Goal: Communication & Community: Answer question/provide support

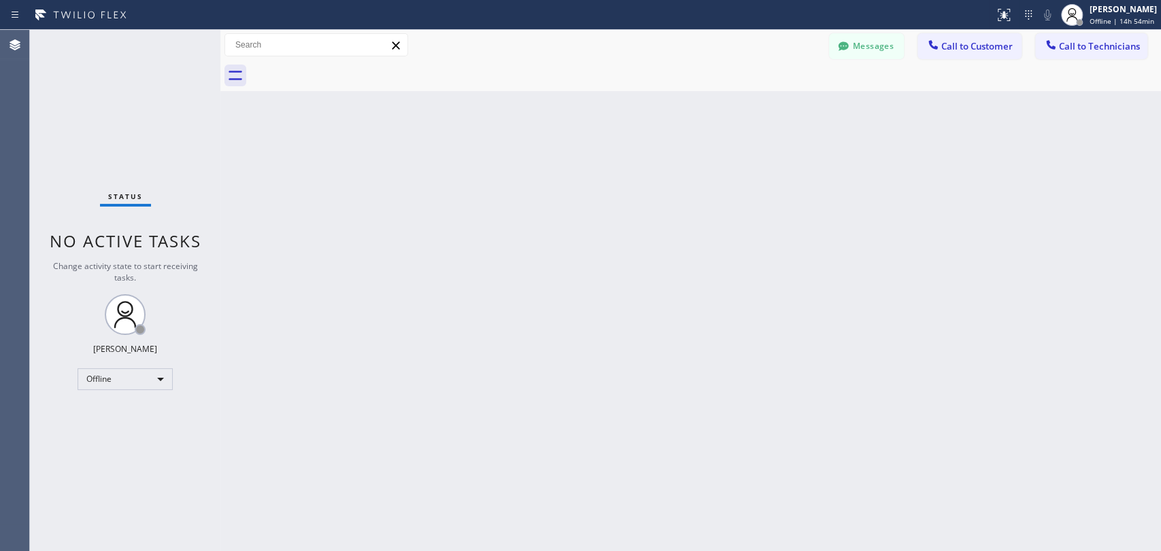
click at [801, 65] on div at bounding box center [705, 76] width 911 height 31
click at [827, 44] on div "Messages Call to Customer Call to Technicians Outbound call Location Search loc…" at bounding box center [690, 45] width 940 height 24
click at [838, 41] on icon at bounding box center [843, 46] width 14 height 14
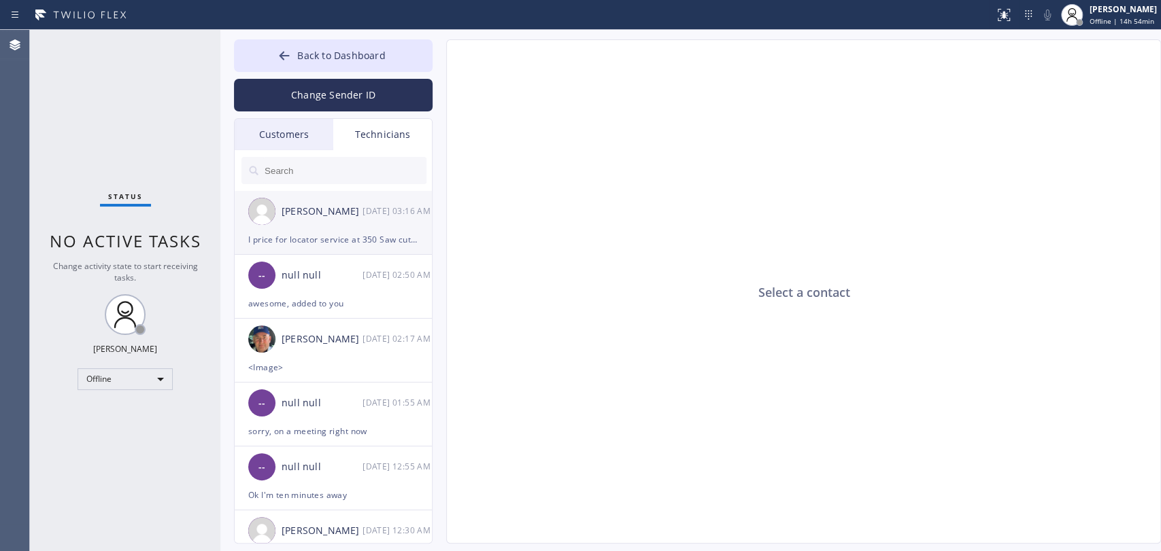
click at [327, 241] on div "I price for locator service at 350 Saw cut concrete at 800 Add clean out at 750…" at bounding box center [333, 240] width 170 height 16
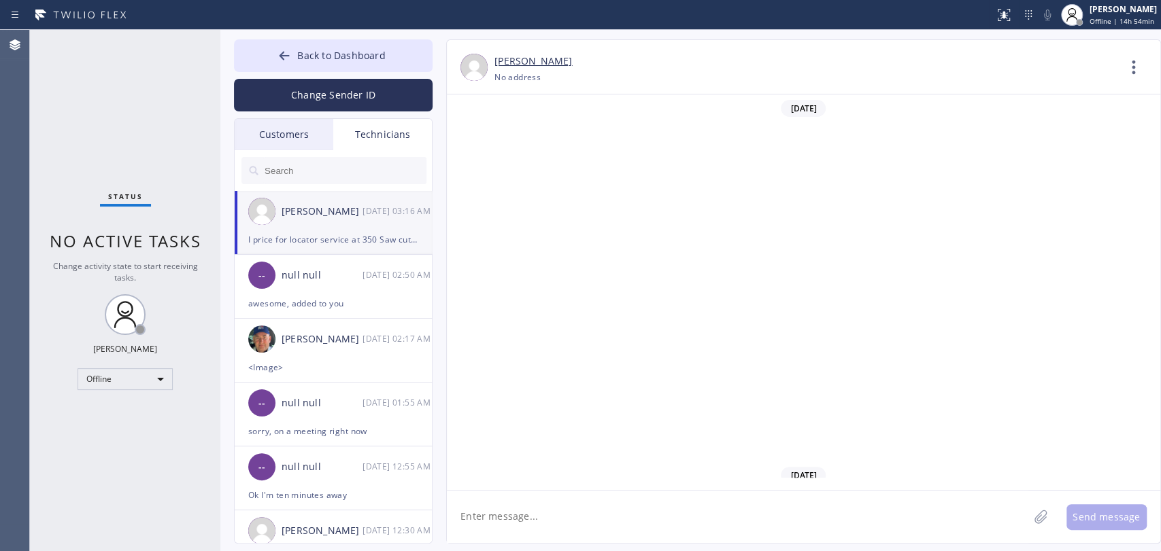
scroll to position [75826, 0]
drag, startPoint x: 681, startPoint y: 431, endPoint x: 707, endPoint y: 431, distance: 26.5
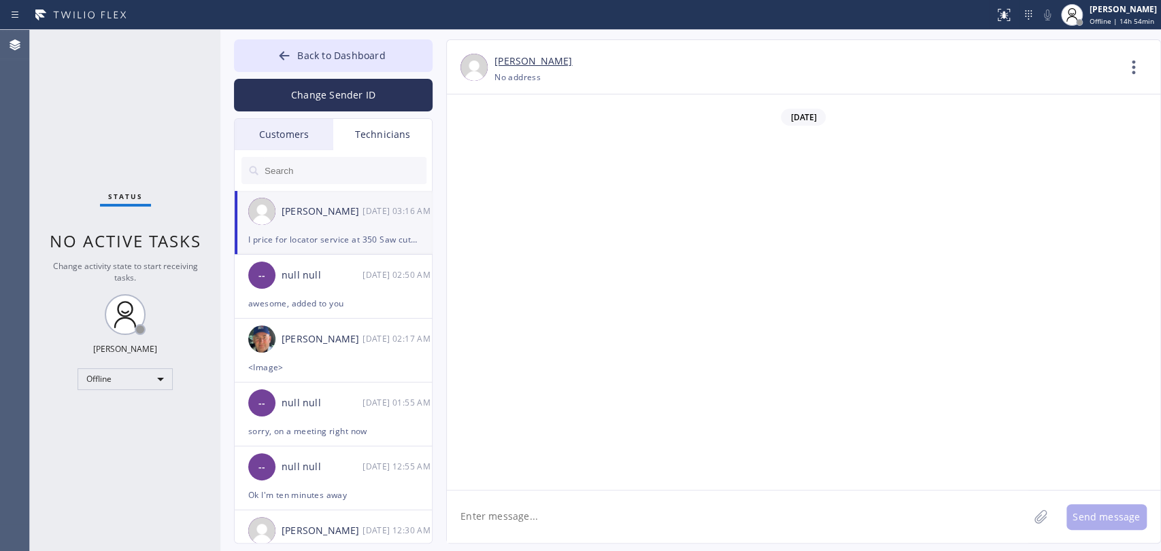
click at [336, 288] on div "-- null null 08/15 02:50 AM" at bounding box center [334, 275] width 199 height 41
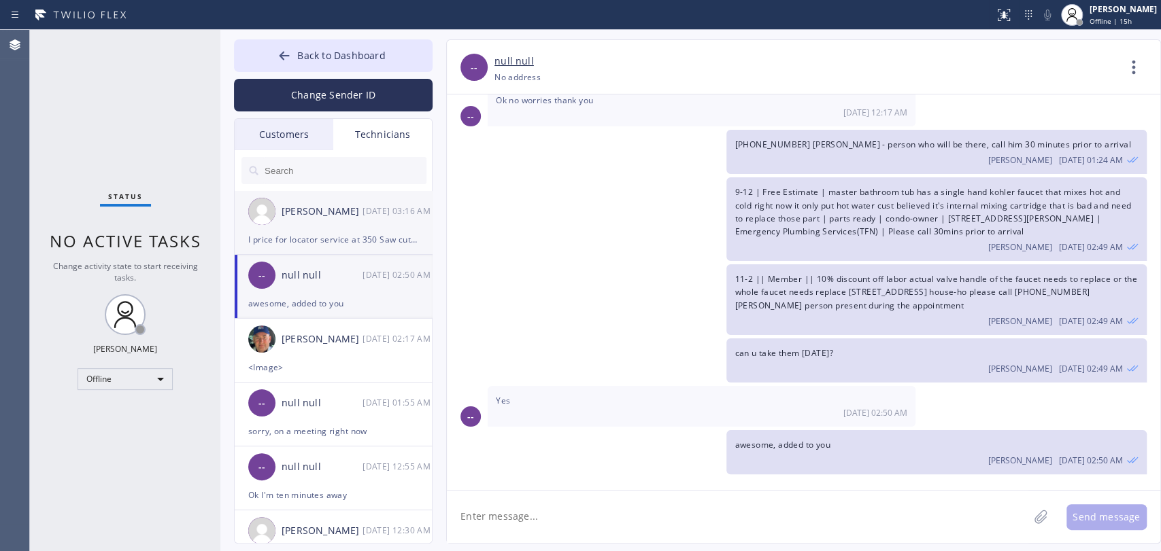
click at [328, 255] on li "Roy Martin Navarrette 08/15 03:16 AM I price for locator service at 350 Saw cut…" at bounding box center [334, 287] width 199 height 64
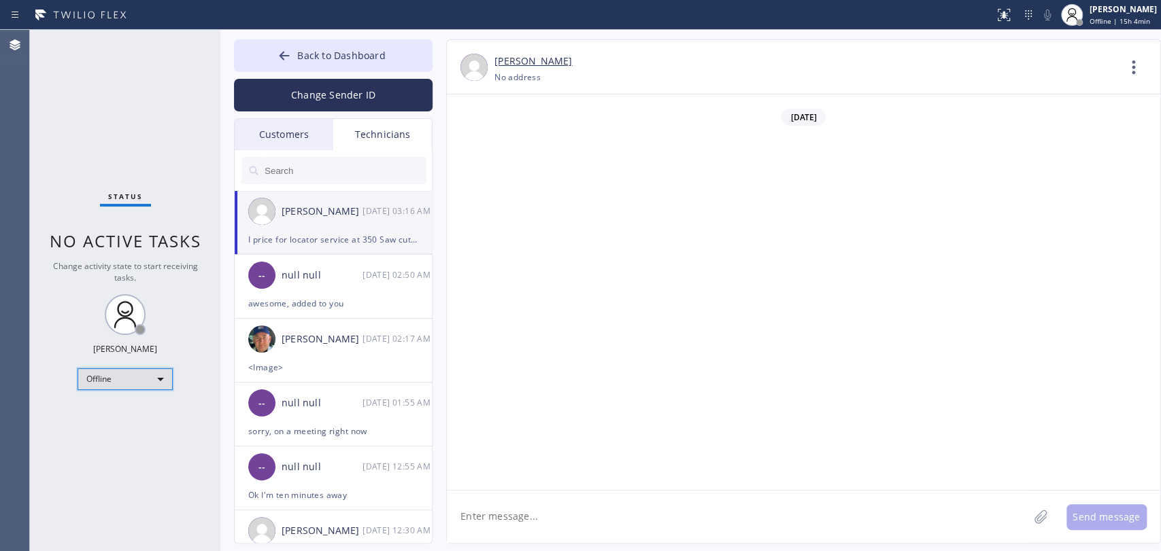
click at [151, 377] on div "Offline" at bounding box center [125, 380] width 95 height 22
click at [132, 409] on li "Available" at bounding box center [124, 413] width 92 height 16
click at [137, 284] on div "Status No active tasks Change activity state to start receiving tasks. Oleksiy …" at bounding box center [125, 291] width 190 height 522
click at [316, 56] on span "Back to Dashboard" at bounding box center [341, 55] width 88 height 13
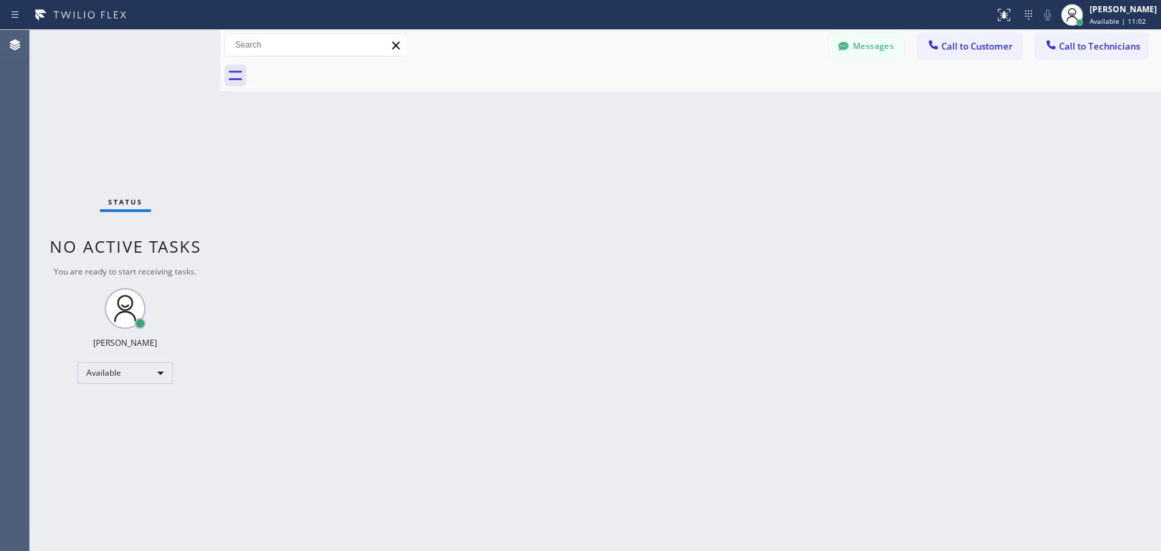
click at [1044, 33] on button "Call to Technicians" at bounding box center [1091, 46] width 112 height 26
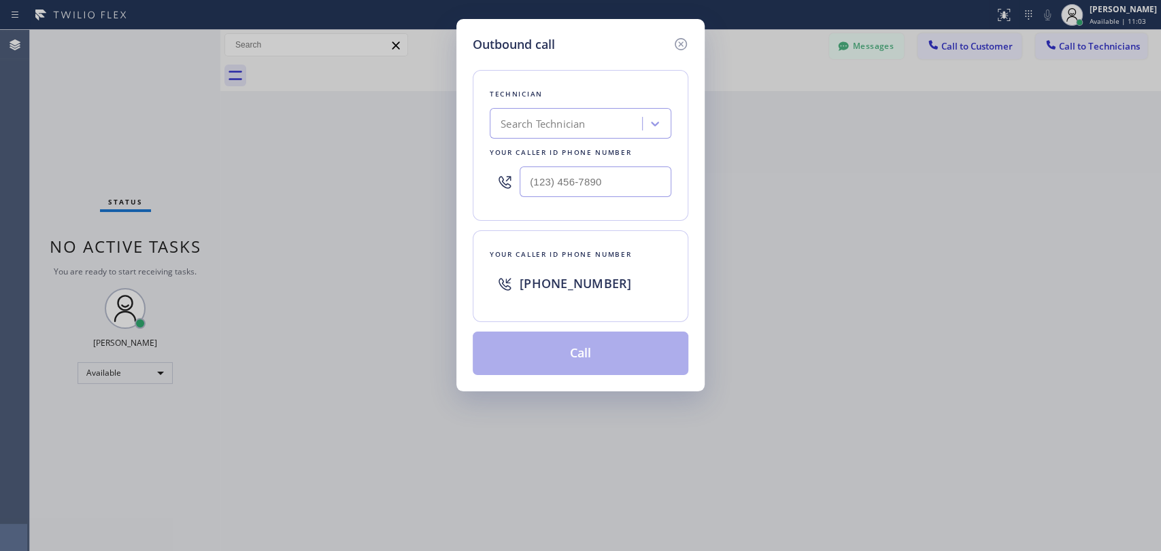
drag, startPoint x: 589, startPoint y: 134, endPoint x: 584, endPoint y: 116, distance: 19.0
click at [588, 121] on div "Search Technician" at bounding box center [581, 123] width 182 height 31
type input "seva"
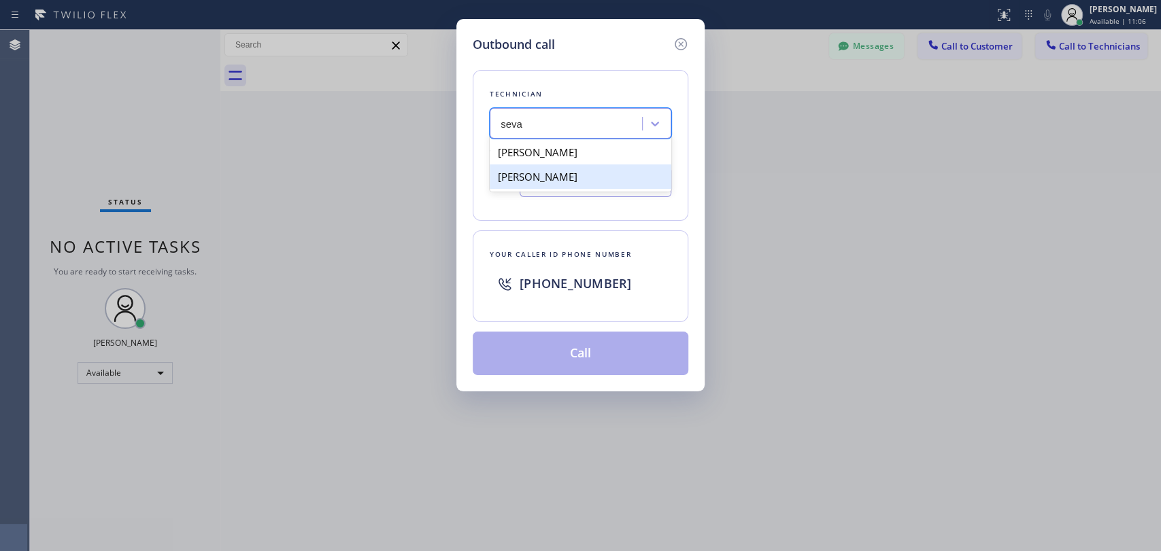
click at [522, 160] on div "Sevan Parseghian" at bounding box center [581, 152] width 182 height 24
type input "(818) 480-0219"
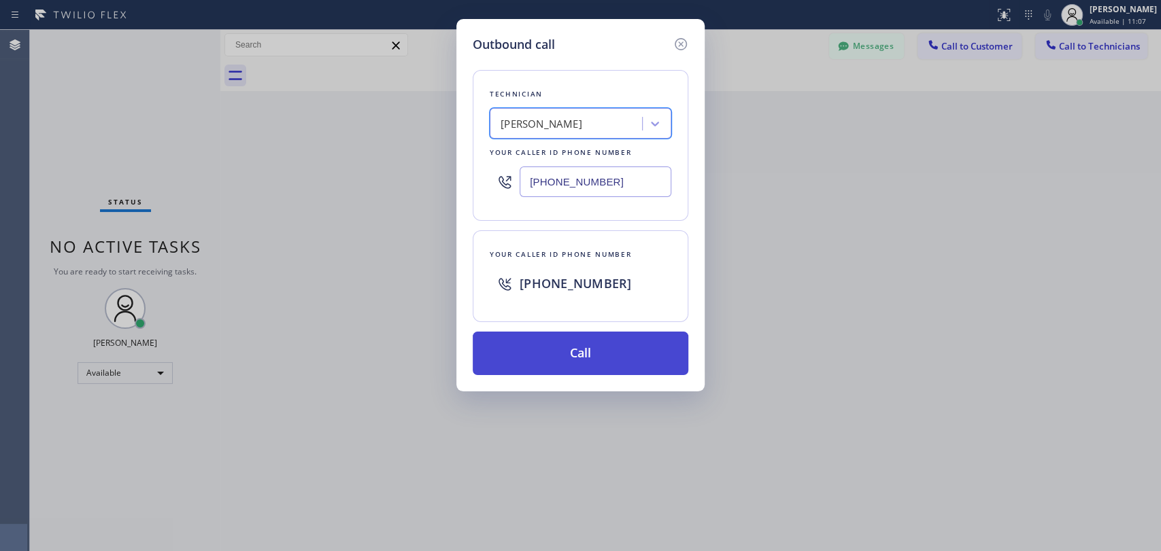
click at [562, 360] on button "Call" at bounding box center [581, 354] width 216 height 44
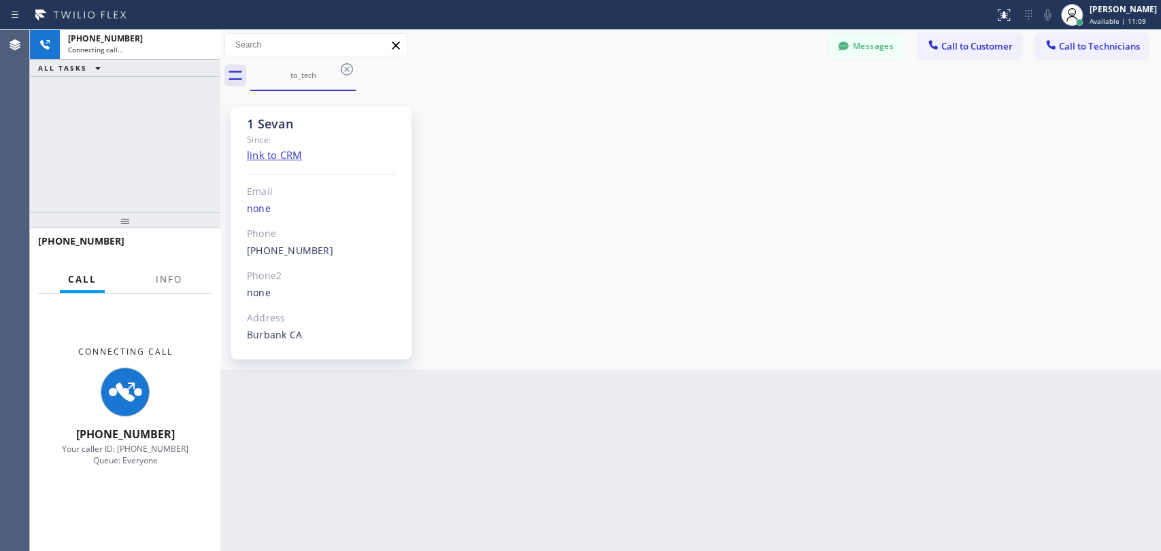
scroll to position [4081, 0]
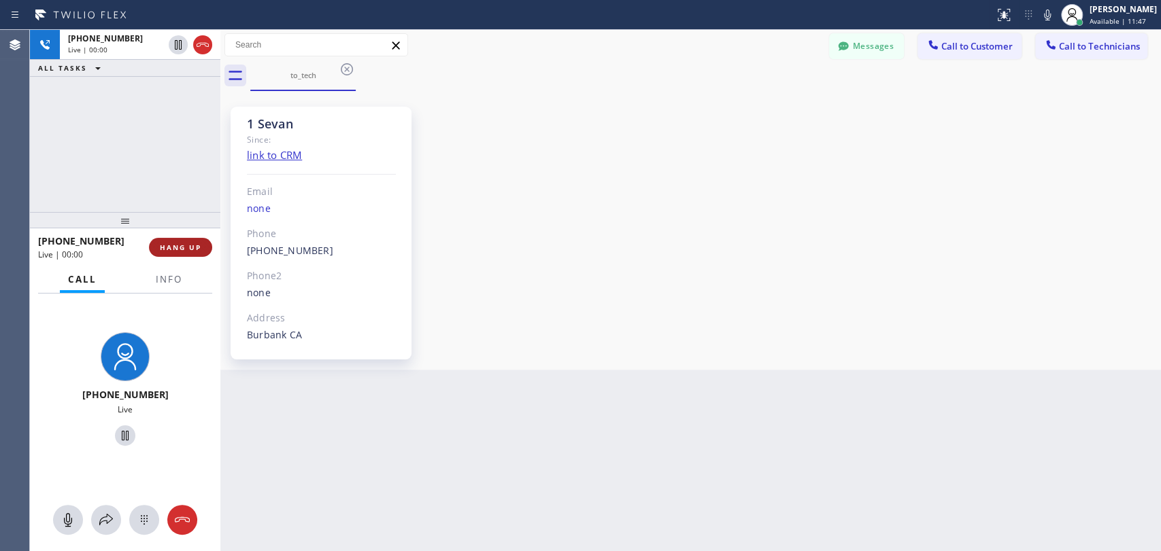
click at [188, 241] on button "HANG UP" at bounding box center [180, 247] width 63 height 19
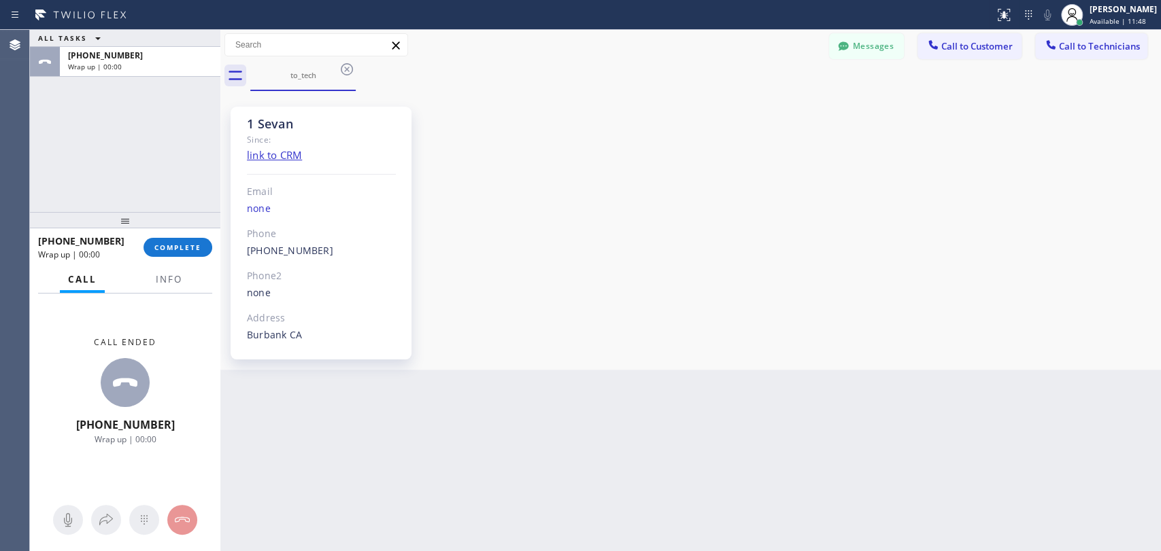
click at [188, 235] on div "+18184800219 Wrap up | 00:00 COMPLETE" at bounding box center [125, 247] width 174 height 35
click at [185, 248] on span "COMPLETE" at bounding box center [177, 248] width 47 height 10
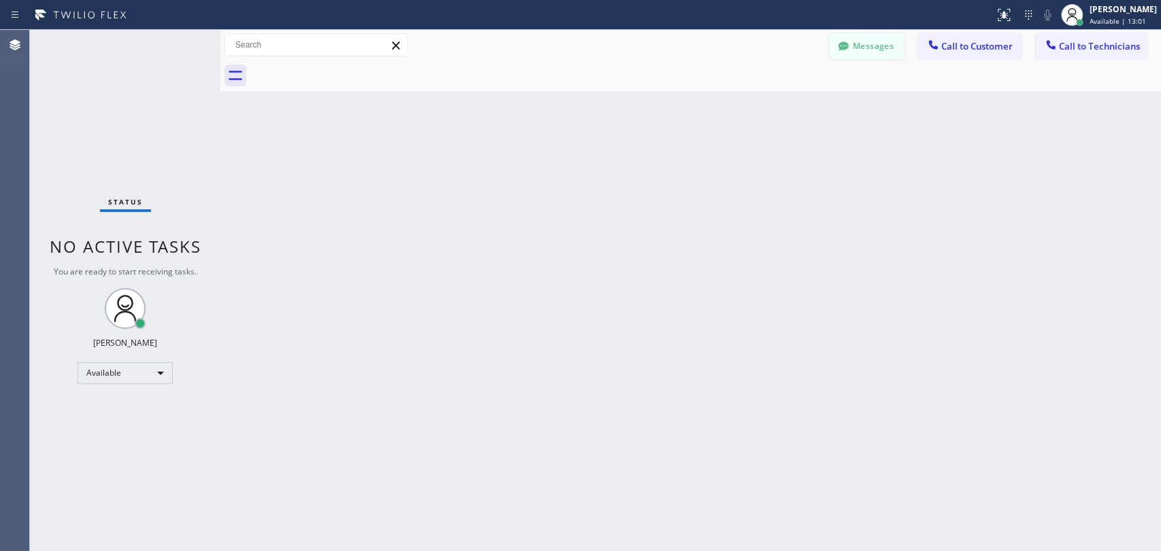
click at [873, 52] on button "Messages" at bounding box center [866, 46] width 75 height 26
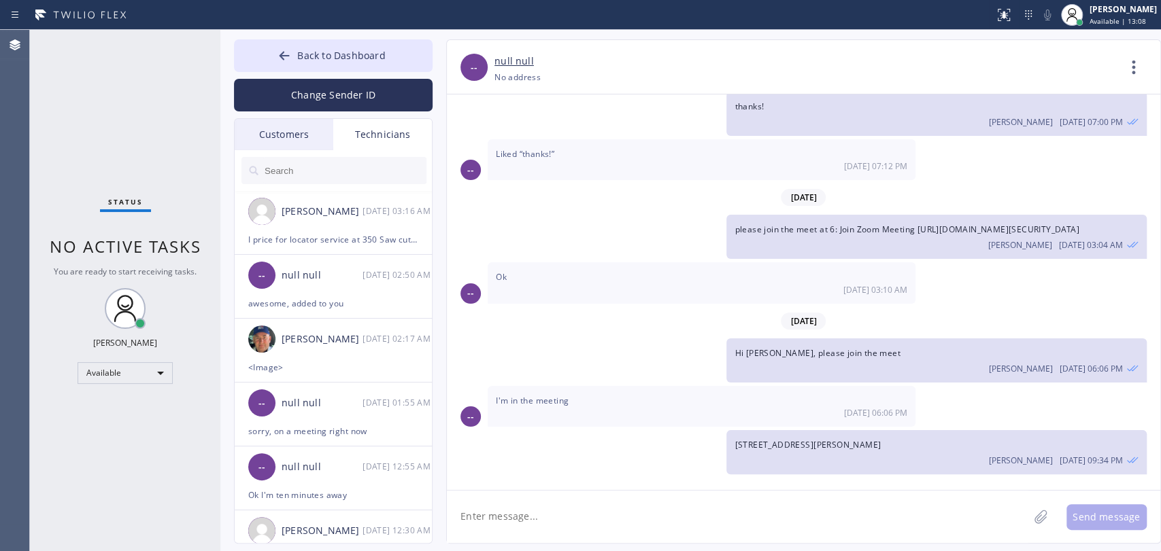
click at [308, 168] on input "text" at bounding box center [344, 170] width 163 height 27
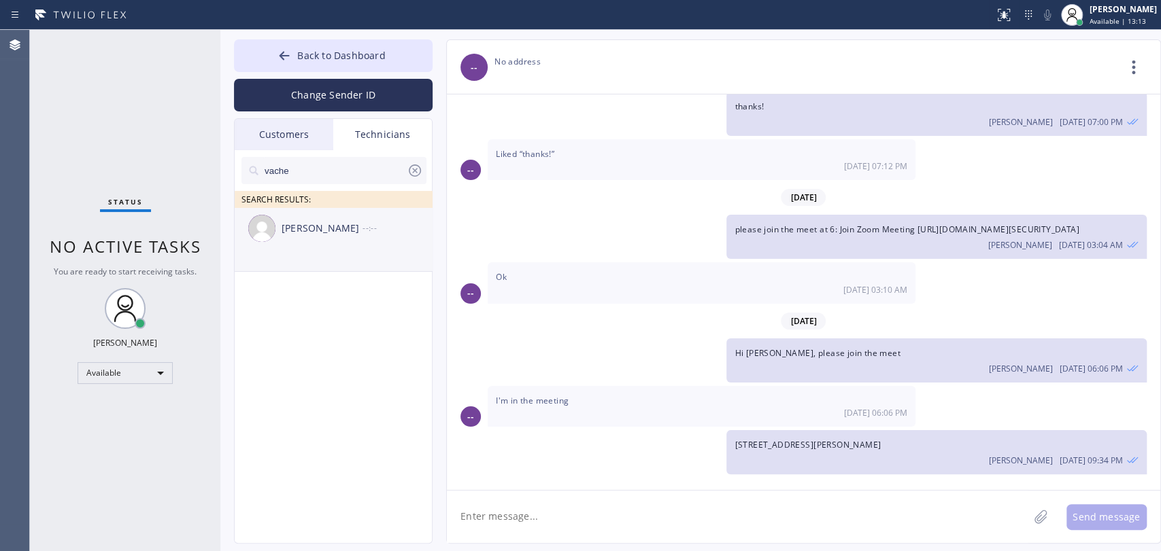
type input "vache"
click at [310, 235] on div "Vache Katabyan" at bounding box center [322, 229] width 81 height 16
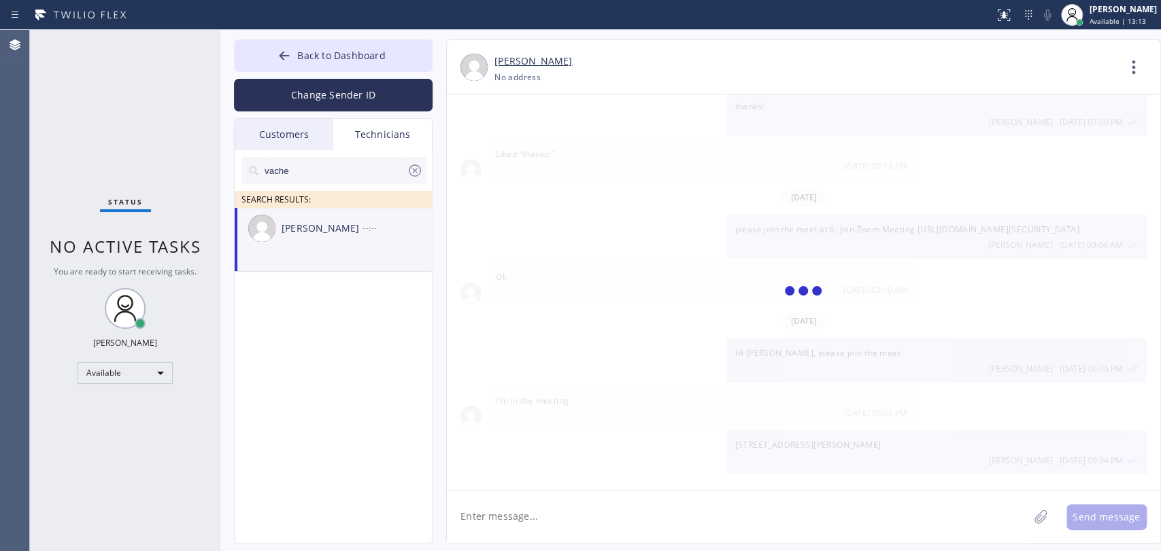
click at [556, 496] on textarea at bounding box center [737, 517] width 581 height 52
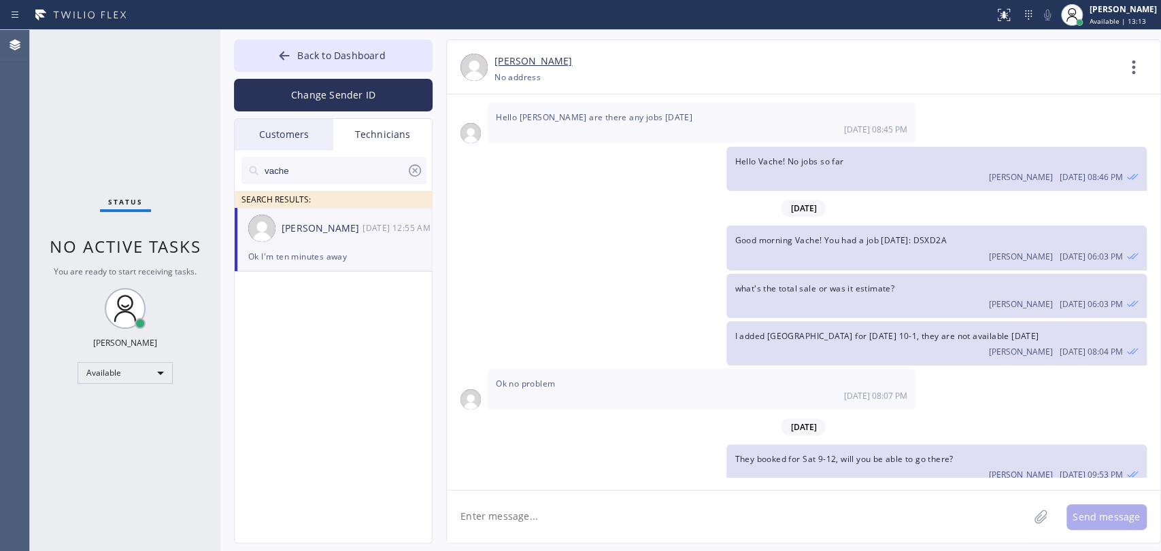
scroll to position [28360, 0]
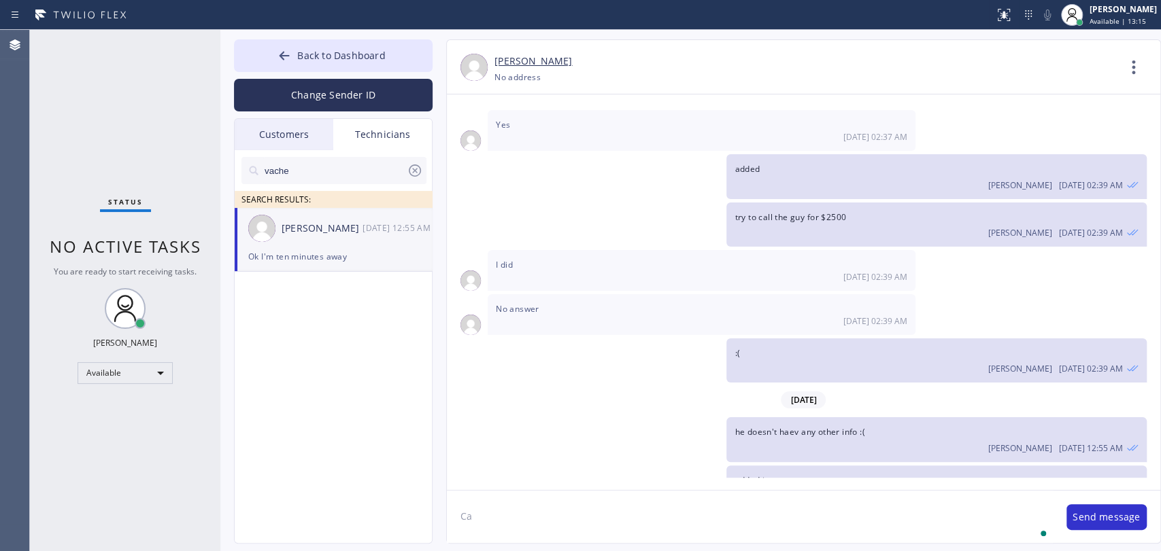
type textarea "C"
type textarea "good morning!"
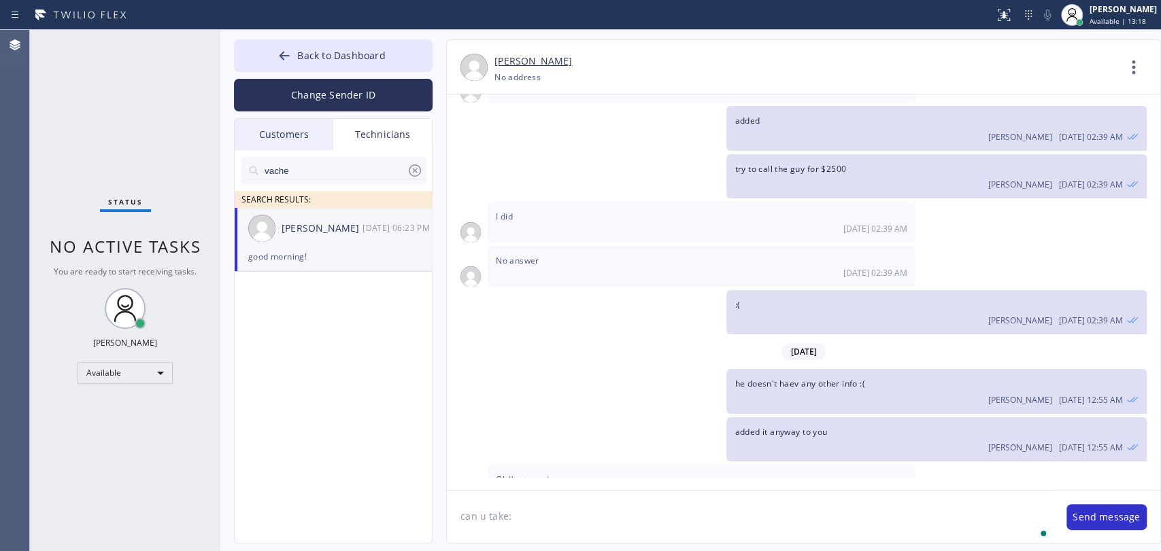
paste textarea "2-5 | Free estimate on maintenance service Regular Hot Water Heater | 4yo (same…"
type textarea "can u take: 2-5 | Free estimate on maintenance service Regular Hot Water Heater…"
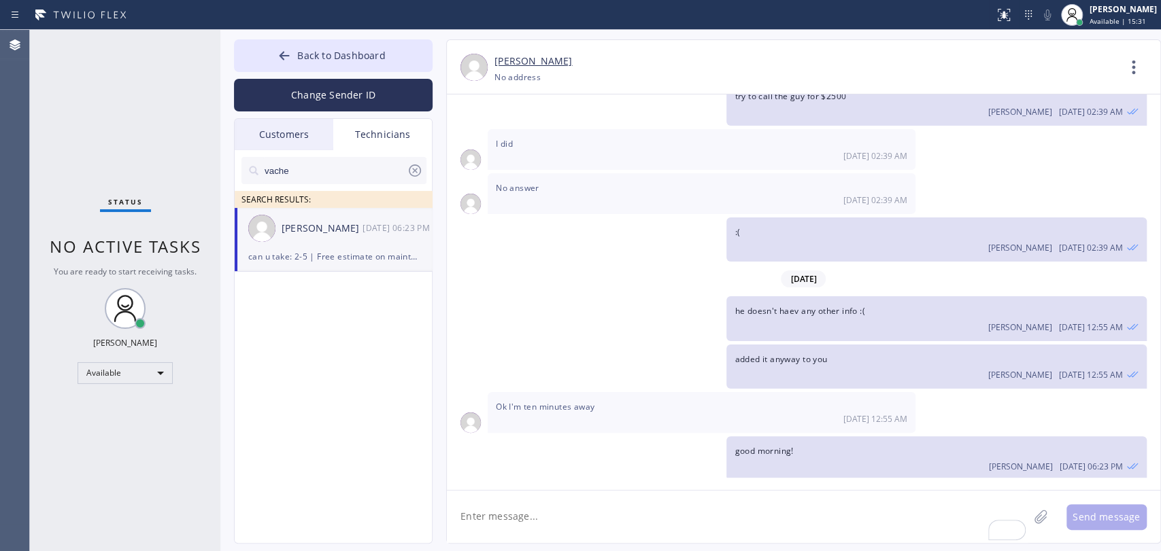
click at [418, 168] on icon at bounding box center [415, 171] width 16 height 16
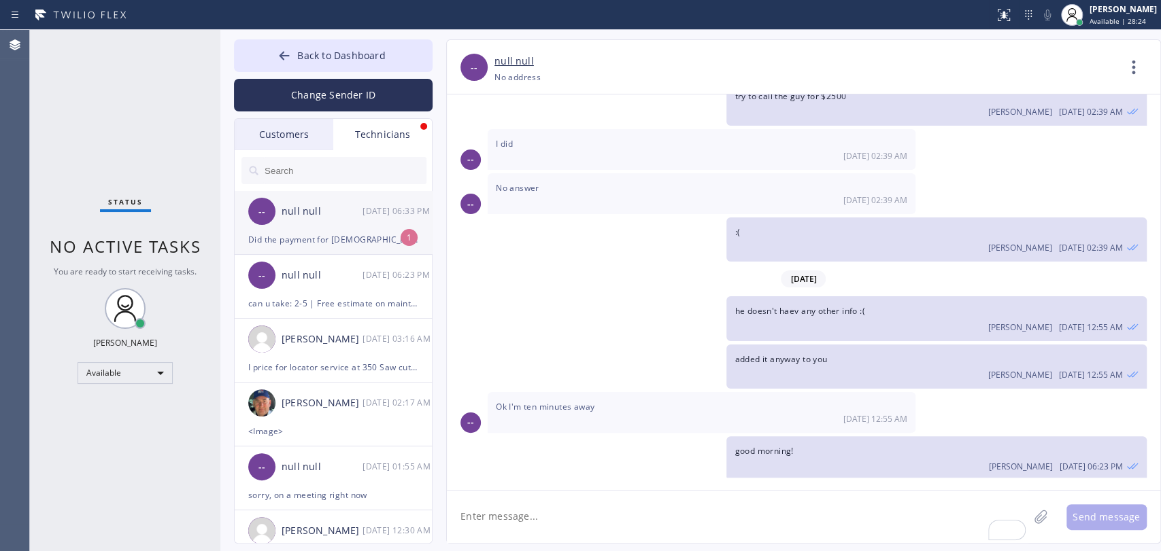
click at [376, 210] on div "08/15 06:33 PM" at bounding box center [397, 211] width 71 height 16
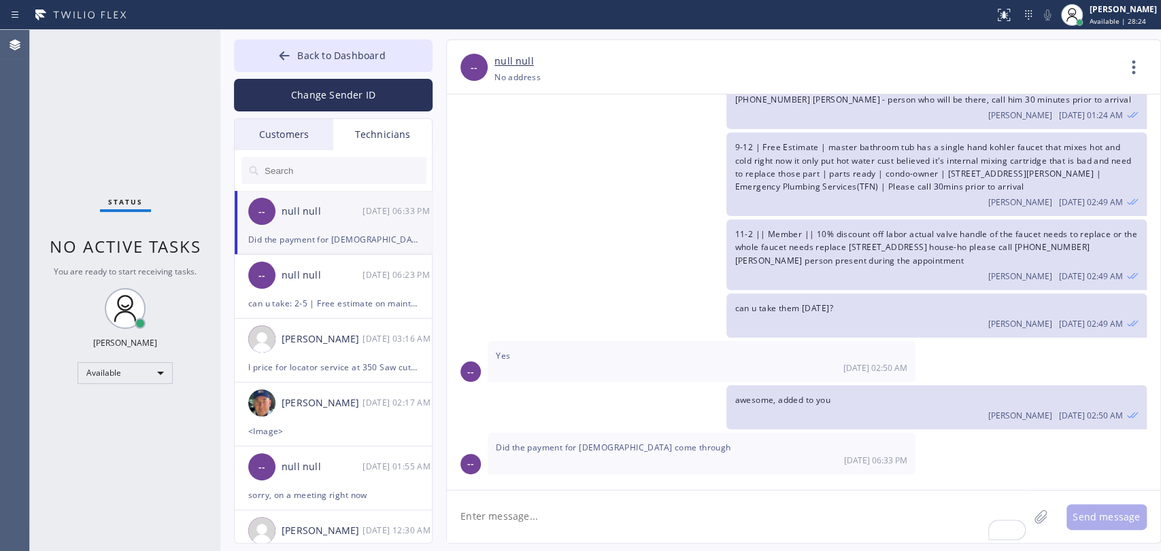
scroll to position [5077, 0]
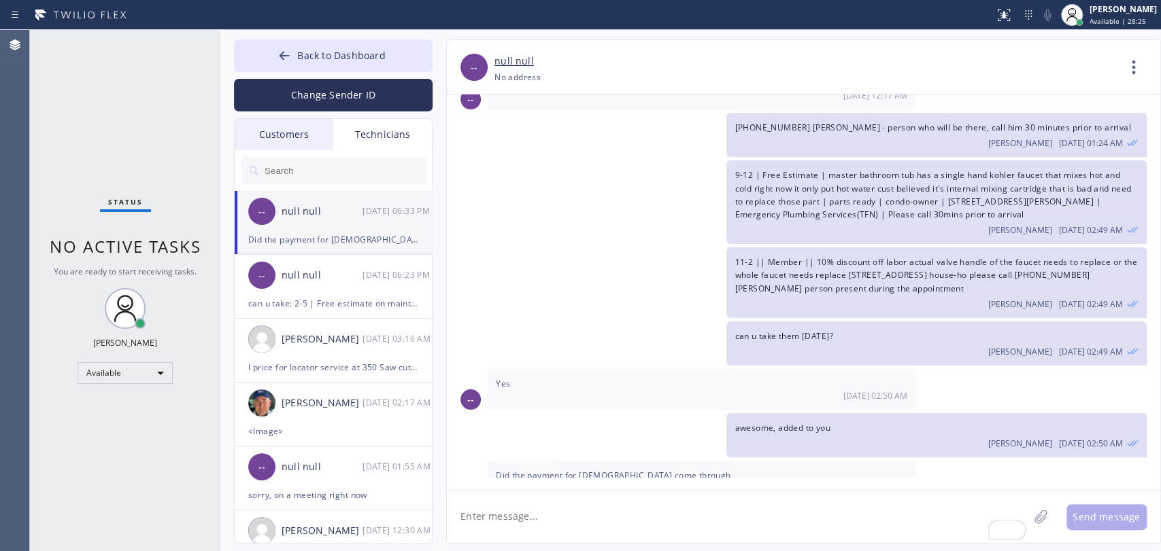
click at [535, 496] on textarea "To enrich screen reader interactions, please activate Accessibility in Grammarl…" at bounding box center [737, 517] width 581 height 52
type textarea "д"
type textarea "Good morning, let me check"
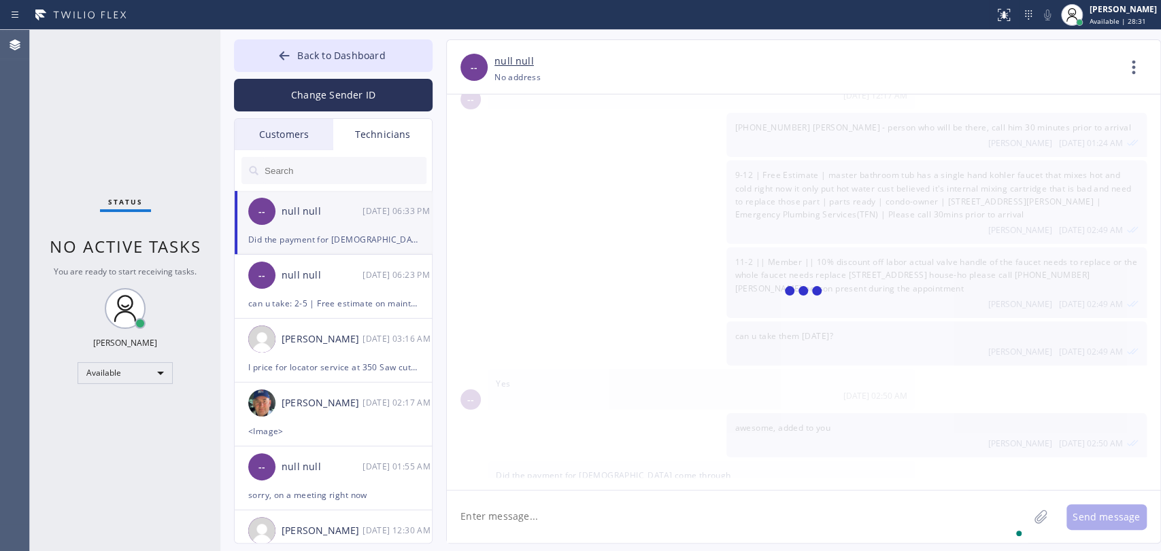
scroll to position [5125, 0]
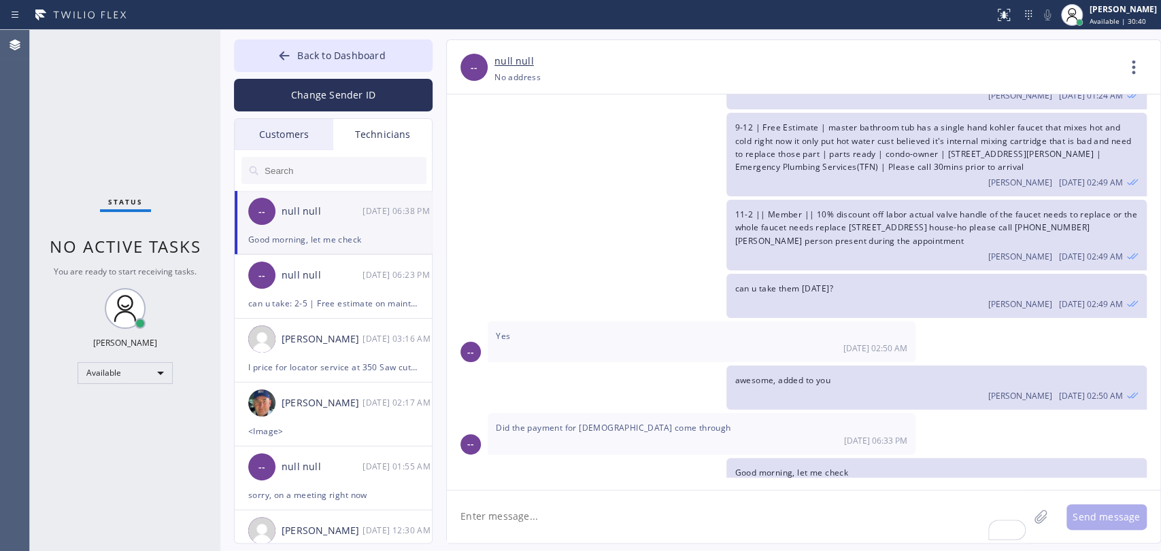
click at [481, 496] on textarea "To enrich screen reader interactions, please activate Accessibility in Grammarl…" at bounding box center [737, 517] width 581 height 52
type textarea "y"
type textarea "They sent money, not sure if we received it, will check with accounting"
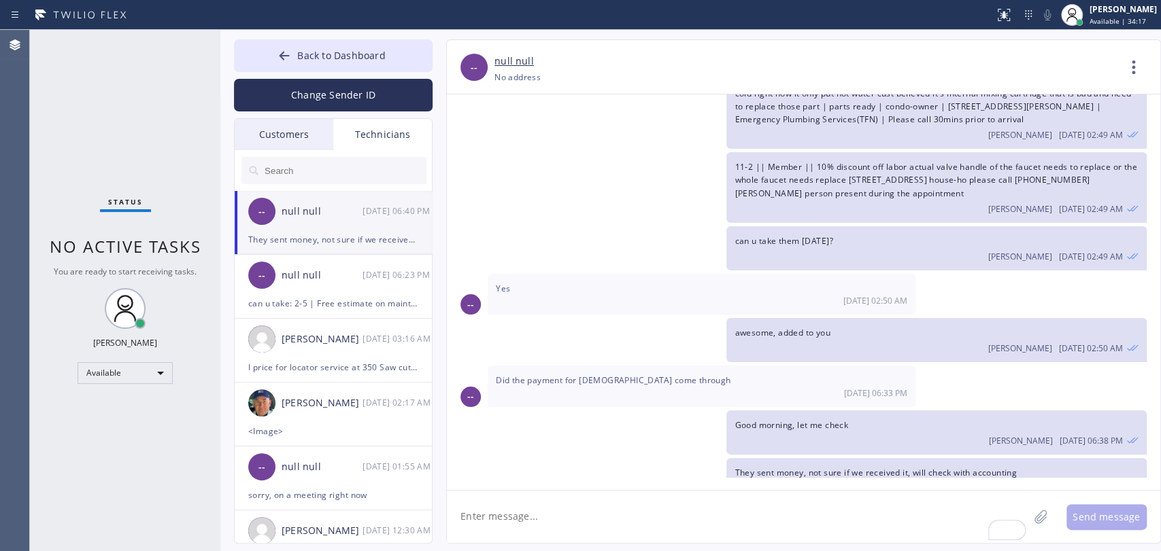
click at [509, 496] on textarea "To enrich screen reader interactions, please activate Accessibility in Grammarl…" at bounding box center [737, 517] width 581 height 52
type textarea "not received yet"
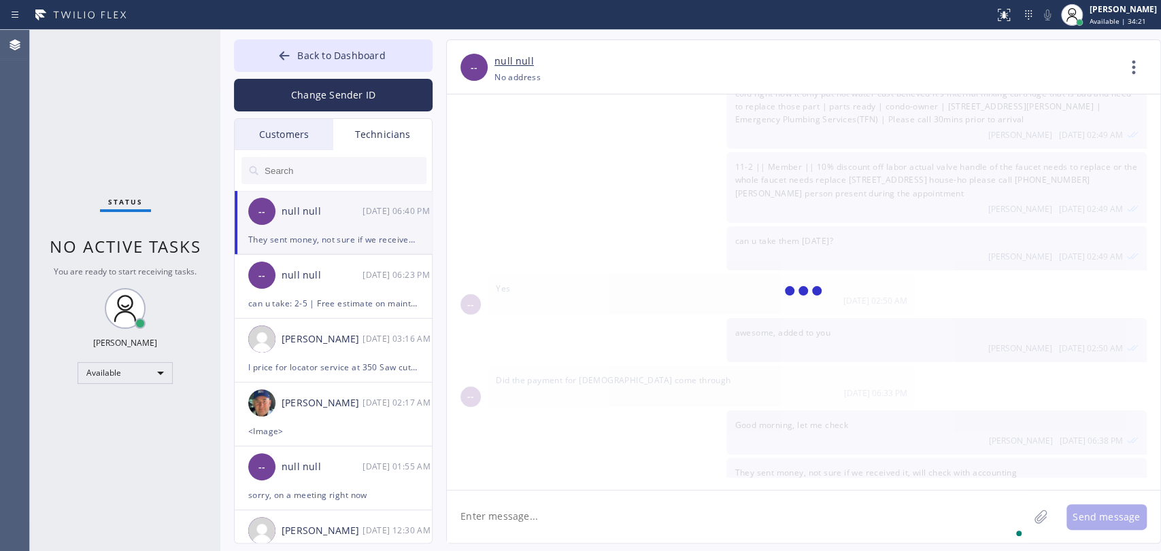
scroll to position [5220, 0]
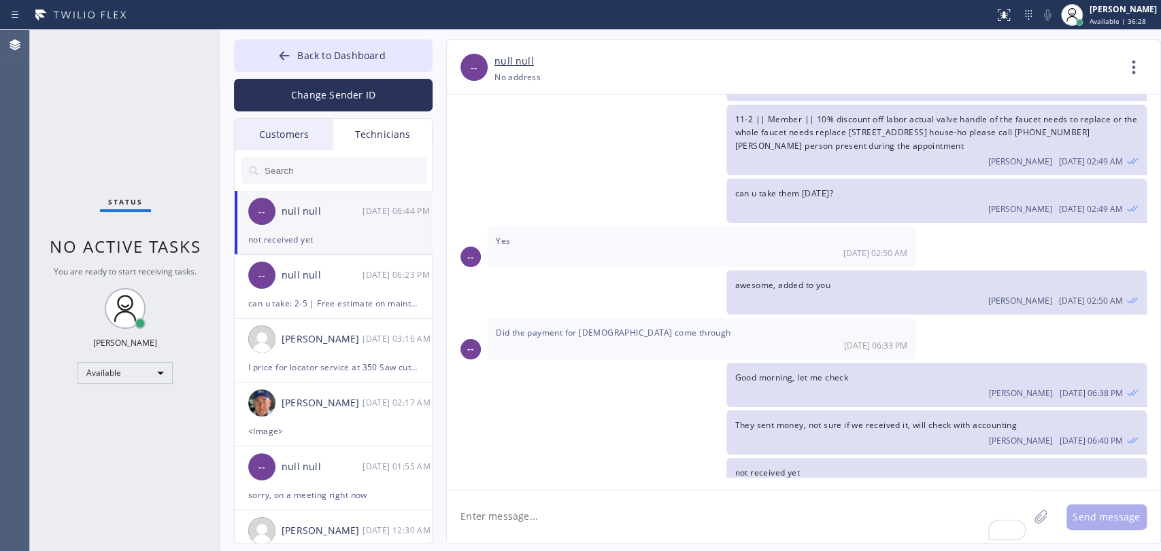
click at [312, 127] on div "Customers" at bounding box center [284, 134] width 99 height 31
click at [347, 139] on div "Technicians" at bounding box center [382, 134] width 99 height 31
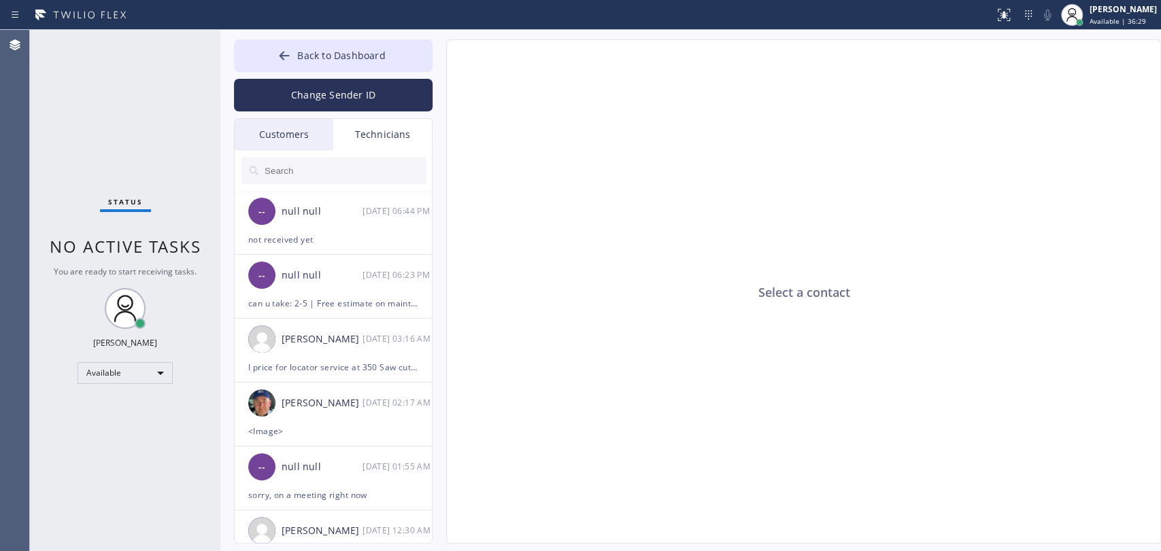
click at [322, 181] on input "text" at bounding box center [344, 170] width 163 height 27
click at [321, 171] on input "text" at bounding box center [344, 170] width 163 height 27
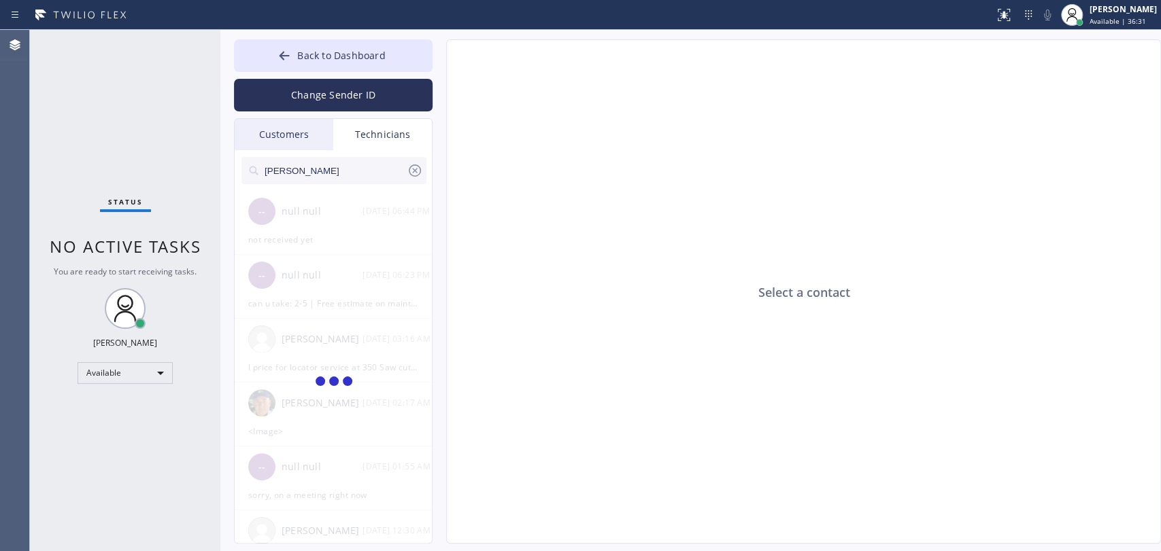
type input "Michael"
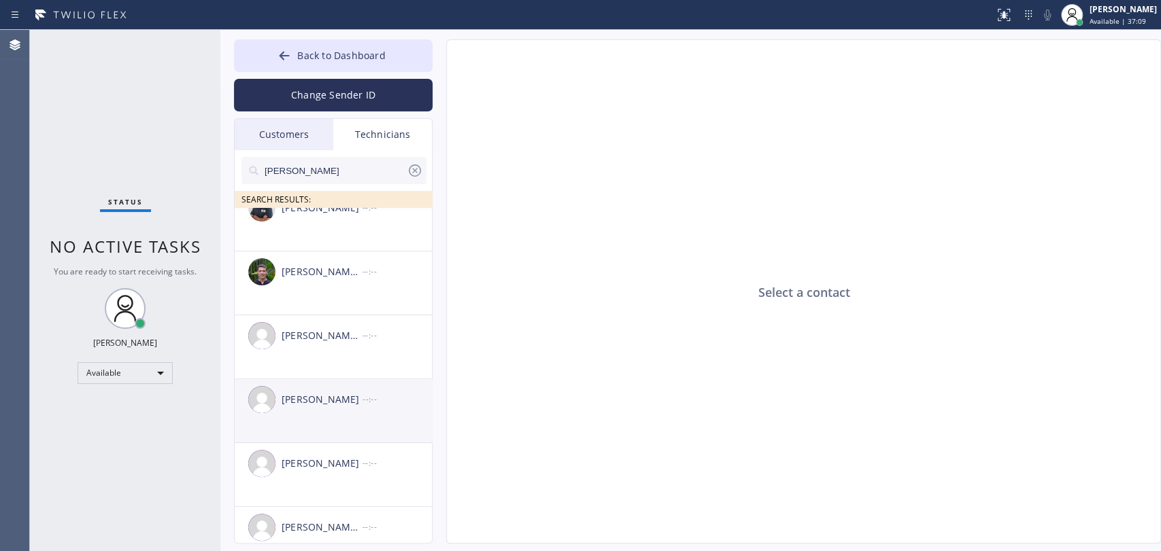
scroll to position [48, 0]
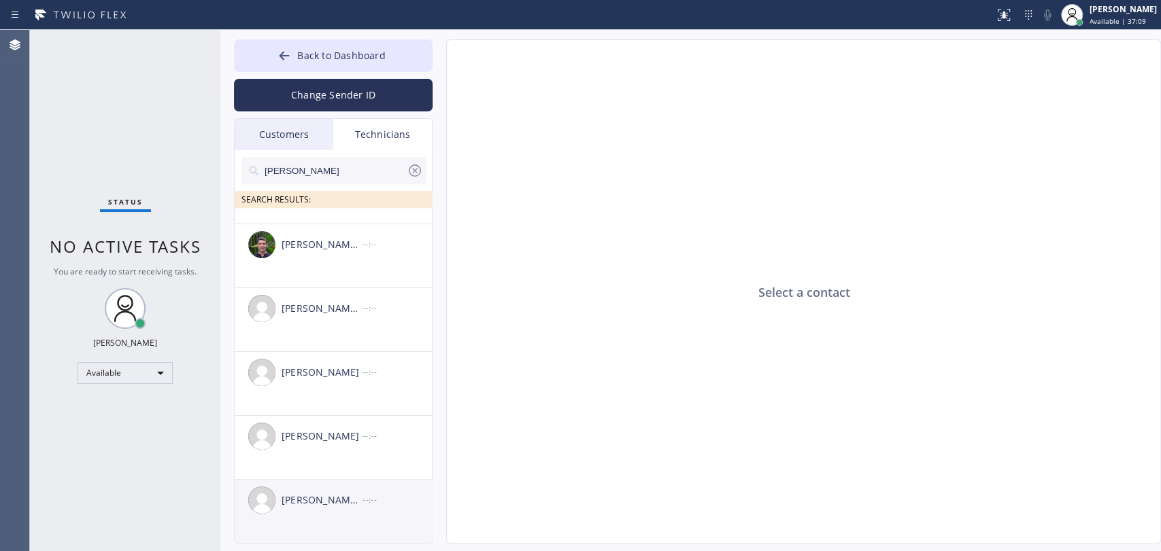
click at [316, 496] on div "[PERSON_NAME] [PERSON_NAME]" at bounding box center [322, 501] width 81 height 16
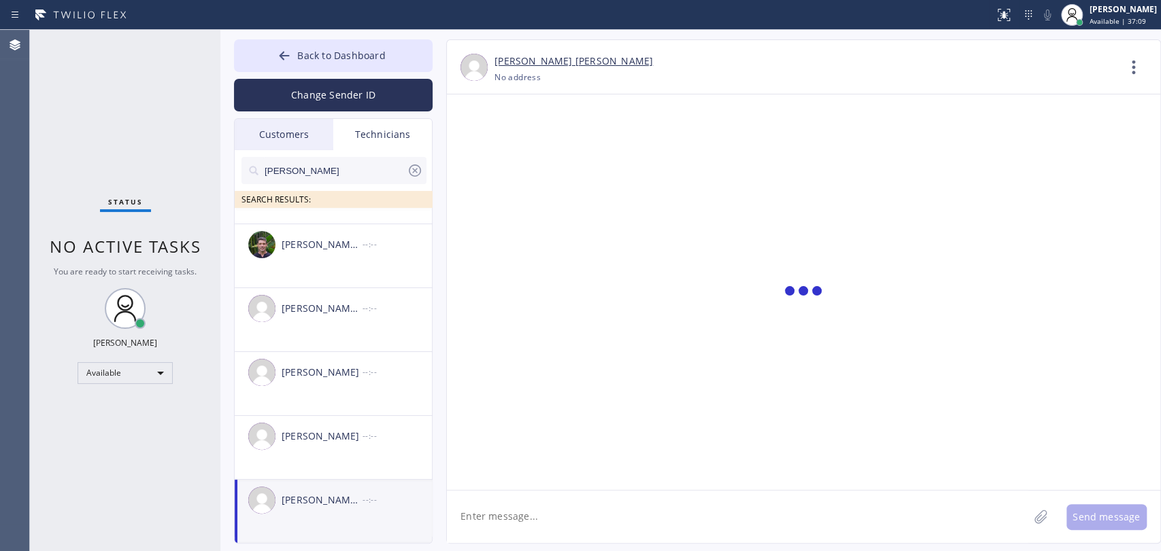
click at [541, 496] on textarea at bounding box center [737, 517] width 581 height 52
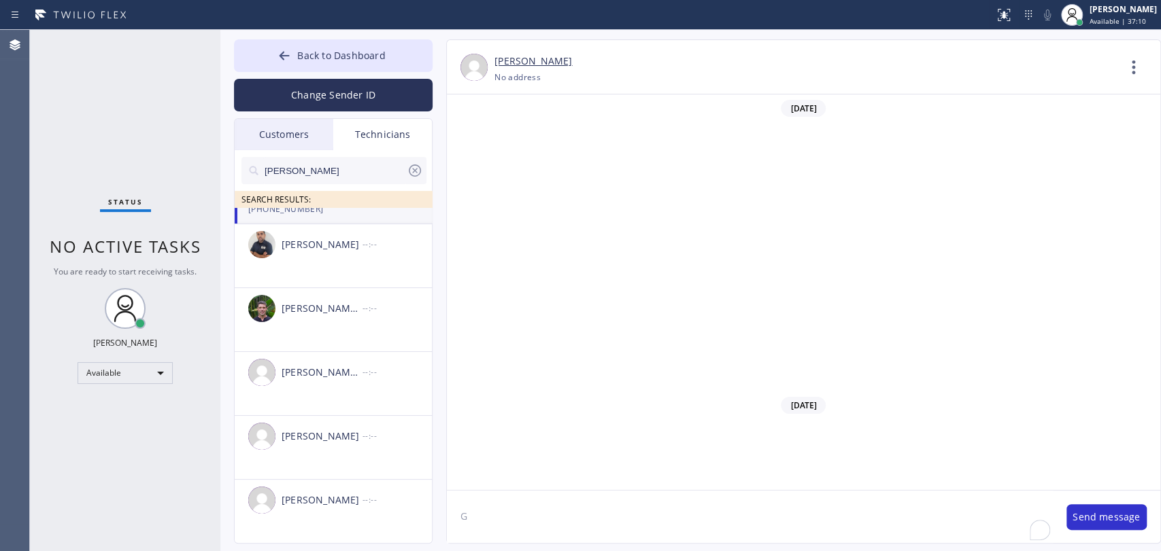
scroll to position [6044, 0]
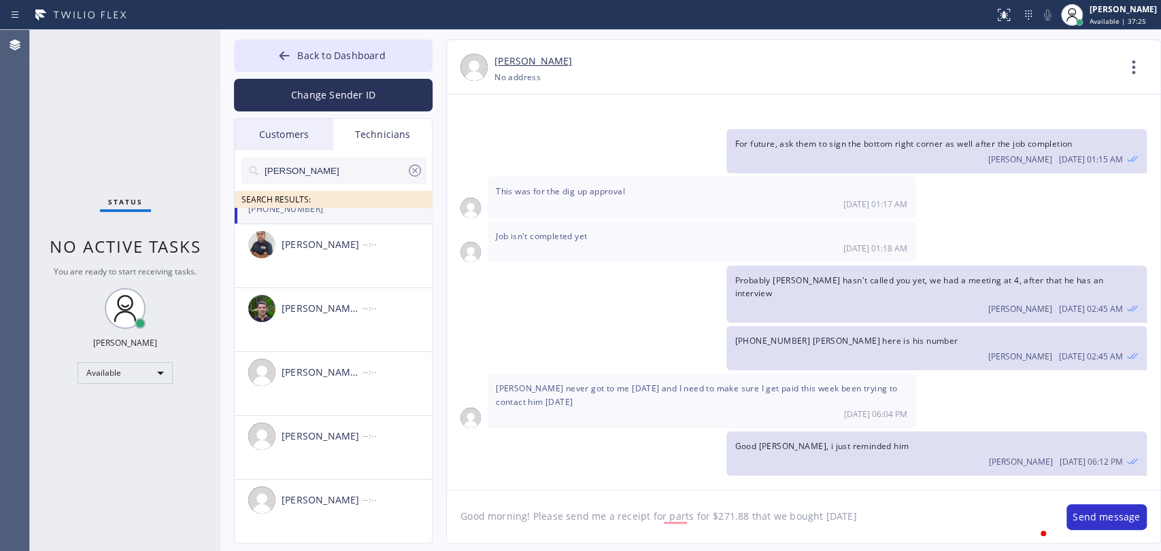
type textarea "Good morning! Please send me a receipt for parts for $271.88 that we bought yes…"
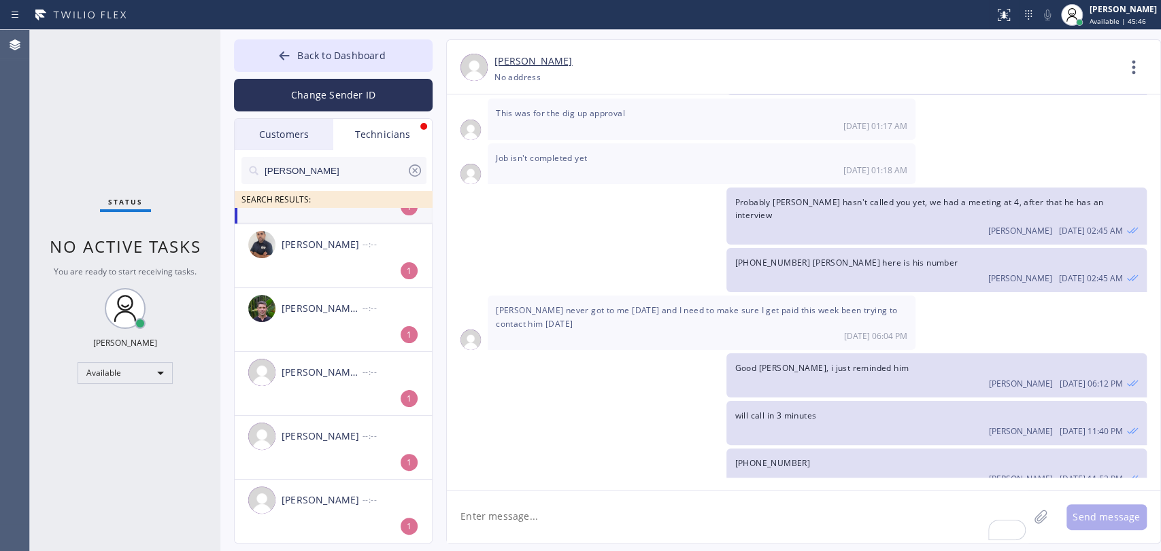
scroll to position [6234, 0]
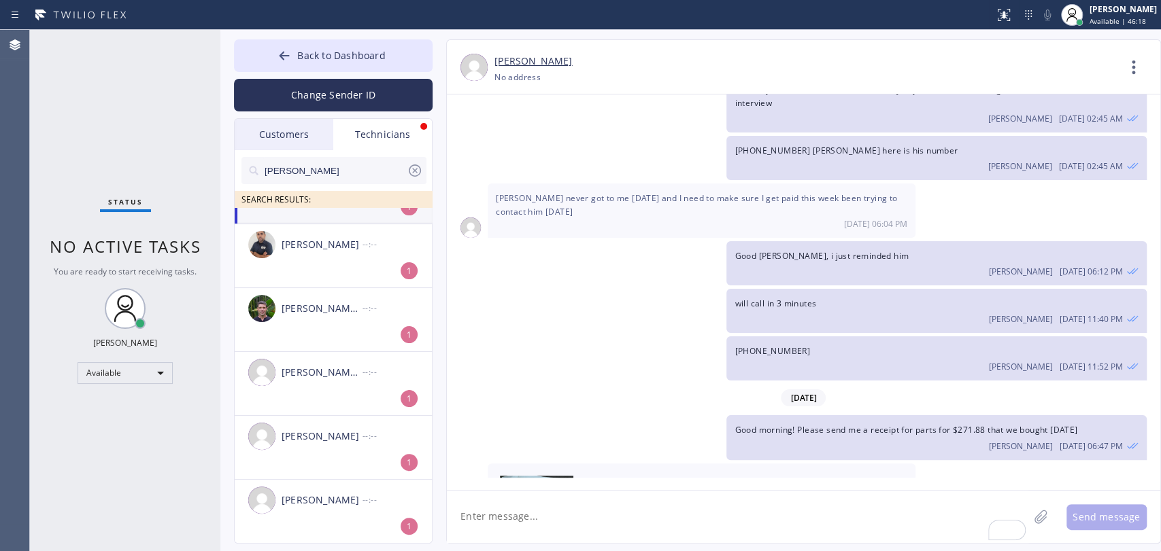
drag, startPoint x: 38, startPoint y: 312, endPoint x: 5, endPoint y: 326, distance: 36.0
click at [38, 312] on div "Status No active tasks You are ready to start receiving tasks. [PERSON_NAME] Av…" at bounding box center [125, 291] width 190 height 522
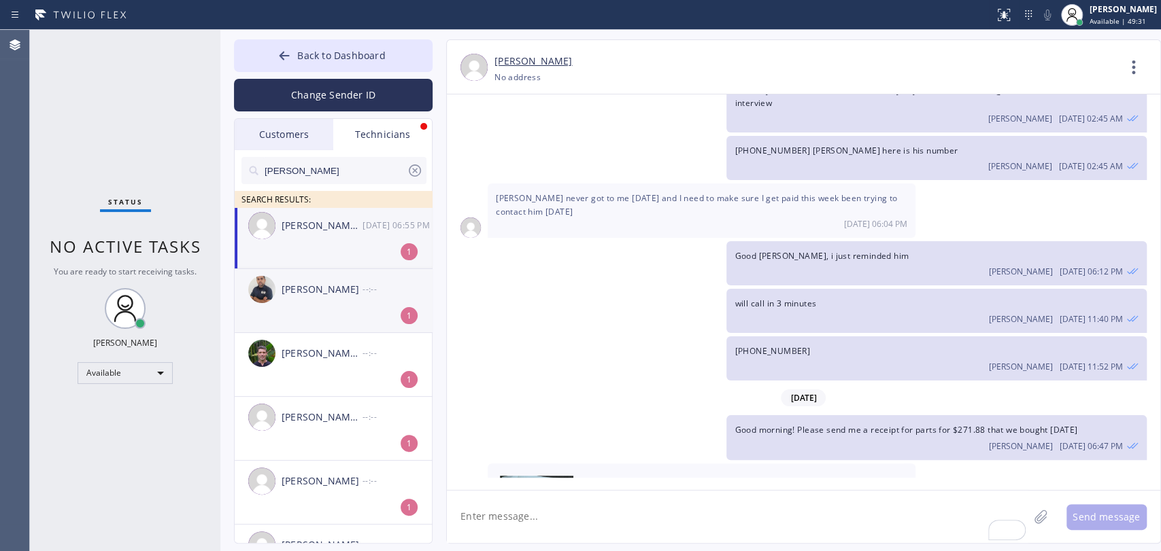
scroll to position [0, 0]
click at [527, 476] on img at bounding box center [536, 517] width 73 height 82
click at [490, 496] on textarea "To enrich screen reader interactions, please activate Accessibility in Grammarl…" at bounding box center [737, 517] width 581 height 52
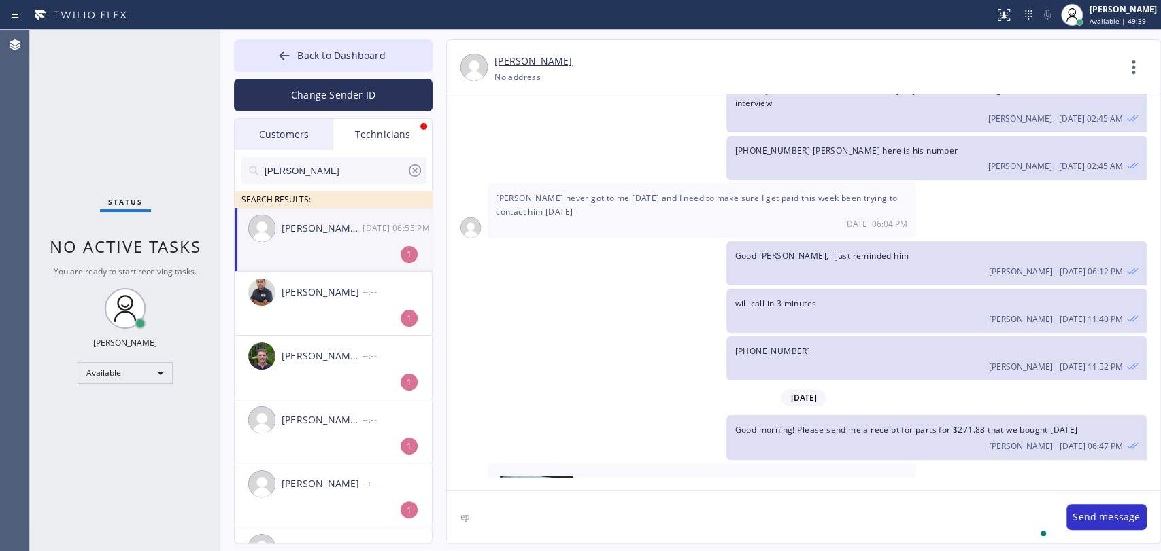
type textarea "е"
type textarea "thanks!"
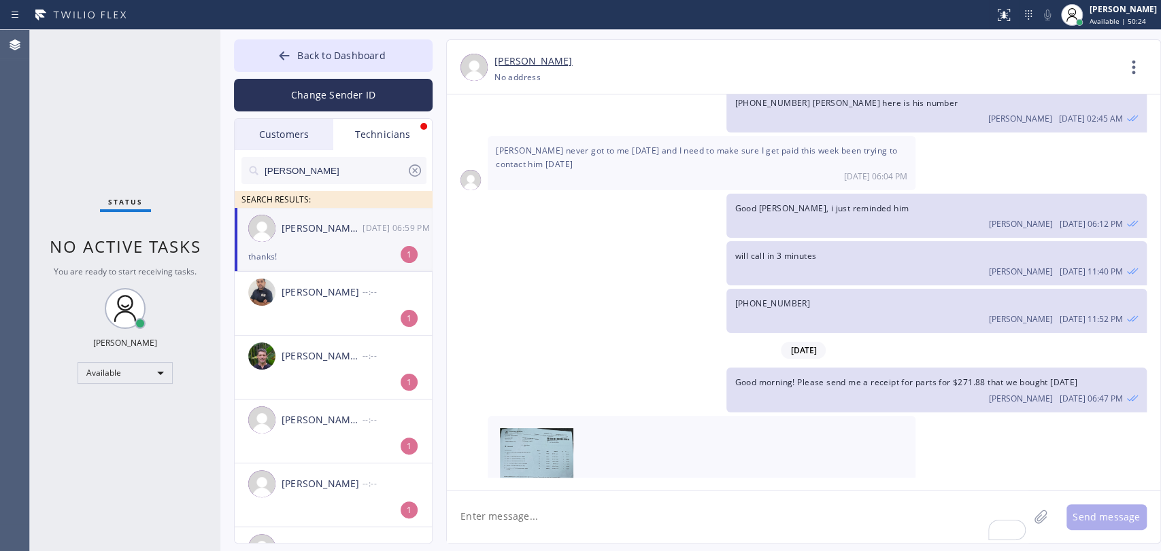
click at [348, 243] on div "Michael Jr Garcia 08/15 06:59 PM" at bounding box center [334, 228] width 199 height 41
click at [313, 66] on button "Back to Dashboard" at bounding box center [333, 55] width 199 height 33
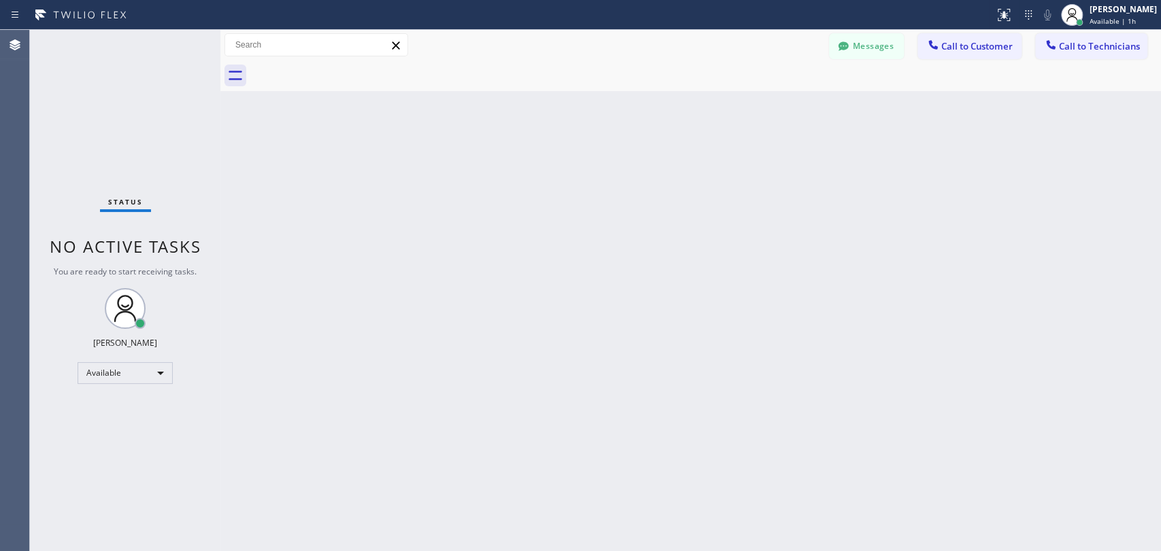
drag, startPoint x: 963, startPoint y: 50, endPoint x: 515, endPoint y: 151, distance: 459.4
click at [962, 48] on span "Call to Customer" at bounding box center [976, 46] width 71 height 12
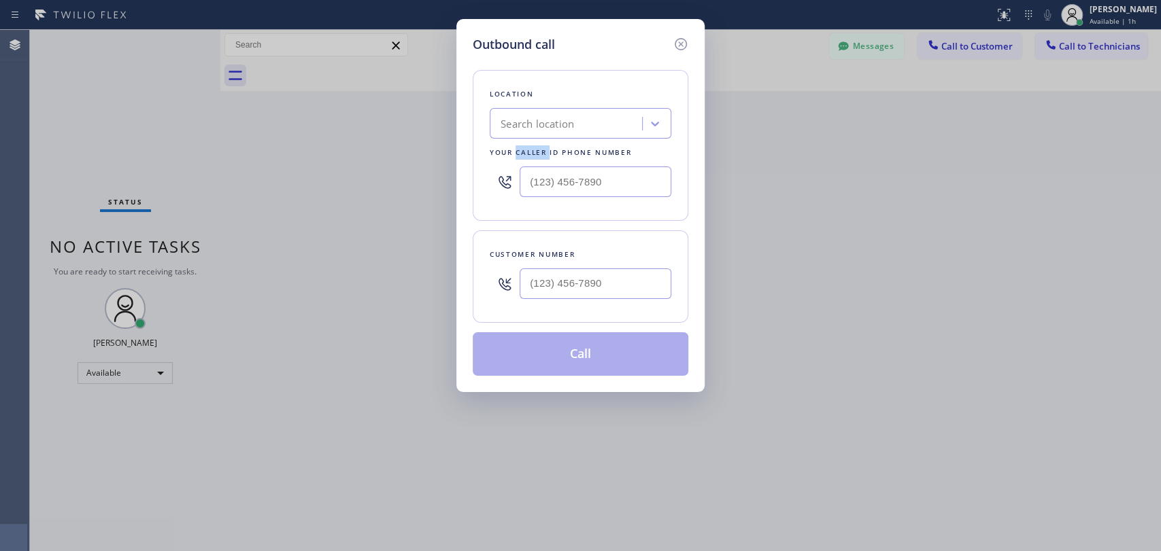
click at [515, 151] on div "Location Search location Your caller id phone number" at bounding box center [581, 145] width 216 height 151
click at [532, 122] on div "Search location" at bounding box center [536, 124] width 73 height 16
paste input "HVAC Alliance Expert"
type input "HVAC Alliance Expert"
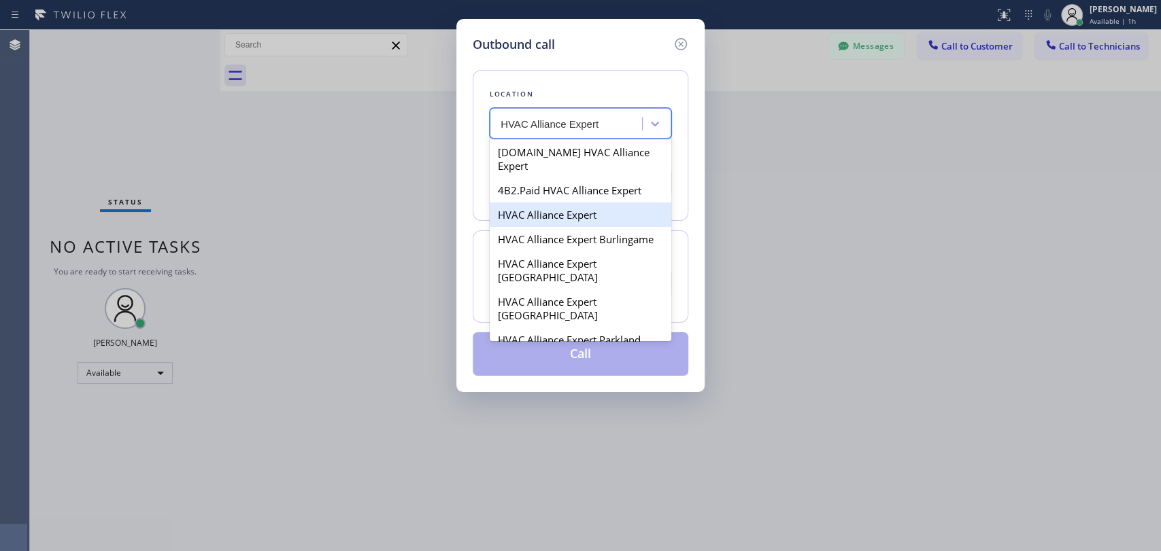
click at [529, 205] on div "HVAC Alliance Expert" at bounding box center [581, 215] width 182 height 24
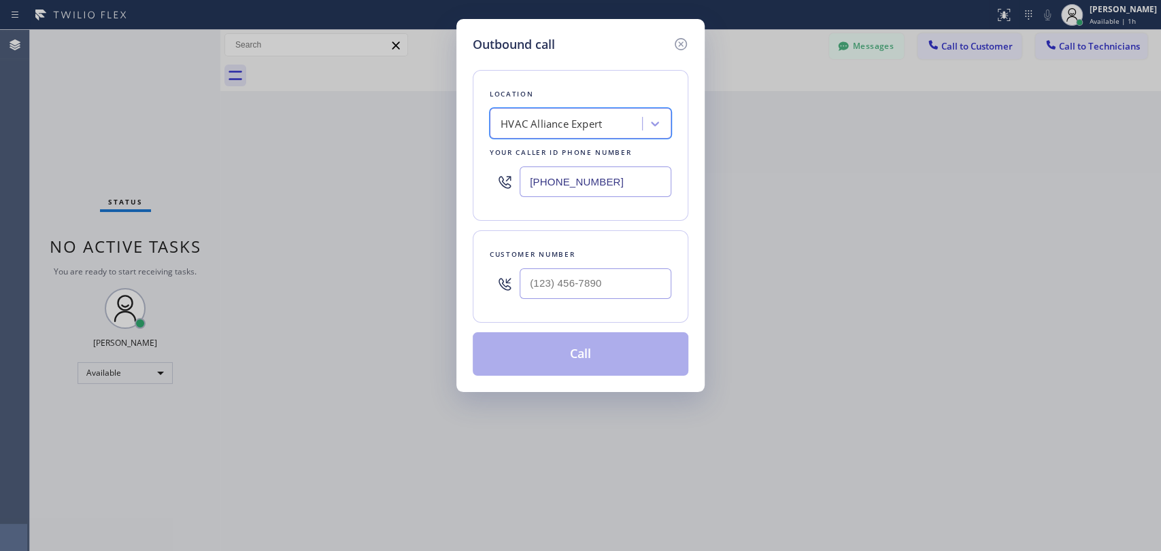
click at [582, 131] on div "HVAC Alliance Expert" at bounding box center [550, 124] width 101 height 16
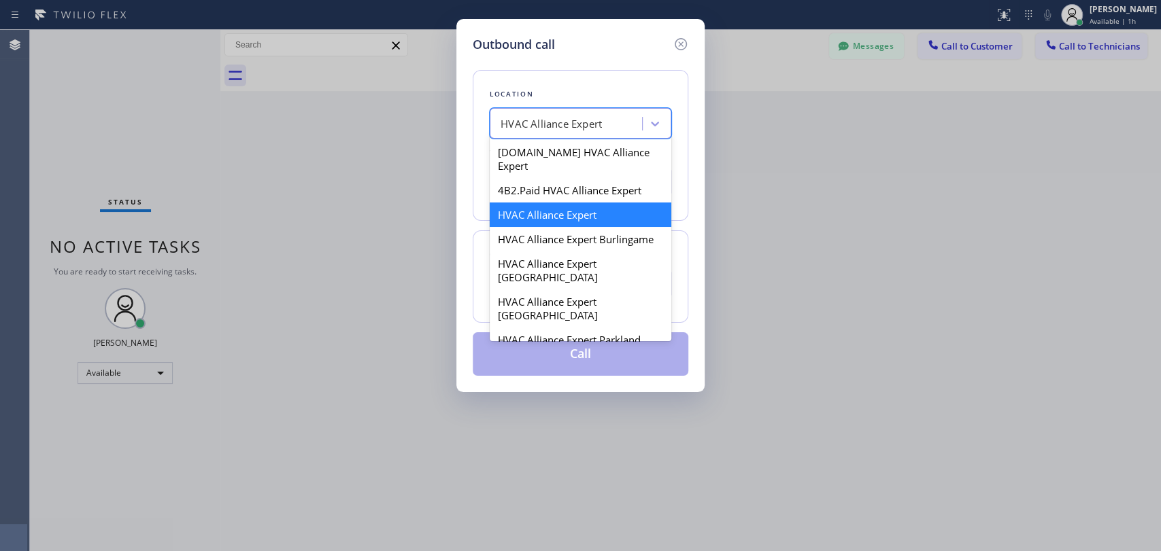
click at [567, 157] on div "4C.Email HVAC Alliance Expert" at bounding box center [581, 159] width 182 height 38
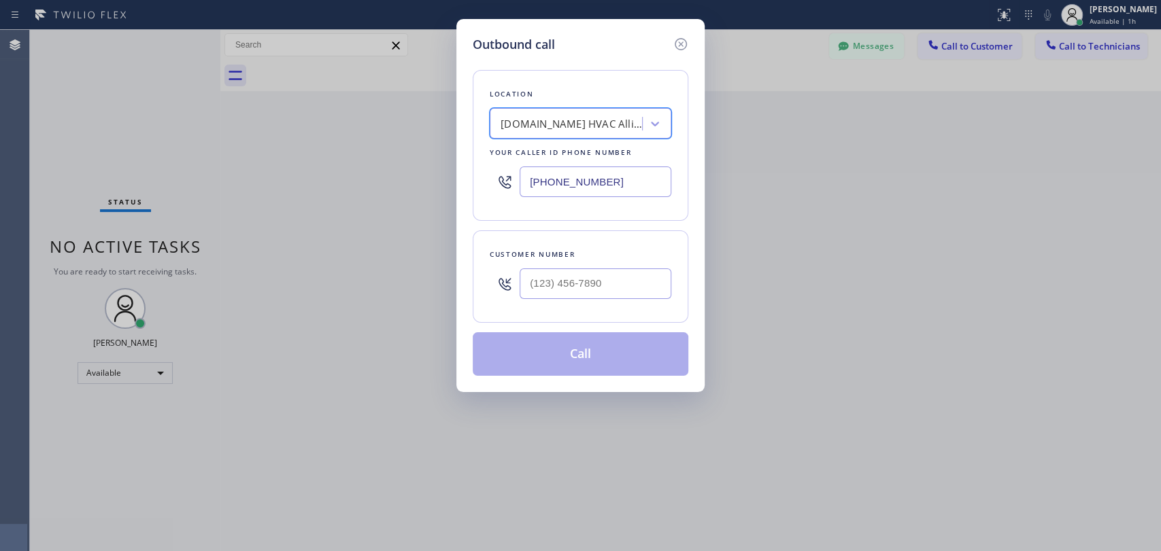
click at [578, 109] on div "Location option 4C.Email HVAC Alliance Expert, selected. 100 results available.…" at bounding box center [581, 145] width 216 height 151
click at [562, 132] on div "4C.Email HVAC Alliance Expert" at bounding box center [568, 124] width 148 height 24
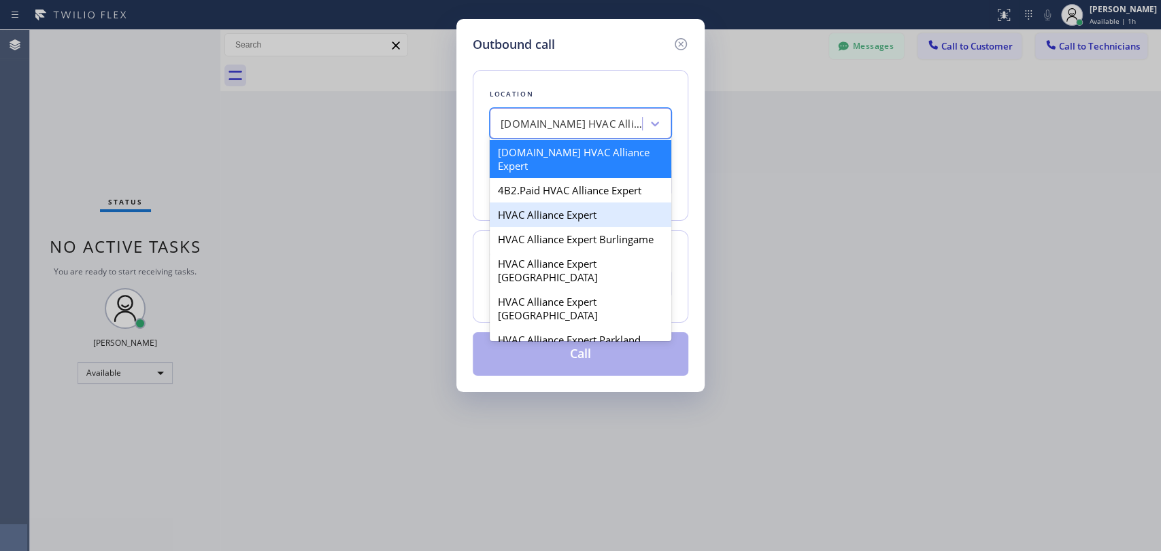
click at [560, 179] on div "4B2.Paid HVAC Alliance Expert" at bounding box center [581, 190] width 182 height 24
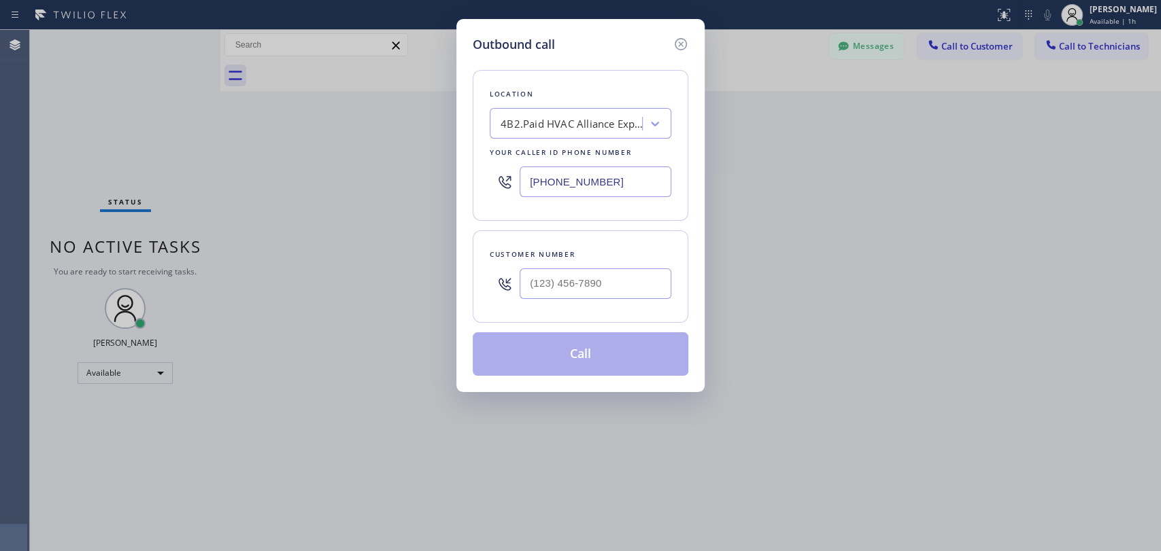
click at [554, 176] on input "(855) 999-4417" at bounding box center [596, 182] width 152 height 31
paste input "323) 991-9198"
type input "[PHONE_NUMBER]"
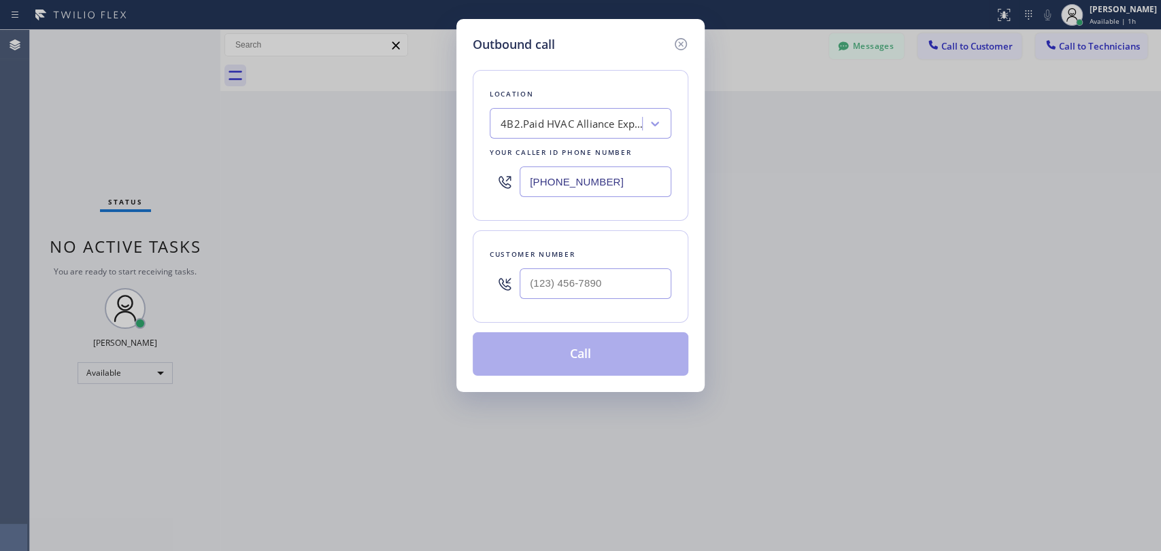
click at [566, 235] on div "Customer number" at bounding box center [581, 277] width 216 height 92
drag, startPoint x: 553, startPoint y: 250, endPoint x: 557, endPoint y: 262, distance: 13.5
click at [554, 252] on div "Customer number" at bounding box center [581, 255] width 182 height 14
click at [557, 264] on div at bounding box center [596, 284] width 152 height 44
type input "(___) ___-____"
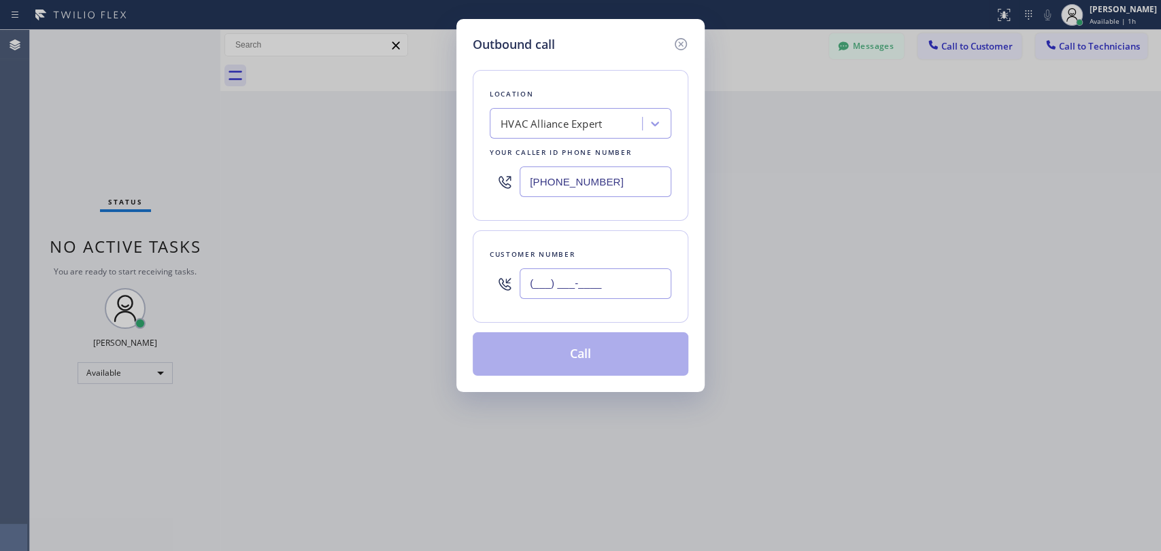
click at [565, 284] on input "(___) ___-____" at bounding box center [596, 284] width 152 height 31
type input "(___) ___-____"
drag, startPoint x: 560, startPoint y: 299, endPoint x: 558, endPoint y: 285, distance: 13.8
click at [560, 296] on div at bounding box center [596, 284] width 152 height 44
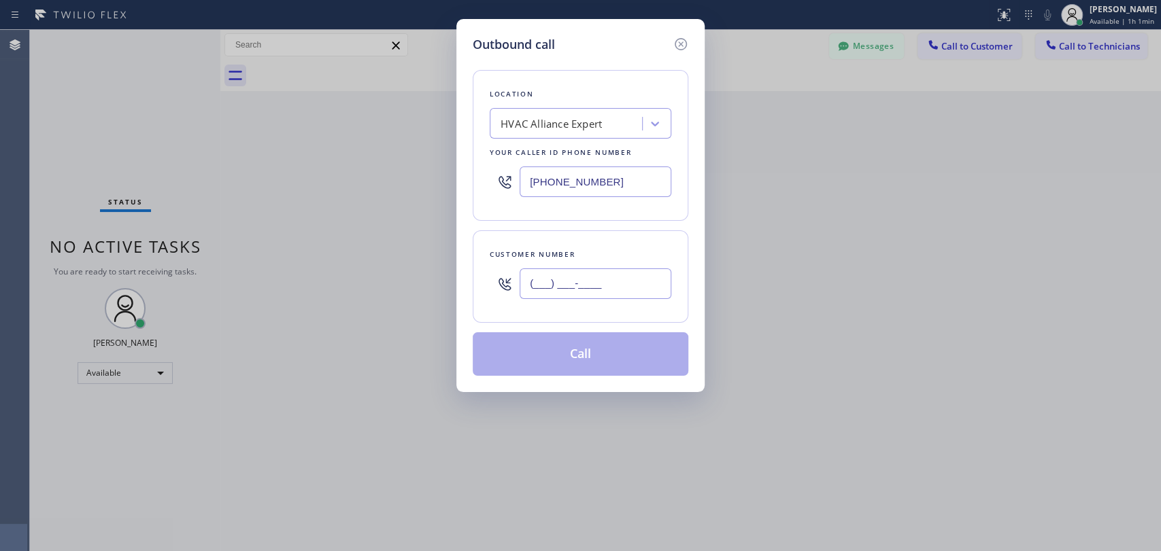
click at [558, 285] on input "(___) ___-____" at bounding box center [596, 284] width 152 height 31
click at [549, 286] on input "(___) ___-____" at bounding box center [596, 284] width 152 height 31
click at [537, 285] on input "(___) ___-____" at bounding box center [596, 284] width 152 height 31
click at [530, 287] on input "(___) ___-____" at bounding box center [596, 284] width 152 height 31
click at [533, 287] on input "(___) ___-____" at bounding box center [596, 284] width 152 height 31
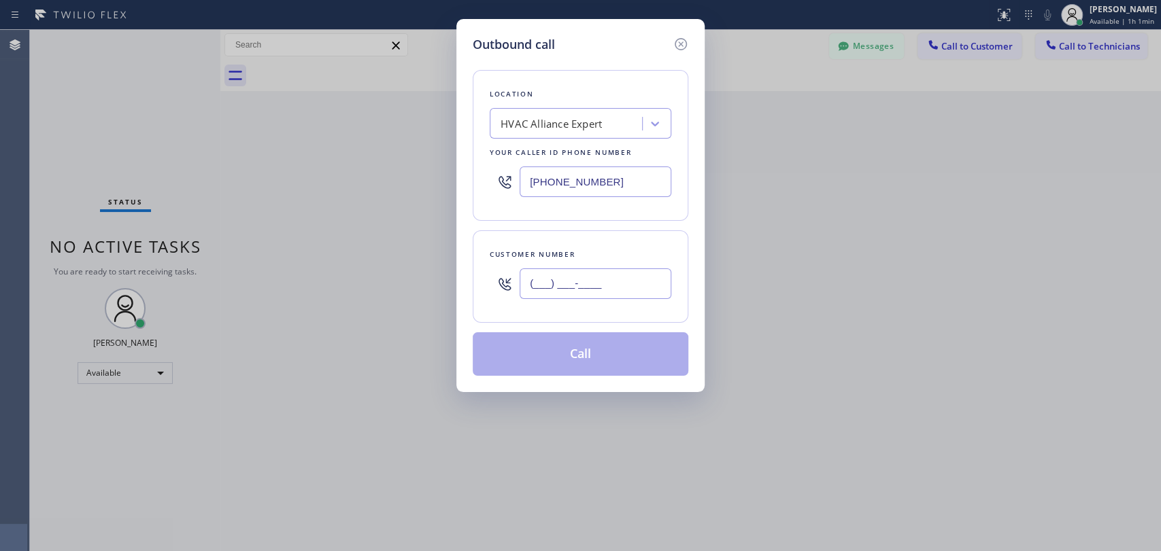
paste input "310) 896-6454"
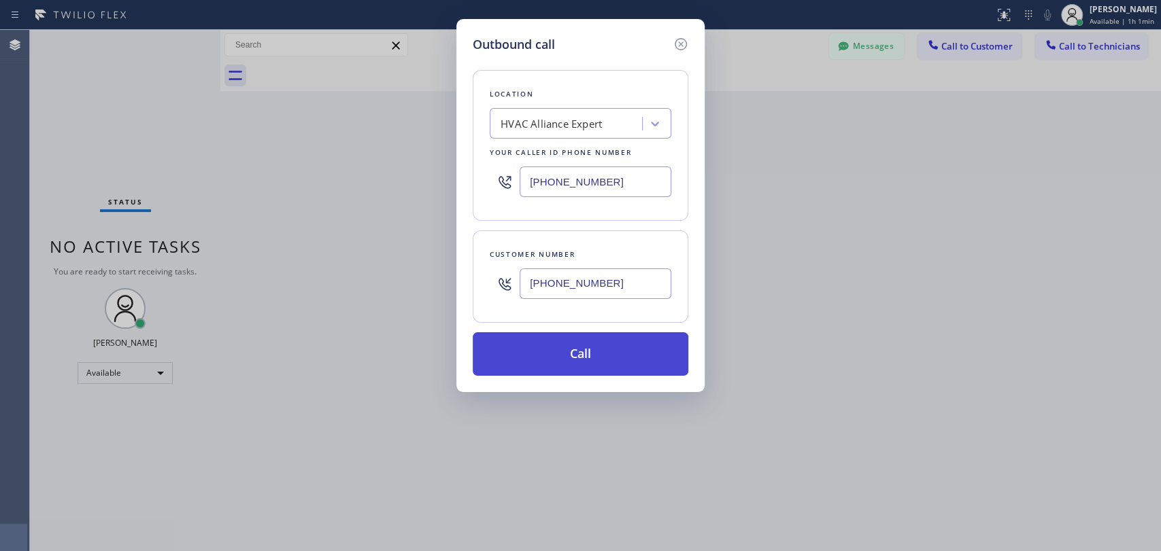
type input "[PHONE_NUMBER]"
click at [562, 352] on button "Call" at bounding box center [581, 355] width 216 height 44
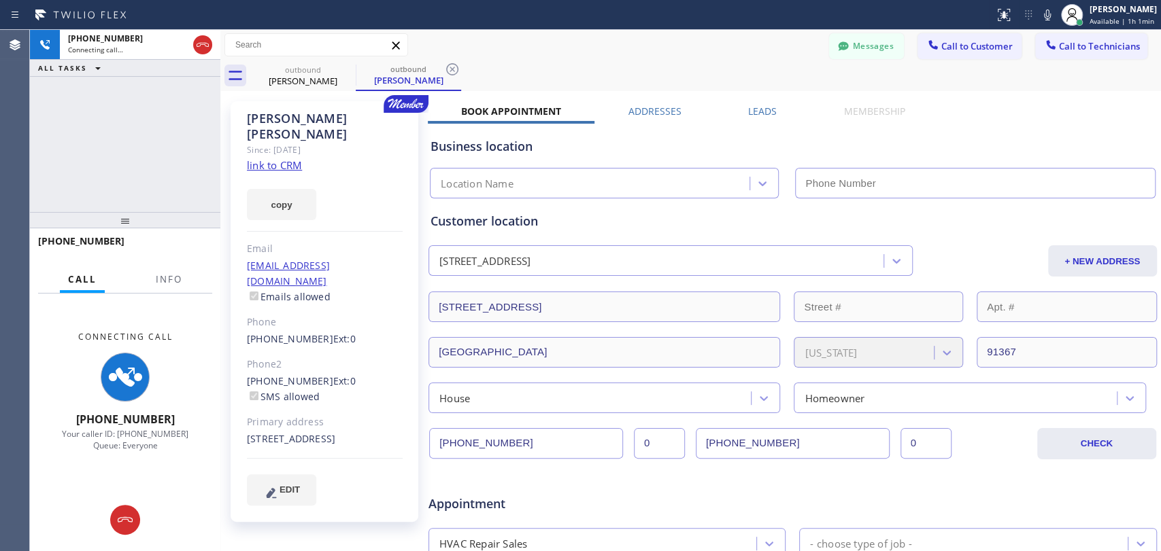
type input "[PHONE_NUMBER]"
click at [299, 116] on div "Regina Hays" at bounding box center [325, 126] width 156 height 31
click at [294, 116] on div "Regina Hays" at bounding box center [325, 126] width 156 height 31
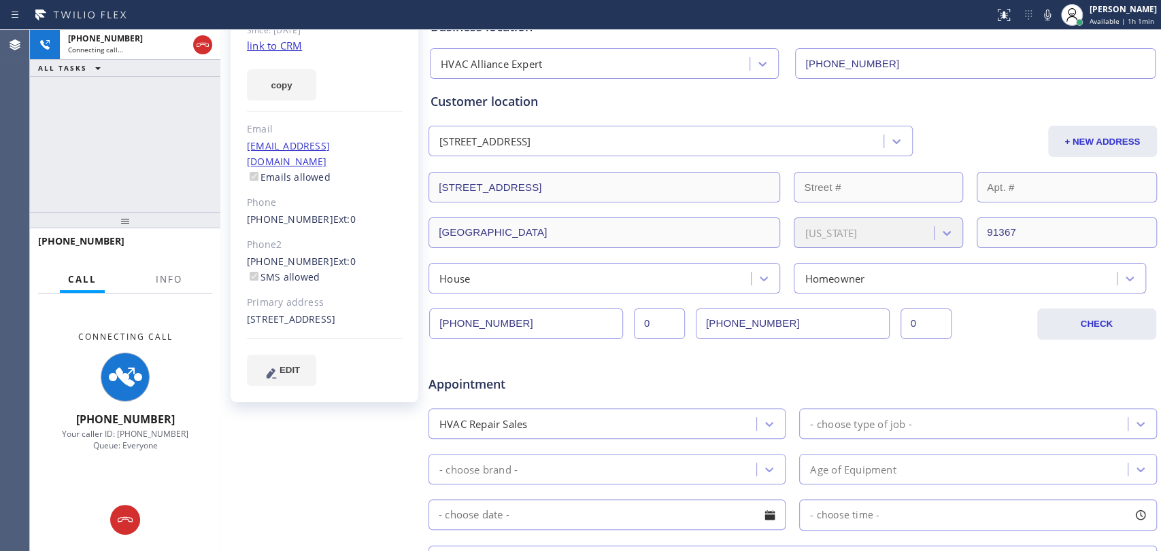
scroll to position [302, 0]
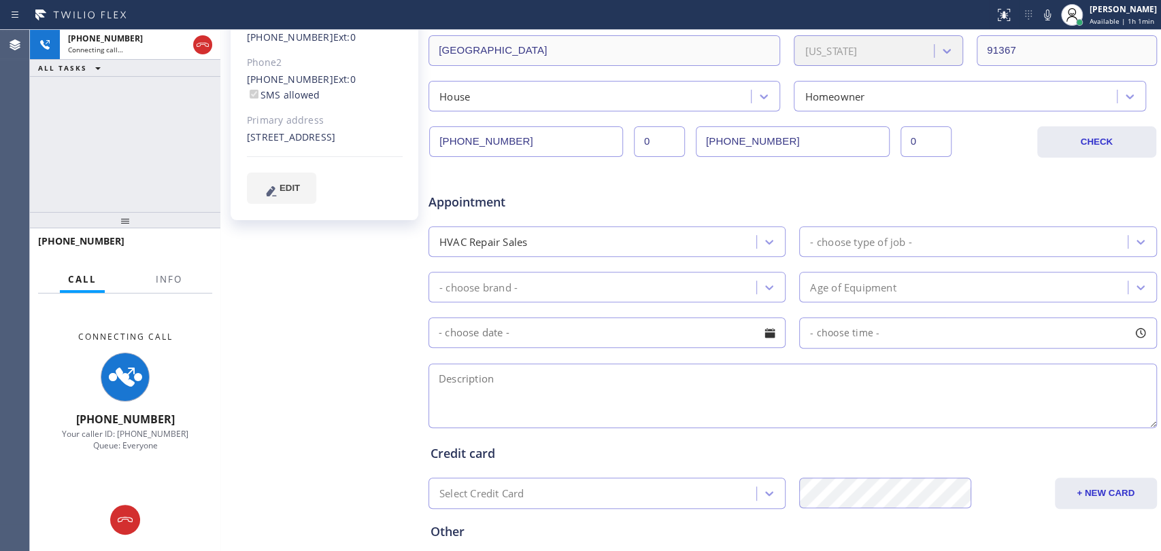
click at [498, 373] on textarea at bounding box center [792, 396] width 728 height 65
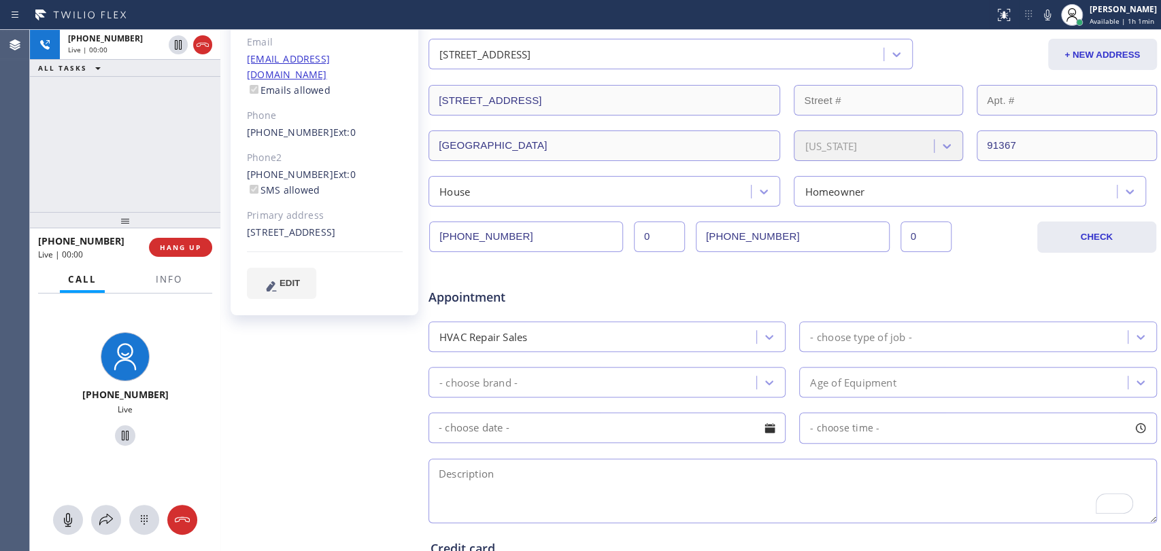
scroll to position [0, 0]
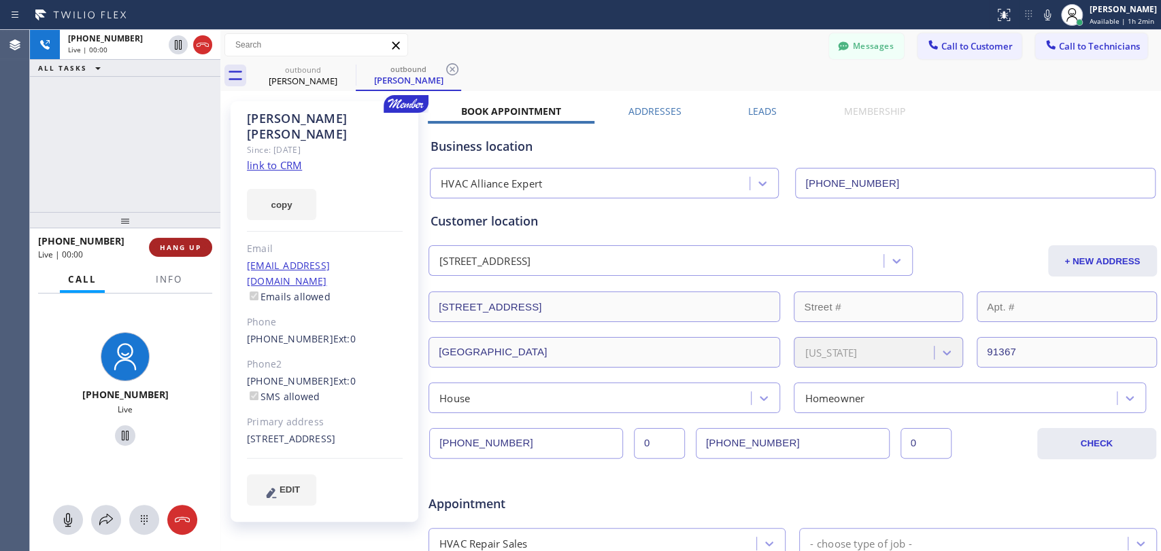
click at [163, 247] on span "HANG UP" at bounding box center [180, 248] width 41 height 10
click at [169, 247] on span "HANG UP" at bounding box center [180, 248] width 41 height 10
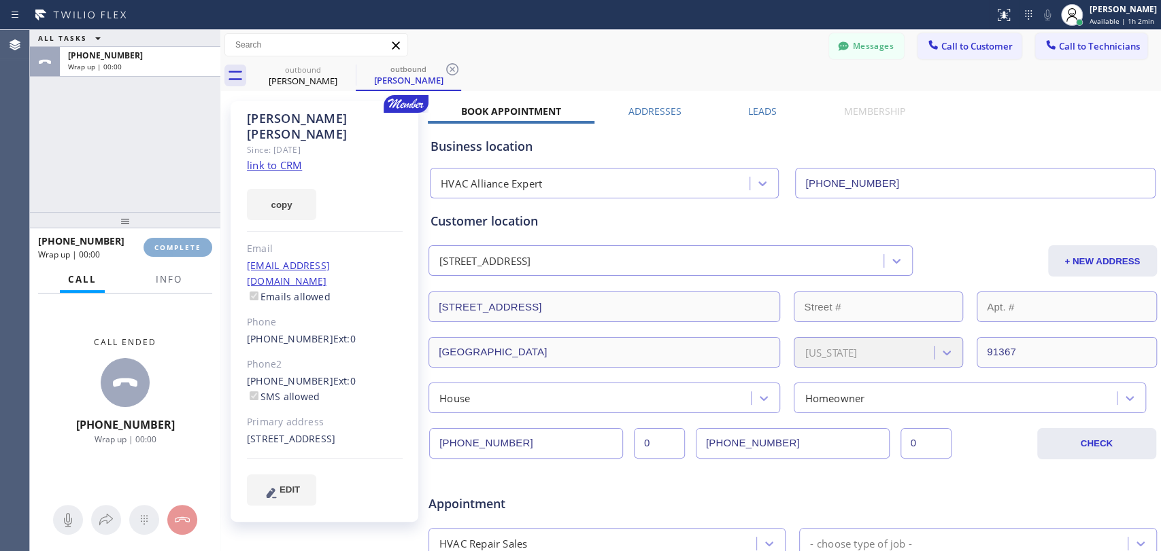
click at [134, 247] on div "+13108966454" at bounding box center [86, 241] width 96 height 13
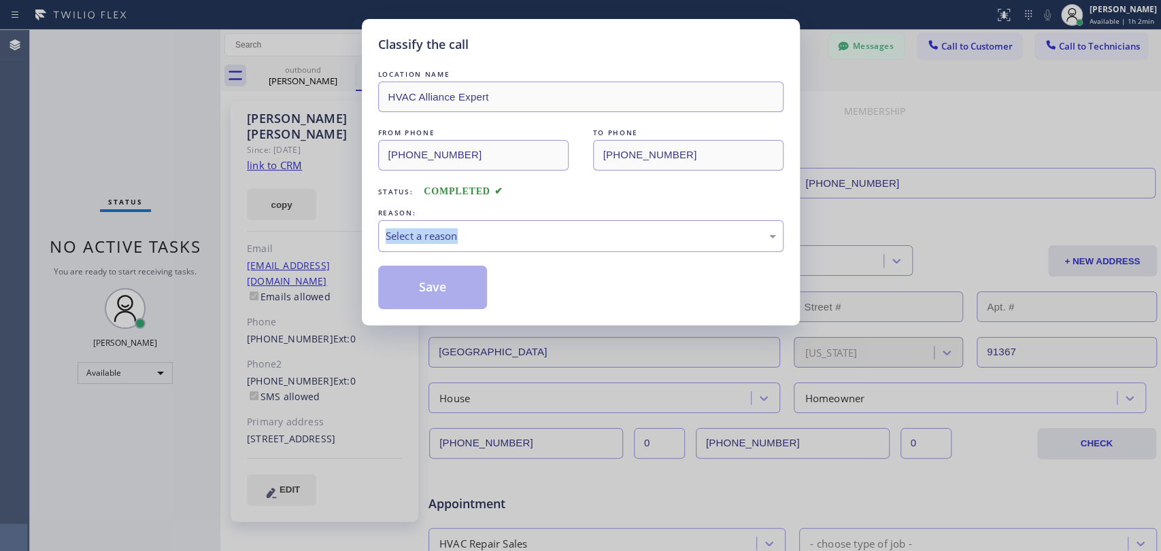
click at [169, 222] on div "Classify the call LOCATION NAME HVAC Alliance Expert FROM PHONE (323) 991-9198 …" at bounding box center [580, 275] width 1161 height 551
drag, startPoint x: 392, startPoint y: 249, endPoint x: 412, endPoint y: 220, distance: 35.3
click at [393, 246] on div "Select a reason" at bounding box center [580, 236] width 405 height 32
click at [443, 238] on div "Not Booked - All other reasons" at bounding box center [581, 236] width 390 height 16
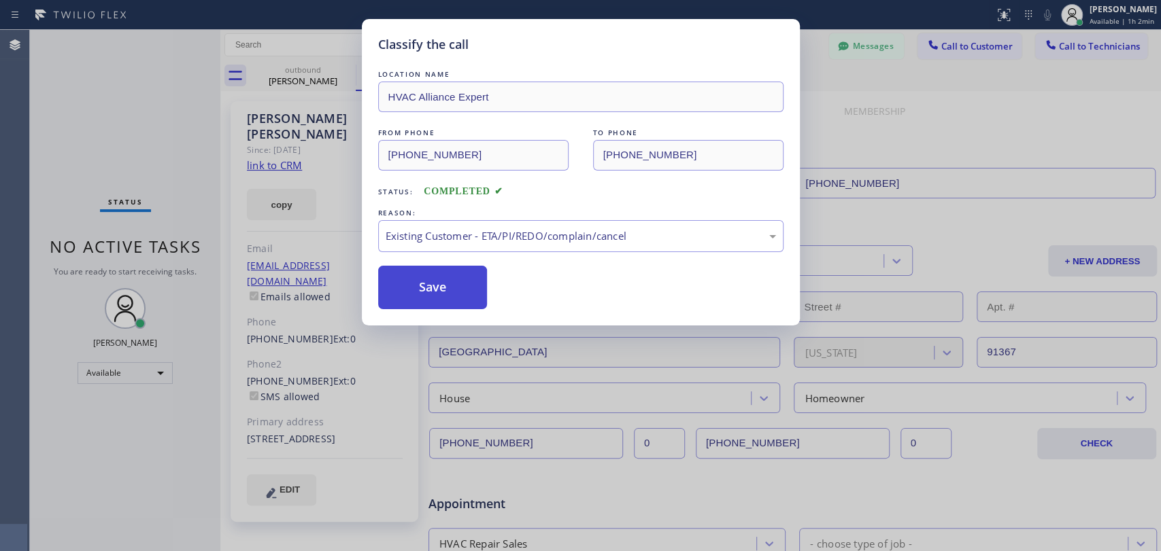
click at [437, 293] on button "Save" at bounding box center [432, 288] width 109 height 44
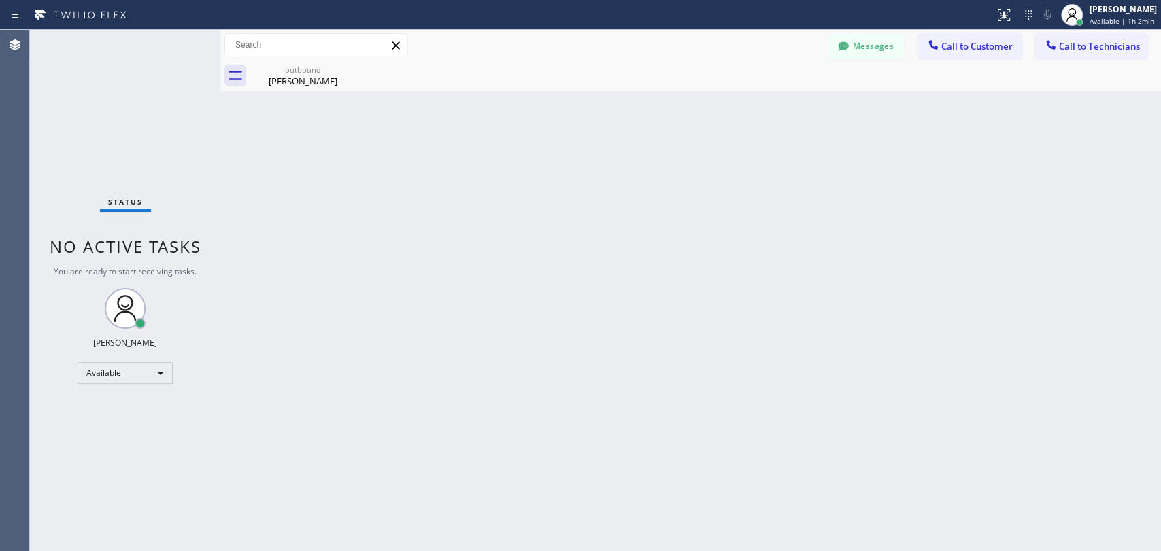
drag, startPoint x: 835, startPoint y: 43, endPoint x: 692, endPoint y: 0, distance: 149.1
click at [835, 43] on div at bounding box center [843, 47] width 16 height 16
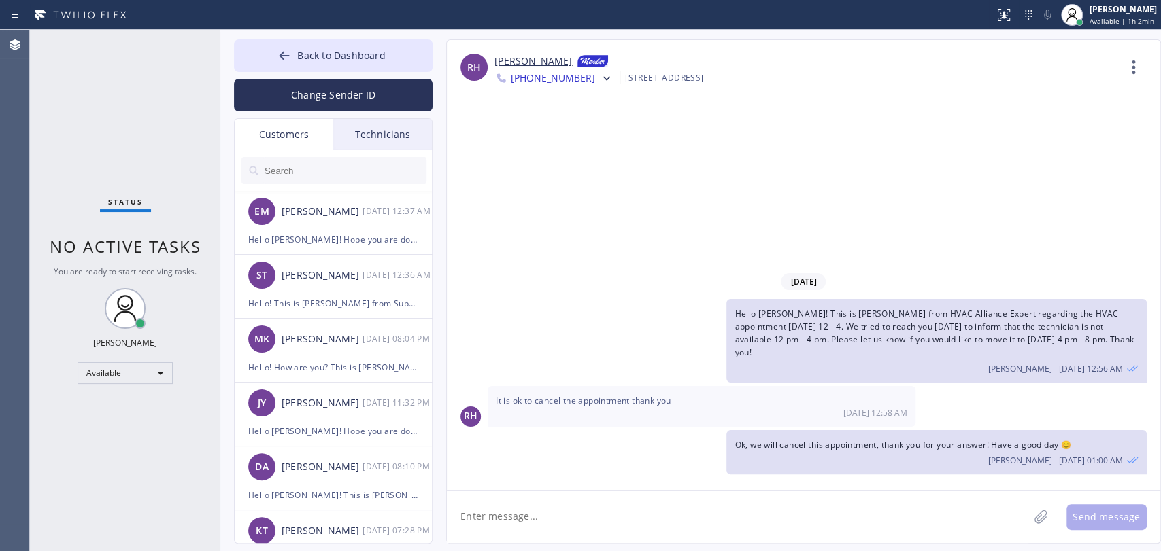
click at [330, 173] on input "text" at bounding box center [344, 170] width 163 height 27
click at [915, 444] on span "Ok, we will cancel this appointment, thank you for your answer! Have a good day…" at bounding box center [902, 445] width 336 height 12
click at [908, 361] on div "Oleksiy Dmitriev 08/07 12:56 AM" at bounding box center [935, 367] width 403 height 15
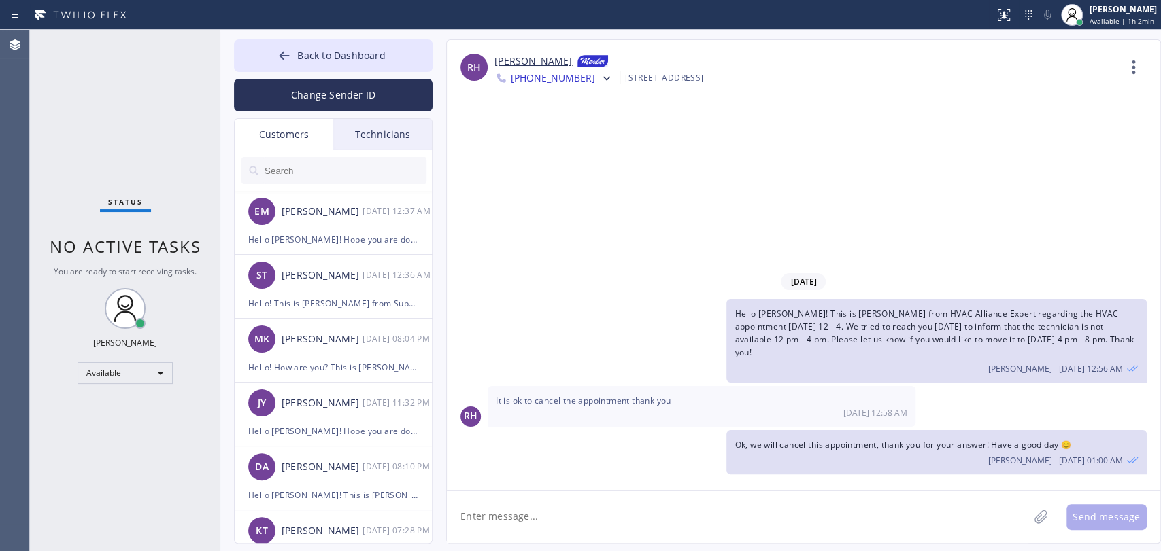
click at [894, 337] on span "Hello Regina! This is Alex from HVAC Alliance Expert regarding the HVAC appoint…" at bounding box center [933, 333] width 399 height 51
click at [890, 322] on span "Hello Regina! This is Alex from HVAC Alliance Expert regarding the HVAC appoint…" at bounding box center [933, 333] width 399 height 51
click at [751, 330] on span "Hello Regina! This is Alex from HVAC Alliance Expert regarding the HVAC appoint…" at bounding box center [933, 333] width 399 height 51
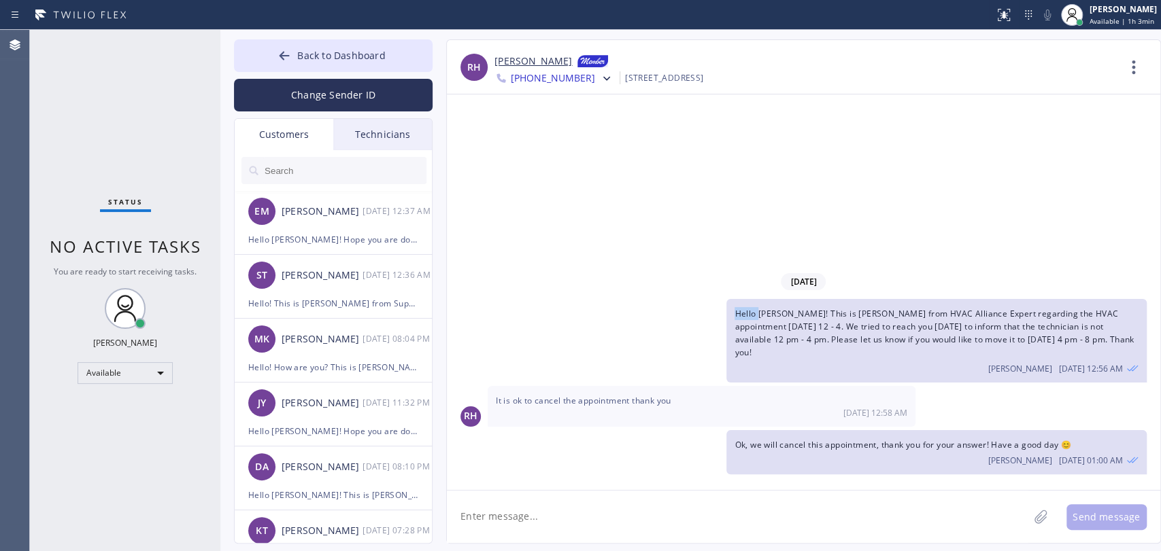
click at [750, 324] on span "Hello Regina! This is Alex from HVAC Alliance Expert regarding the HVAC appoint…" at bounding box center [933, 333] width 399 height 51
click at [783, 360] on div "Hello Regina! This is Alex from HVAC Alliance Expert regarding the HVAC appoint…" at bounding box center [936, 341] width 420 height 84
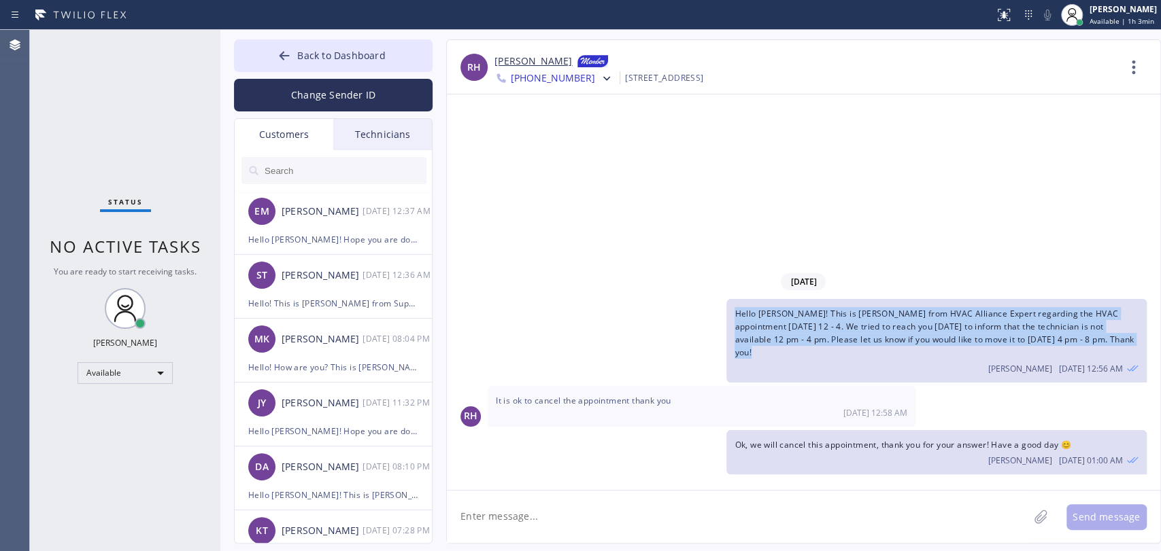
click at [783, 360] on div "Hello Regina! This is Alex from HVAC Alliance Expert regarding the HVAC appoint…" at bounding box center [936, 341] width 420 height 84
click at [791, 350] on span "Hello Regina! This is Alex from HVAC Alliance Expert regarding the HVAC appoint…" at bounding box center [933, 333] width 399 height 51
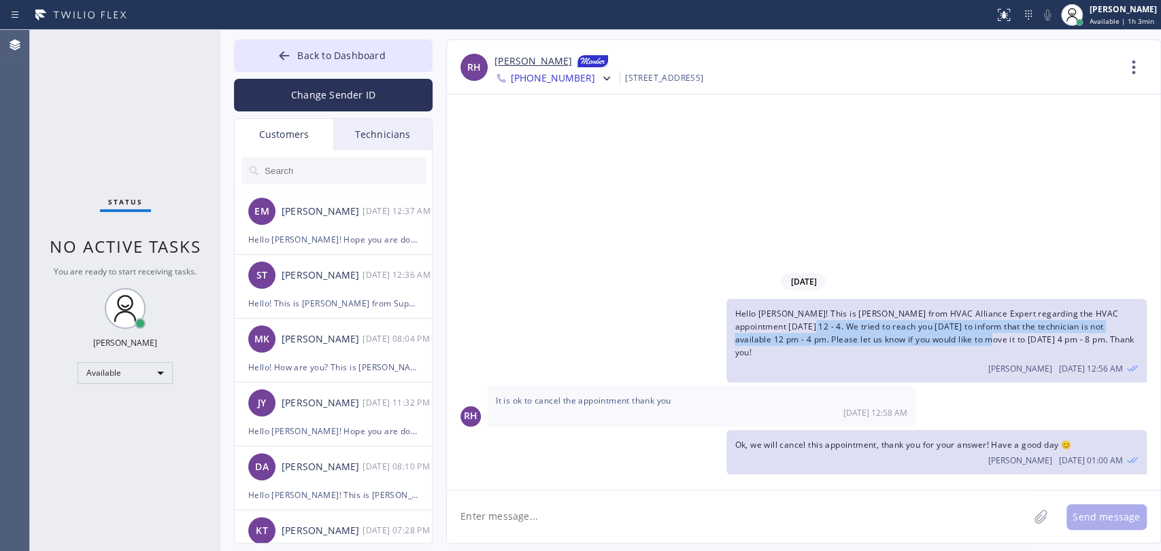
drag, startPoint x: 768, startPoint y: 341, endPoint x: 925, endPoint y: 349, distance: 157.3
click at [925, 349] on span "Hello Regina! This is Alex from HVAC Alliance Expert regarding the HVAC appoint…" at bounding box center [933, 333] width 399 height 51
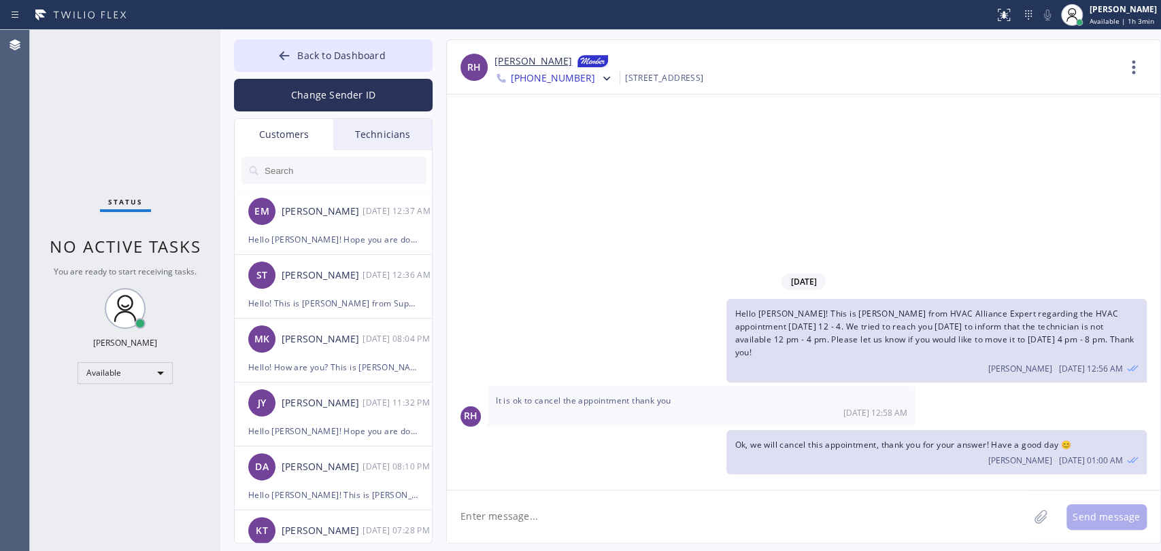
click at [801, 352] on span "Hello Regina! This is Alex from HVAC Alliance Expert regarding the HVAC appoint…" at bounding box center [933, 333] width 399 height 51
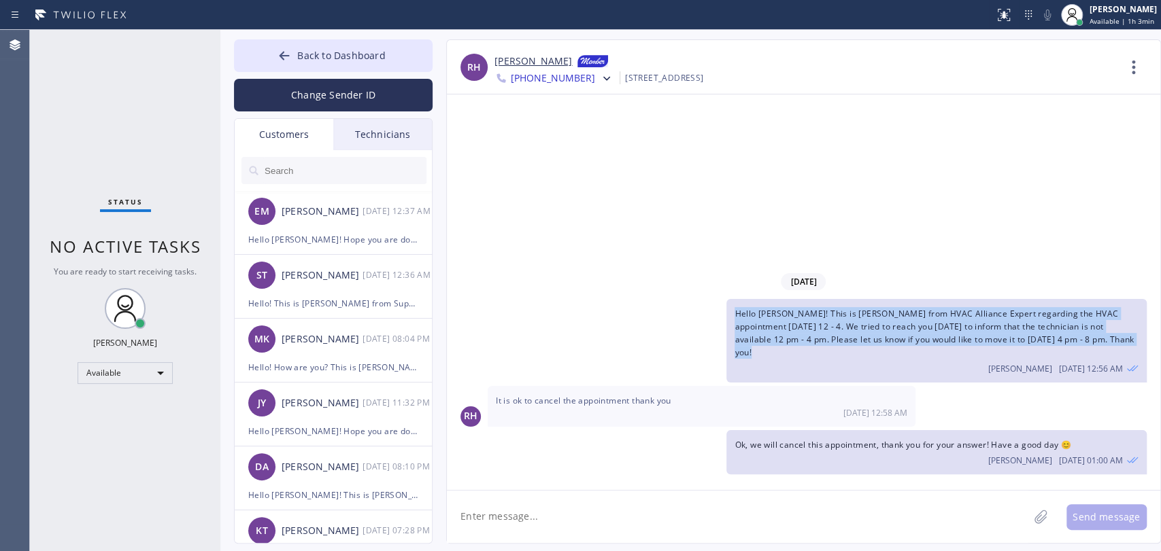
click at [801, 352] on span "Hello Regina! This is Alex from HVAC Alliance Expert regarding the HVAC appoint…" at bounding box center [933, 333] width 399 height 51
click at [783, 337] on span "Hello Regina! This is Alex from HVAC Alliance Expert regarding the HVAC appoint…" at bounding box center [933, 333] width 399 height 51
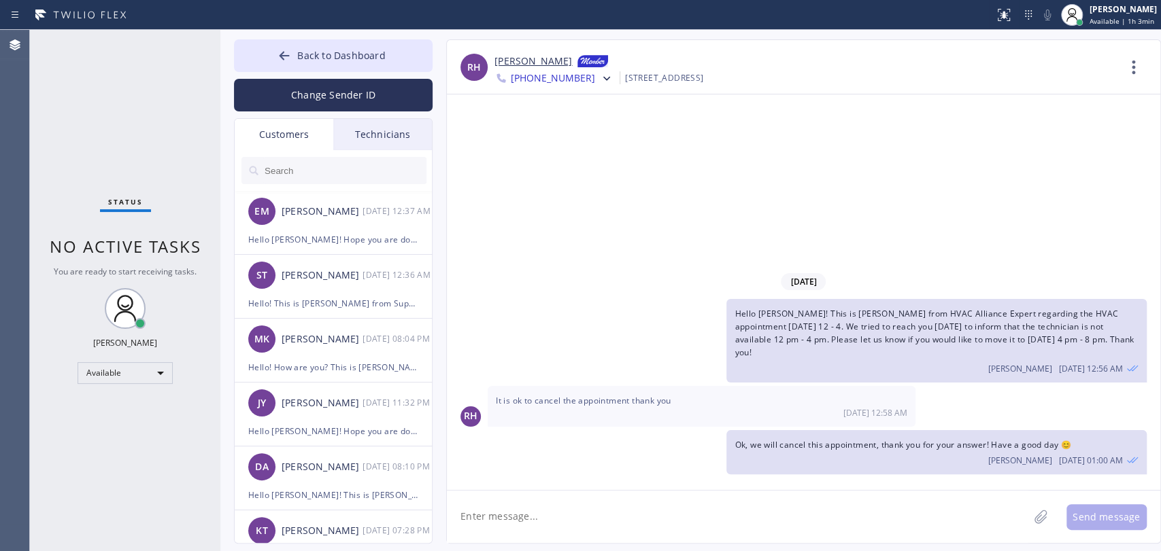
click at [537, 496] on textarea at bounding box center [737, 517] width 581 height 52
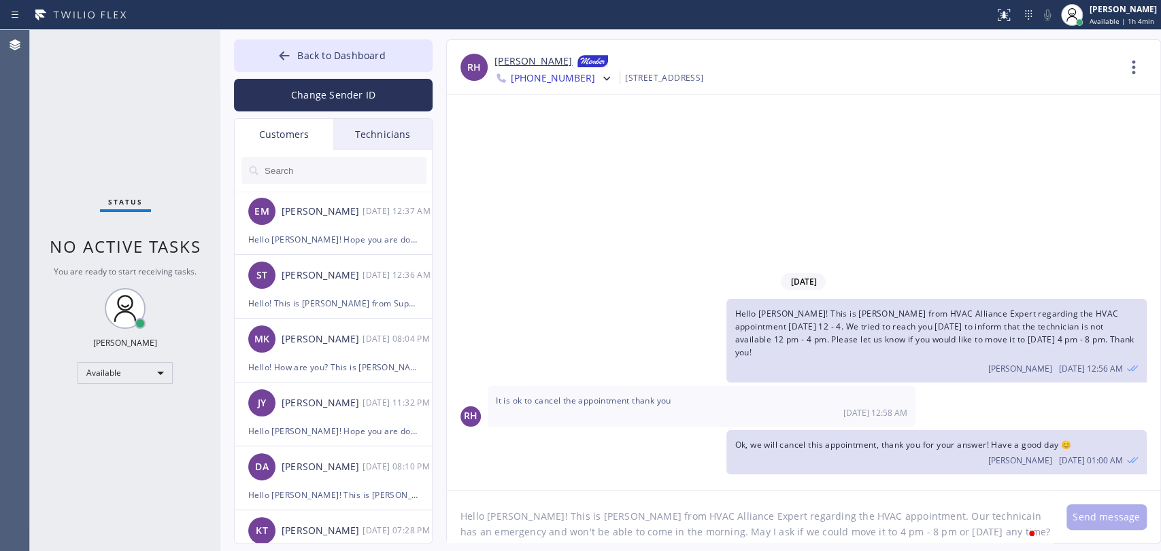
scroll to position [11, 0]
click at [519, 496] on textarea "Hello Regina! This is Alex from HVAC Alliance Expert regarding the HVAC appoint…" at bounding box center [750, 517] width 606 height 52
click at [897, 496] on textarea "Hello Regina! Hope you are doing well. This is Alex from HVAC Alliance Expert r…" at bounding box center [750, 517] width 606 height 52
type textarea "Hello Regina! Hope you are doing well. This is Alex from HVAC Alliance Expert r…"
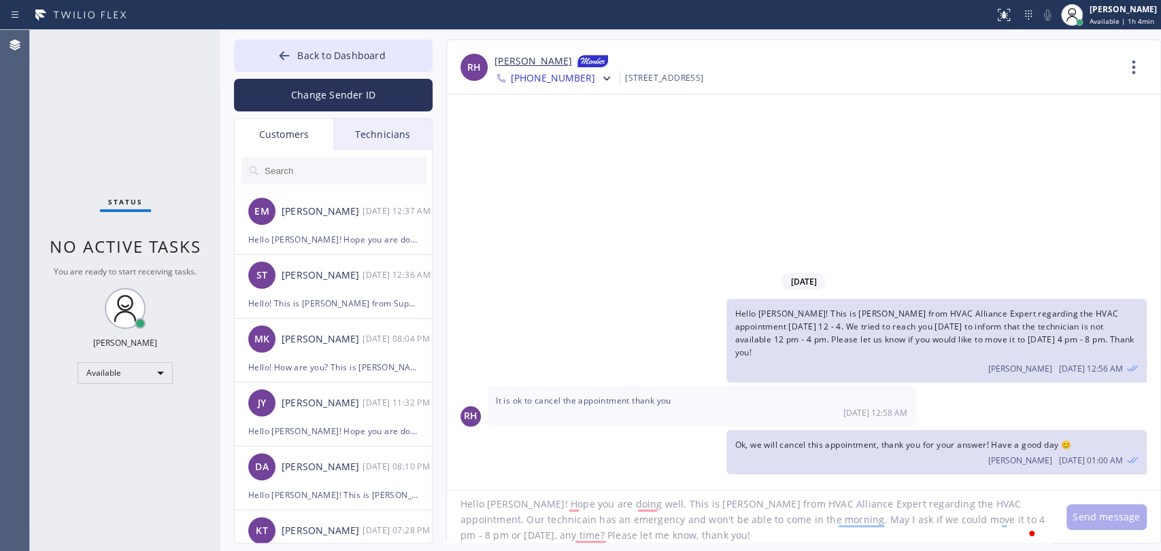
click at [595, 82] on div at bounding box center [605, 79] width 20 height 16
click at [556, 132] on div "+13108966454" at bounding box center [572, 140] width 156 height 31
drag, startPoint x: 654, startPoint y: 534, endPoint x: 352, endPoint y: 480, distance: 307.3
click at [352, 480] on div "Back to Dashboard Change Sender ID Customers Technicians EM Ernest Moore 08/15 …" at bounding box center [690, 291] width 940 height 522
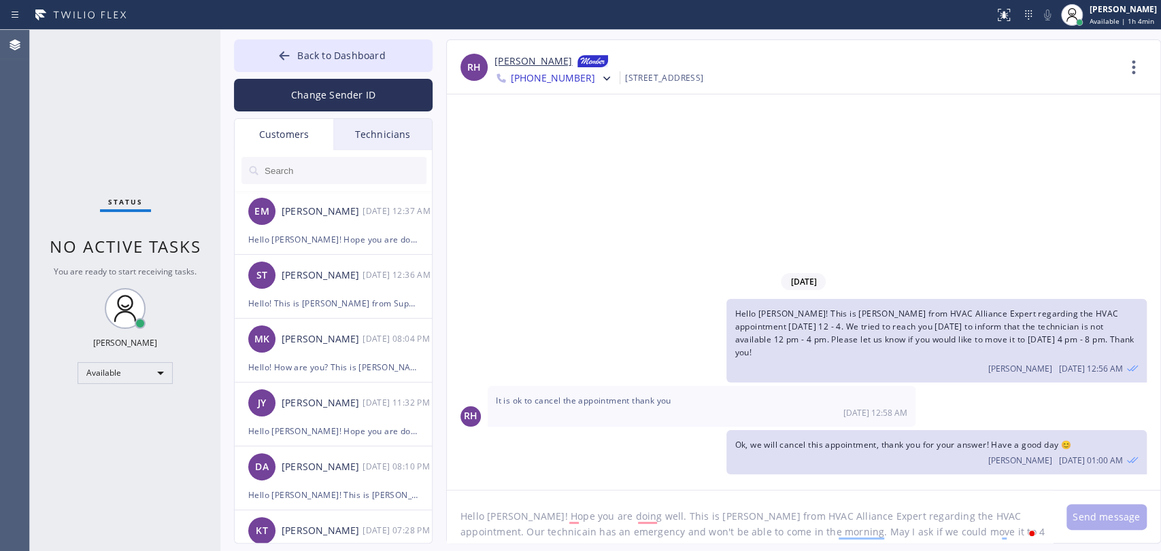
click at [328, 175] on input "text" at bounding box center [344, 170] width 163 height 27
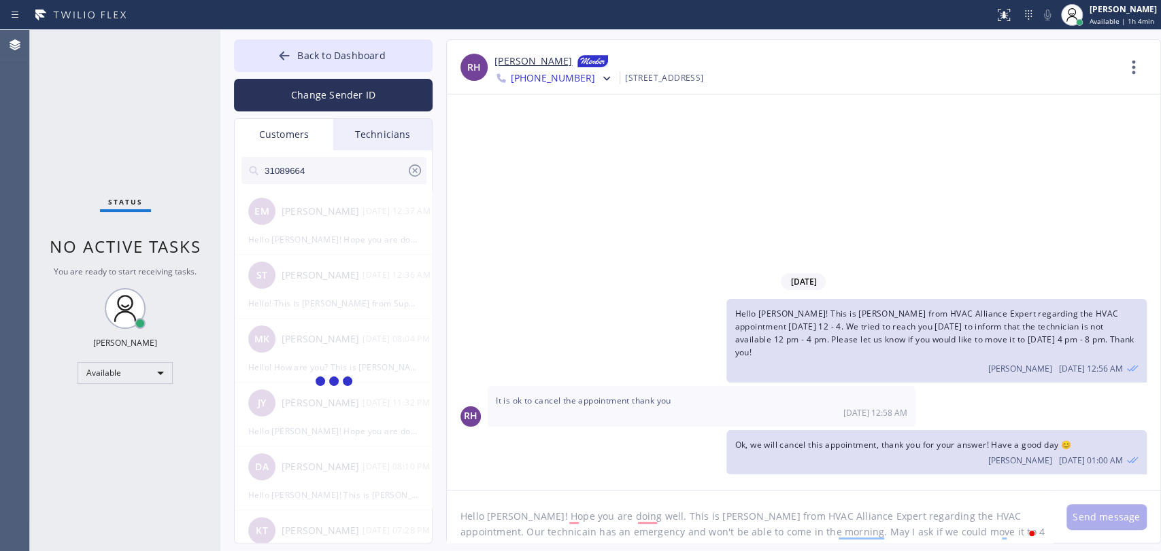
type input "310896645"
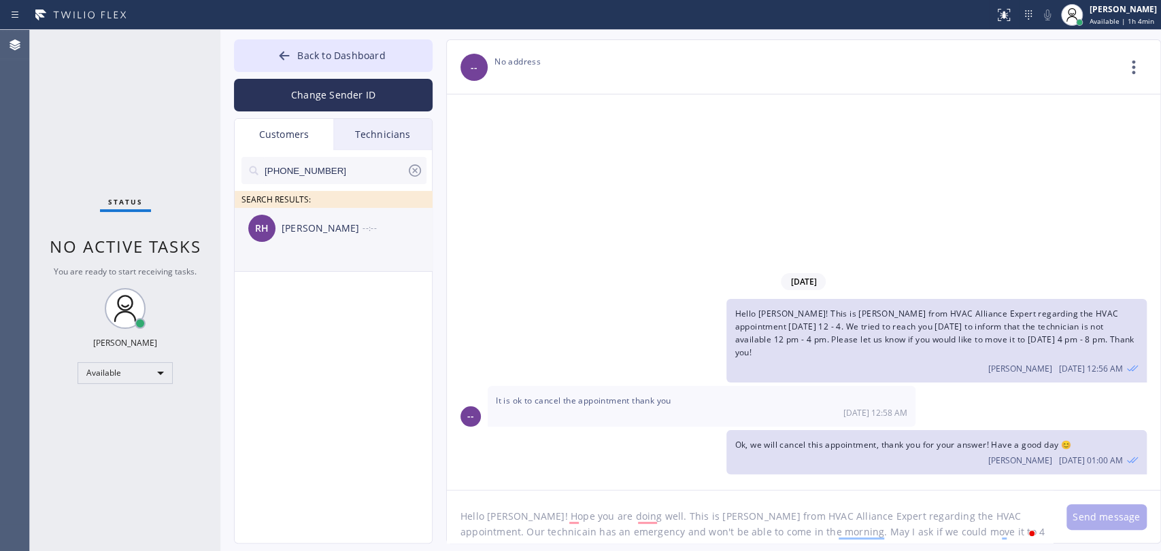
click at [322, 242] on div "RH Regina Hays --:--" at bounding box center [334, 228] width 199 height 41
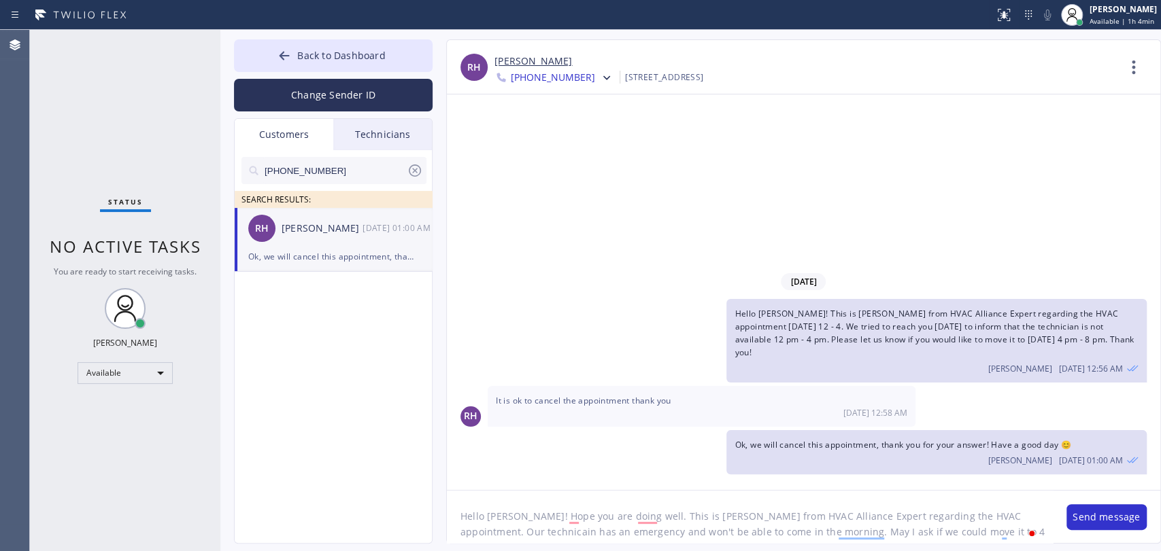
click at [609, 513] on textarea "Hello Regina! Hope you are doing well. This is Alex from HVAC Alliance Expert r…" at bounding box center [750, 517] width 606 height 52
click at [1113, 518] on button "Send message" at bounding box center [1106, 518] width 80 height 26
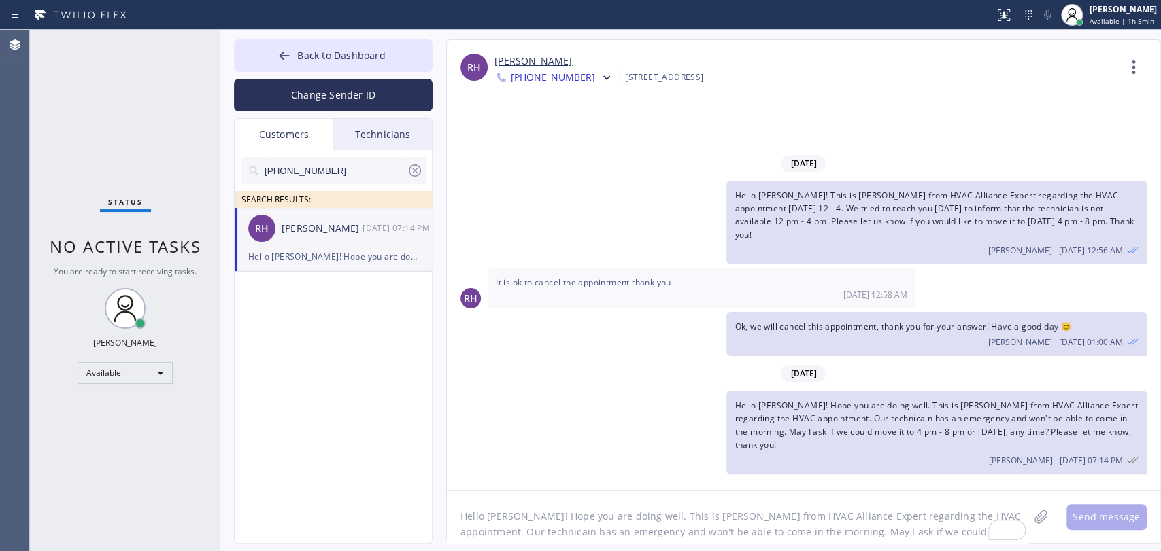
click at [560, 265] on div "Hello Regina! This is Alex from HVAC Alliance Expert regarding the HVAC appoint…" at bounding box center [797, 223] width 700 height 84
click at [305, 56] on span "Back to Dashboard" at bounding box center [341, 55] width 88 height 13
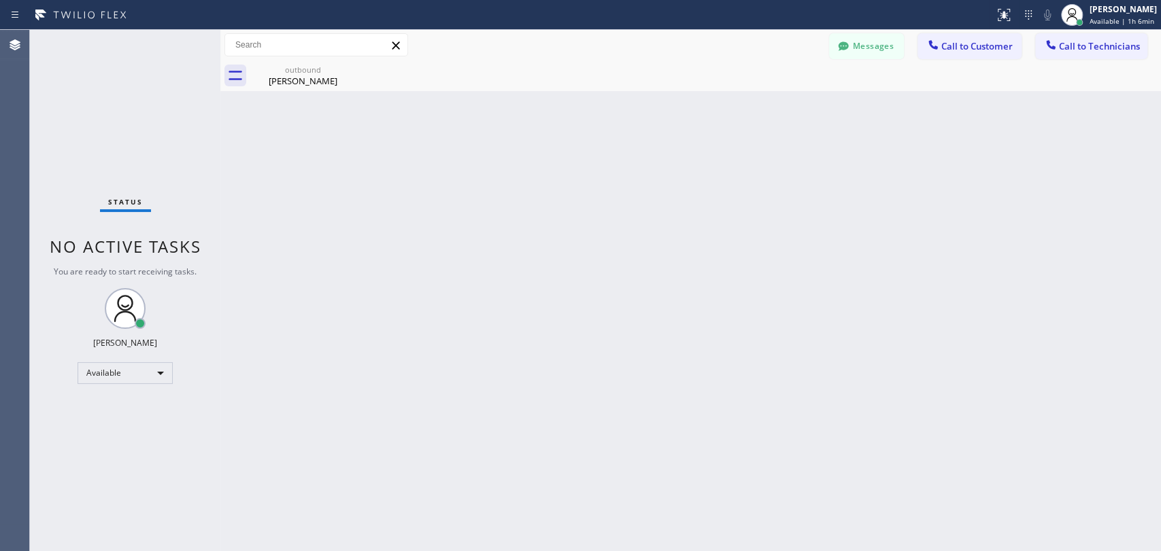
drag, startPoint x: 734, startPoint y: 390, endPoint x: 620, endPoint y: 92, distance: 319.4
click at [731, 382] on div "Back to Dashboard Change Sender ID Customers Technicians (310) 896-6454 SEARCH …" at bounding box center [690, 291] width 940 height 522
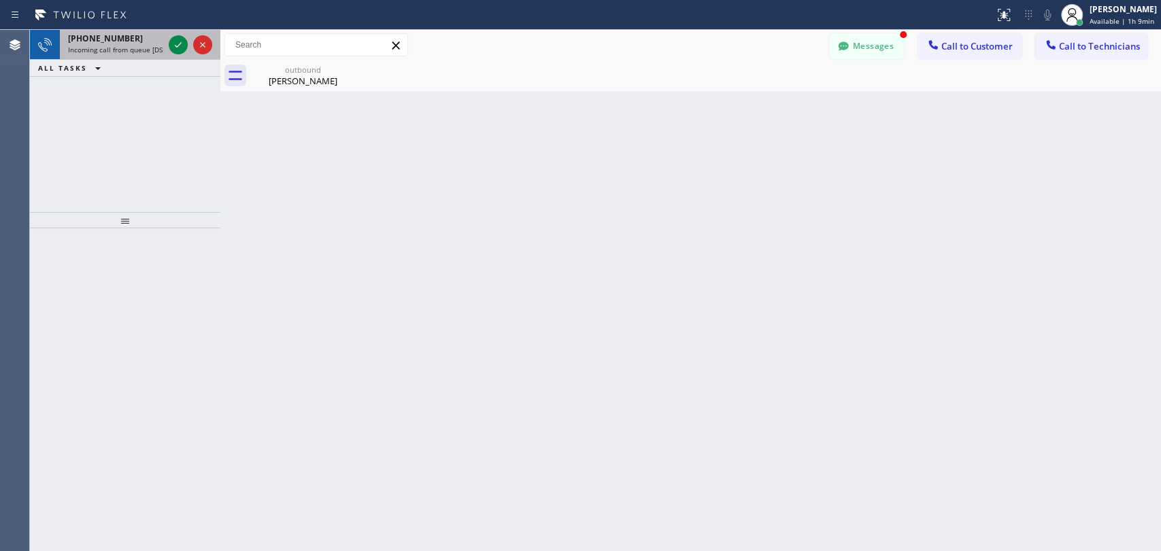
click at [65, 44] on div "+18184800219 Incoming call from queue [DSRs]" at bounding box center [113, 45] width 106 height 30
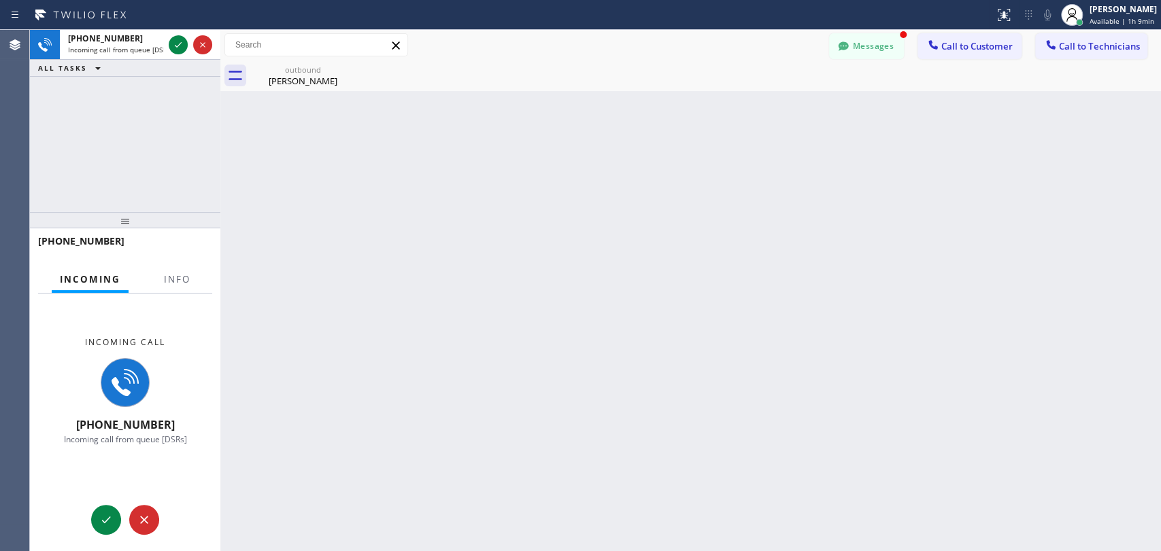
click at [196, 299] on div "Incoming call +18184800219 Incoming call from queue [DSRs]" at bounding box center [125, 391] width 190 height 195
click at [189, 286] on button "Info" at bounding box center [177, 280] width 43 height 27
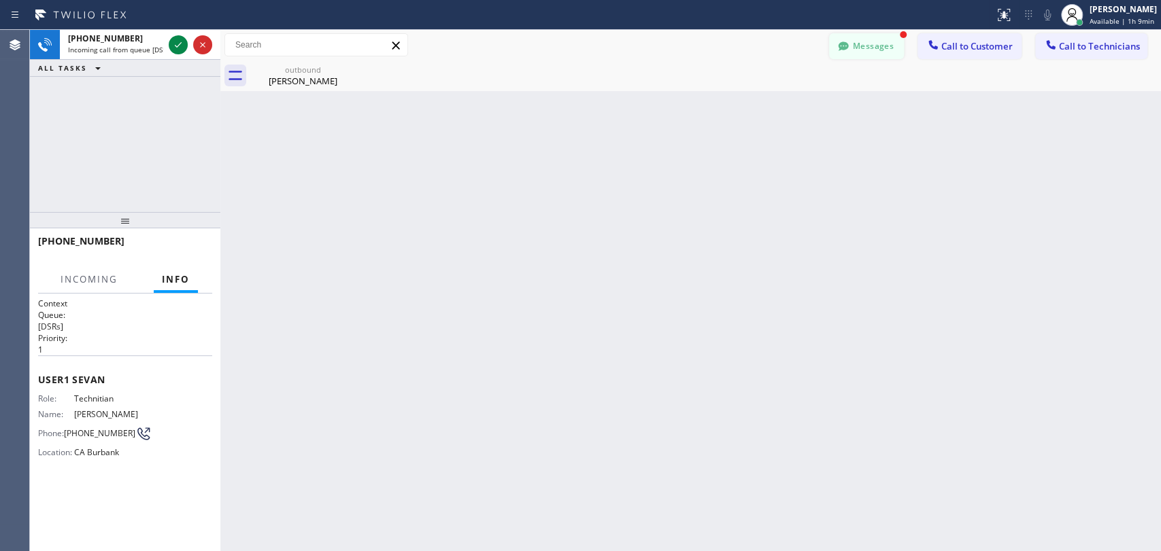
click at [896, 39] on button "Messages" at bounding box center [866, 46] width 75 height 26
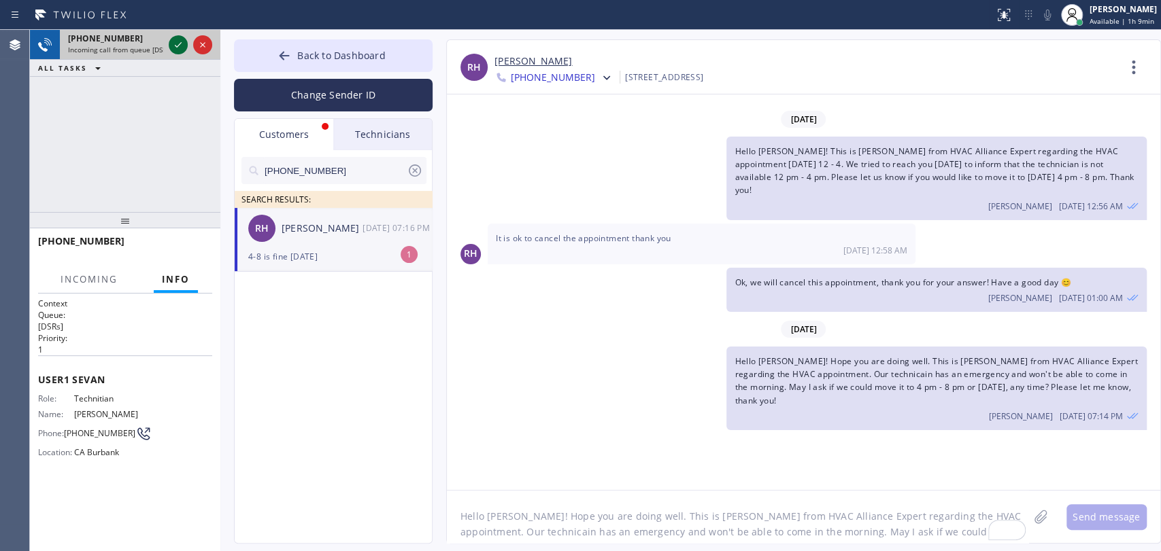
click at [171, 47] on icon at bounding box center [178, 45] width 16 height 16
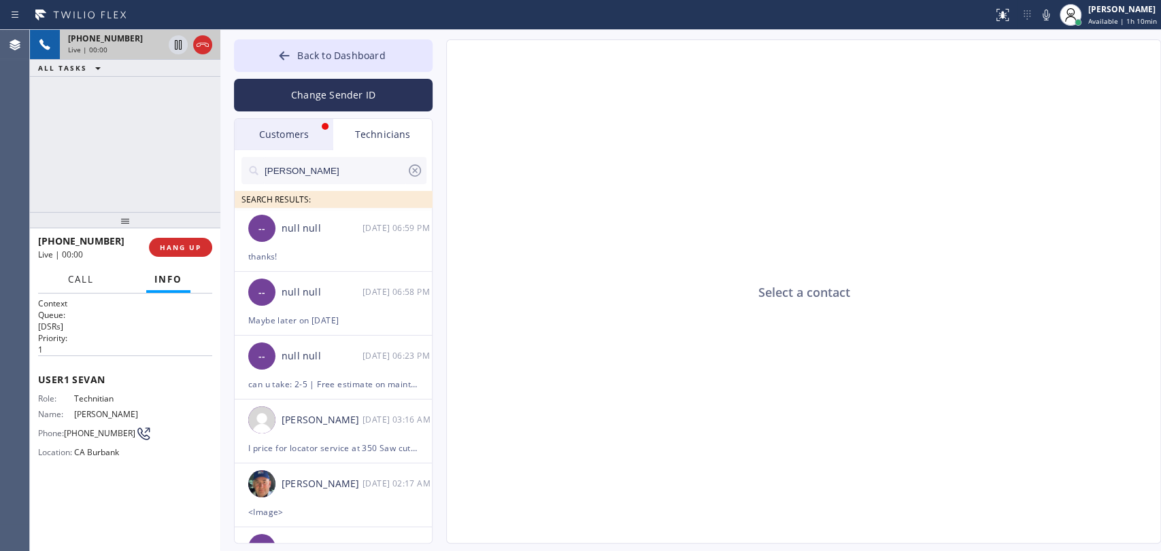
click at [71, 275] on span "Call" at bounding box center [81, 279] width 26 height 12
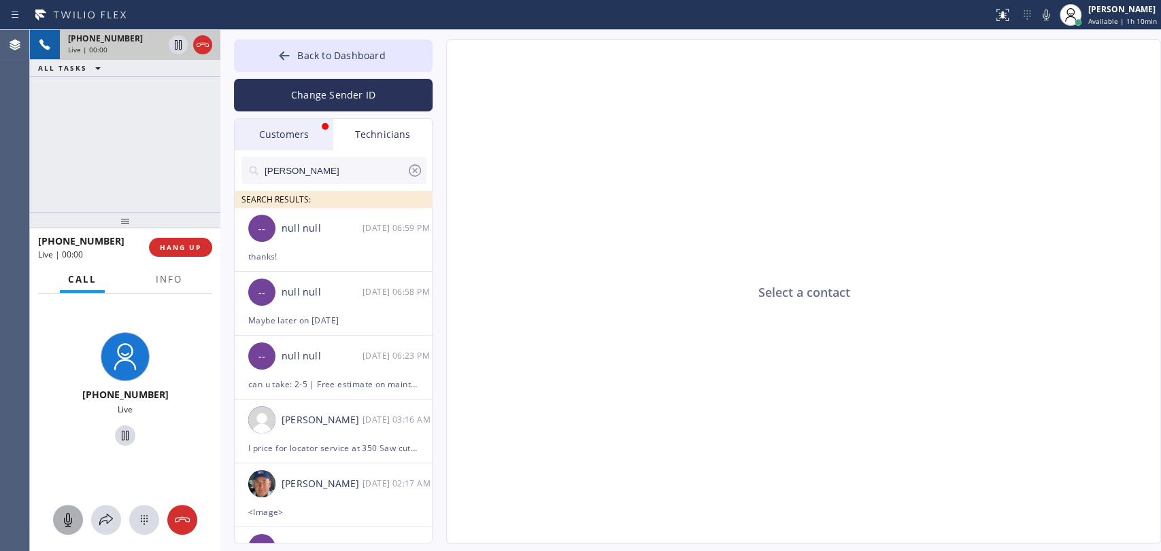
click at [71, 522] on icon at bounding box center [68, 520] width 16 height 16
drag, startPoint x: 67, startPoint y: 518, endPoint x: 196, endPoint y: 536, distance: 130.4
click at [66, 518] on icon at bounding box center [68, 520] width 8 height 14
drag, startPoint x: 809, startPoint y: 282, endPoint x: 788, endPoint y: 295, distance: 25.1
click at [791, 295] on div "Select a contact" at bounding box center [804, 292] width 715 height 505
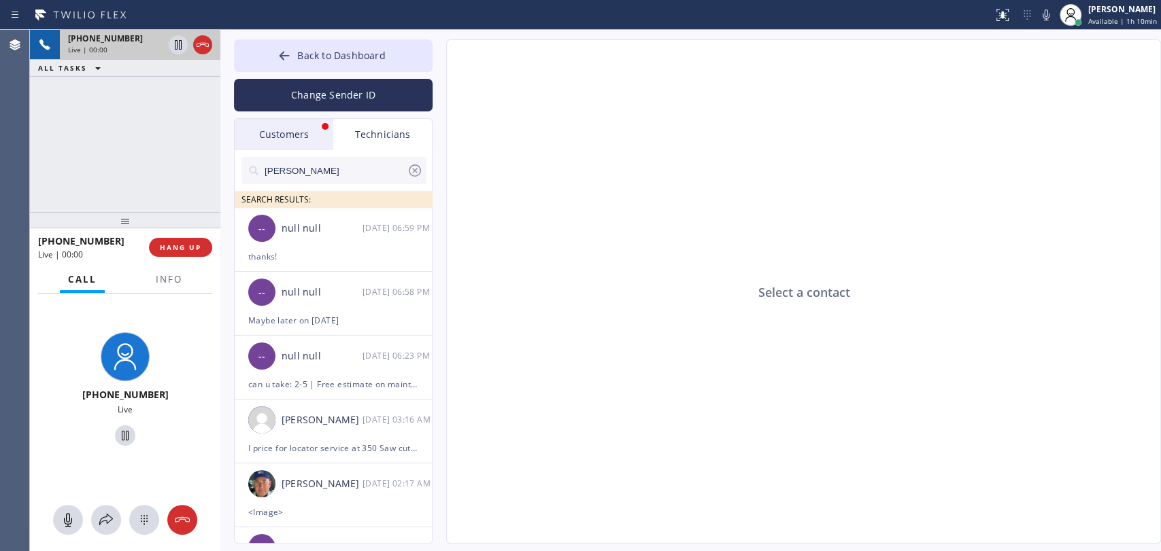
click at [786, 294] on div "Select a contact" at bounding box center [804, 292] width 715 height 505
click at [168, 254] on button "HANG UP" at bounding box center [180, 247] width 63 height 19
click at [270, 123] on div "Customers" at bounding box center [284, 134] width 99 height 31
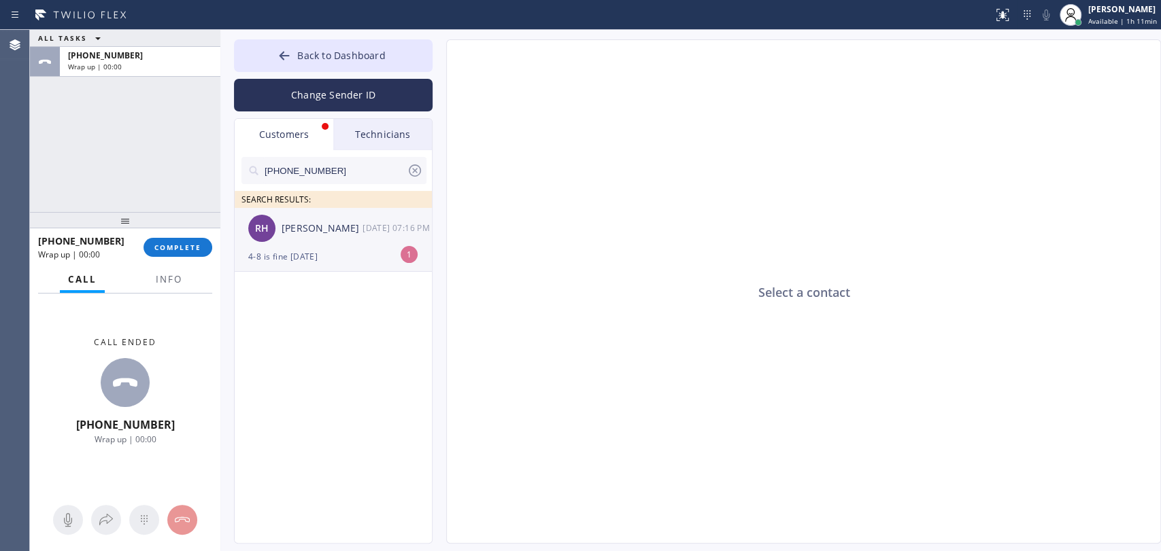
click at [301, 258] on div "4-8 is fine today" at bounding box center [333, 257] width 170 height 16
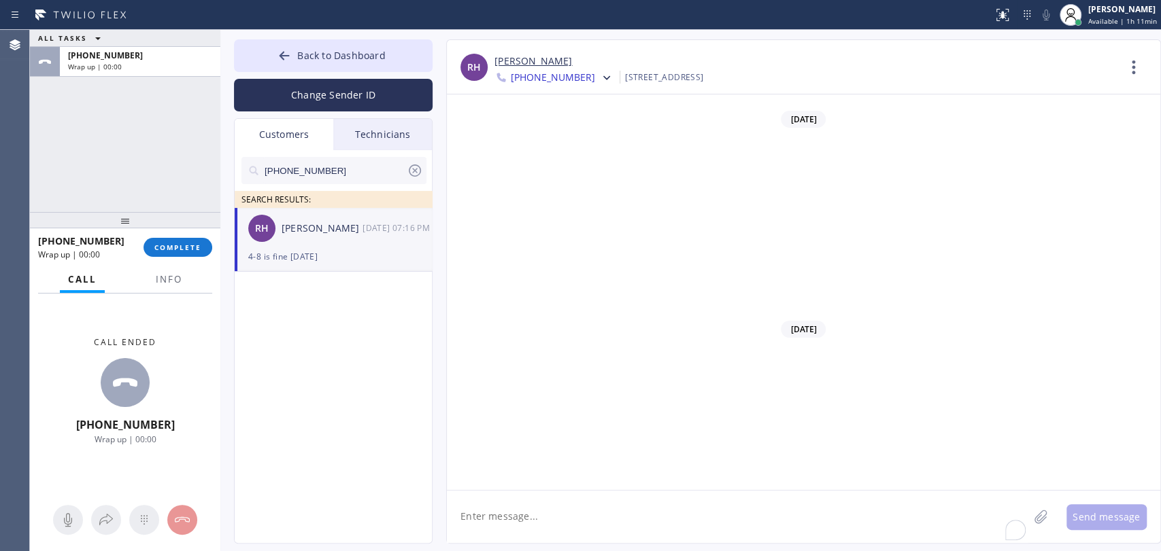
click at [530, 498] on textarea "To enrich screen reader interactions, please activate Accessibility in Grammarl…" at bounding box center [737, 517] width 581 height 52
type textarea "Thanks for answer, we will move it to [DATE] 4 pm - 8 pm"
click at [321, 263] on div "4-8 is fine today" at bounding box center [333, 257] width 170 height 16
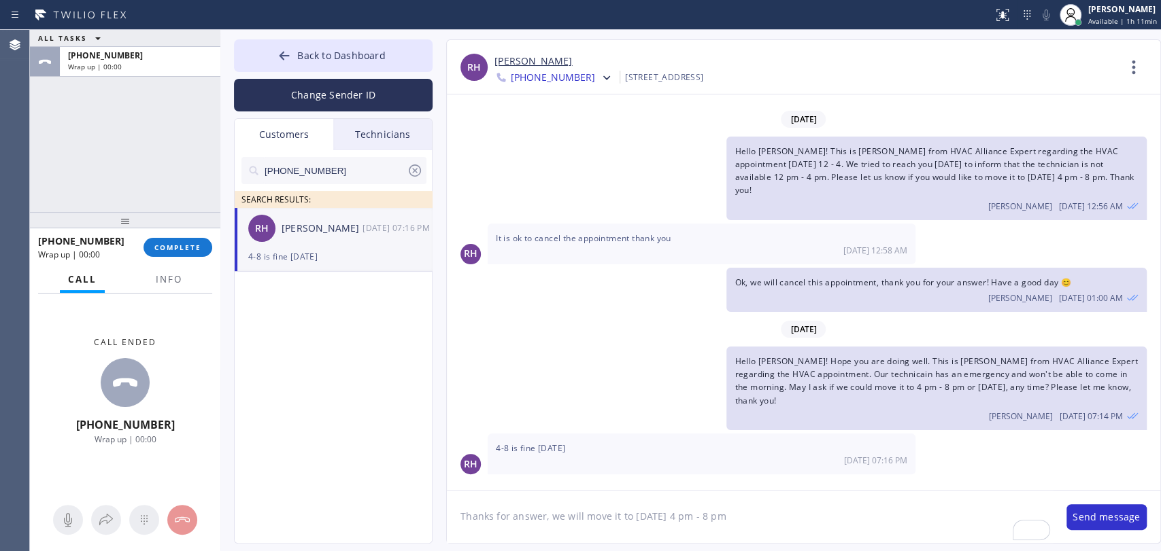
click at [709, 504] on textarea "Thanks for answer, we will move it to [DATE] 4 pm - 8 pm" at bounding box center [750, 517] width 606 height 52
click at [1100, 518] on button "Send message" at bounding box center [1106, 518] width 80 height 26
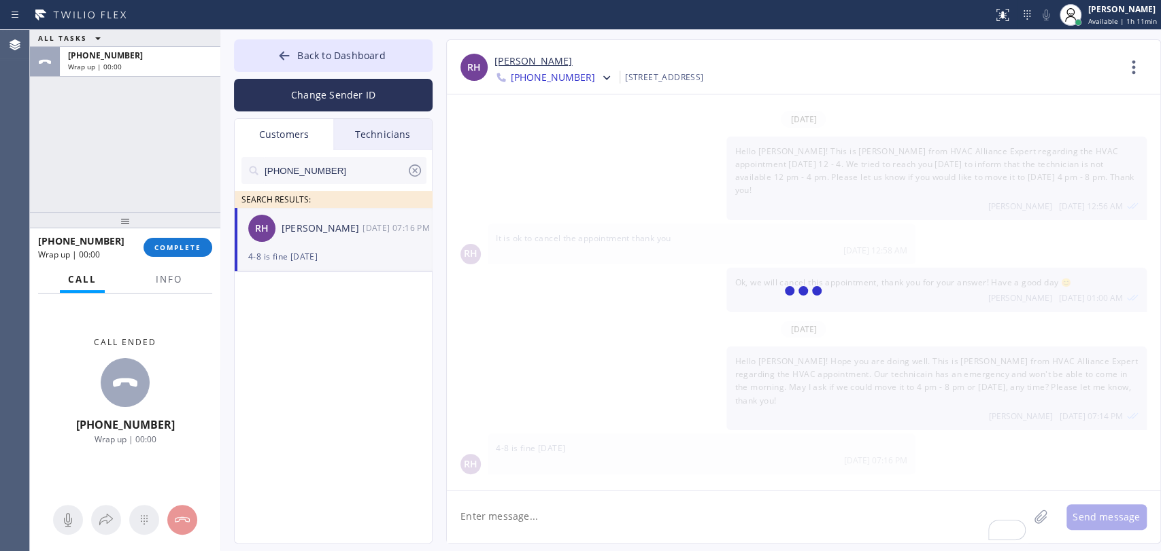
scroll to position [7, 0]
click at [509, 63] on link "[PERSON_NAME]" at bounding box center [533, 62] width 78 height 16
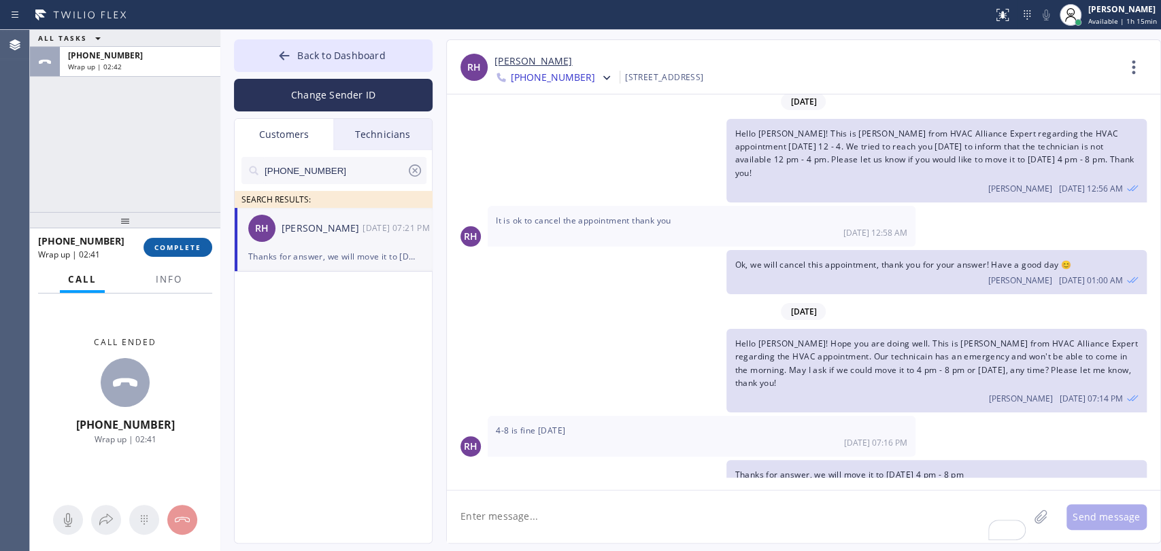
click at [184, 246] on span "COMPLETE" at bounding box center [177, 248] width 47 height 10
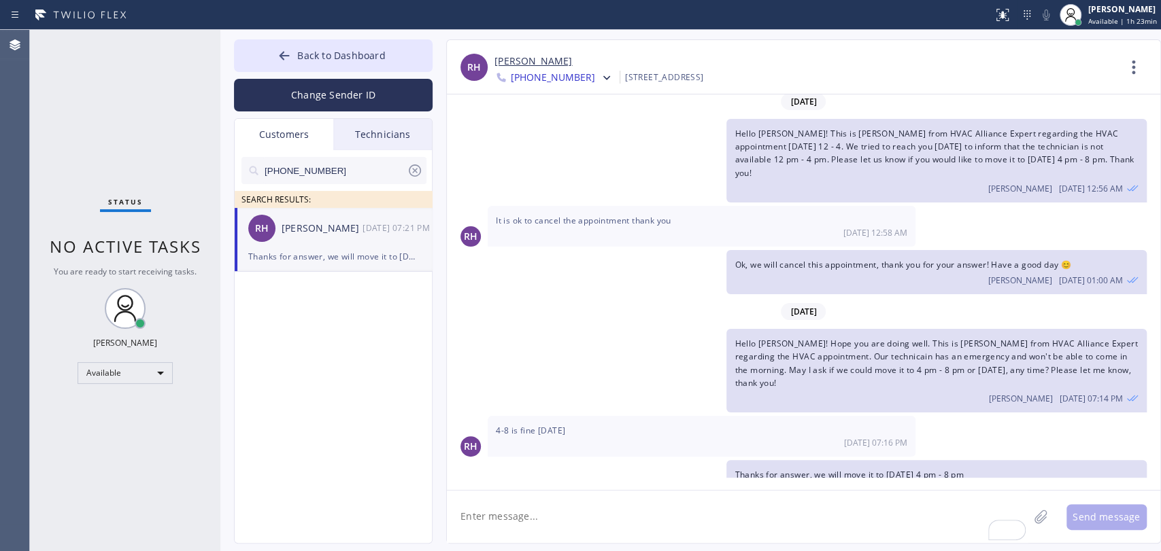
click at [928, 390] on div "Oleksiy Dmitriev 08/15 07:14 PM" at bounding box center [935, 397] width 403 height 15
click at [375, 141] on div "Technicians" at bounding box center [382, 134] width 99 height 31
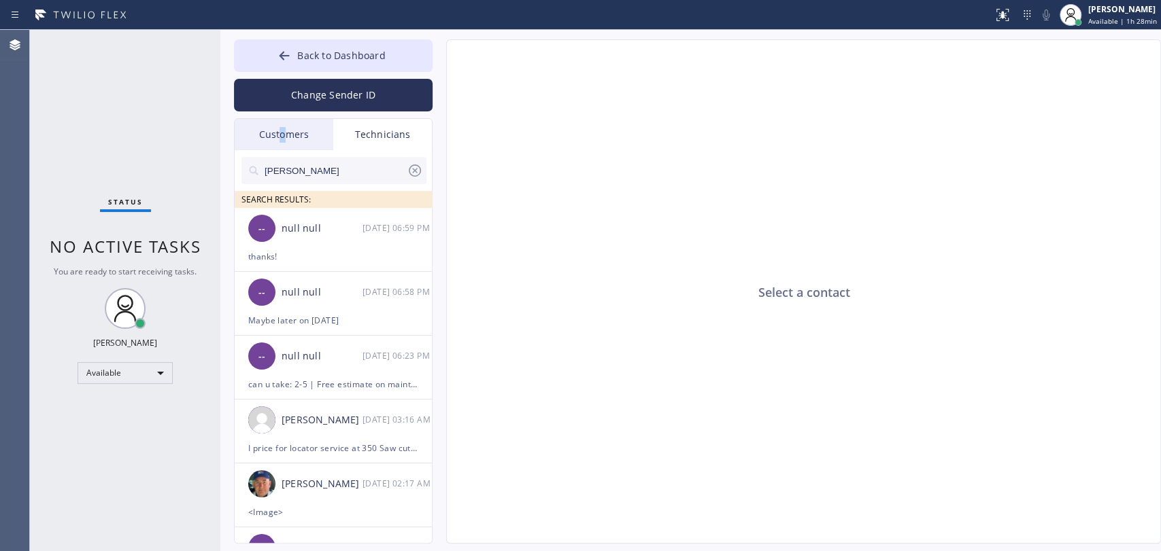
click at [282, 137] on div "Customers" at bounding box center [284, 134] width 99 height 31
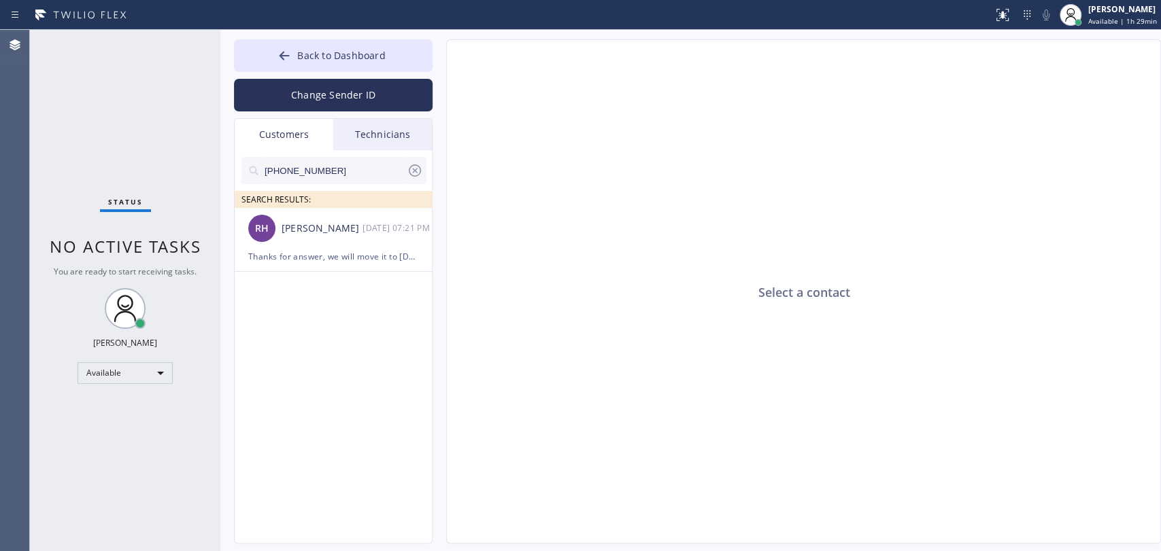
click at [862, 237] on div "Select a contact" at bounding box center [804, 292] width 715 height 505
click at [360, 131] on div "Technicians" at bounding box center [382, 134] width 99 height 31
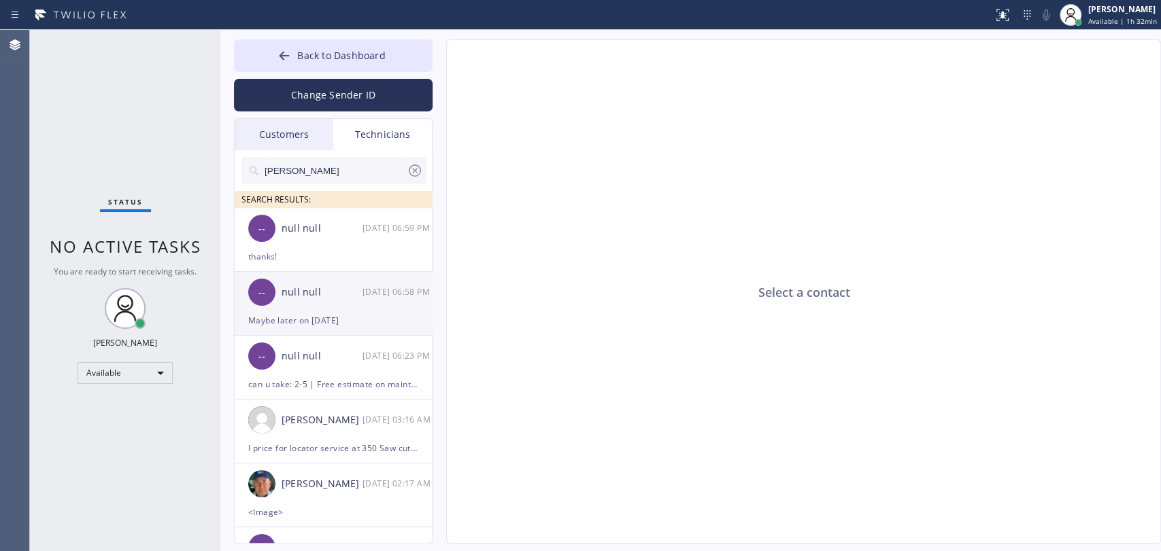
click at [332, 328] on div "Maybe later on [DATE]" at bounding box center [333, 321] width 170 height 16
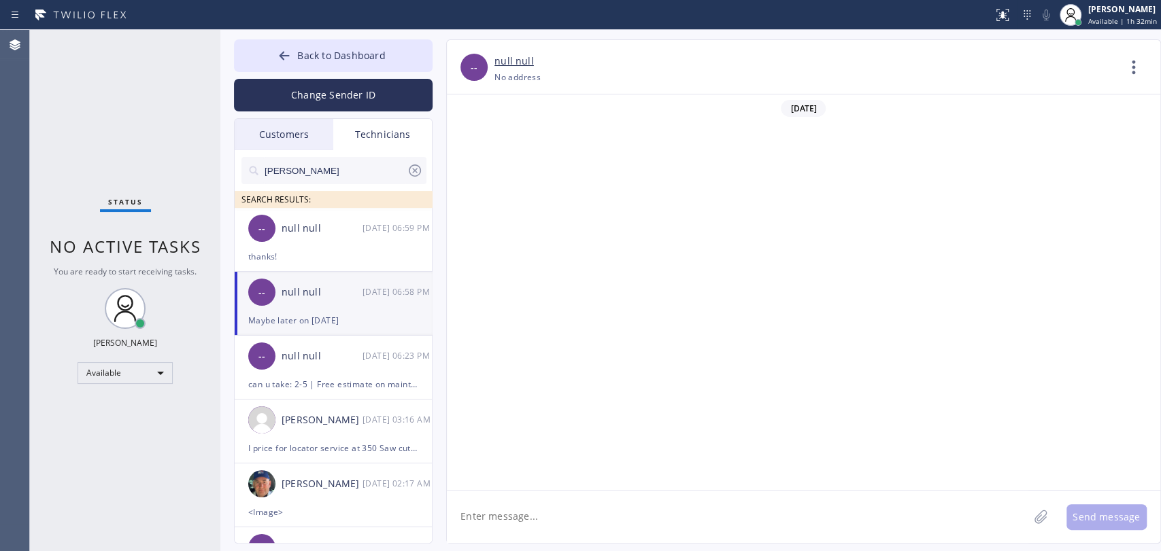
scroll to position [5307, 0]
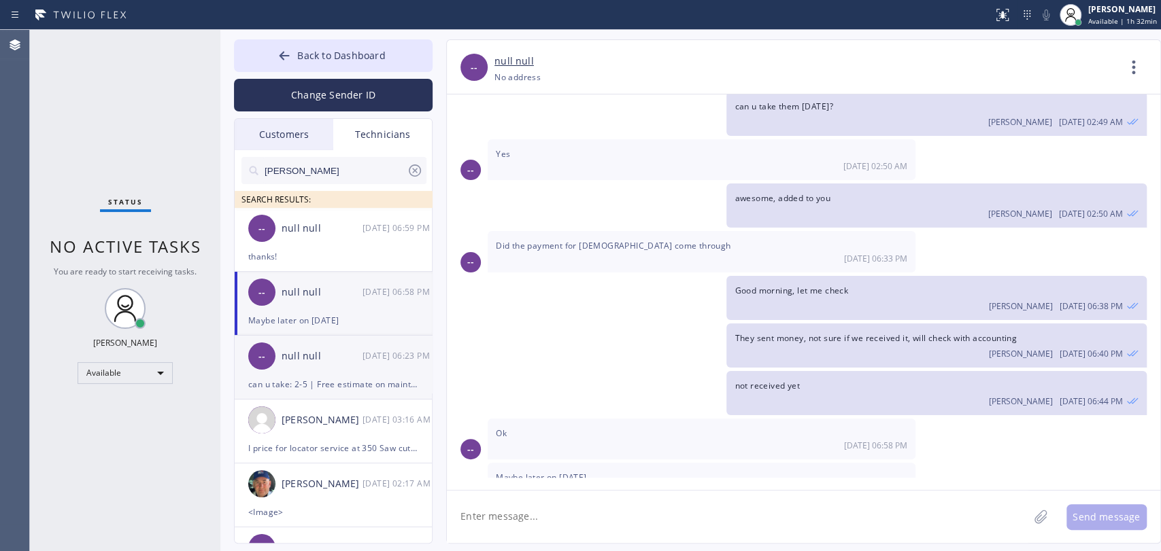
click at [326, 384] on div "can u take: 2-5 | Free estimate on maintenance service Regular Hot Water Heater…" at bounding box center [333, 385] width 170 height 16
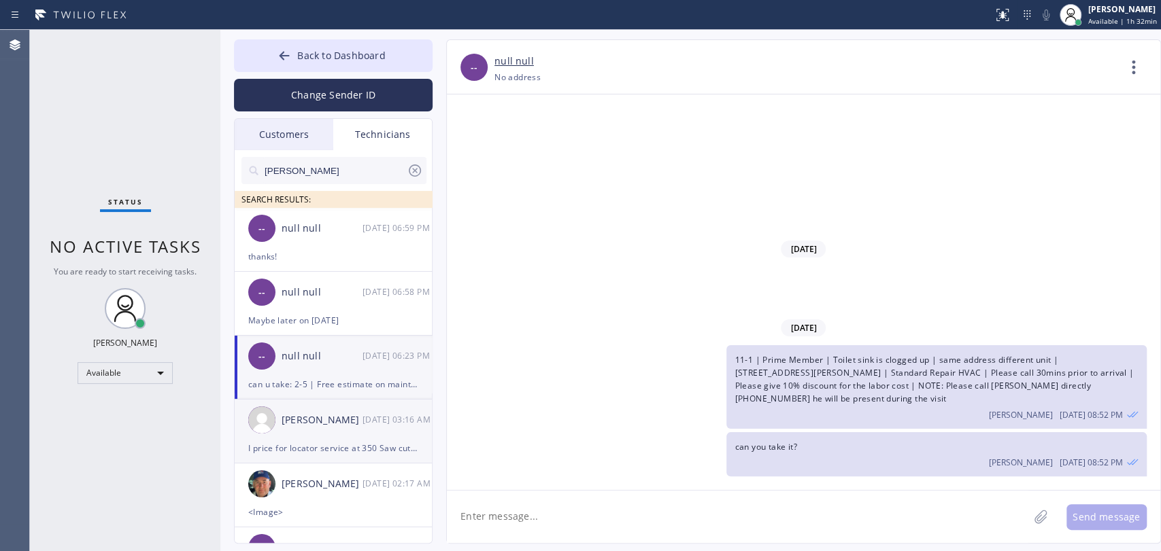
scroll to position [28481, 0]
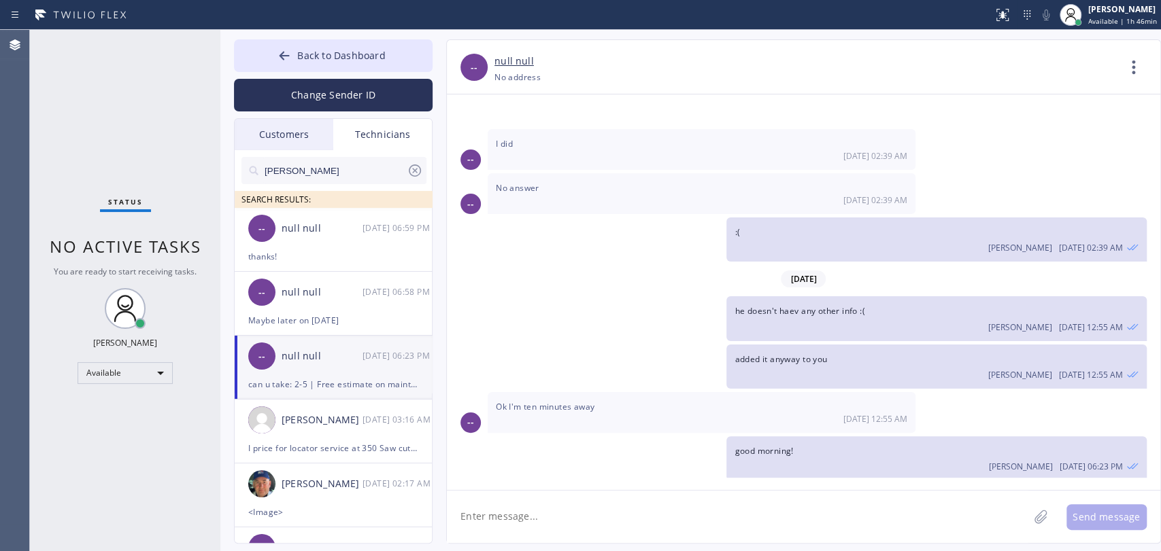
click at [605, 392] on div "Ok I'm ten minutes away 08/15 12:55 AM" at bounding box center [702, 412] width 428 height 41
click at [315, 176] on input "Michael" at bounding box center [334, 170] width 143 height 27
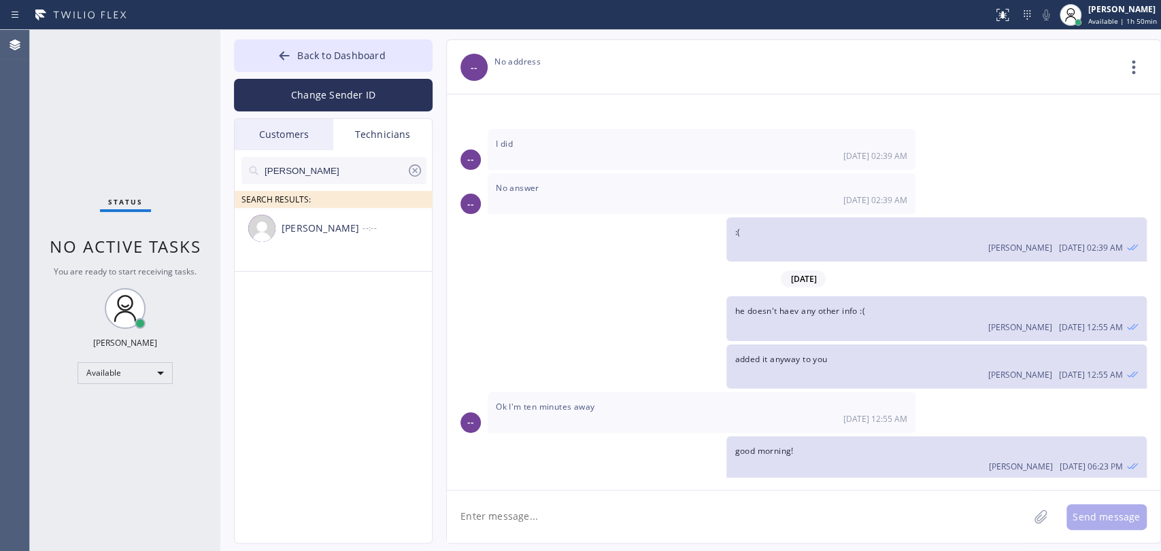
type input "Hovik"
click at [307, 236] on div "Hovik Khachaturyan --:--" at bounding box center [334, 228] width 199 height 41
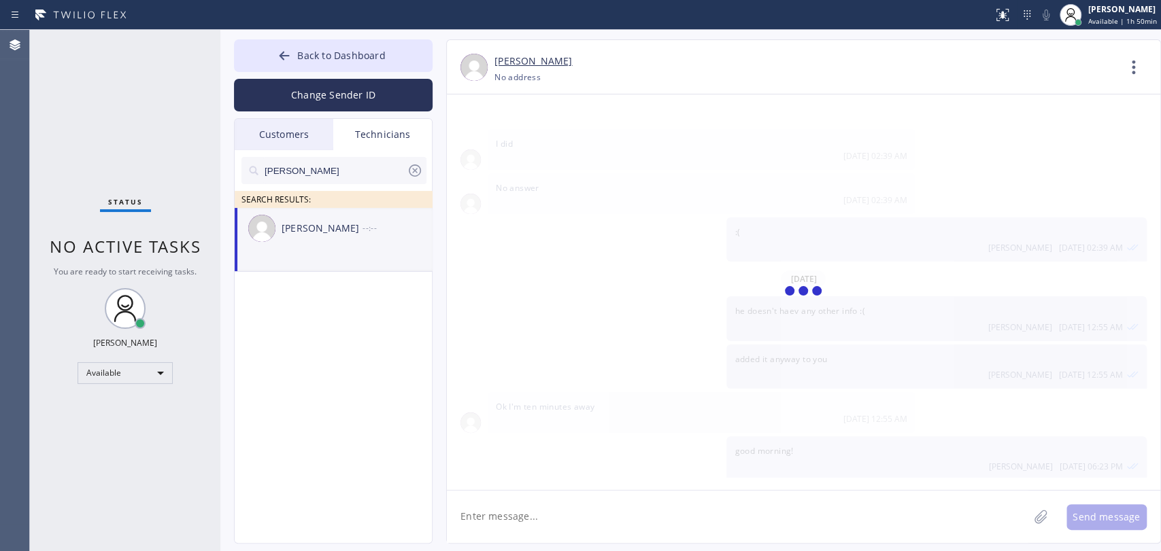
click at [487, 523] on textarea at bounding box center [737, 517] width 581 height 52
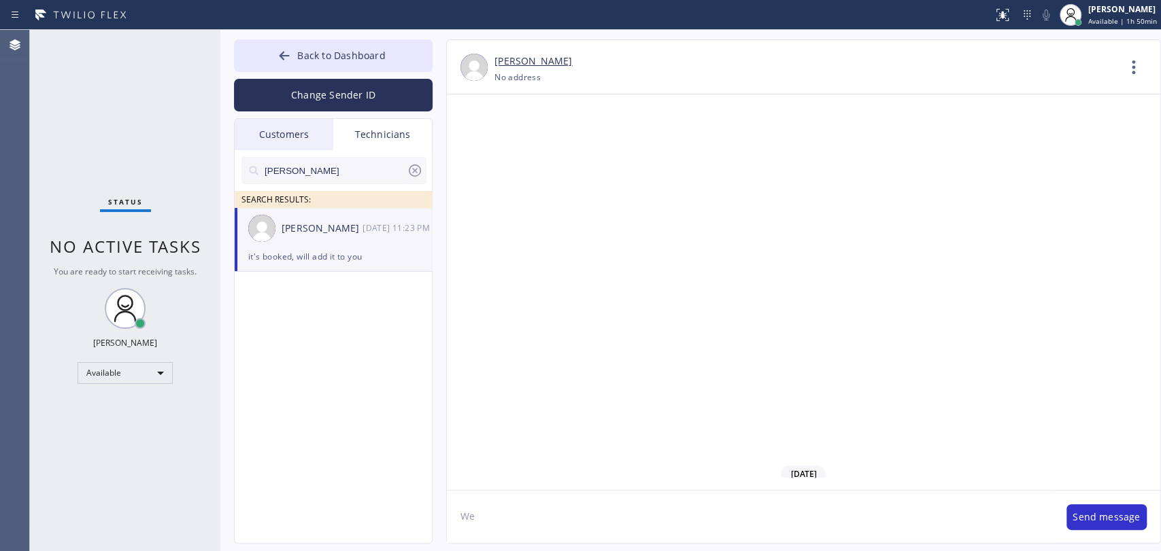
type textarea "W"
type textarea "good morning! we paid $8500 for job on Monday"
type textarea "they sent an invoice for full amount right away"
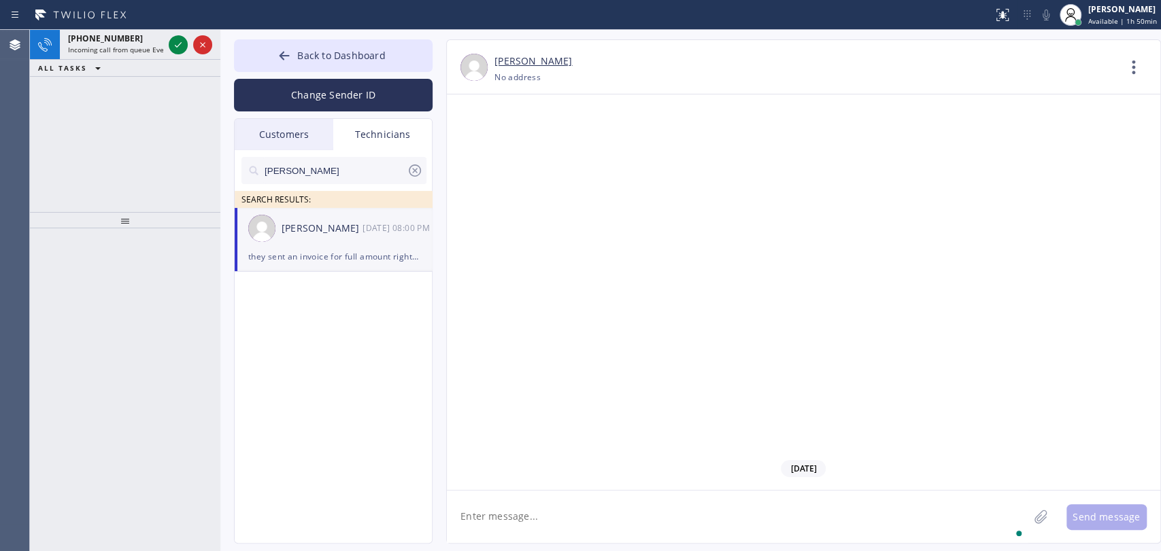
scroll to position [106301, 0]
click at [81, 42] on span "+13232301399" at bounding box center [105, 39] width 75 height 12
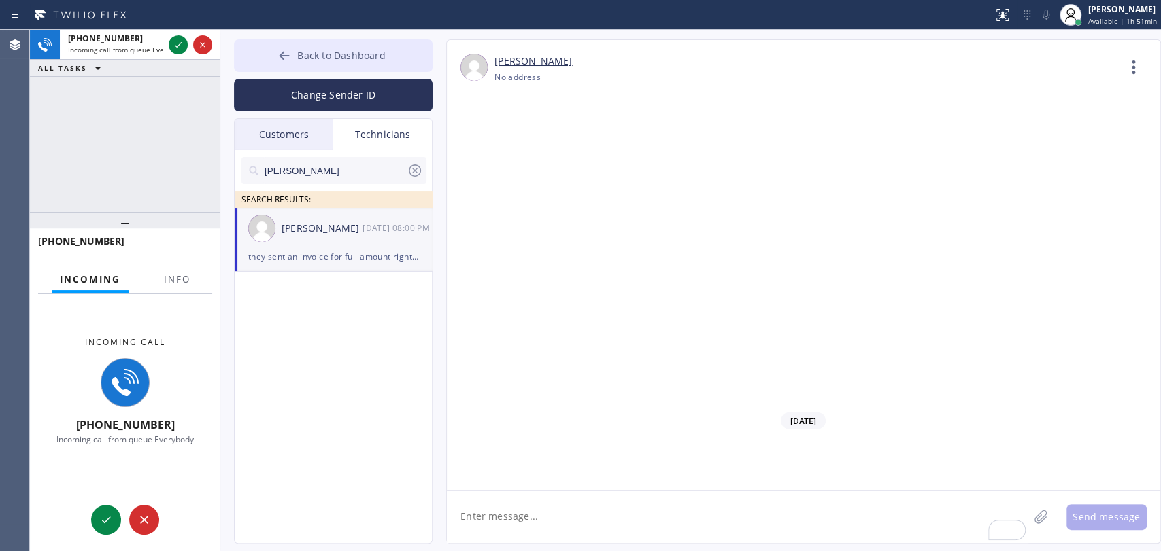
click at [267, 47] on button "Back to Dashboard" at bounding box center [333, 55] width 199 height 33
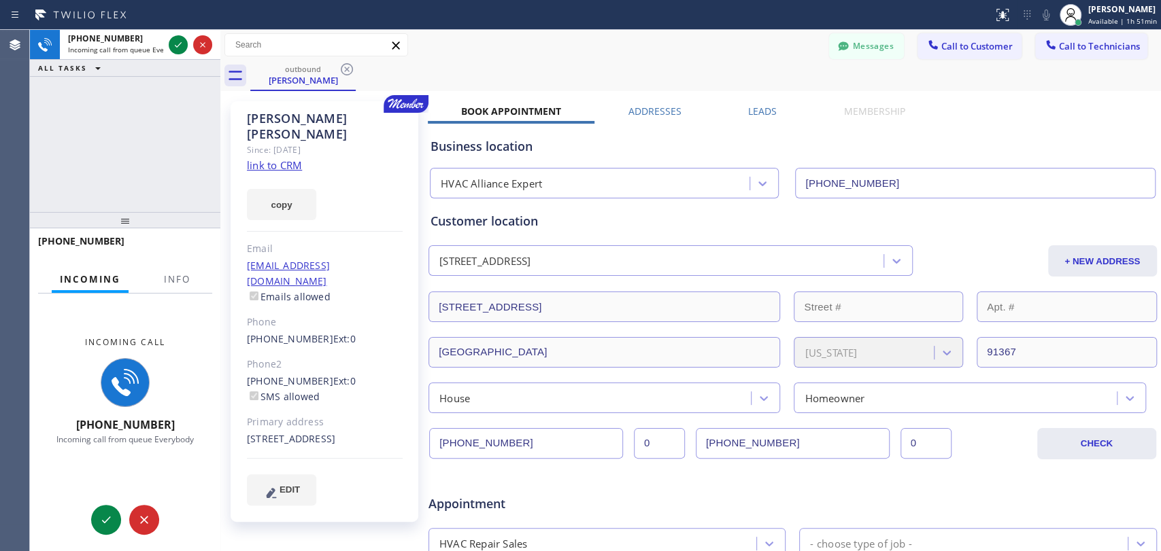
click at [1078, 20] on div at bounding box center [1077, 22] width 7 height 7
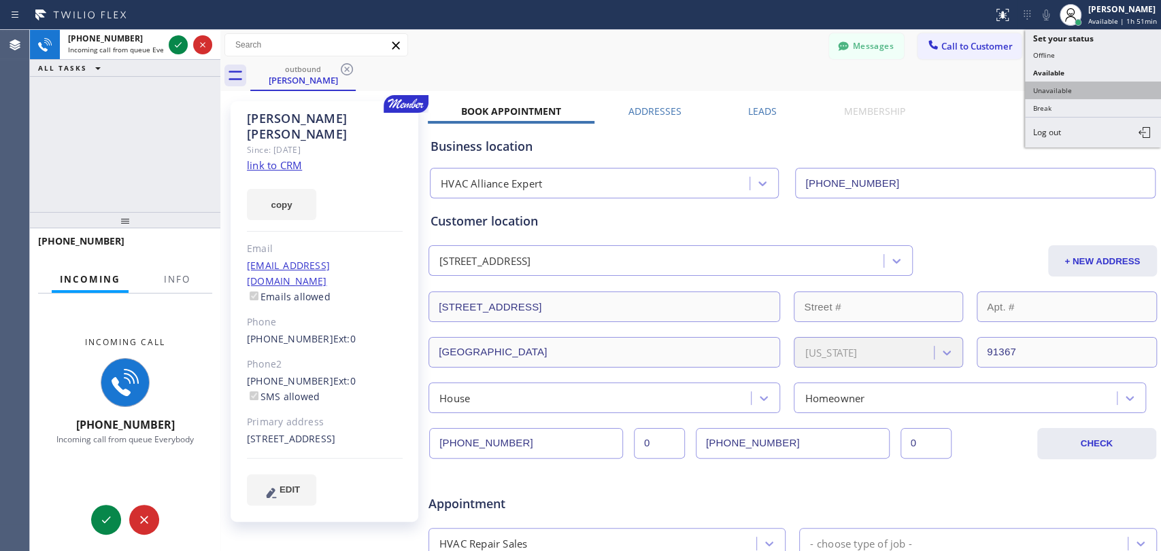
click at [1040, 96] on button "Unavailable" at bounding box center [1093, 91] width 136 height 18
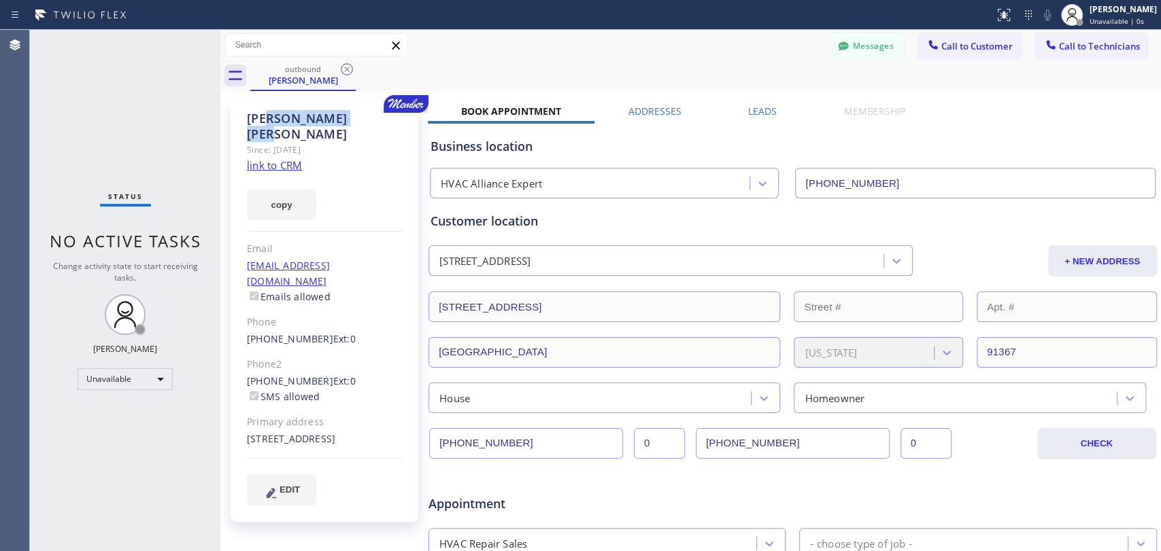
drag, startPoint x: 336, startPoint y: 108, endPoint x: 267, endPoint y: 120, distance: 70.3
click at [267, 120] on div "Regina Hays Since: 20 may 2020 link to CRM copy Email reginahays81@gmail.com Em…" at bounding box center [325, 311] width 188 height 421
click at [266, 120] on div "Regina Hays" at bounding box center [325, 126] width 156 height 31
drag, startPoint x: 261, startPoint y: 121, endPoint x: 298, endPoint y: 119, distance: 36.8
click at [298, 119] on div "Regina Hays" at bounding box center [325, 126] width 156 height 31
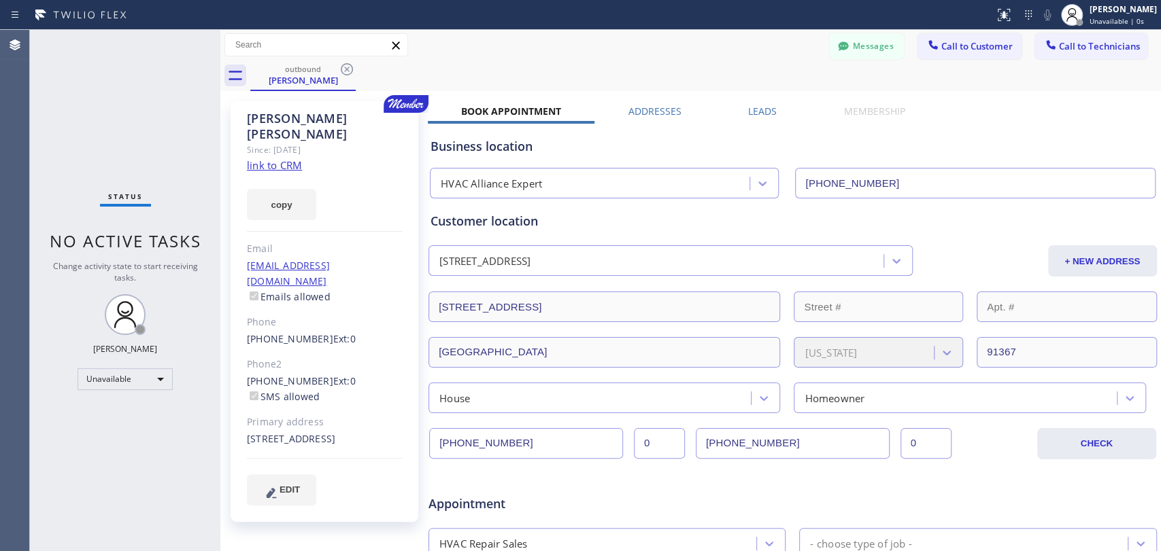
click at [321, 142] on div "Since: [DATE]" at bounding box center [325, 150] width 156 height 16
click at [316, 142] on div "Since: [DATE]" at bounding box center [325, 150] width 156 height 16
click at [279, 121] on div "Regina Hays" at bounding box center [325, 126] width 156 height 31
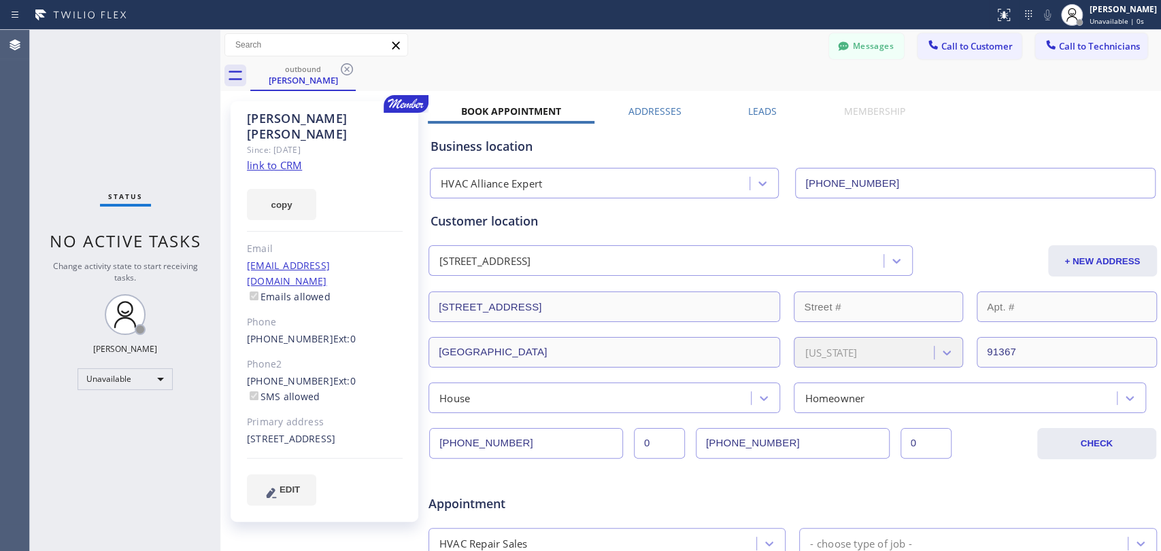
click at [261, 123] on div "Regina Hays" at bounding box center [325, 126] width 156 height 31
click at [256, 113] on div "Regina Hays" at bounding box center [325, 126] width 156 height 31
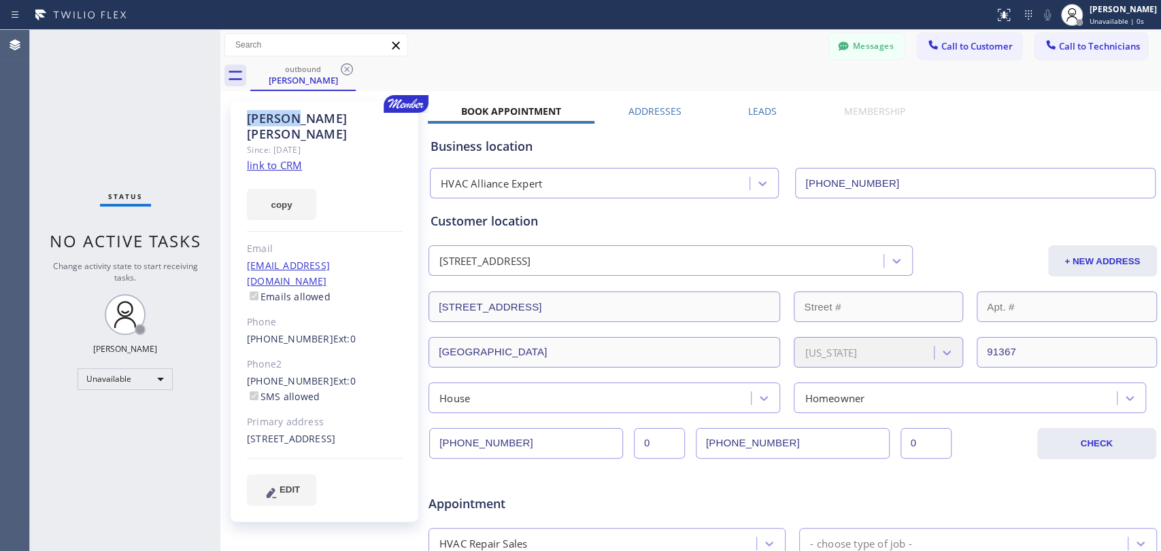
click at [256, 113] on div "Regina Hays" at bounding box center [325, 126] width 156 height 31
click at [254, 113] on div "Regina Hays" at bounding box center [325, 126] width 156 height 31
click at [312, 123] on div "Regina Hays" at bounding box center [325, 126] width 156 height 31
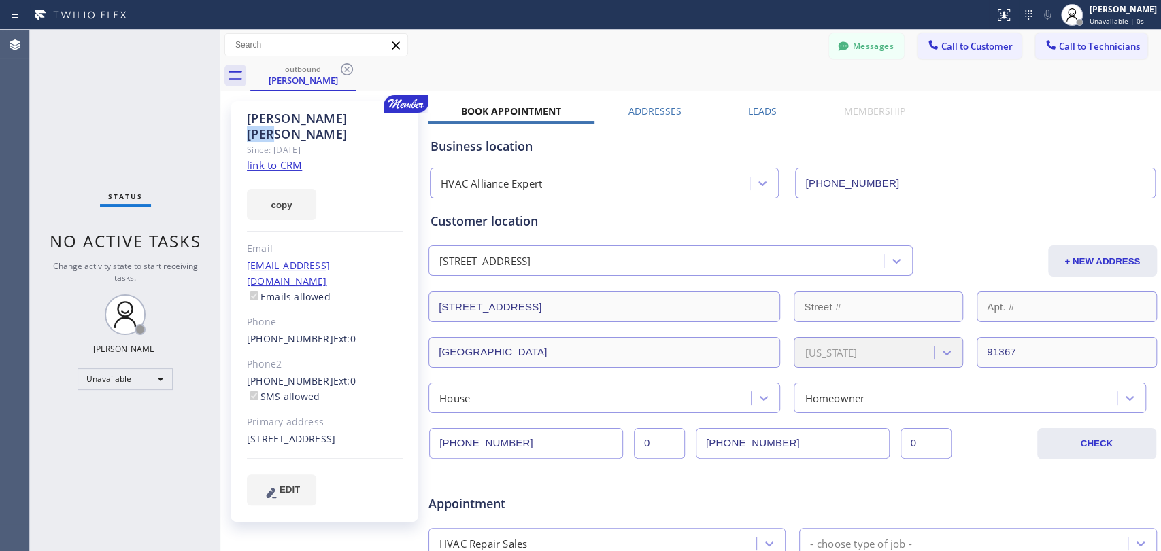
click at [312, 123] on div "Regina Hays" at bounding box center [325, 126] width 156 height 31
click at [308, 142] on div "Since: [DATE]" at bounding box center [325, 150] width 156 height 16
click at [262, 111] on div "Regina Hays" at bounding box center [325, 126] width 156 height 31
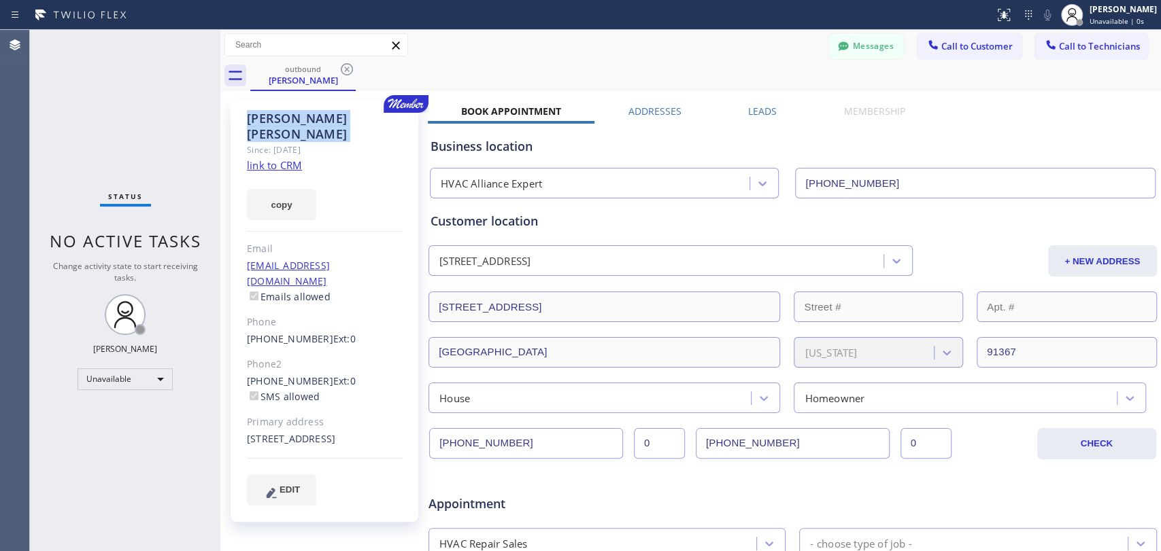
click at [262, 111] on div "Regina Hays" at bounding box center [325, 126] width 156 height 31
click at [260, 112] on div "Regina Hays" at bounding box center [325, 126] width 156 height 31
drag, startPoint x: 260, startPoint y: 112, endPoint x: 339, endPoint y: 122, distance: 79.0
click at [339, 122] on div "Regina Hays" at bounding box center [325, 126] width 156 height 31
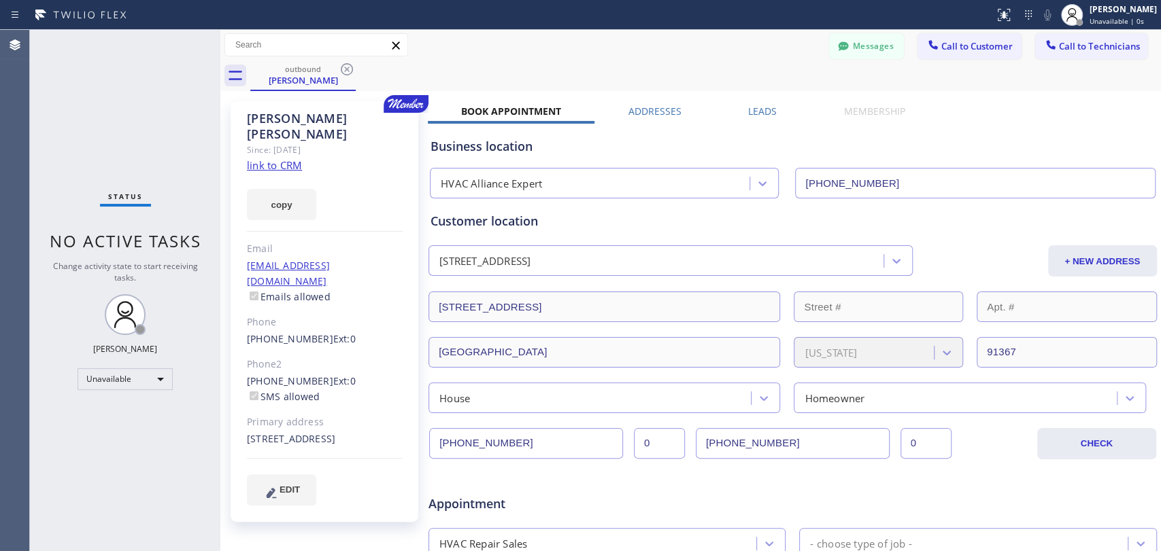
click at [335, 142] on div "Since: [DATE]" at bounding box center [325, 150] width 156 height 16
click at [318, 142] on div "Since: [DATE]" at bounding box center [325, 150] width 156 height 16
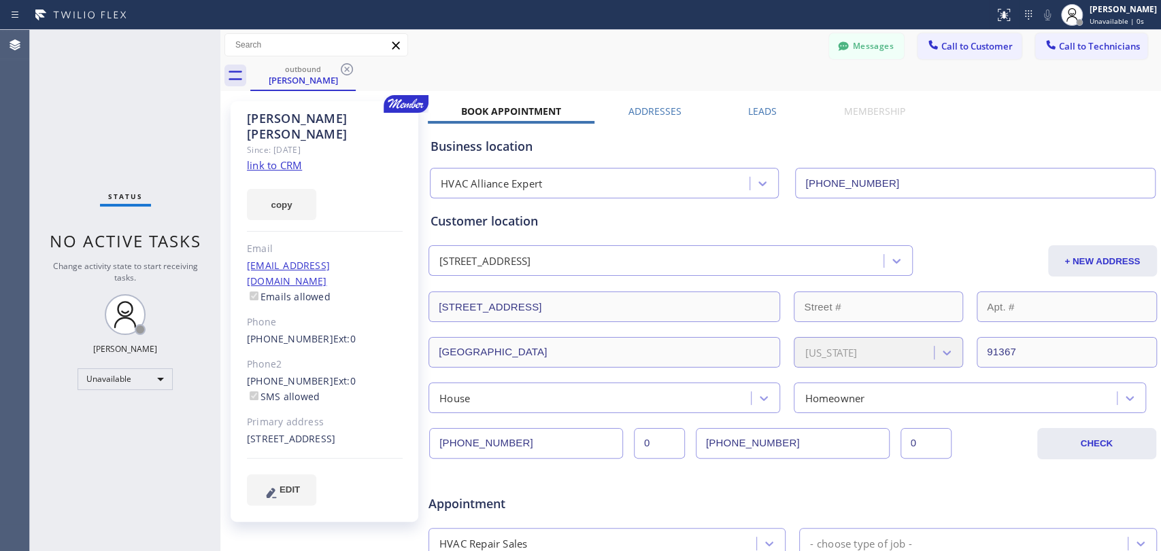
click at [313, 142] on div "Since: [DATE]" at bounding box center [325, 150] width 156 height 16
click at [307, 142] on div "Since: [DATE]" at bounding box center [325, 150] width 156 height 16
click at [298, 142] on div "Since: [DATE]" at bounding box center [325, 150] width 156 height 16
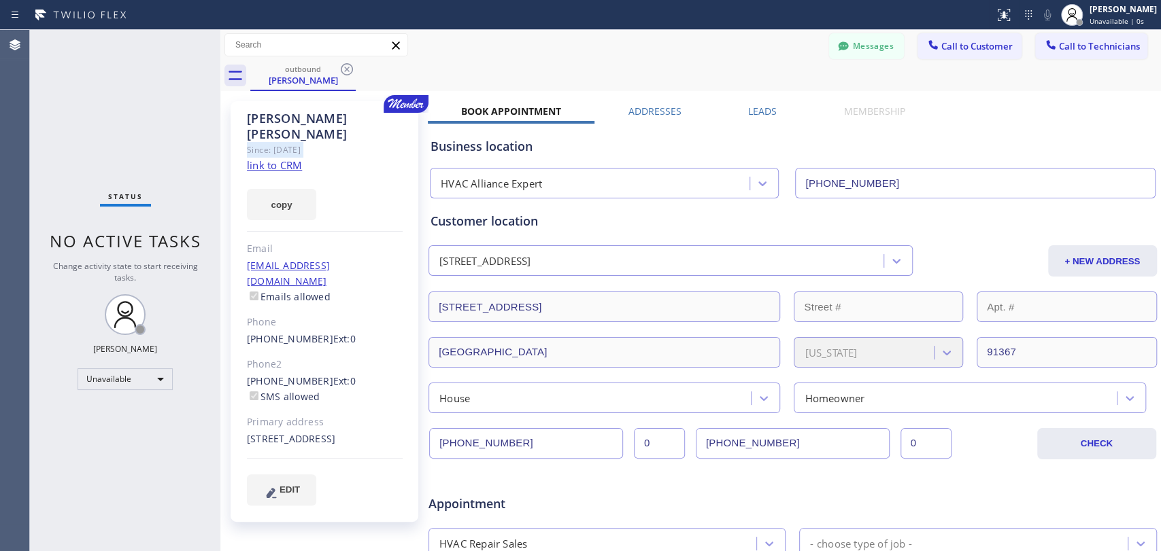
click at [298, 142] on div "Since: [DATE]" at bounding box center [325, 150] width 156 height 16
click at [292, 122] on div "Regina Hays" at bounding box center [325, 126] width 156 height 31
click at [476, 233] on div "Customer location 22616 Califa Street Los Angeles, 91367 CA + NEW ADDRESS 22616…" at bounding box center [792, 312] width 724 height 201
click at [475, 233] on div "Customer location 22616 Califa Street Los Angeles, 91367 CA + NEW ADDRESS 22616…" at bounding box center [792, 312] width 724 height 201
click at [469, 220] on div "Customer location" at bounding box center [792, 221] width 724 height 18
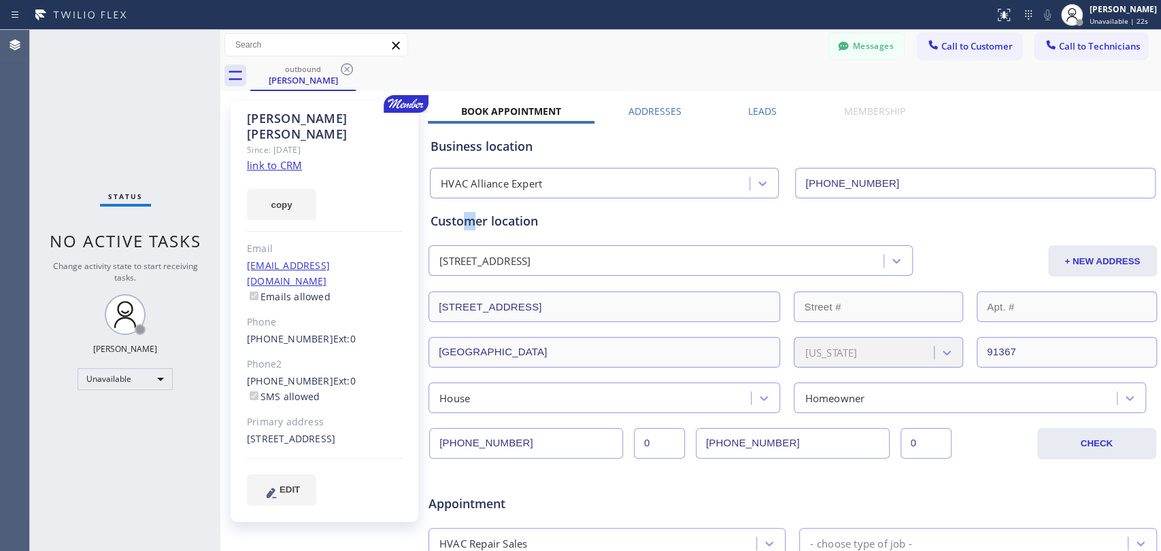
click at [469, 220] on div "Customer location" at bounding box center [792, 221] width 724 height 18
click at [460, 223] on div "Customer location" at bounding box center [792, 221] width 724 height 18
click at [257, 117] on div "Regina Hays" at bounding box center [325, 126] width 156 height 31
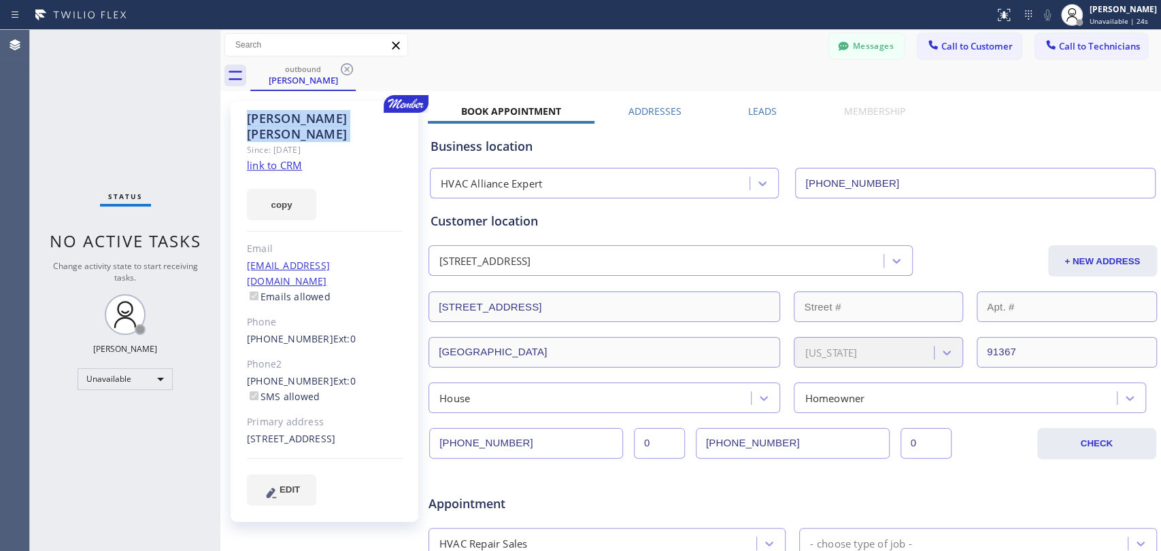
click at [257, 117] on div "Regina Hays" at bounding box center [325, 126] width 156 height 31
click at [256, 118] on div "Regina Hays" at bounding box center [325, 126] width 156 height 31
drag, startPoint x: 260, startPoint y: 118, endPoint x: 318, endPoint y: 131, distance: 59.2
click at [318, 131] on div "Regina Hays Since: 20 may 2020 link to CRM copy Email reginahays81@gmail.com Em…" at bounding box center [325, 311] width 188 height 421
click at [318, 142] on div "Since: [DATE]" at bounding box center [325, 150] width 156 height 16
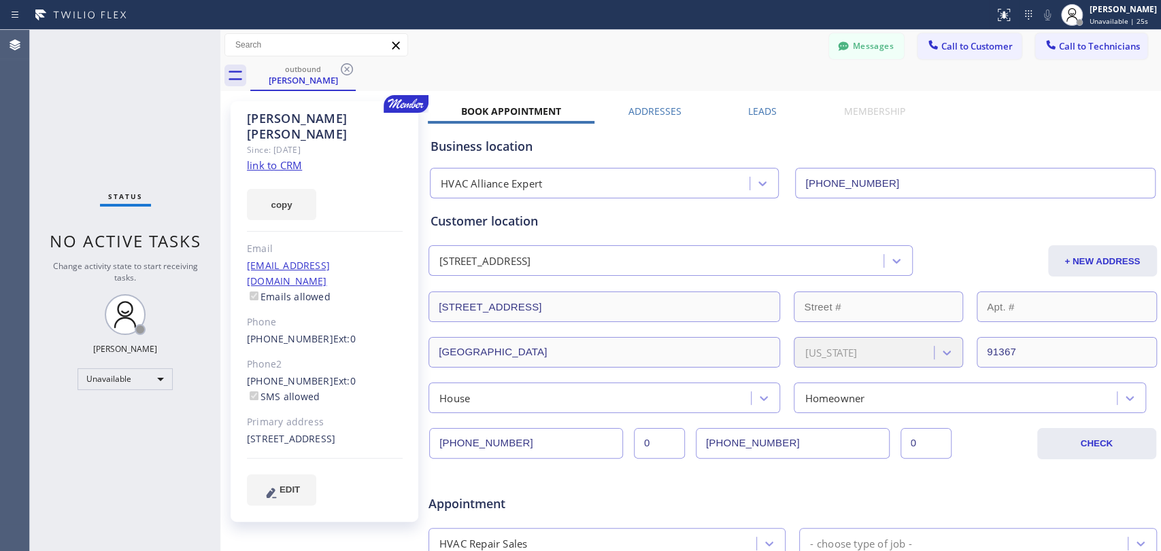
drag, startPoint x: 318, startPoint y: 131, endPoint x: 266, endPoint y: 122, distance: 52.6
click at [266, 122] on div "Regina Hays Since: 20 may 2020 link to CRM copy Email reginahays81@gmail.com Em…" at bounding box center [325, 311] width 188 height 421
click at [265, 121] on div "Regina Hays" at bounding box center [325, 126] width 156 height 31
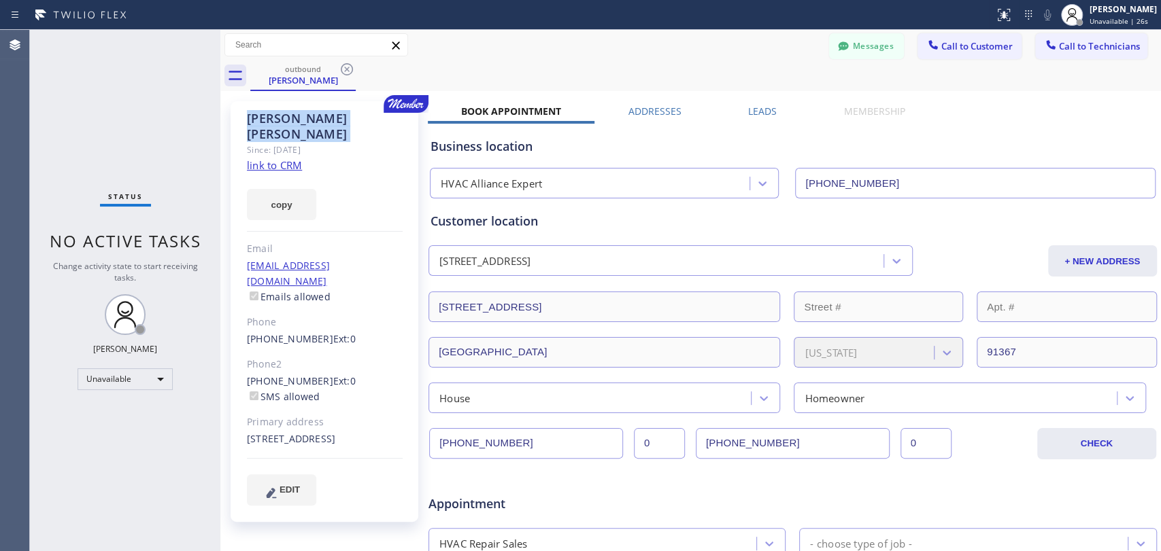
click at [260, 118] on div "Regina Hays" at bounding box center [325, 126] width 156 height 31
drag, startPoint x: 247, startPoint y: 118, endPoint x: 337, endPoint y: 119, distance: 90.4
click at [337, 119] on div "Regina Hays" at bounding box center [325, 126] width 156 height 31
drag, startPoint x: 337, startPoint y: 131, endPoint x: 299, endPoint y: 129, distance: 38.8
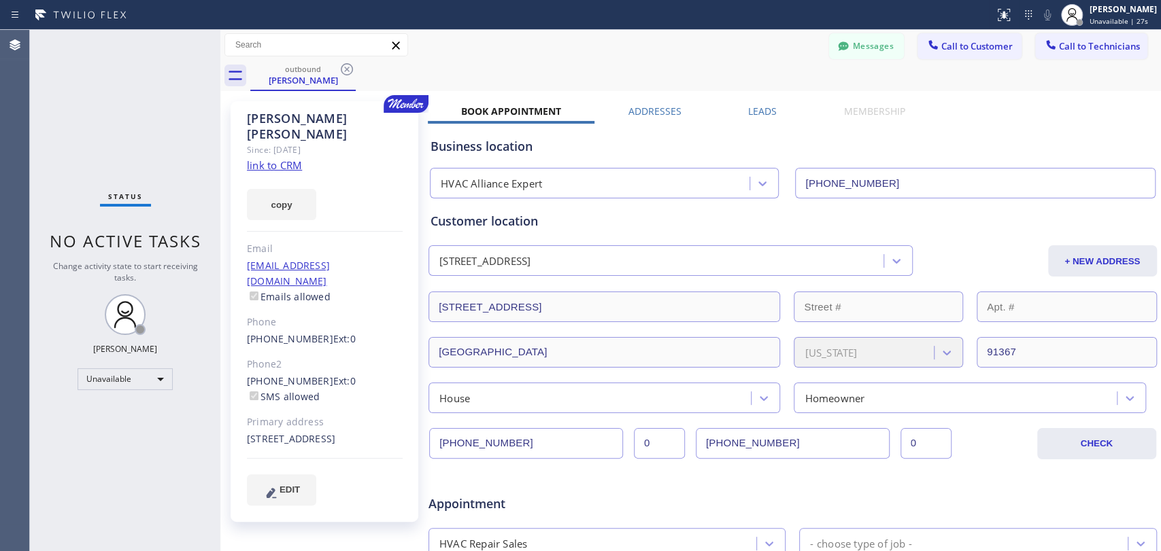
click at [337, 142] on div "Since: [DATE]" at bounding box center [325, 150] width 156 height 16
click at [286, 142] on div "Since: [DATE]" at bounding box center [325, 150] width 156 height 16
drag, startPoint x: 252, startPoint y: 120, endPoint x: 318, endPoint y: 131, distance: 66.9
click at [318, 131] on div "Regina Hays Since: 20 may 2020 link to CRM copy Email reginahays81@gmail.com Em…" at bounding box center [325, 311] width 188 height 421
click at [318, 142] on div "Since: [DATE]" at bounding box center [325, 150] width 156 height 16
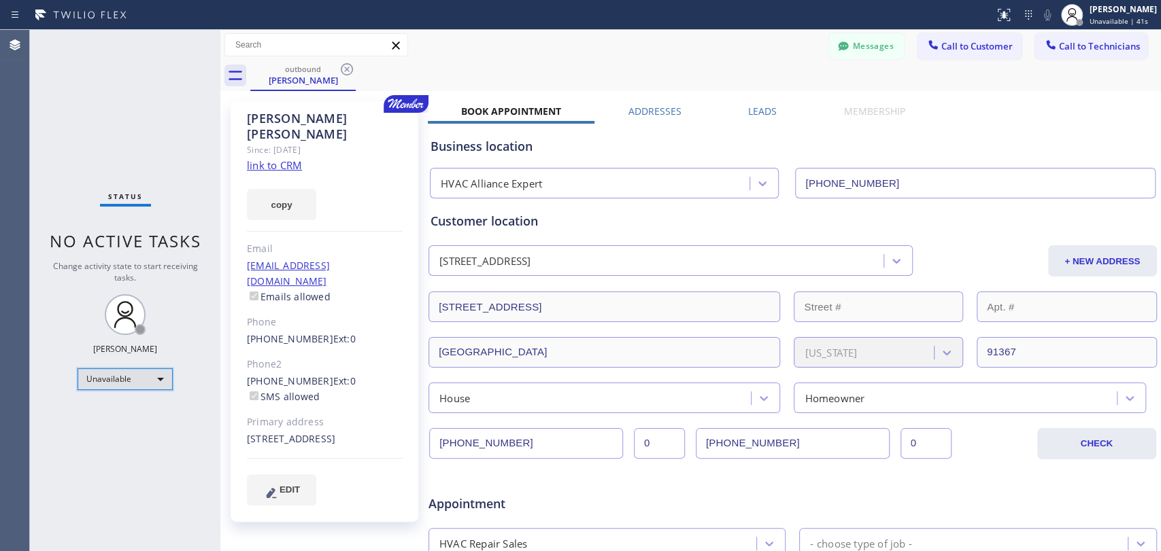
click at [135, 381] on div "Unavailable" at bounding box center [125, 380] width 95 height 22
click at [228, 120] on div at bounding box center [580, 275] width 1161 height 551
click at [258, 116] on div "Regina Hays" at bounding box center [325, 126] width 156 height 31
click at [255, 116] on div "Regina Hays" at bounding box center [325, 126] width 156 height 31
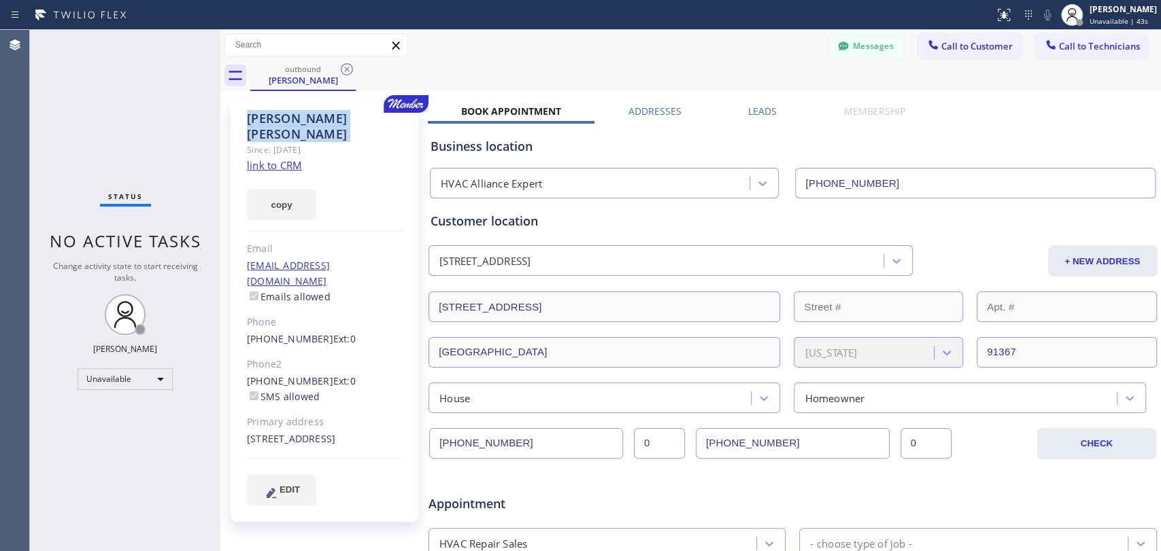
click at [255, 116] on div "Regina Hays" at bounding box center [325, 126] width 156 height 31
click at [180, 205] on div "Status No active tasks Change activity state to start receiving tasks. Oleksiy …" at bounding box center [125, 291] width 190 height 522
click at [177, 245] on span "No active tasks" at bounding box center [126, 241] width 152 height 22
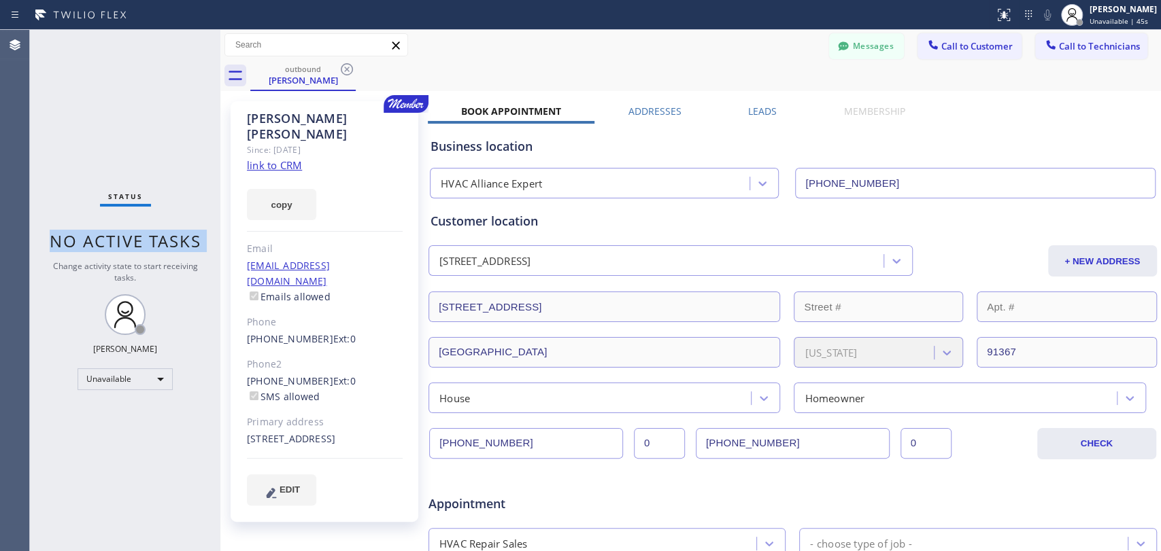
click at [171, 246] on span "No active tasks" at bounding box center [126, 241] width 152 height 22
drag, startPoint x: 152, startPoint y: 248, endPoint x: 310, endPoint y: 301, distance: 166.2
click at [147, 249] on span "No active tasks" at bounding box center [126, 241] width 152 height 22
click at [125, 280] on span "Change activity state to start receiving tasks." at bounding box center [125, 271] width 145 height 23
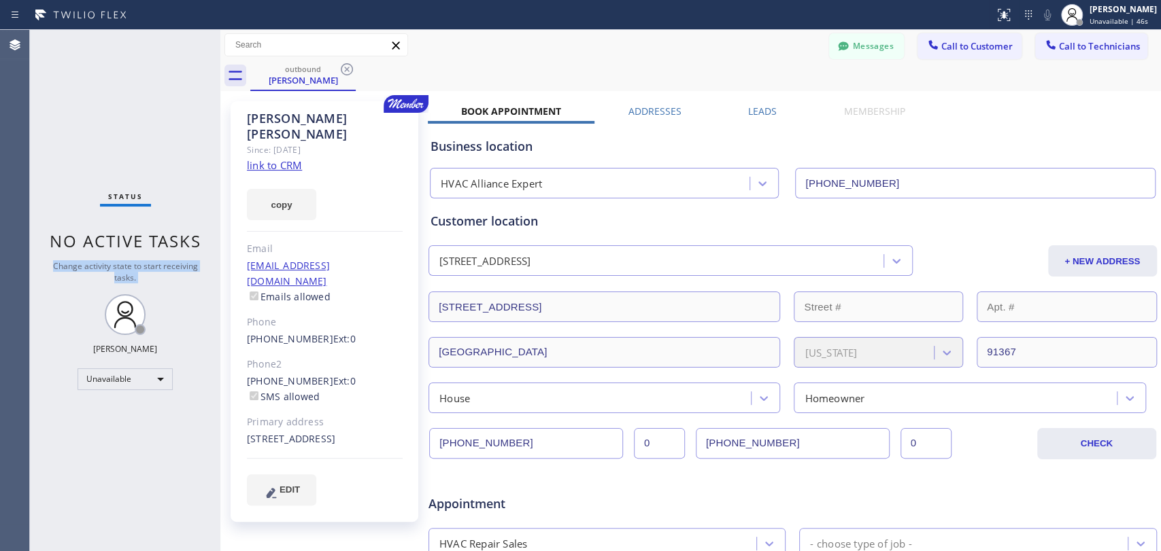
click at [125, 279] on span "Change activity state to start receiving tasks." at bounding box center [125, 271] width 145 height 23
click at [122, 268] on span "Change activity state to start receiving tasks." at bounding box center [125, 271] width 145 height 23
click at [121, 265] on span "Change activity state to start receiving tasks." at bounding box center [125, 271] width 145 height 23
click at [120, 245] on span "No active tasks" at bounding box center [126, 241] width 152 height 22
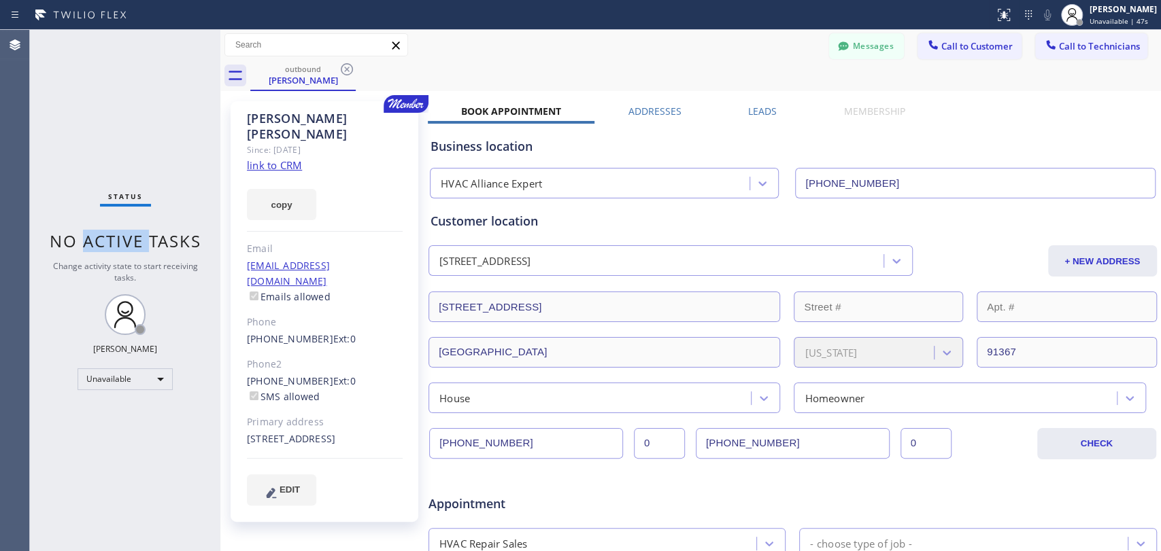
click at [120, 245] on span "No active tasks" at bounding box center [126, 241] width 152 height 22
click at [119, 245] on span "No active tasks" at bounding box center [126, 241] width 152 height 22
click at [114, 243] on span "No active tasks" at bounding box center [126, 241] width 152 height 22
drag, startPoint x: 114, startPoint y: 243, endPoint x: 150, endPoint y: 244, distance: 36.1
click at [150, 244] on span "No active tasks" at bounding box center [126, 241] width 152 height 22
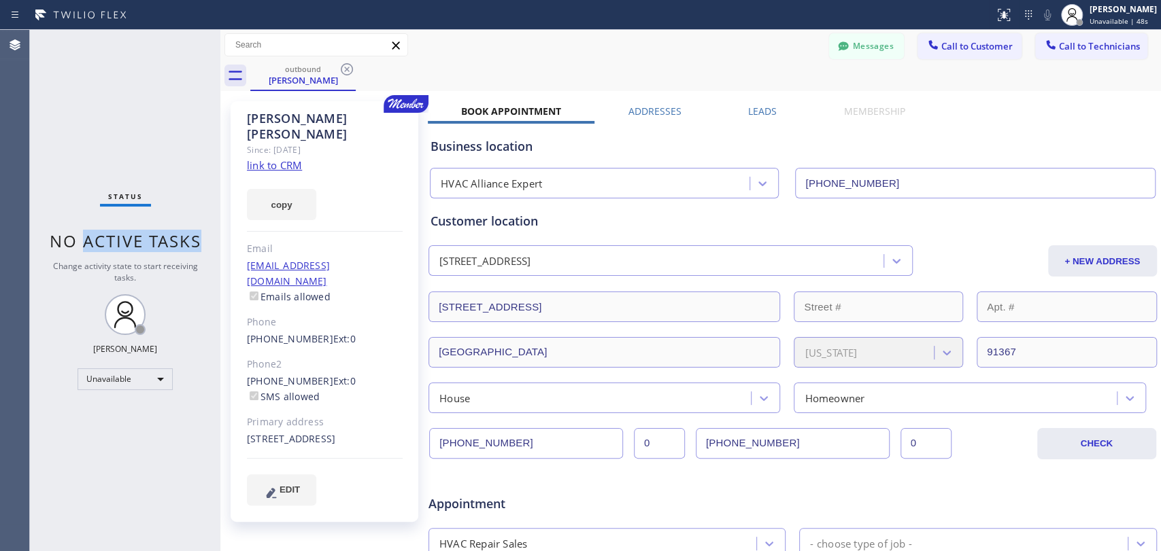
click at [152, 244] on span "No active tasks" at bounding box center [126, 241] width 152 height 22
drag, startPoint x: 151, startPoint y: 244, endPoint x: 61, endPoint y: 246, distance: 89.8
click at [61, 246] on span "No active tasks" at bounding box center [126, 241] width 152 height 22
drag, startPoint x: 63, startPoint y: 246, endPoint x: 183, endPoint y: 241, distance: 120.5
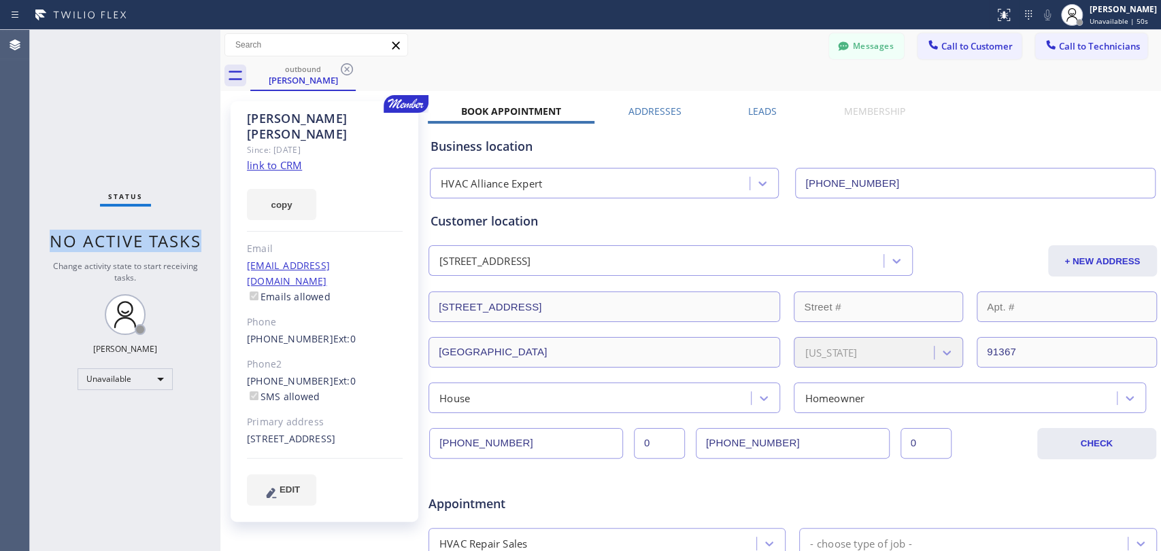
click at [183, 241] on span "No active tasks" at bounding box center [126, 241] width 152 height 22
click at [329, 118] on div "Regina Hays" at bounding box center [325, 126] width 156 height 31
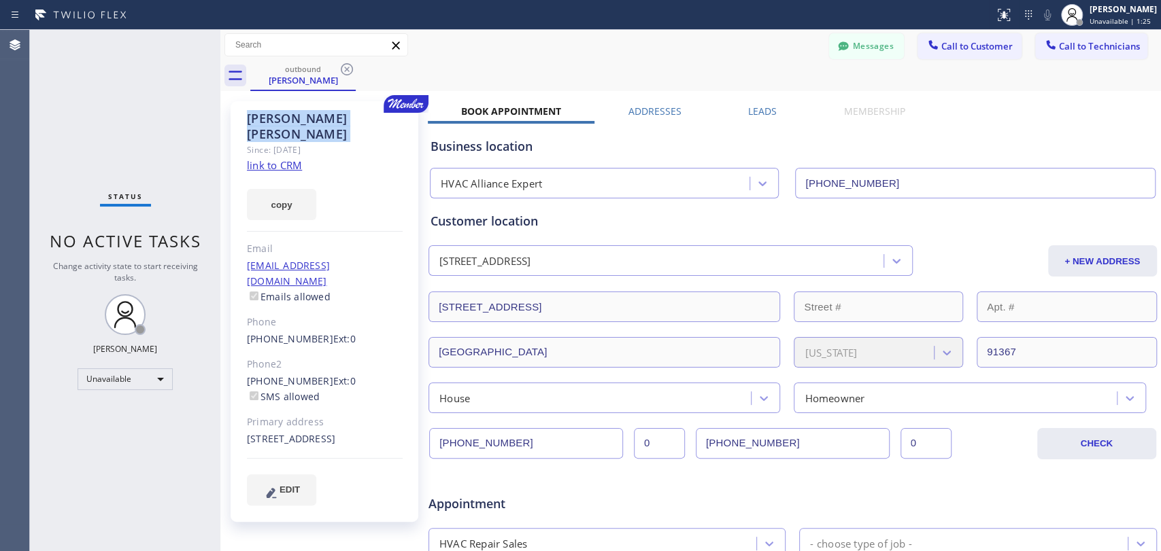
click at [329, 118] on div "Regina Hays" at bounding box center [325, 126] width 156 height 31
click at [348, 142] on div "Since: [DATE]" at bounding box center [325, 150] width 156 height 16
click at [318, 121] on div "Regina Hays" at bounding box center [325, 126] width 156 height 31
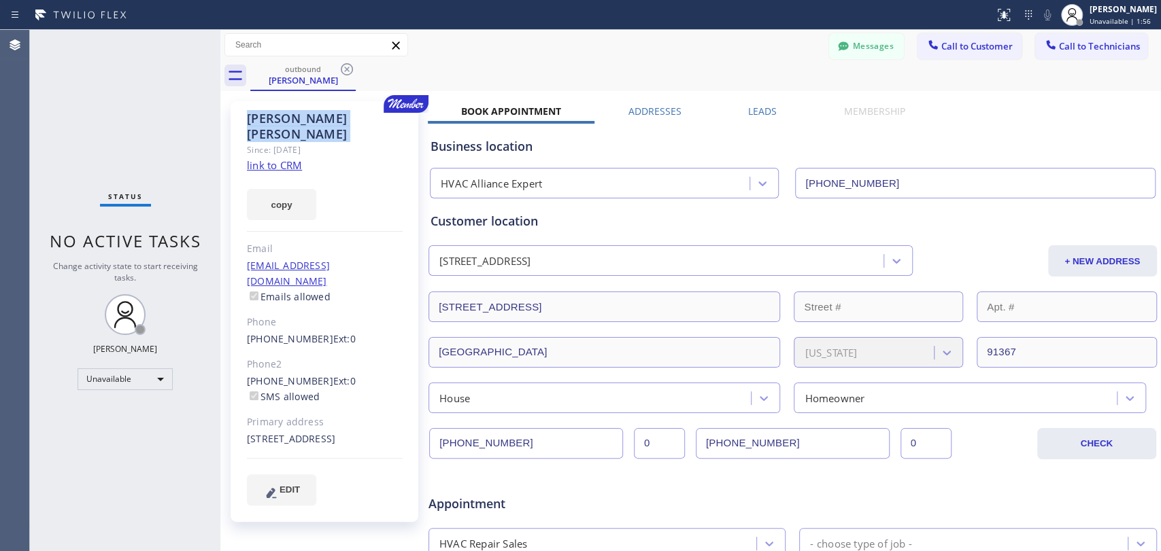
click at [316, 121] on div "Regina Hays" at bounding box center [325, 126] width 156 height 31
drag, startPoint x: 313, startPoint y: 121, endPoint x: 269, endPoint y: 119, distance: 44.2
click at [269, 119] on div "Regina Hays" at bounding box center [325, 126] width 156 height 31
click at [1047, 58] on div "Messages Call to Customer Call to Technicians Outbound call Location HVAC Allia…" at bounding box center [690, 45] width 940 height 31
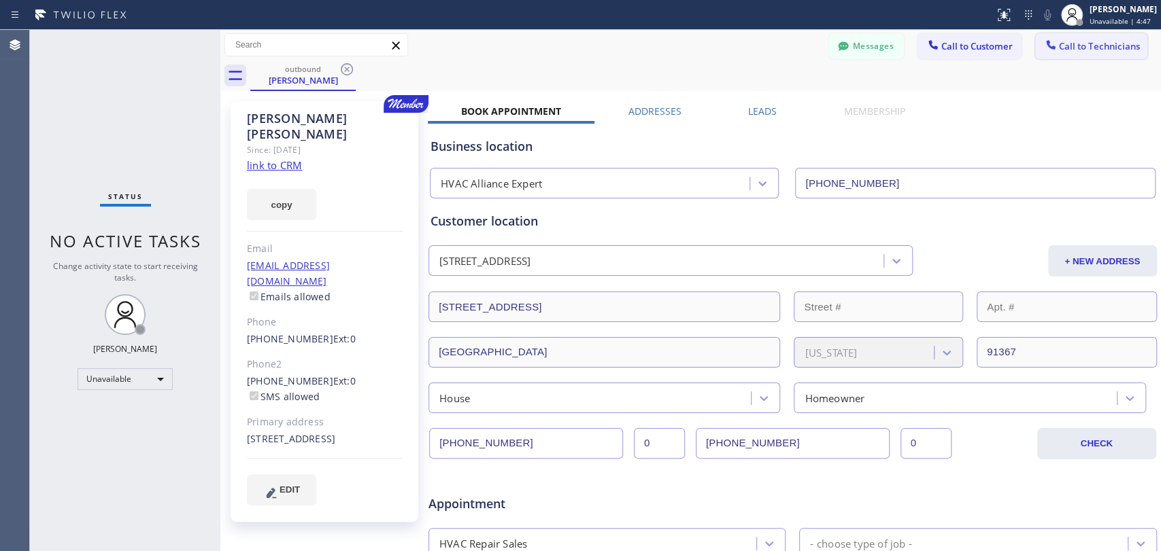
click at [1047, 54] on div at bounding box center [1050, 46] width 16 height 16
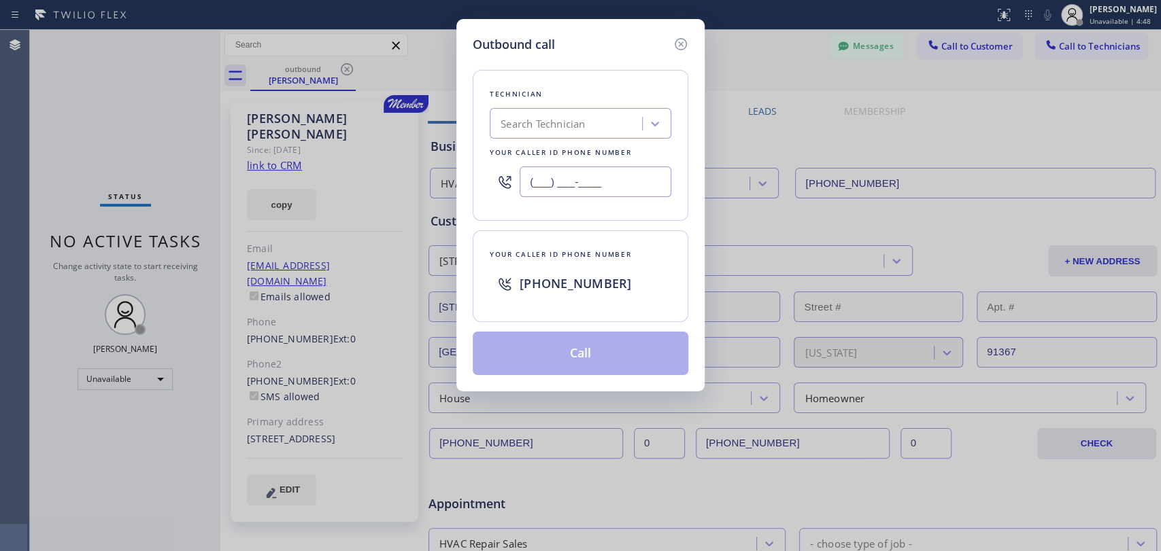
click at [572, 180] on input "(___) ___-____" at bounding box center [596, 182] width 152 height 31
paste input "626) 774-7952"
type input "(626) 774-7952"
click at [555, 215] on div "Technician Search Technician Your caller id phone number (626) 774-7952" at bounding box center [581, 145] width 216 height 151
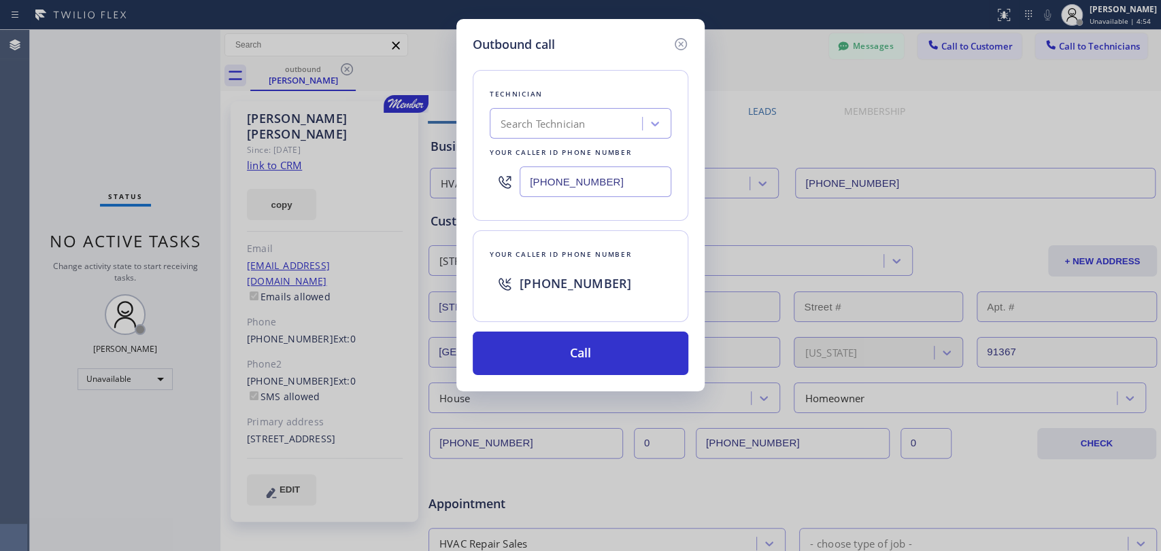
click at [563, 182] on input "(626) 774-7952" at bounding box center [596, 182] width 152 height 31
click at [681, 39] on icon at bounding box center [681, 44] width 16 height 16
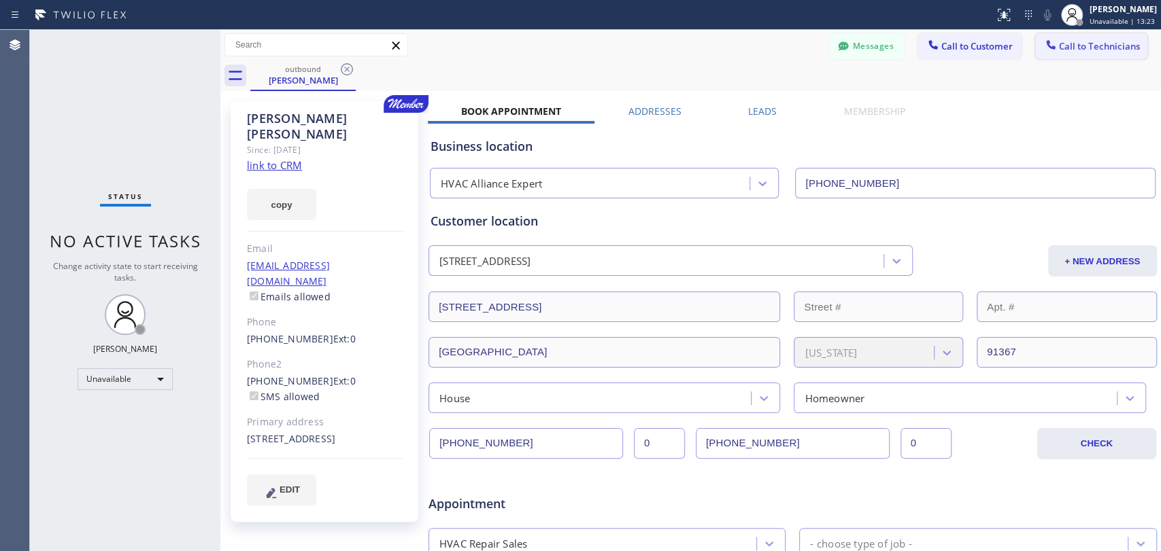
click at [1053, 37] on button "Call to Technicians" at bounding box center [1091, 46] width 112 height 26
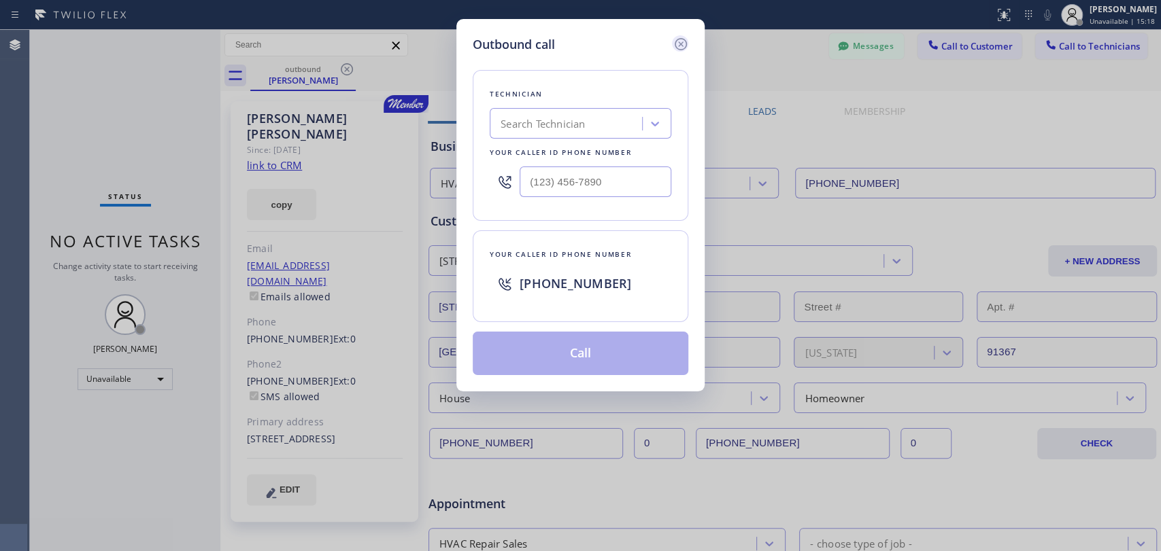
click at [681, 39] on icon at bounding box center [681, 44] width 16 height 16
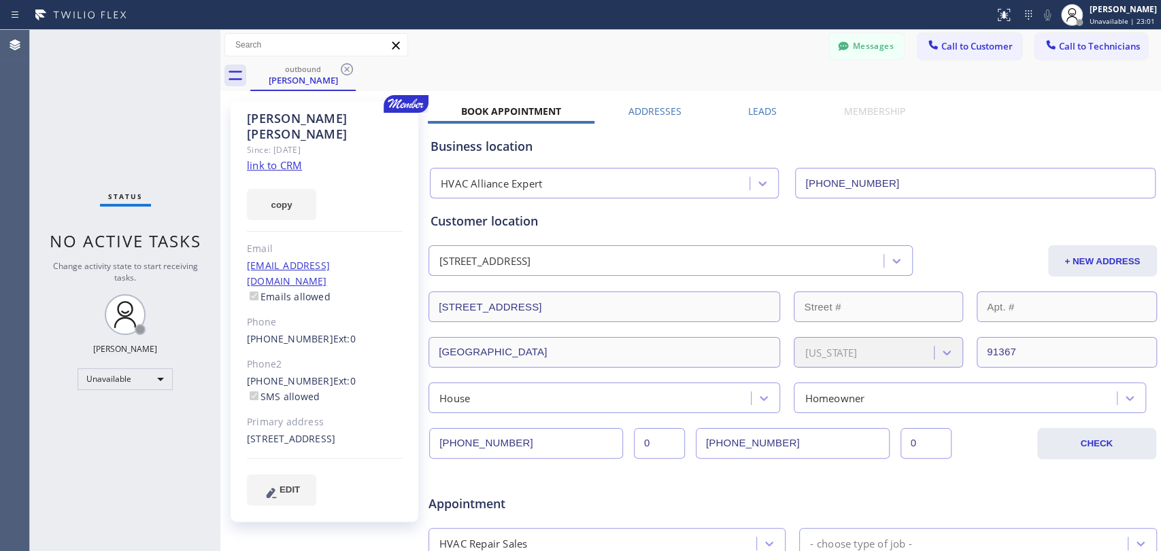
drag, startPoint x: 1119, startPoint y: 34, endPoint x: 1113, endPoint y: 38, distance: 7.9
click at [1118, 35] on button "Call to Technicians" at bounding box center [1091, 46] width 112 height 26
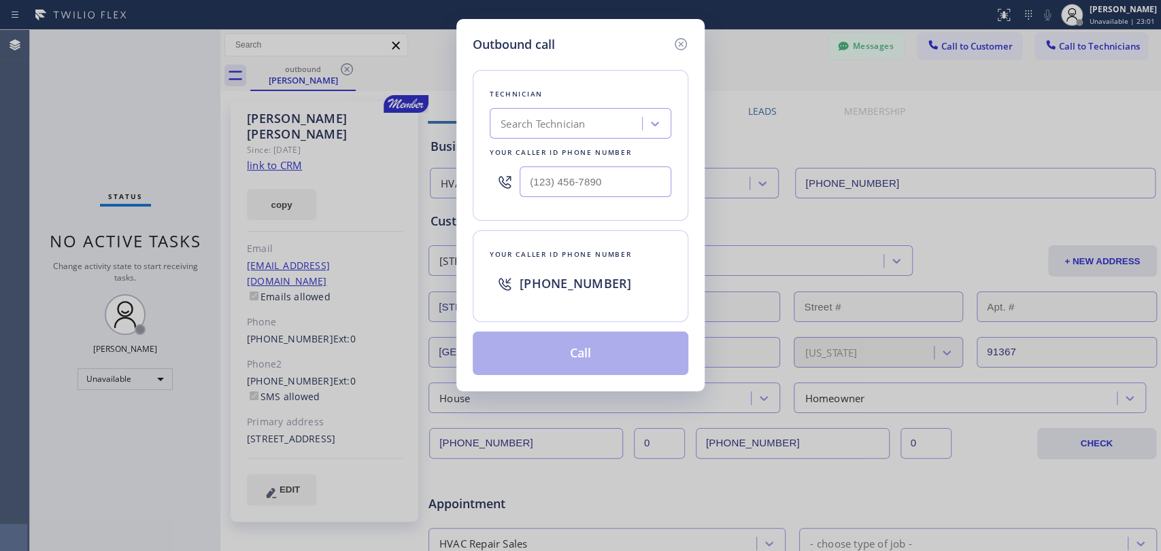
drag, startPoint x: 679, startPoint y: 50, endPoint x: 702, endPoint y: 46, distance: 23.6
click at [679, 46] on icon at bounding box center [681, 44] width 16 height 16
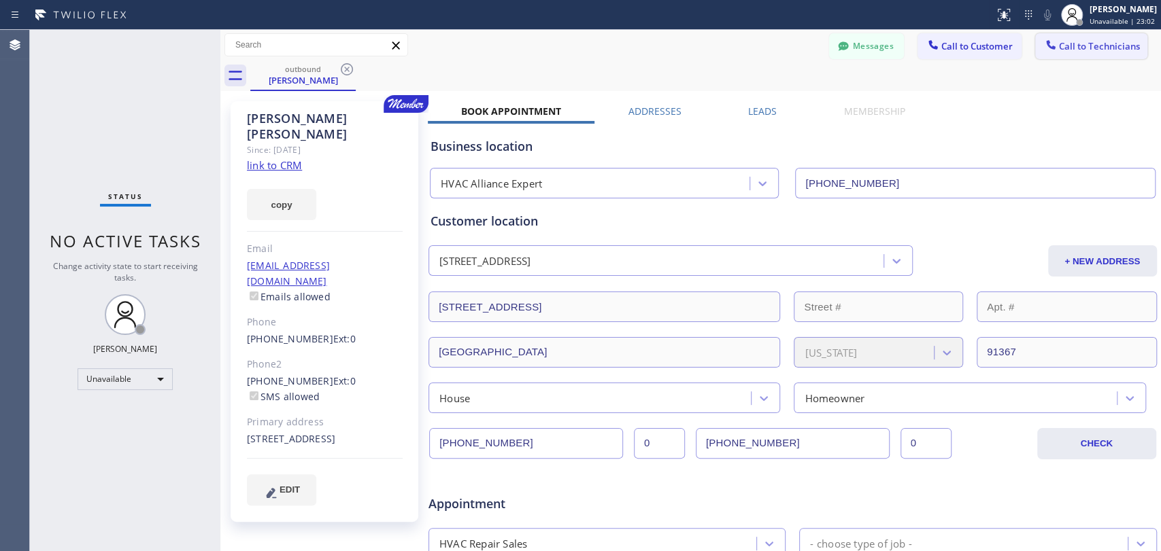
click at [1069, 38] on button "Call to Technicians" at bounding box center [1091, 46] width 112 height 26
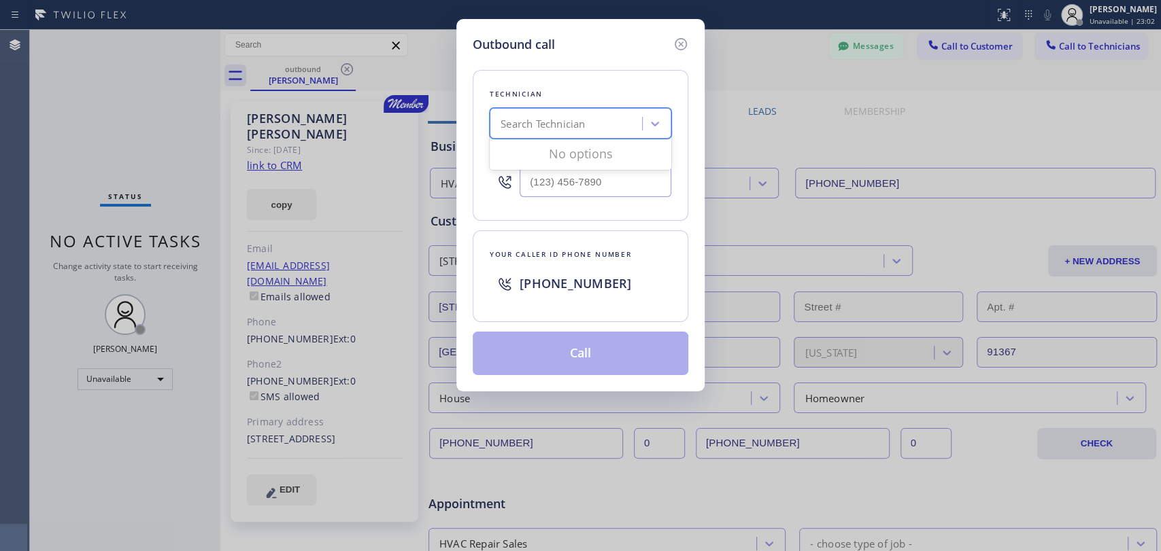
click at [566, 118] on div "Search Technician" at bounding box center [542, 124] width 84 height 16
type input "vad"
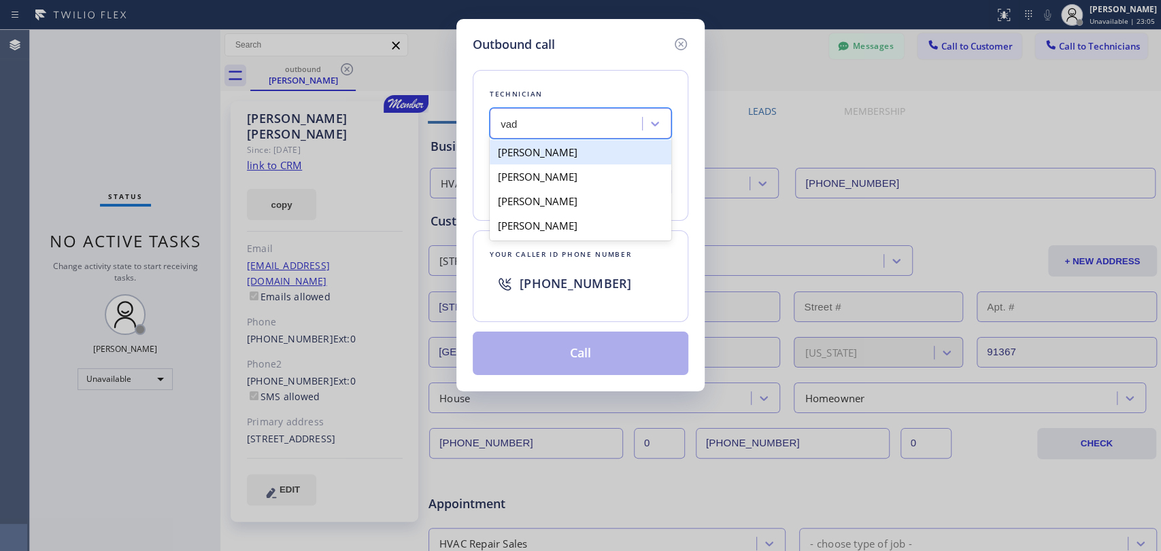
click at [549, 148] on div "[PERSON_NAME]" at bounding box center [581, 152] width 182 height 24
type input "[PHONE_NUMBER]"
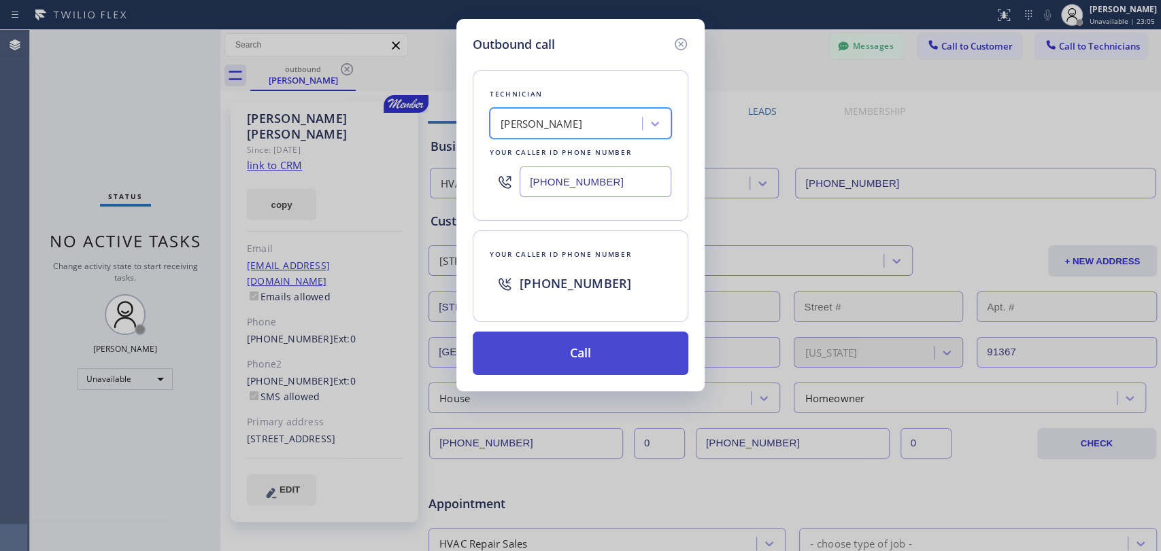
click at [545, 336] on button "Call" at bounding box center [581, 354] width 216 height 44
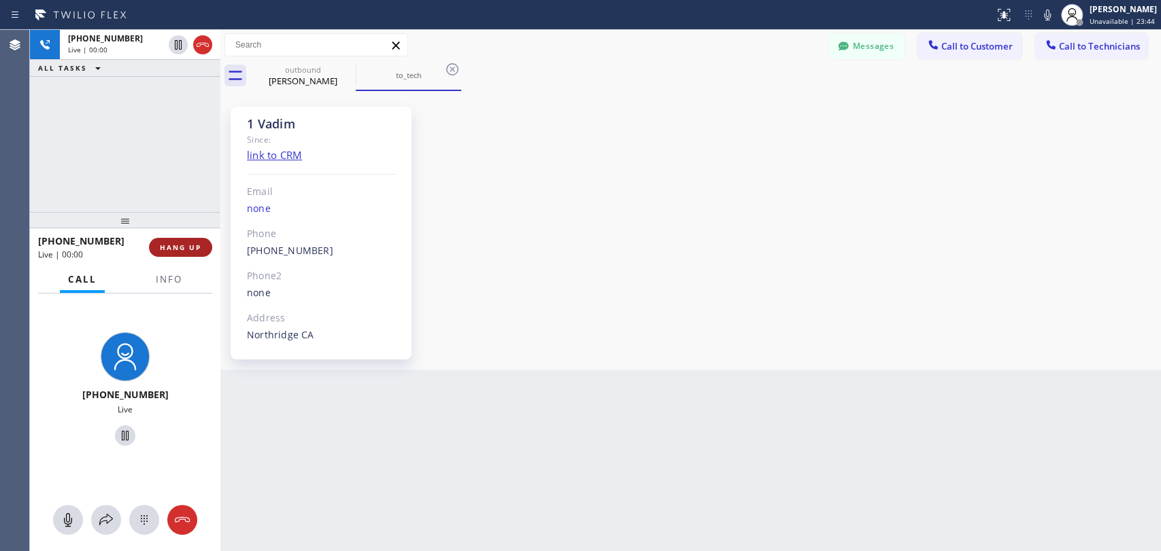
click at [184, 250] on span "HANG UP" at bounding box center [180, 248] width 41 height 10
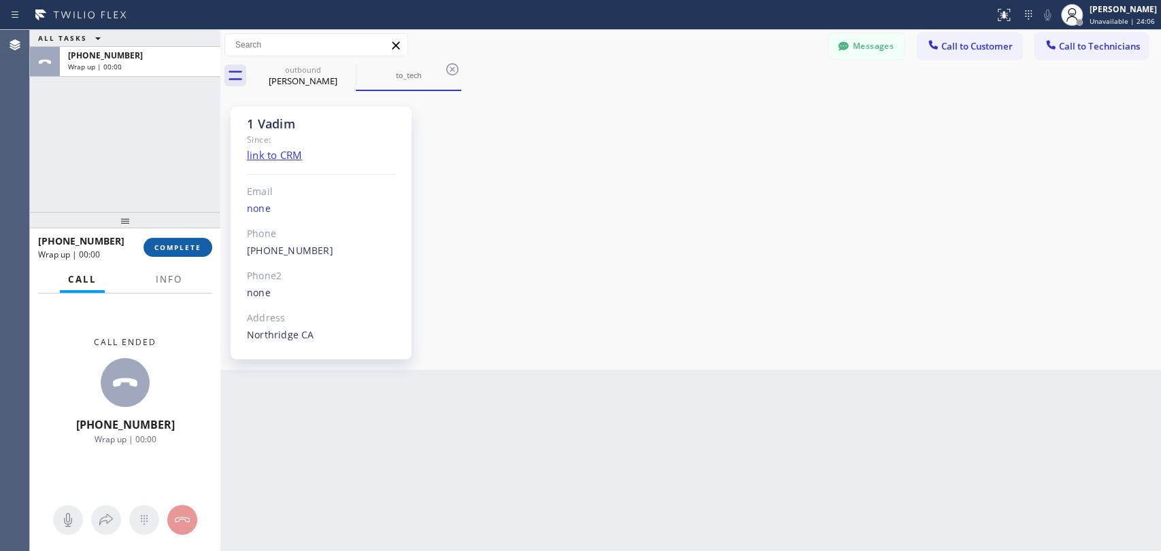
click at [176, 257] on div "+18183090098 Wrap up | 00:00 COMPLETE" at bounding box center [125, 247] width 174 height 35
click at [209, 228] on div at bounding box center [125, 220] width 190 height 16
click at [192, 241] on button "COMPLETE" at bounding box center [177, 247] width 69 height 19
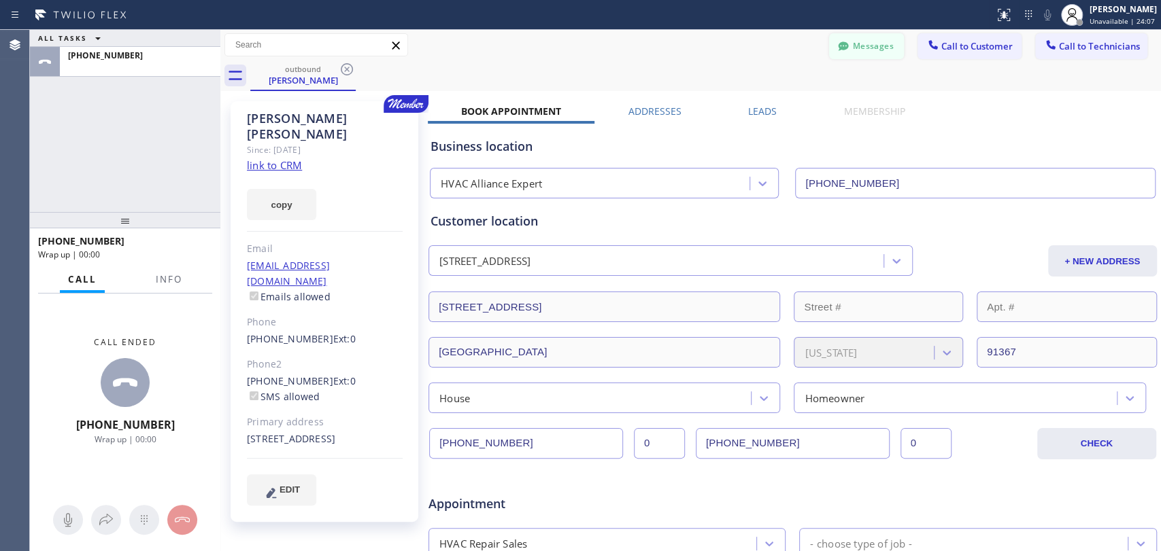
click at [860, 41] on button "Messages" at bounding box center [866, 46] width 75 height 26
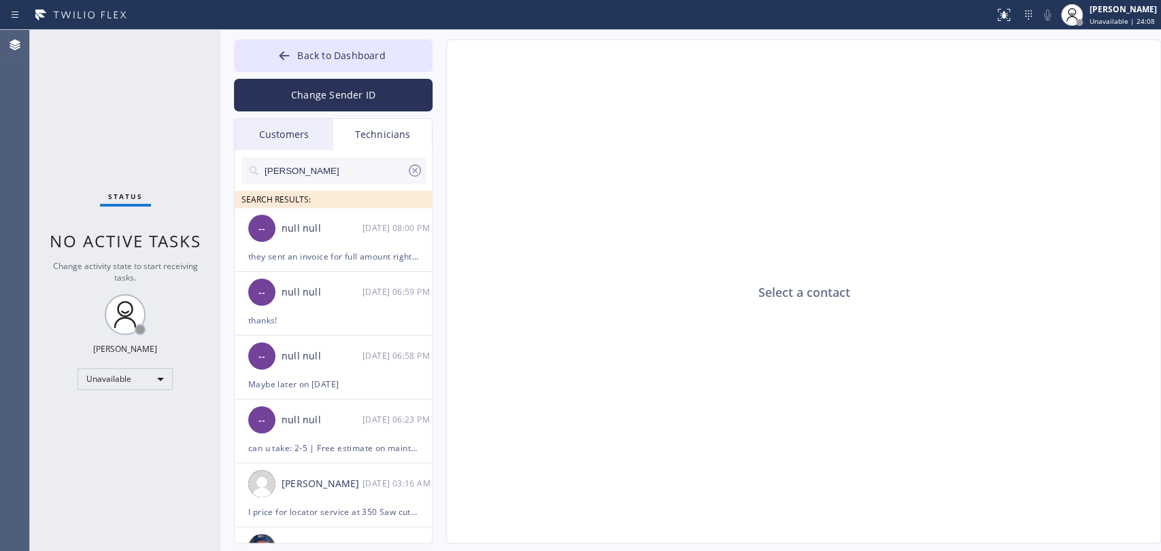
click at [369, 159] on input "Hovik" at bounding box center [334, 170] width 143 height 27
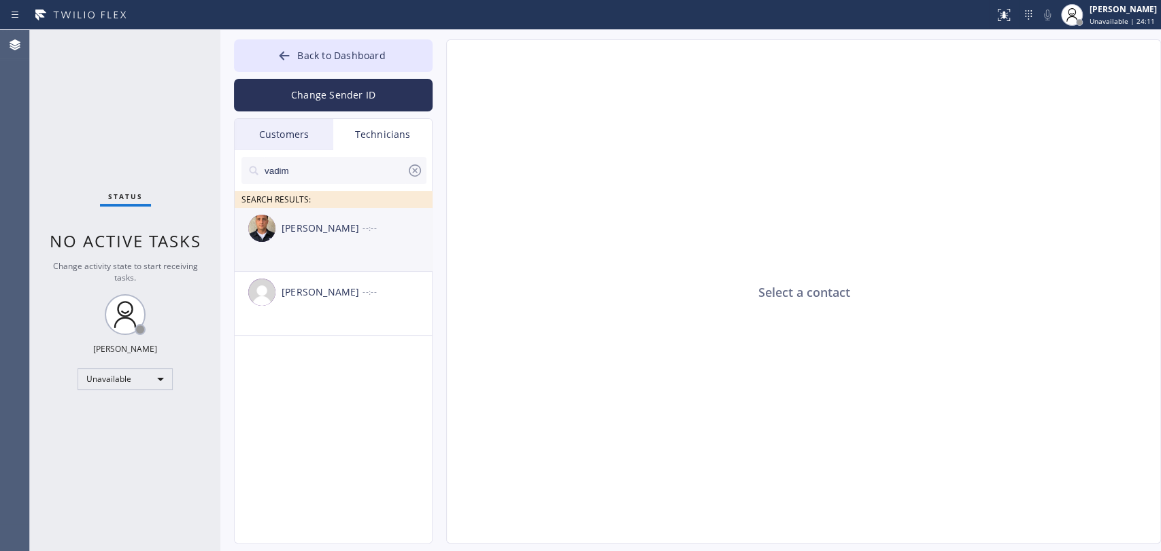
type input "vadim"
click at [319, 233] on div "[PERSON_NAME]" at bounding box center [322, 229] width 81 height 16
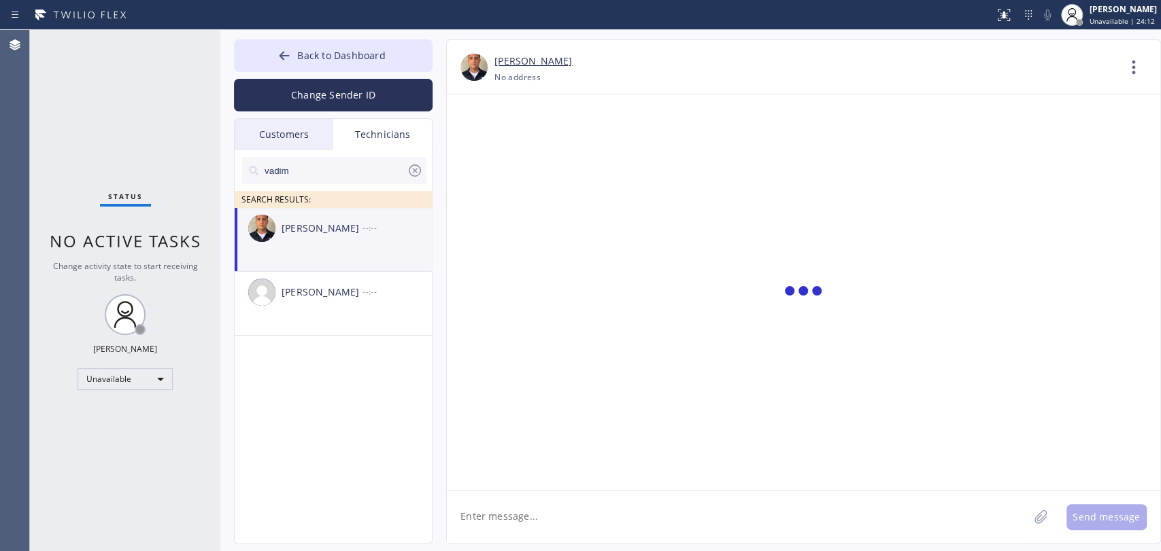
click at [505, 512] on textarea at bounding box center [737, 517] width 581 height 52
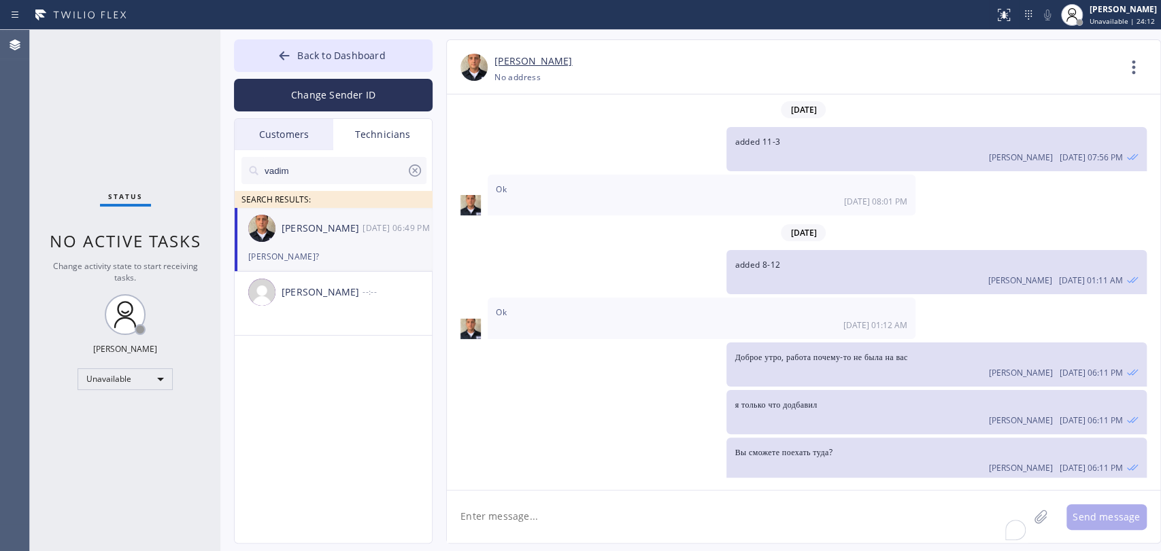
click at [505, 512] on textarea "To enrich screen reader interactions, please activate Accessibility in Grammarl…" at bounding box center [737, 517] width 581 height 52
type textarea "Ш"
type textarea "Где Air handler будет?"
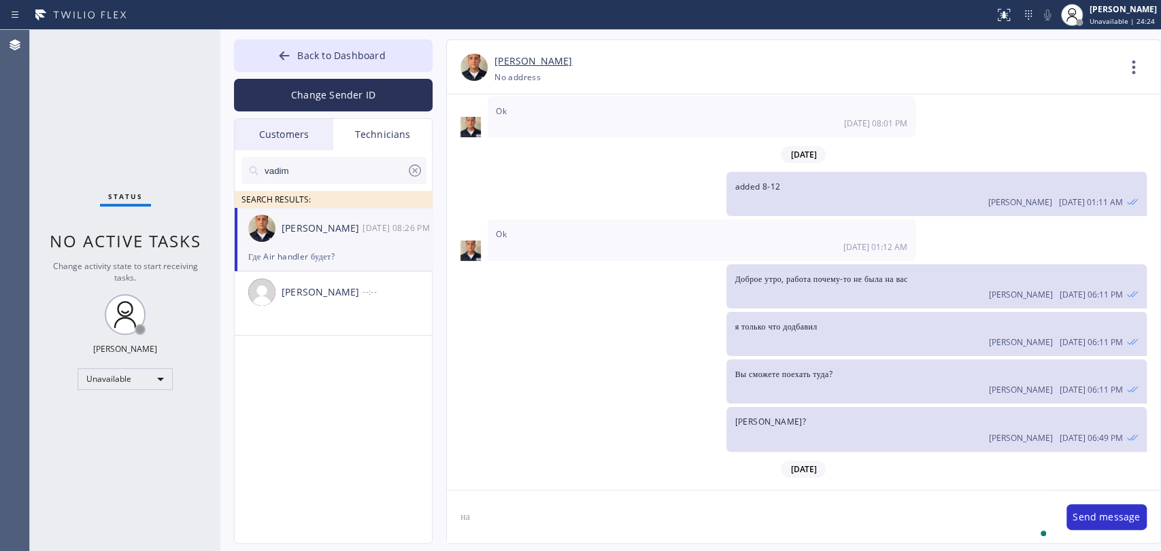
type textarea "н"
click at [325, 67] on button "Back to Dashboard" at bounding box center [333, 55] width 199 height 33
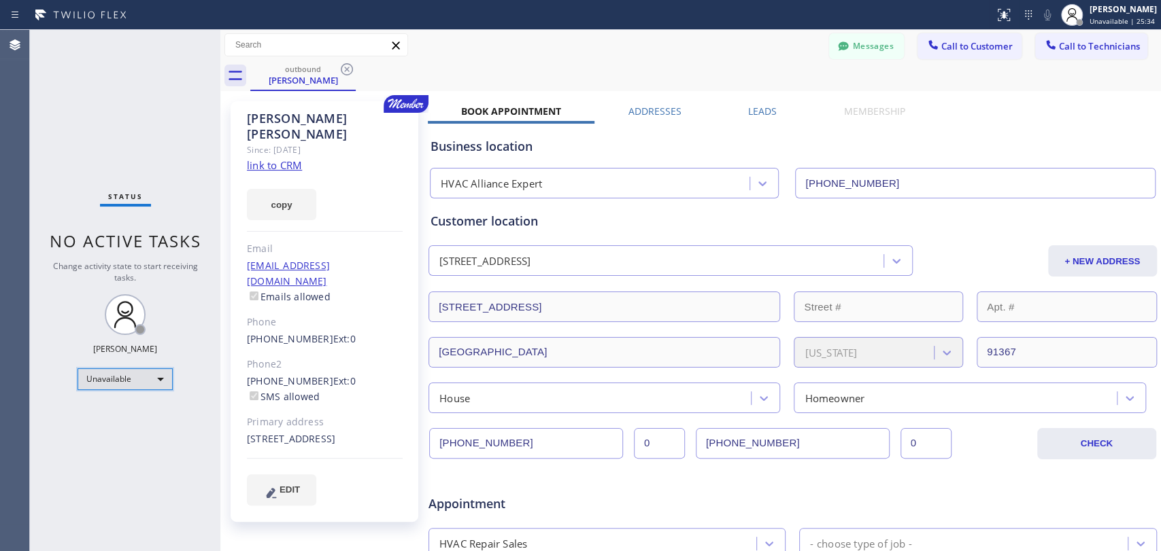
click at [120, 377] on div "Unavailable" at bounding box center [125, 380] width 95 height 22
click at [124, 411] on li "Available" at bounding box center [124, 413] width 92 height 16
click at [156, 253] on div "Status No active tasks Change activity state to start receiving tasks. Oleksiy …" at bounding box center [125, 291] width 190 height 522
click at [871, 45] on button "Messages" at bounding box center [866, 46] width 75 height 26
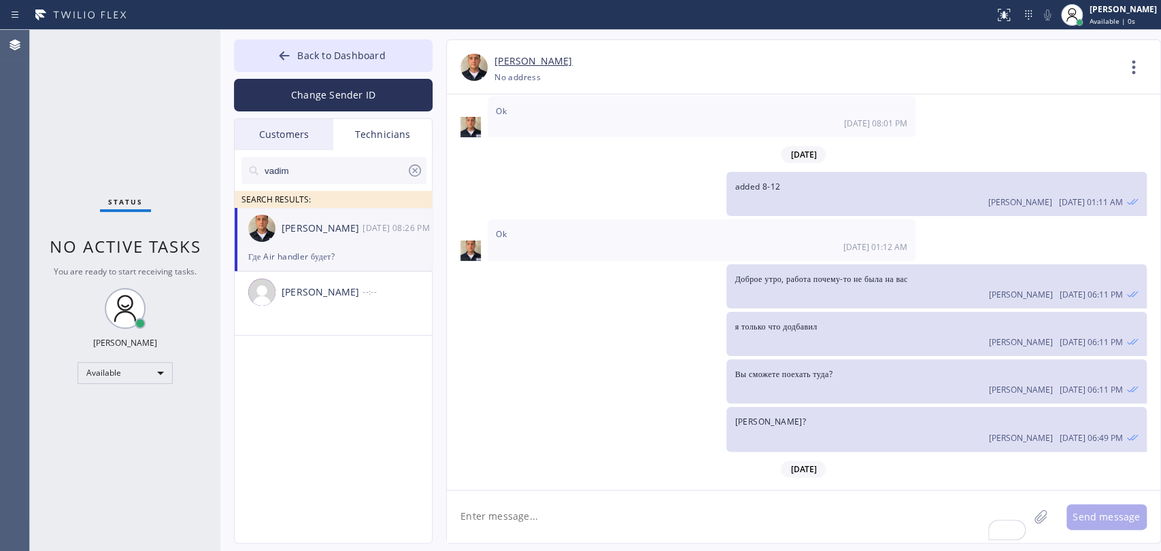
click at [339, 249] on div "Где Air handler будет?" at bounding box center [333, 257] width 170 height 16
drag, startPoint x: 361, startPoint y: 39, endPoint x: 422, endPoint y: 49, distance: 61.9
click at [362, 44] on button "Back to Dashboard" at bounding box center [333, 55] width 199 height 33
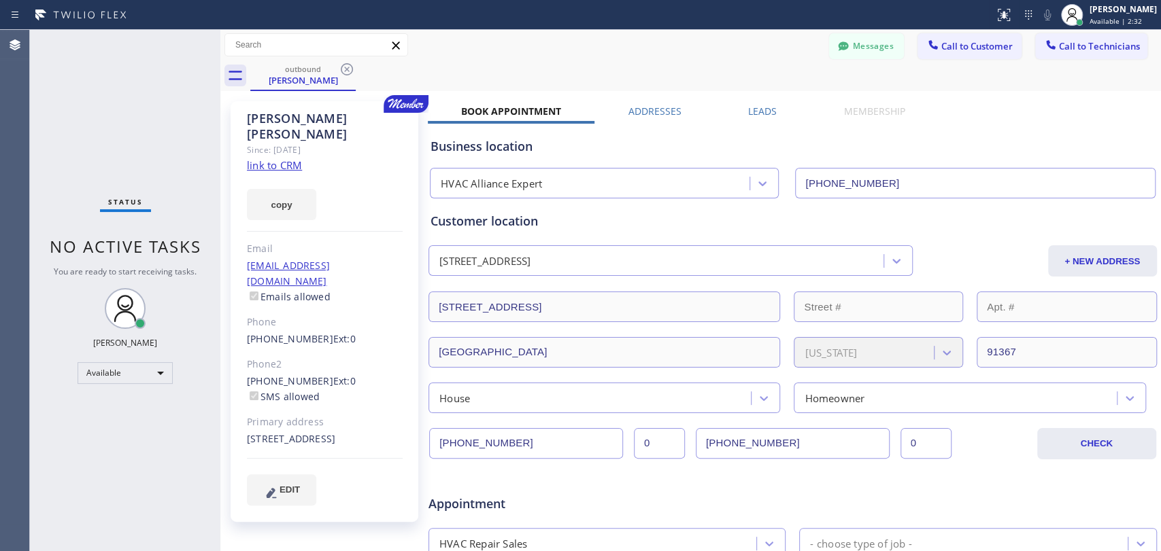
drag, startPoint x: 1108, startPoint y: 54, endPoint x: 1023, endPoint y: 58, distance: 85.1
click at [1108, 54] on button "Call to Technicians" at bounding box center [1091, 46] width 112 height 26
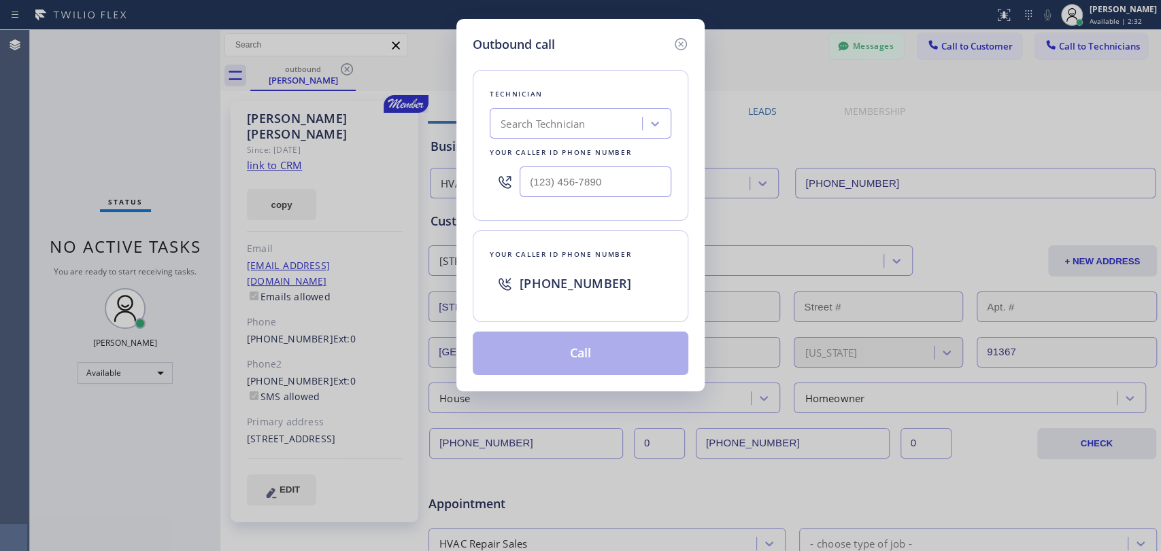
click at [705, 108] on div "Outbound call Technician Search Technician Your caller id phone number Your cal…" at bounding box center [580, 275] width 1161 height 551
drag, startPoint x: 617, startPoint y: 120, endPoint x: 603, endPoint y: 119, distance: 14.3
click at [615, 120] on div "Search Technician" at bounding box center [568, 124] width 148 height 24
type input "vad"
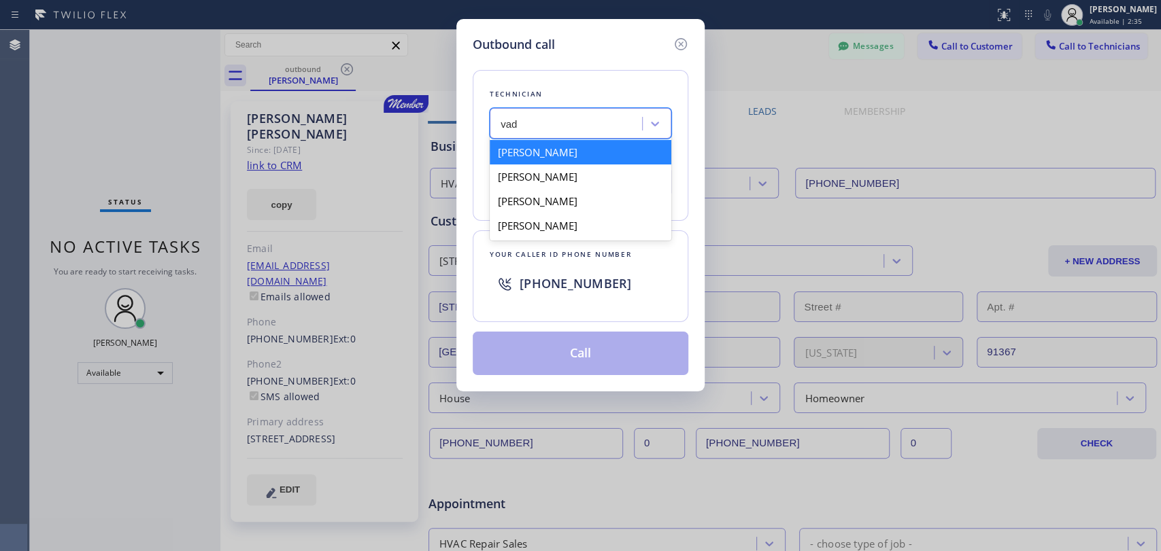
click at [532, 158] on div "[PERSON_NAME]" at bounding box center [581, 152] width 182 height 24
type input "[PHONE_NUMBER]"
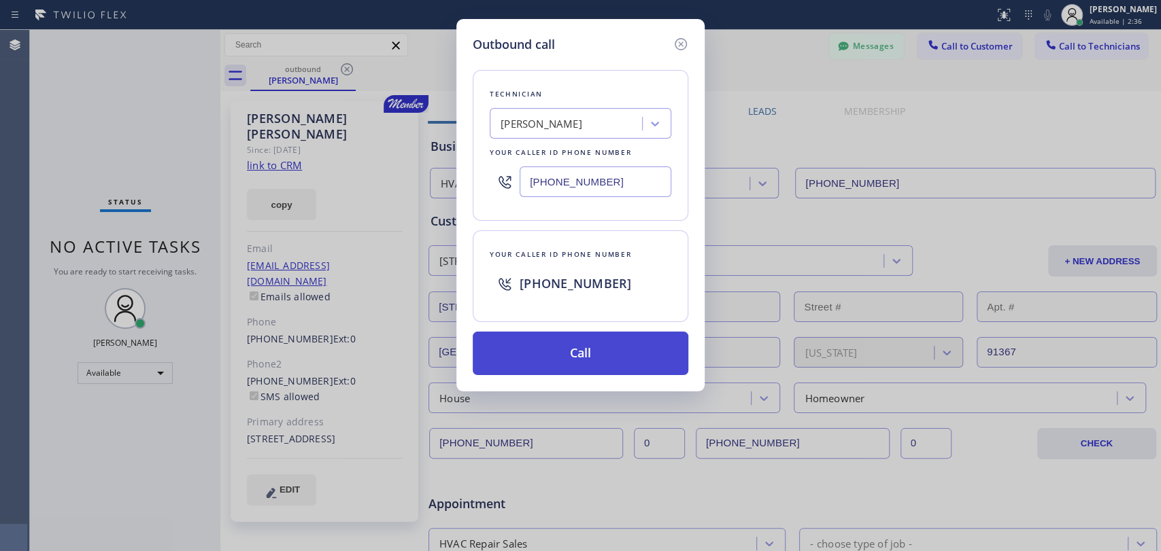
click at [570, 358] on button "Call" at bounding box center [581, 354] width 216 height 44
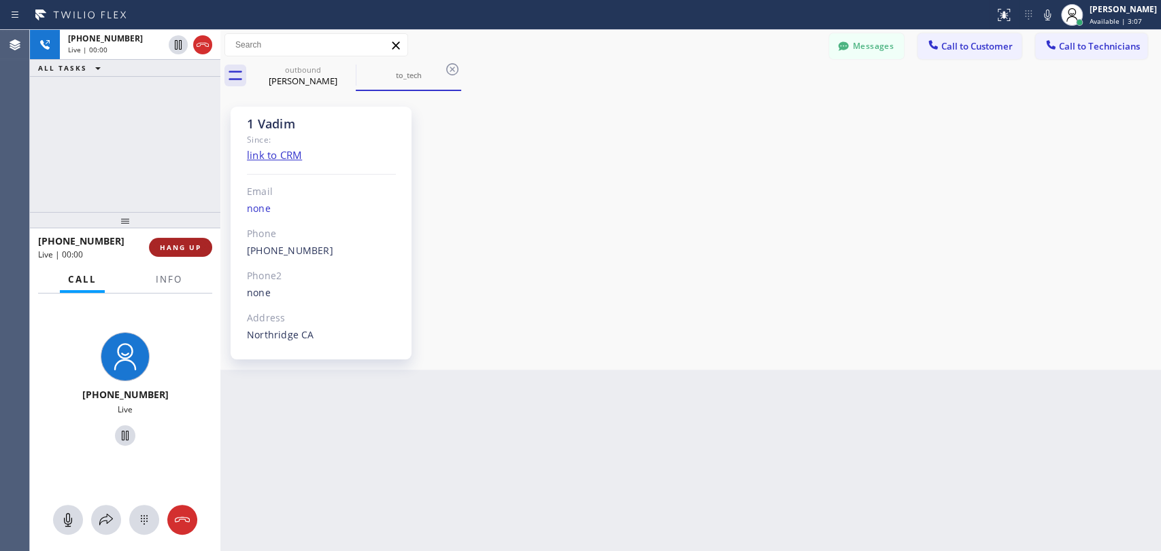
click at [152, 248] on button "HANG UP" at bounding box center [180, 247] width 63 height 19
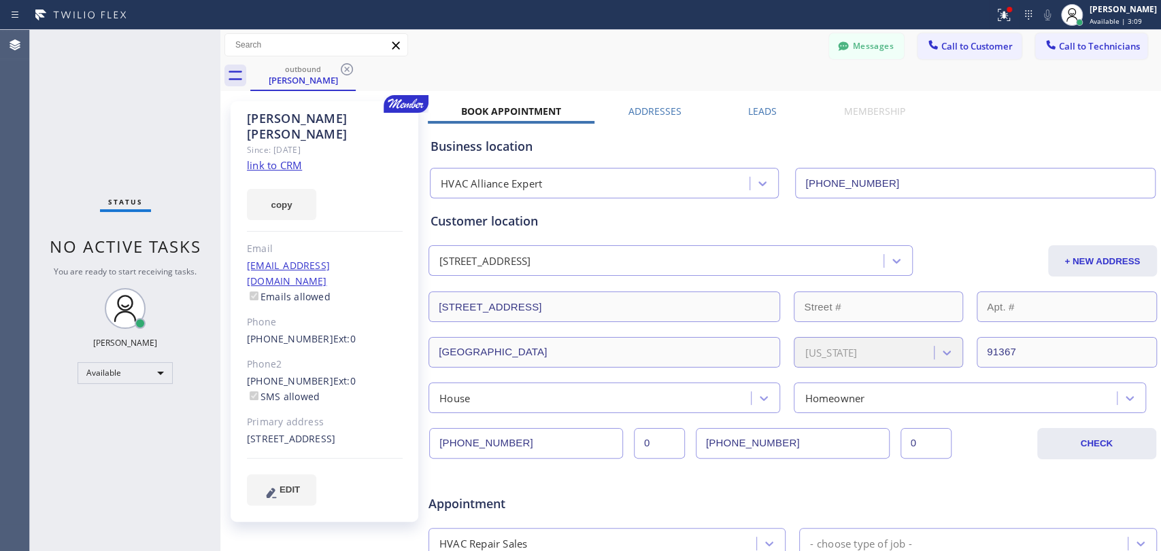
click at [145, 247] on span "No active tasks" at bounding box center [126, 246] width 152 height 22
click at [1106, 41] on span "Call to Technicians" at bounding box center [1099, 46] width 81 height 12
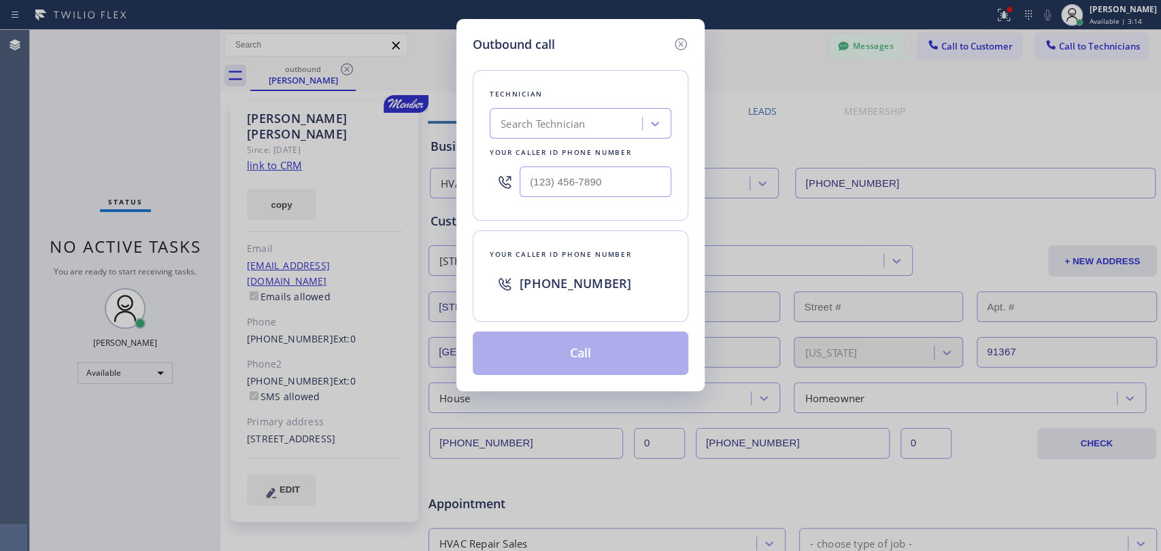
click at [515, 126] on div "Search Technician" at bounding box center [542, 124] width 84 height 16
type input "sam"
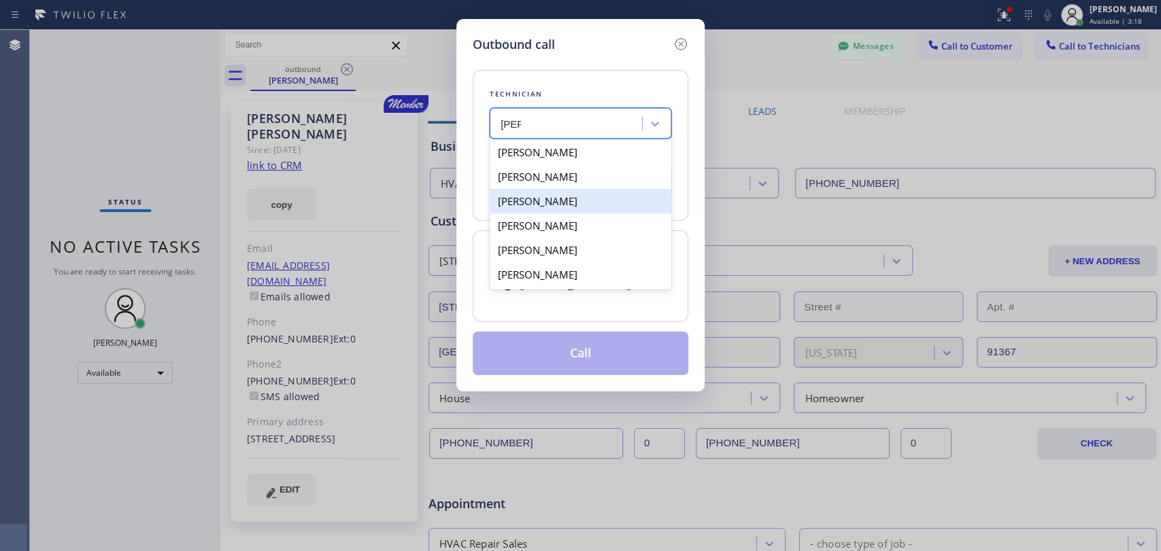
click at [569, 207] on div "Samuel Somers" at bounding box center [581, 201] width 182 height 24
type input "(925) 286-9538"
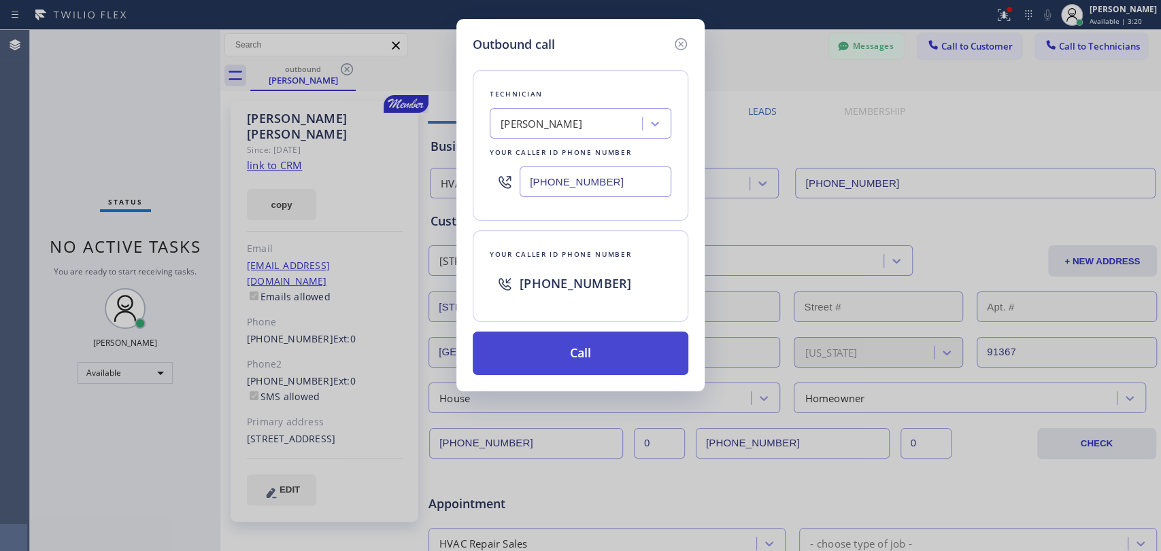
click at [533, 346] on button "Call" at bounding box center [581, 354] width 216 height 44
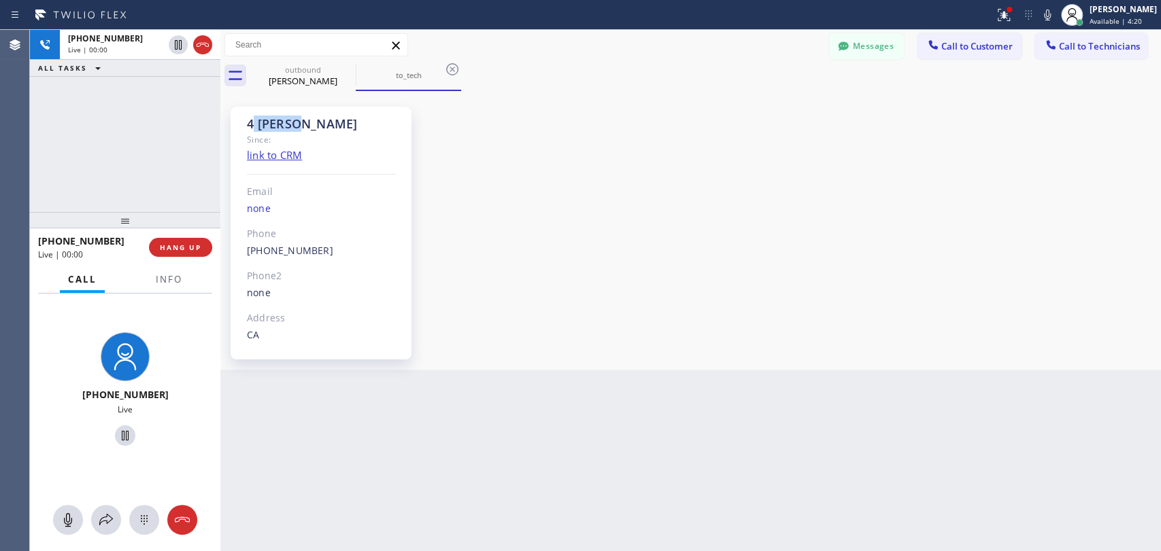
drag, startPoint x: 296, startPoint y: 122, endPoint x: 255, endPoint y: 127, distance: 41.1
click at [255, 127] on div "4 OC Samuel" at bounding box center [321, 124] width 149 height 16
click at [175, 250] on span "HANG UP" at bounding box center [180, 248] width 41 height 10
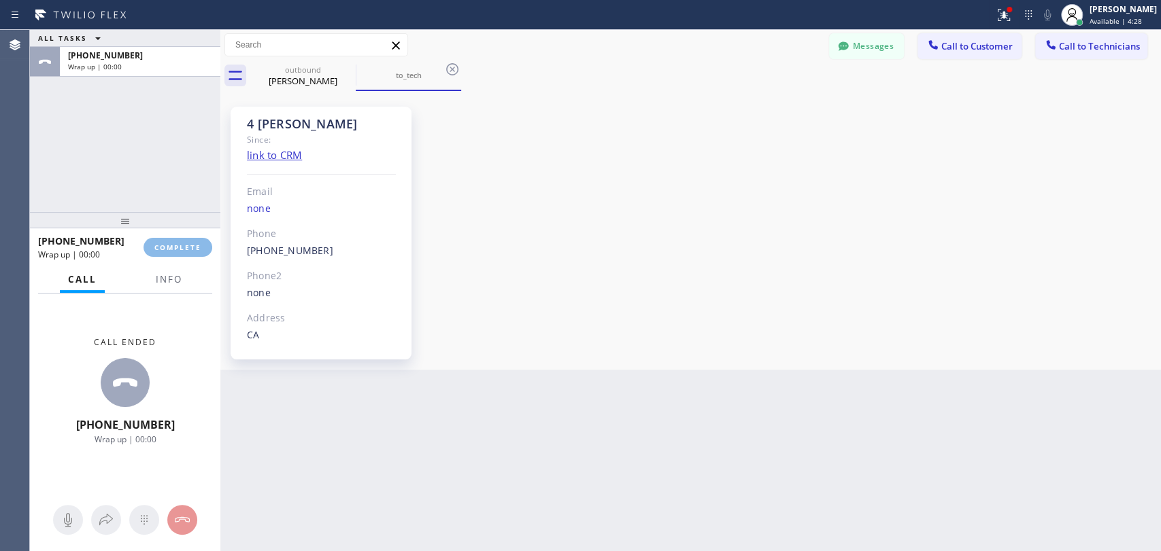
click at [1100, 40] on button "Call to Technicians" at bounding box center [1091, 46] width 112 height 26
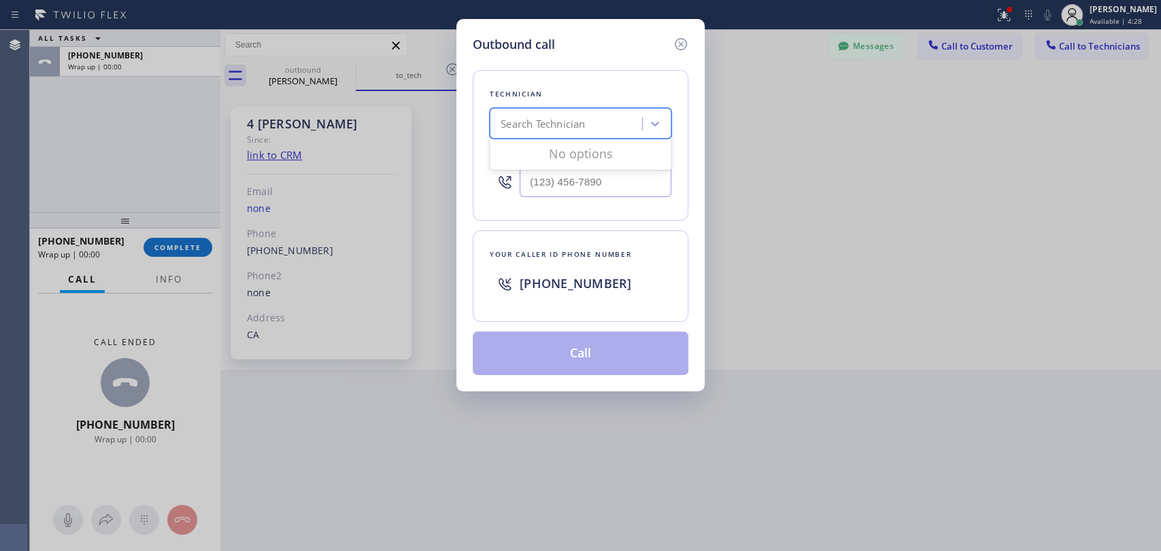
click at [547, 122] on div "Search Technician" at bounding box center [542, 124] width 84 height 16
type input "sam"
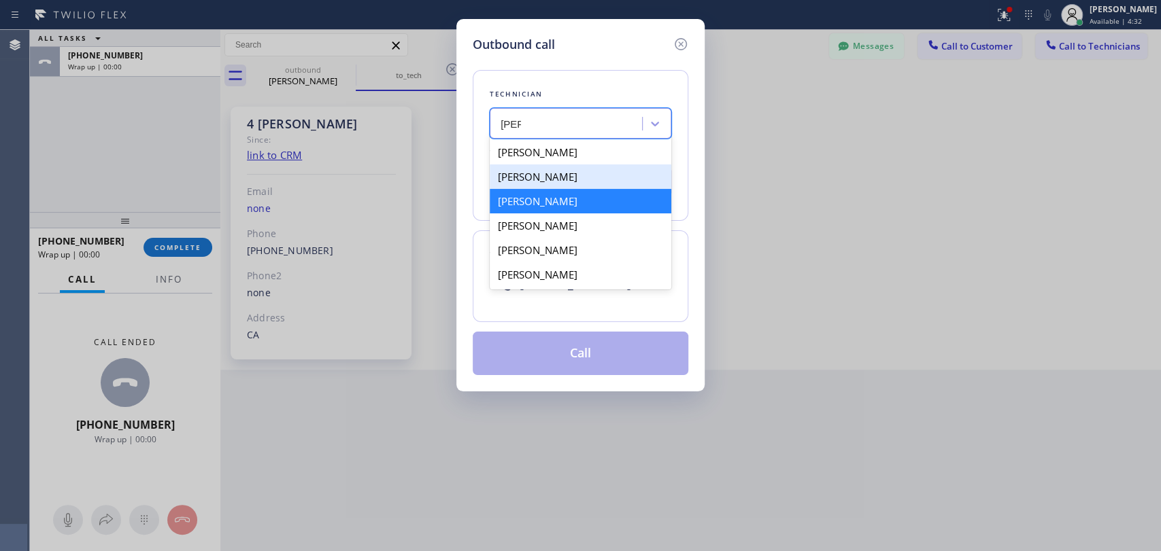
click at [556, 181] on div "Samuel Contreras" at bounding box center [581, 177] width 182 height 24
type input "(310) 367-6750"
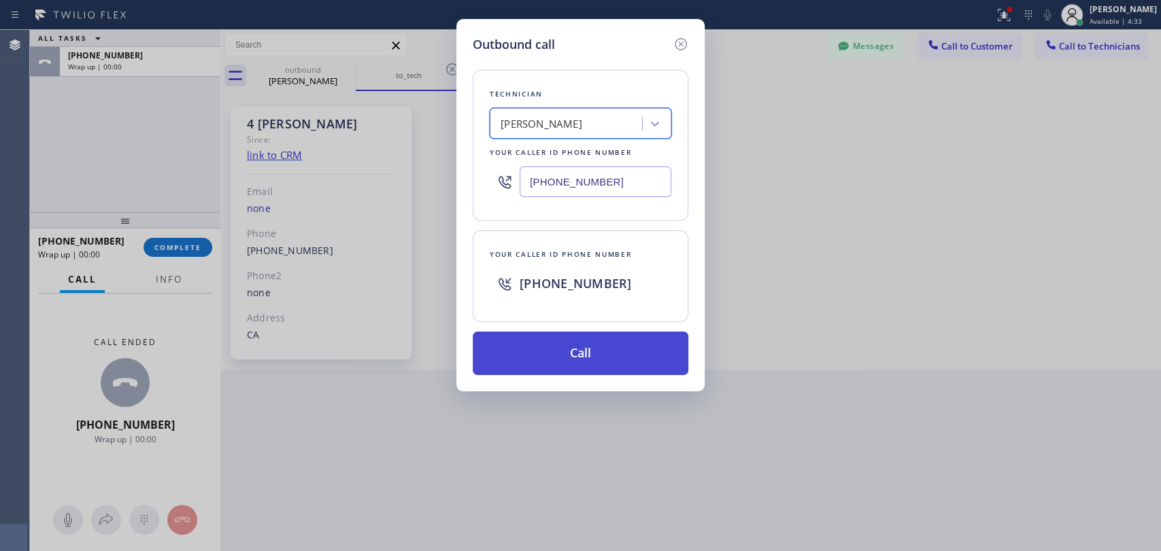
click at [560, 366] on button "Call" at bounding box center [581, 354] width 216 height 44
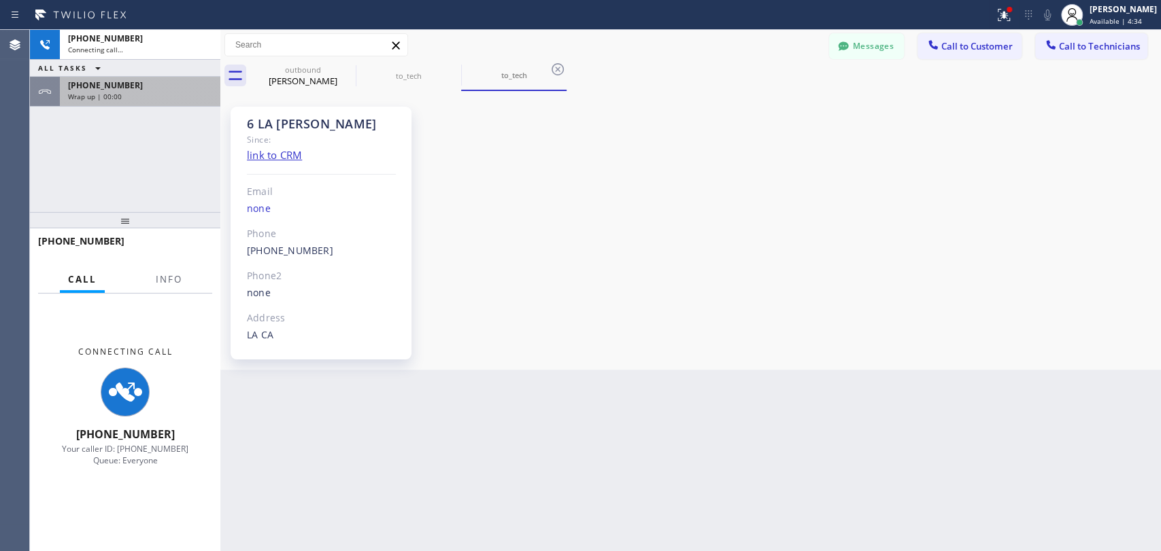
scroll to position [5307, 0]
click at [122, 89] on span "+19252869538" at bounding box center [105, 86] width 75 height 12
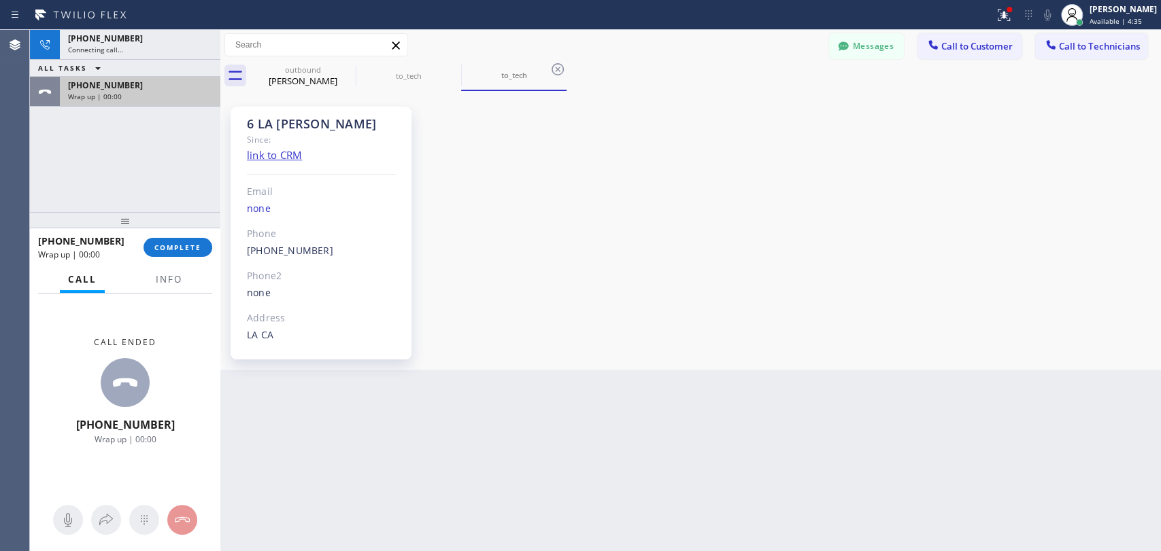
click at [195, 249] on span "COMPLETE" at bounding box center [177, 248] width 47 height 10
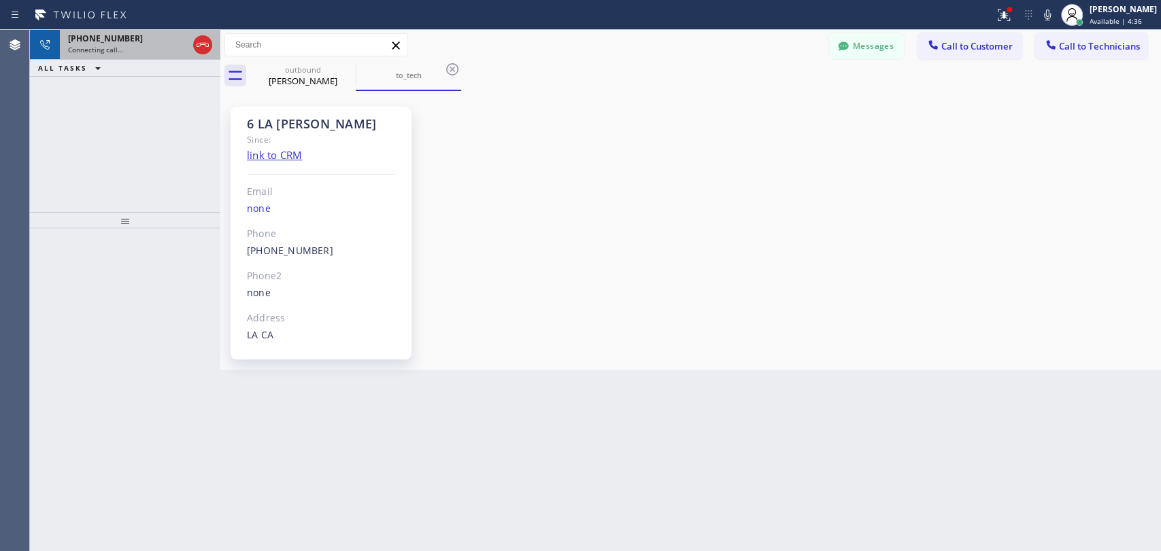
click at [70, 45] on span "Connecting call…" at bounding box center [95, 50] width 55 height 10
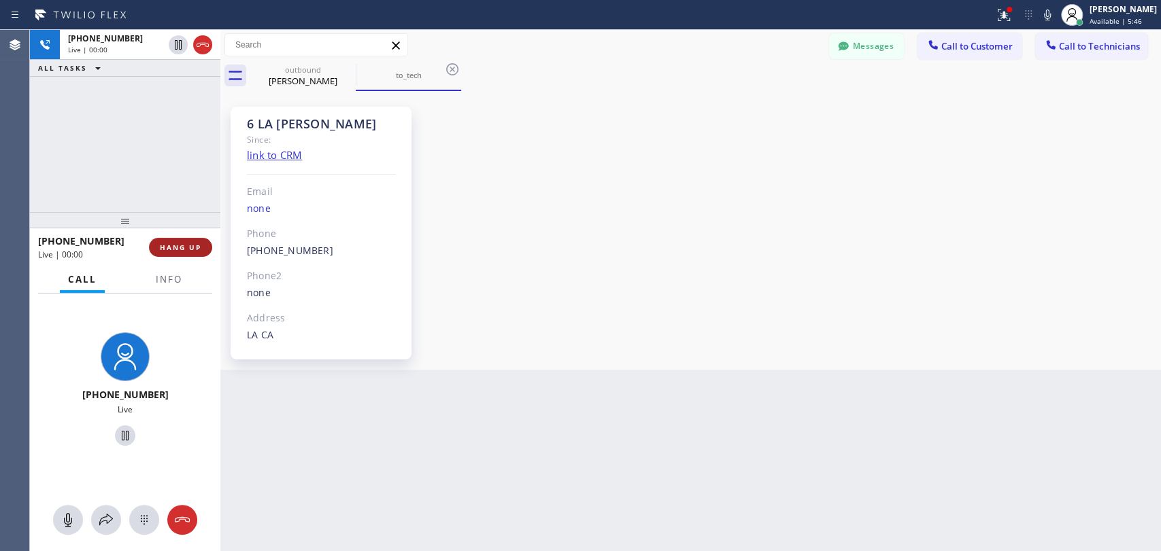
click at [184, 253] on button "HANG UP" at bounding box center [180, 247] width 63 height 19
click at [182, 253] on button "HANG UP" at bounding box center [180, 247] width 63 height 19
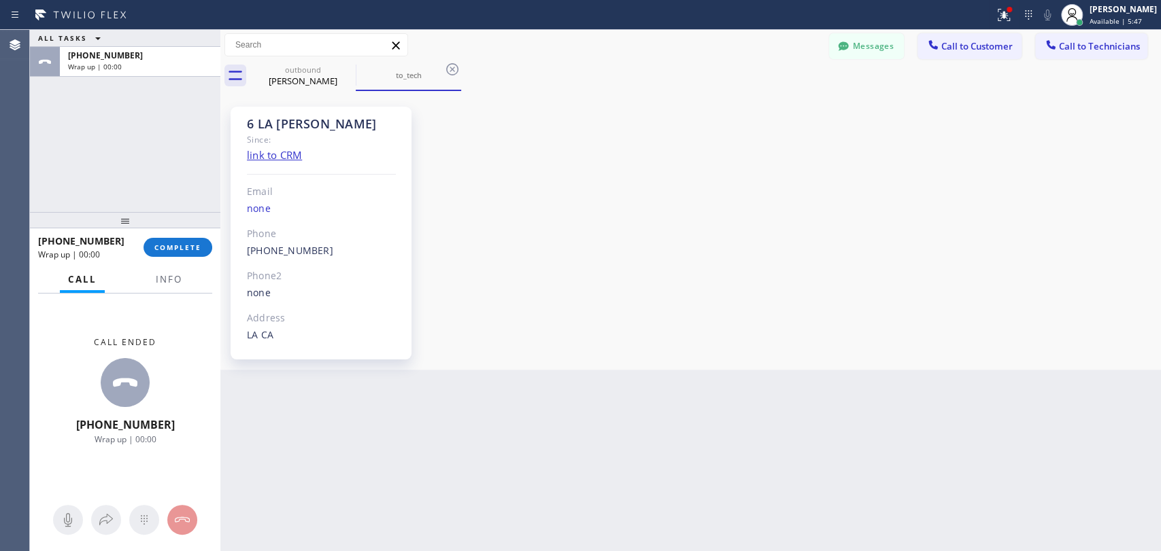
click at [642, 271] on div "6 LA Sam Since: link to CRM Email none Phone (310) 367-6750 Outbound call Techn…" at bounding box center [691, 231] width 934 height 272
click at [235, 261] on div "6 LA Sam Since: link to CRM Email none Phone (310) 367-6750 Outbound call Techn…" at bounding box center [321, 233] width 181 height 253
click at [167, 253] on button "COMPLETE" at bounding box center [177, 247] width 69 height 19
click at [943, 156] on div "6 LA Sam Since: link to CRM Email none Phone (310) 367-6750 Outbound call Techn…" at bounding box center [691, 231] width 934 height 272
click at [1071, 50] on span "Call to Technicians" at bounding box center [1099, 46] width 81 height 12
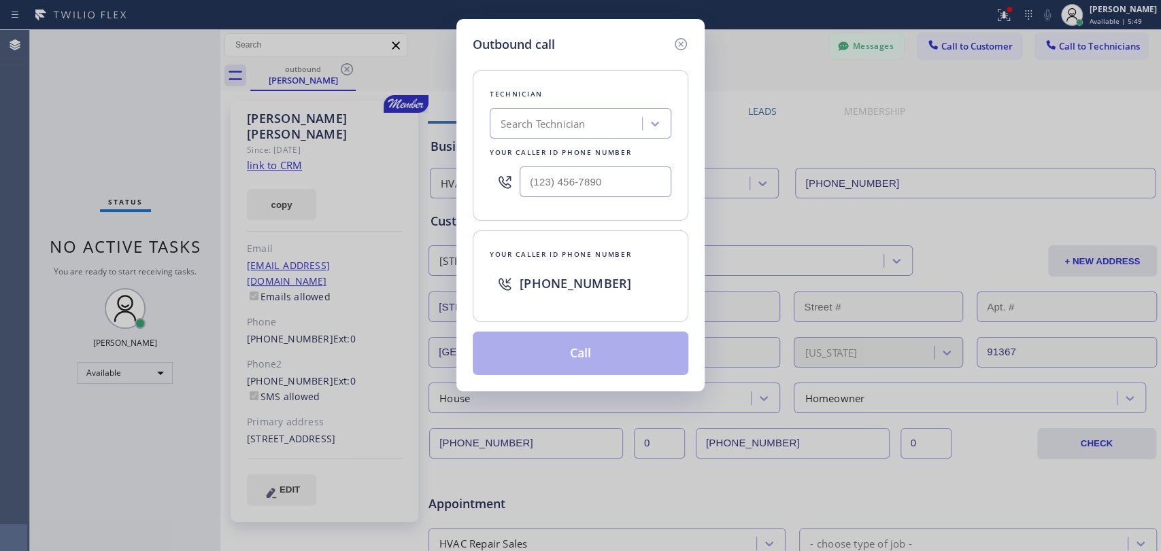
click at [597, 118] on div "Search Technician" at bounding box center [568, 124] width 148 height 24
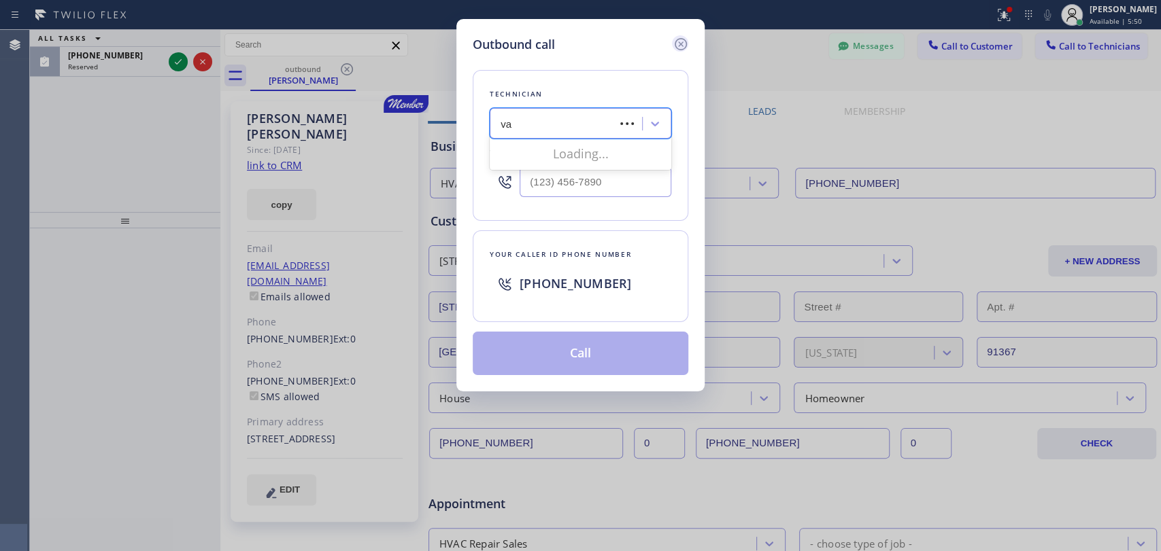
type input "va"
click at [679, 44] on icon at bounding box center [681, 44] width 16 height 16
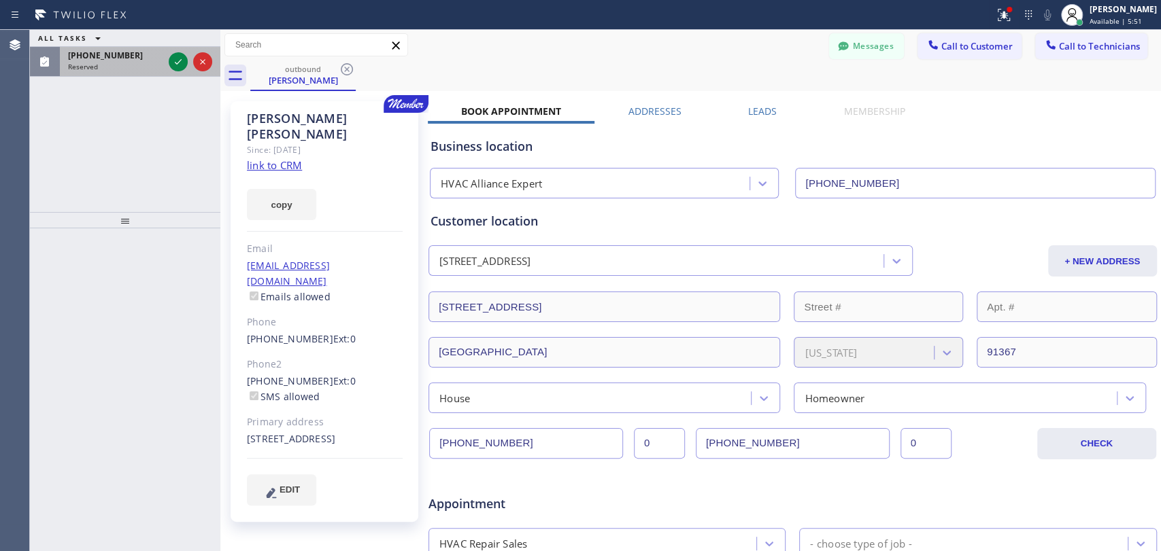
click at [65, 63] on div "(951) 595-3070 Reserved" at bounding box center [113, 62] width 106 height 30
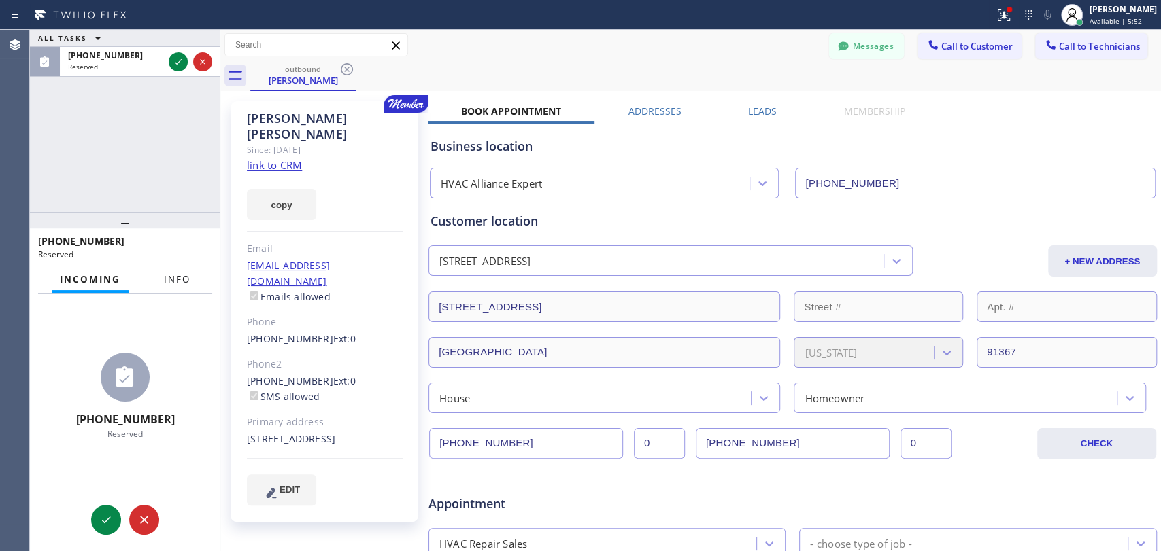
click at [169, 271] on button "Info" at bounding box center [177, 280] width 43 height 27
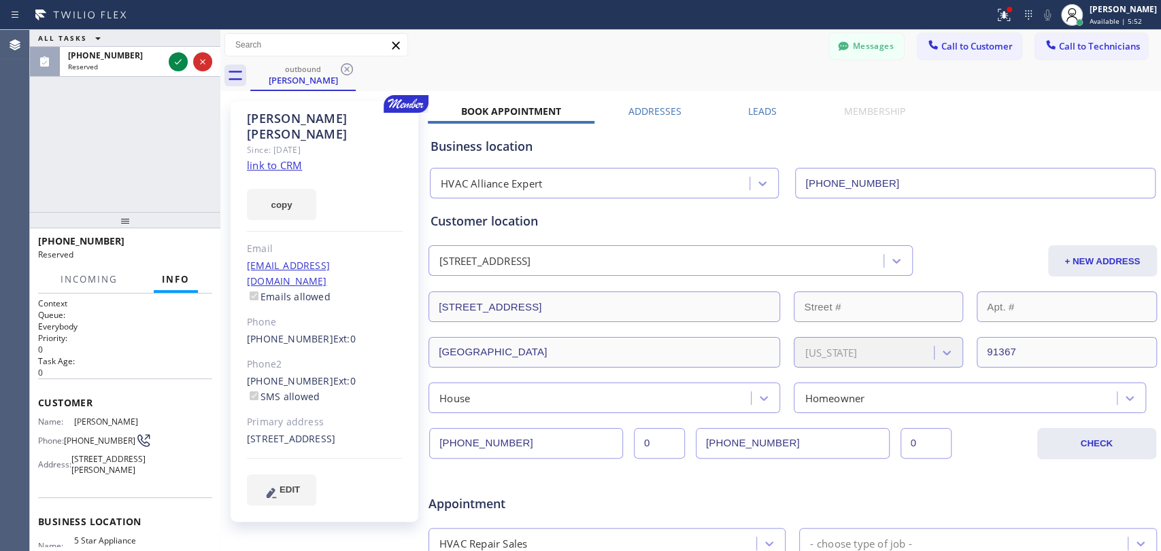
click at [147, 190] on div "ALL TASKS ALL TASKS ACTIVE TASKS TASKS IN WRAP UP (951) 595-3070 Reserved" at bounding box center [125, 121] width 190 height 182
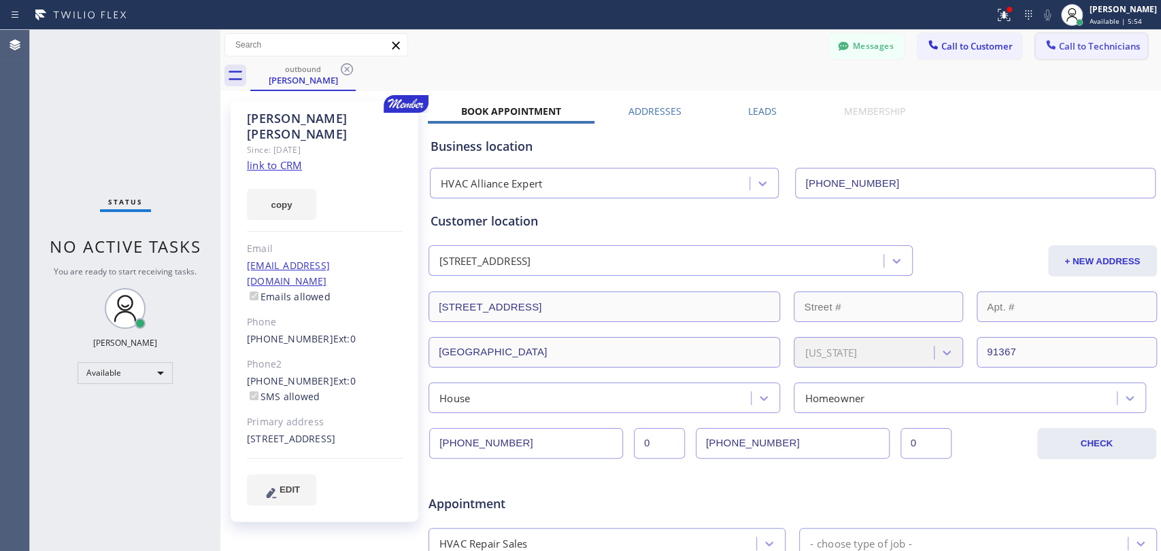
click at [1101, 58] on div "Messages Call to Customer Call to Technicians Outbound call Location HVAC Allia…" at bounding box center [690, 45] width 940 height 31
drag, startPoint x: 562, startPoint y: 105, endPoint x: 550, endPoint y: 105, distance: 12.3
click at [560, 105] on div "Regina Hays Since: 20 may 2020 link to CRM copy Email reginahays81@gmail.com Em…" at bounding box center [691, 535] width 934 height 881
click at [1079, 40] on span "Call to Technicians" at bounding box center [1099, 46] width 81 height 12
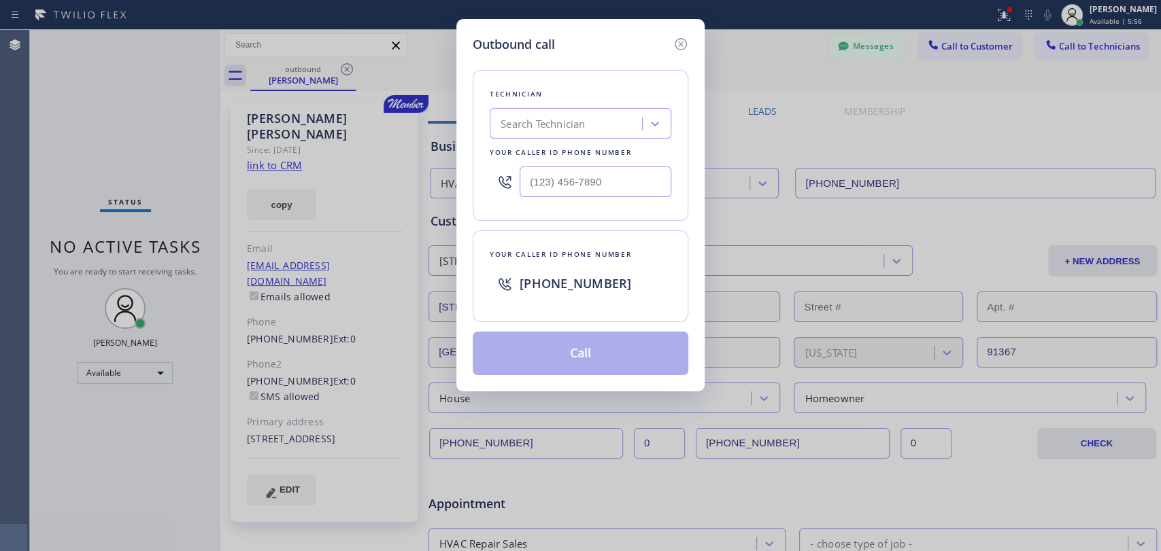
click at [422, 139] on div "Outbound call Technician Search Technician Your caller id phone number Your cal…" at bounding box center [580, 275] width 1161 height 551
click at [557, 121] on div "Search Technician" at bounding box center [542, 124] width 84 height 16
type input "vach"
click at [541, 143] on div "Vache Katabyan" at bounding box center [581, 152] width 182 height 24
type input "(818) 261-4699"
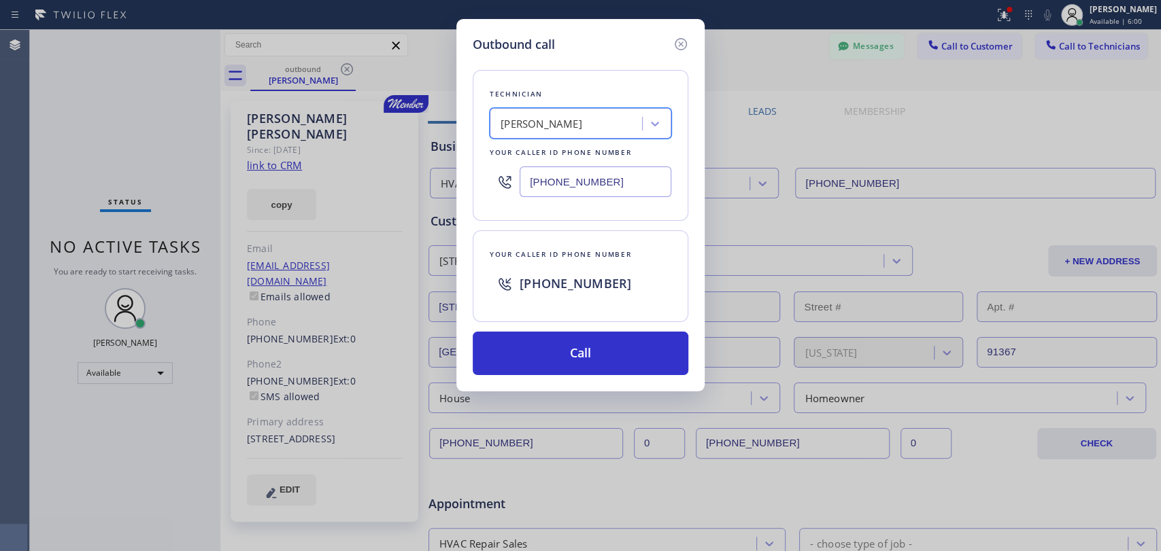
drag, startPoint x: 543, startPoint y: 354, endPoint x: 490, endPoint y: 301, distance: 74.5
click at [543, 355] on button "Call" at bounding box center [581, 354] width 216 height 44
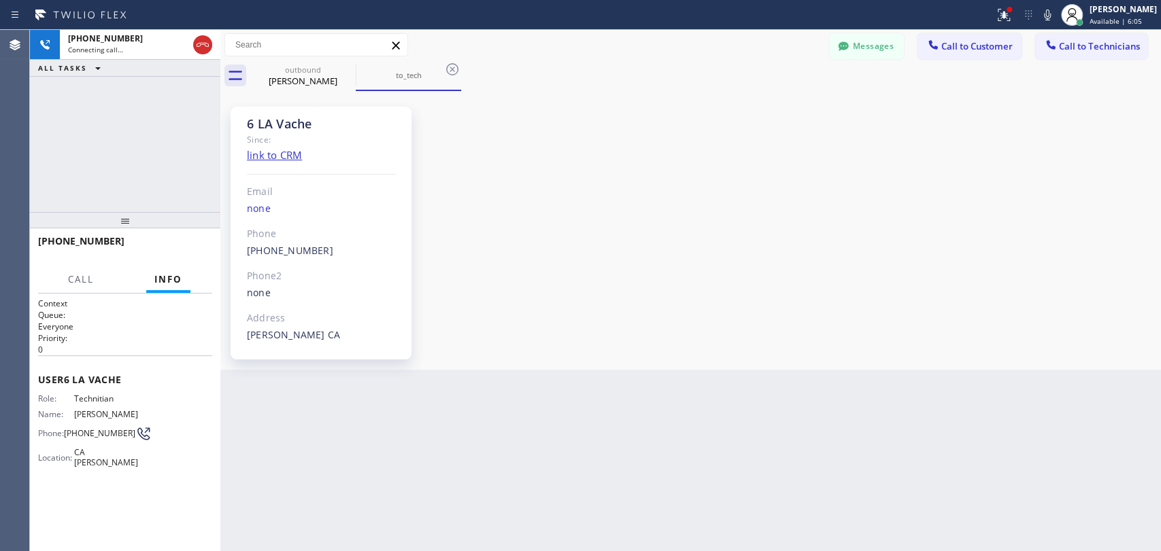
scroll to position [28481, 0]
drag, startPoint x: 857, startPoint y: 54, endPoint x: 537, endPoint y: 130, distance: 328.4
click at [857, 54] on button "Messages" at bounding box center [866, 46] width 75 height 26
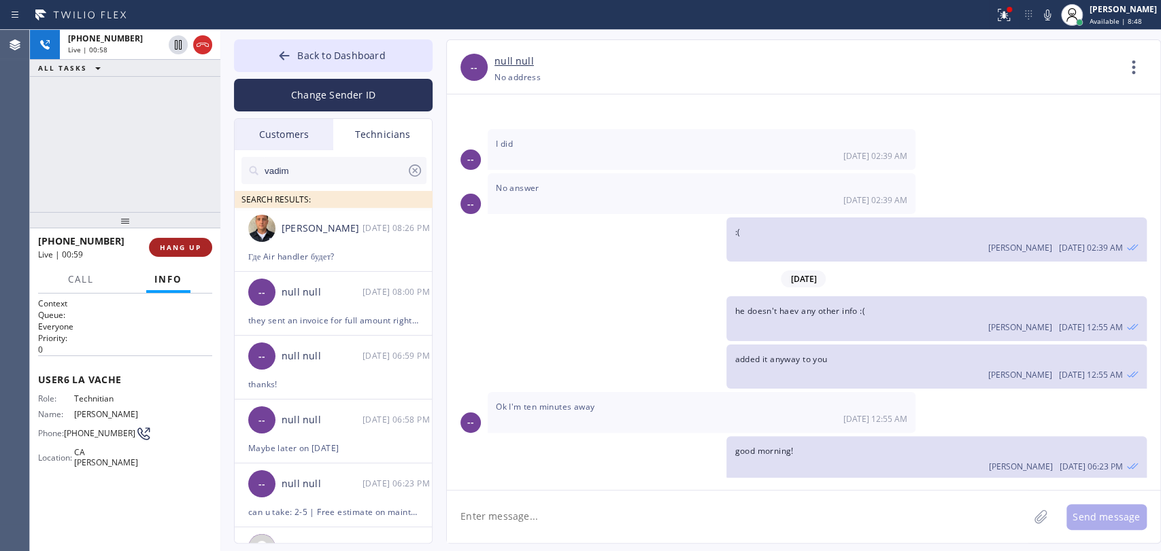
click at [194, 249] on span "HANG UP" at bounding box center [180, 248] width 41 height 10
click at [316, 243] on div "Vadim Kartunov 08/15 08:26 PM" at bounding box center [334, 228] width 199 height 41
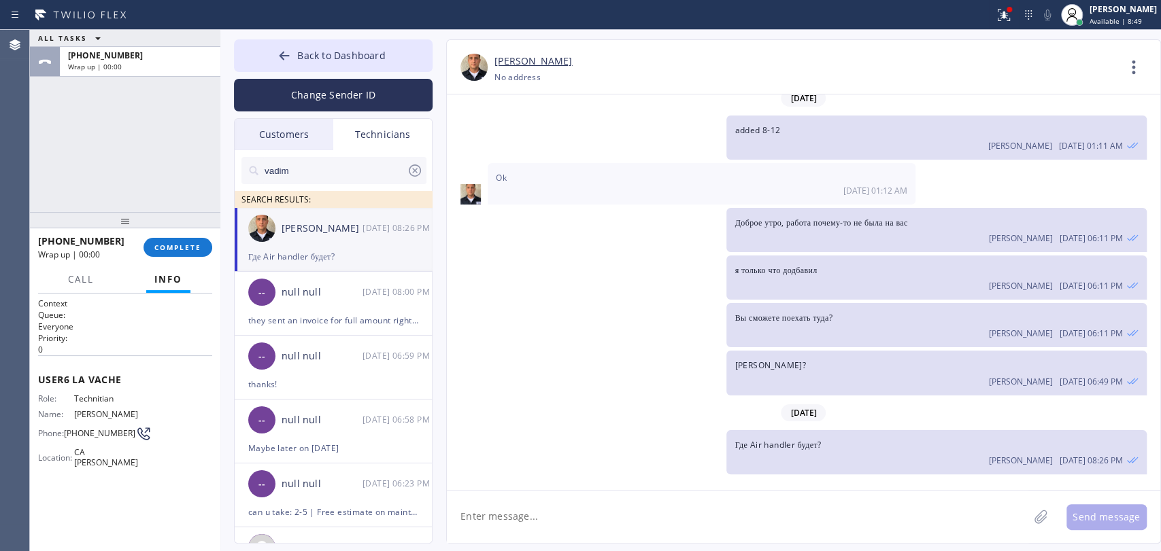
scroll to position [4812, 0]
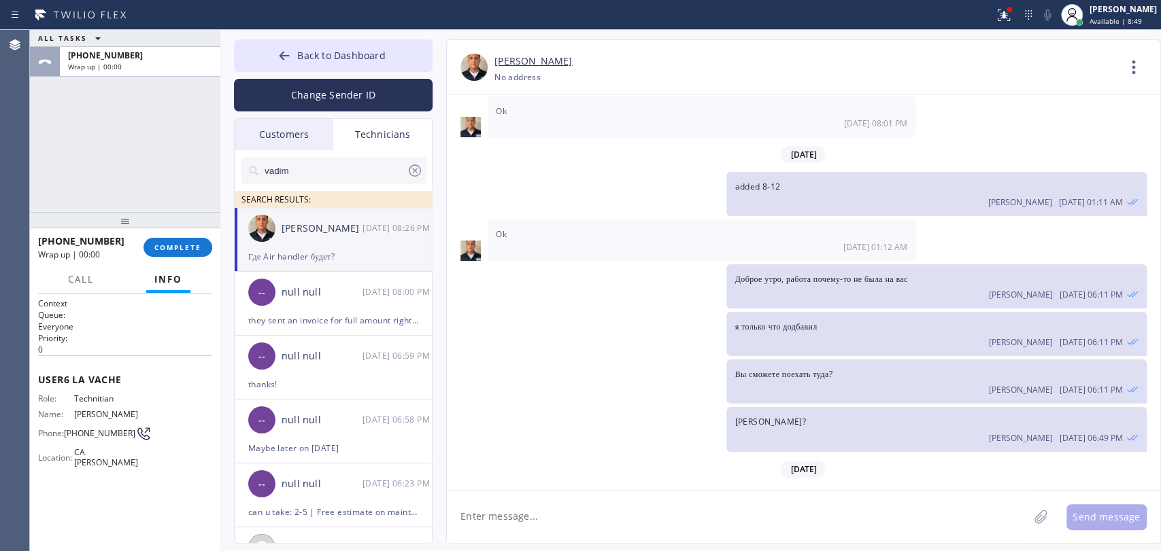
click at [511, 507] on textarea at bounding box center [737, 517] width 581 height 52
type textarea "как увидете сообщение:"
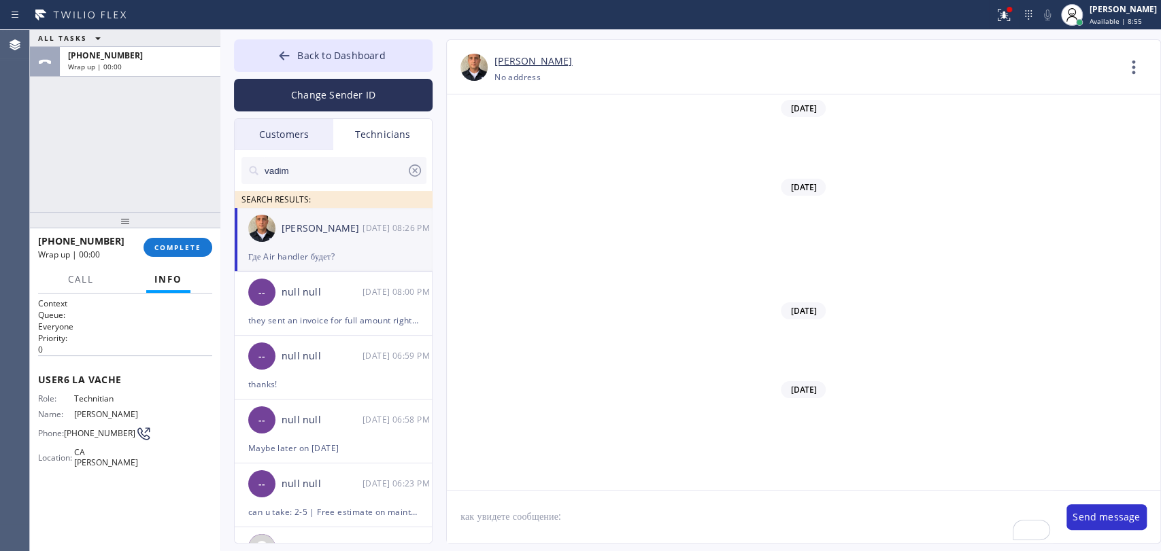
scroll to position [4812, 0]
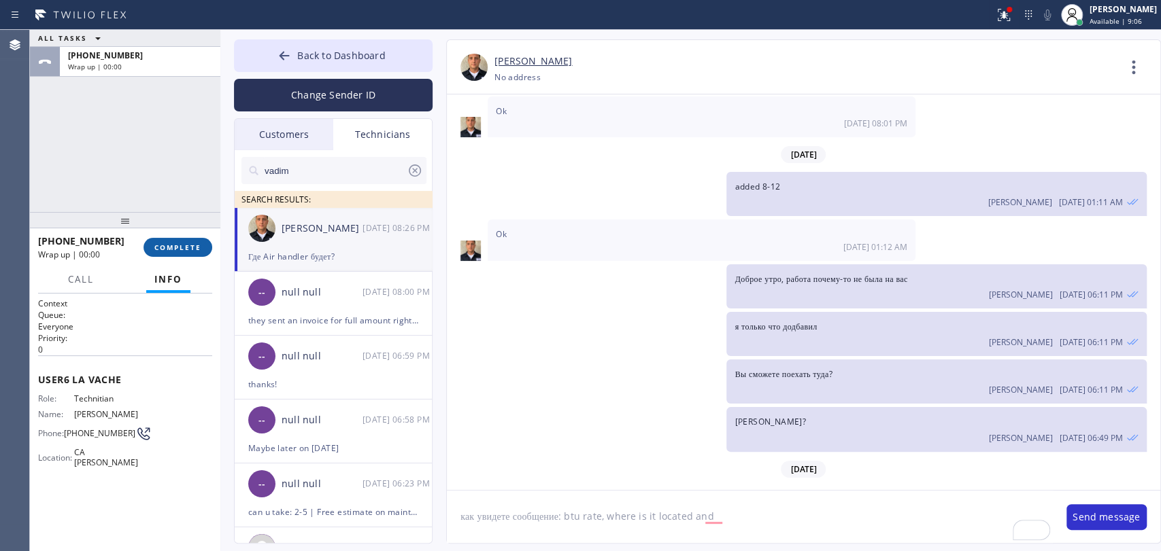
type textarea "как увидете сообщение: btu rate, where is it located and"
click at [178, 244] on span "COMPLETE" at bounding box center [177, 248] width 47 height 10
click at [159, 201] on div "ALL TASKS ALL TASKS ACTIVE TASKS TASKS IN WRAP UP [PHONE_NUMBER] Wrap up | 00:00" at bounding box center [125, 121] width 190 height 182
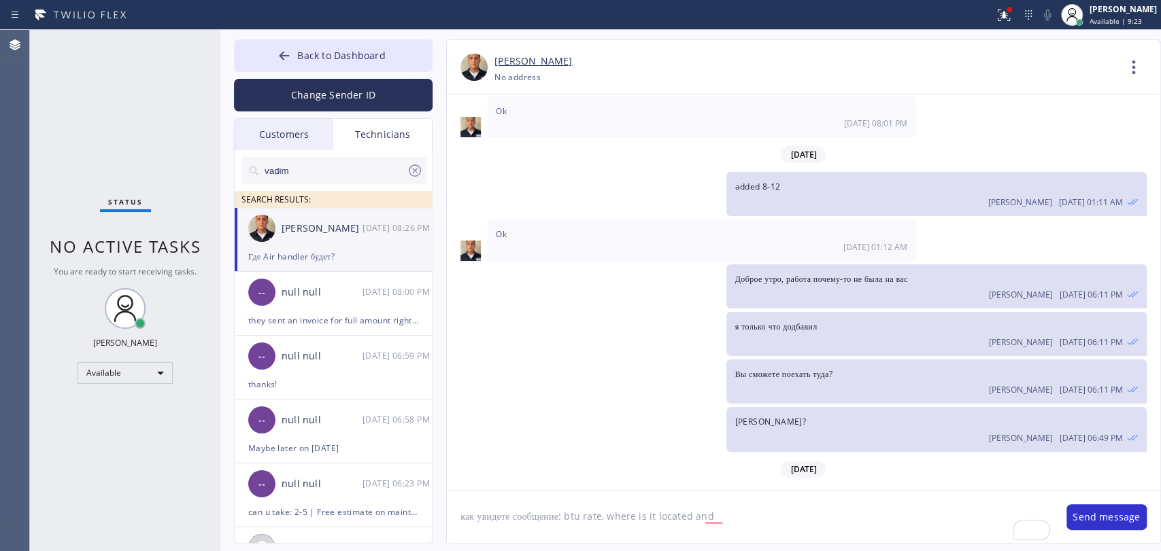
click at [819, 533] on textarea "как увидете сообщение: btu rate, where is it located and" at bounding box center [750, 517] width 606 height 52
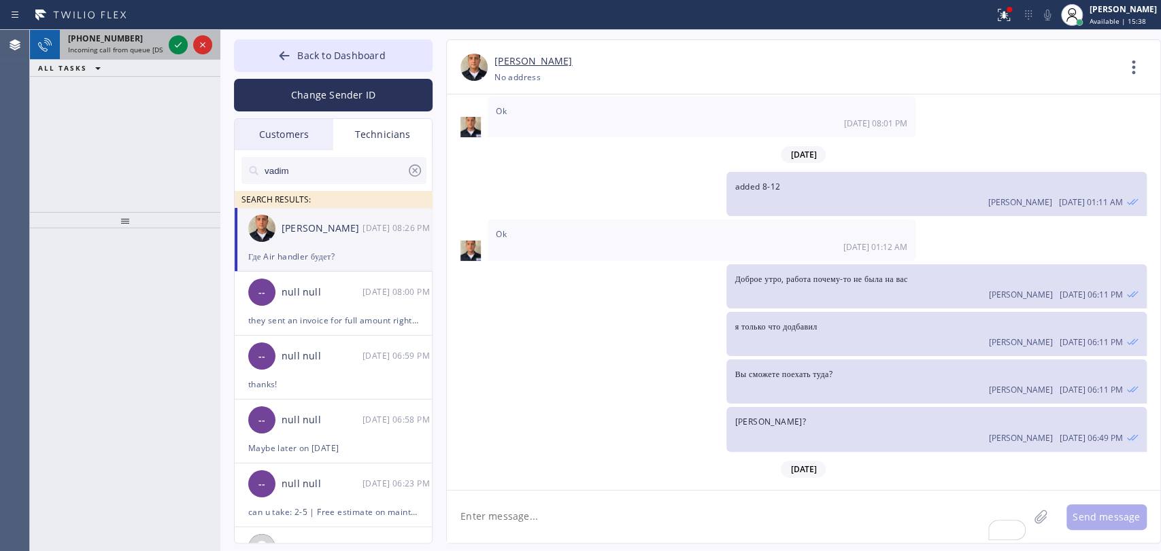
click at [90, 50] on span "Incoming call from queue [DSRs]" at bounding box center [120, 50] width 104 height 10
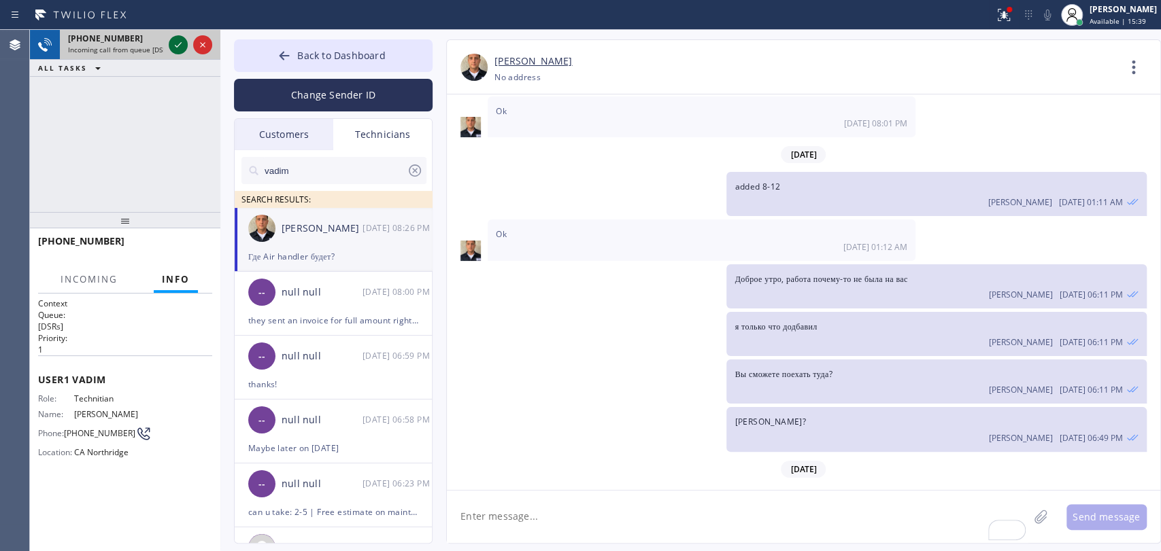
click at [175, 48] on icon at bounding box center [178, 45] width 16 height 16
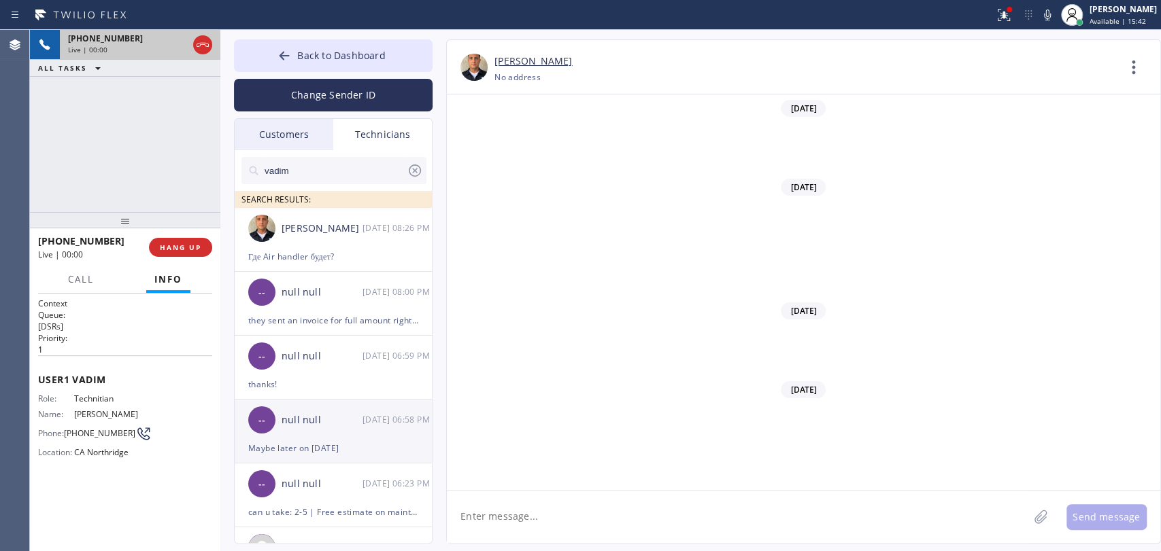
scroll to position [4812, 0]
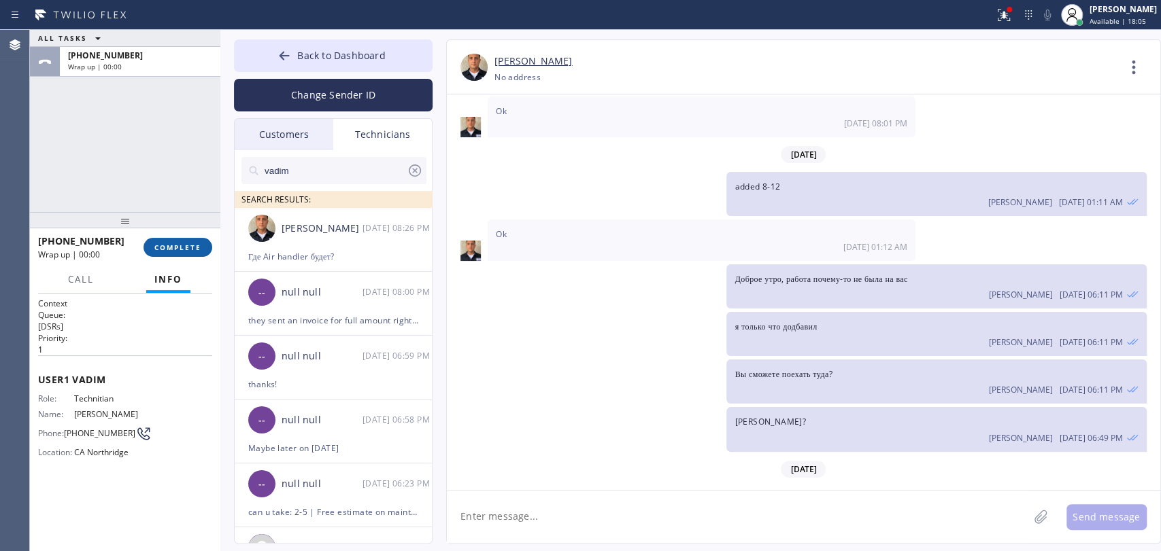
click at [159, 254] on button "COMPLETE" at bounding box center [177, 247] width 69 height 19
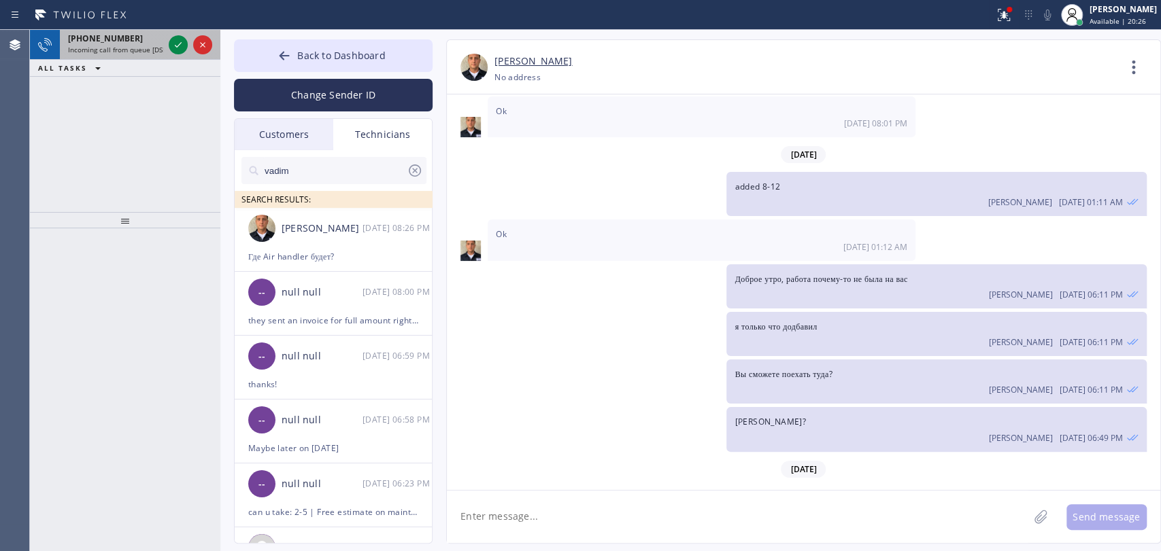
click at [128, 34] on div "+18182614699" at bounding box center [115, 39] width 95 height 12
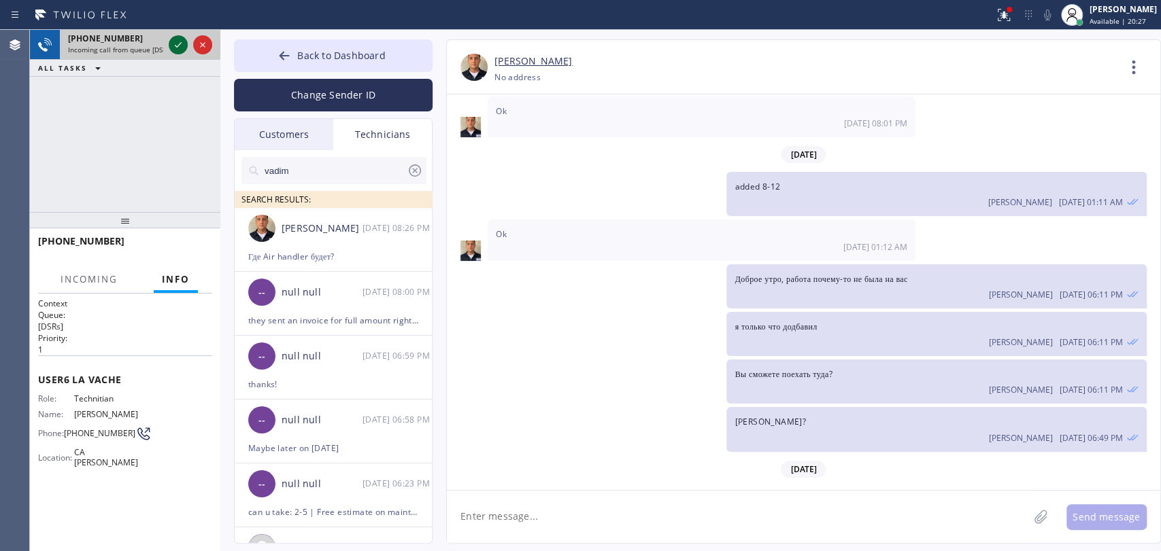
click at [180, 44] on icon at bounding box center [178, 44] width 7 height 5
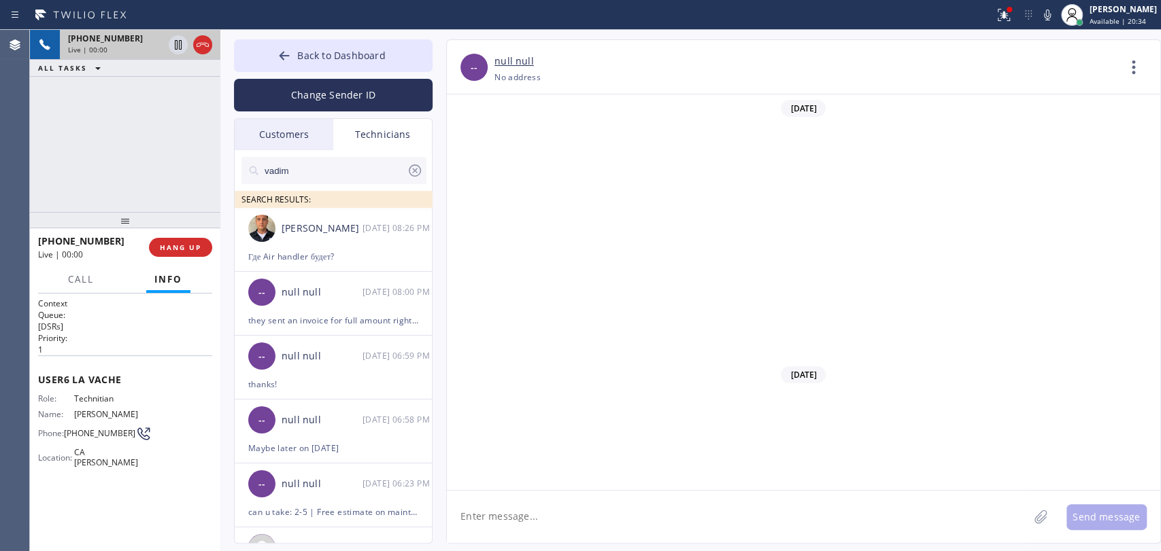
scroll to position [28481, 0]
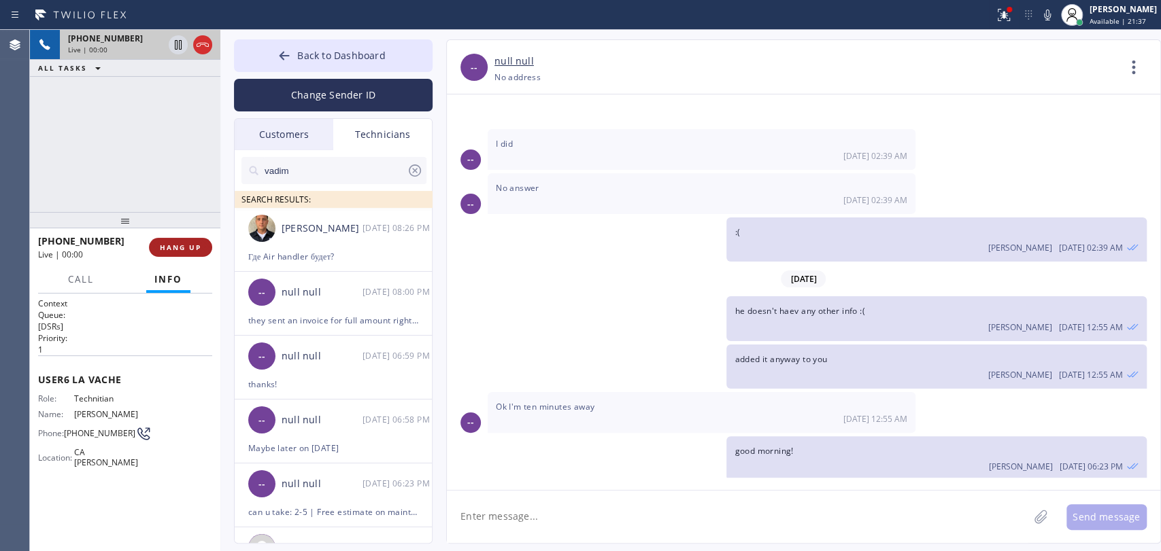
click at [184, 251] on span "HANG UP" at bounding box center [180, 248] width 41 height 10
click at [184, 249] on span "HANG UP" at bounding box center [180, 248] width 41 height 10
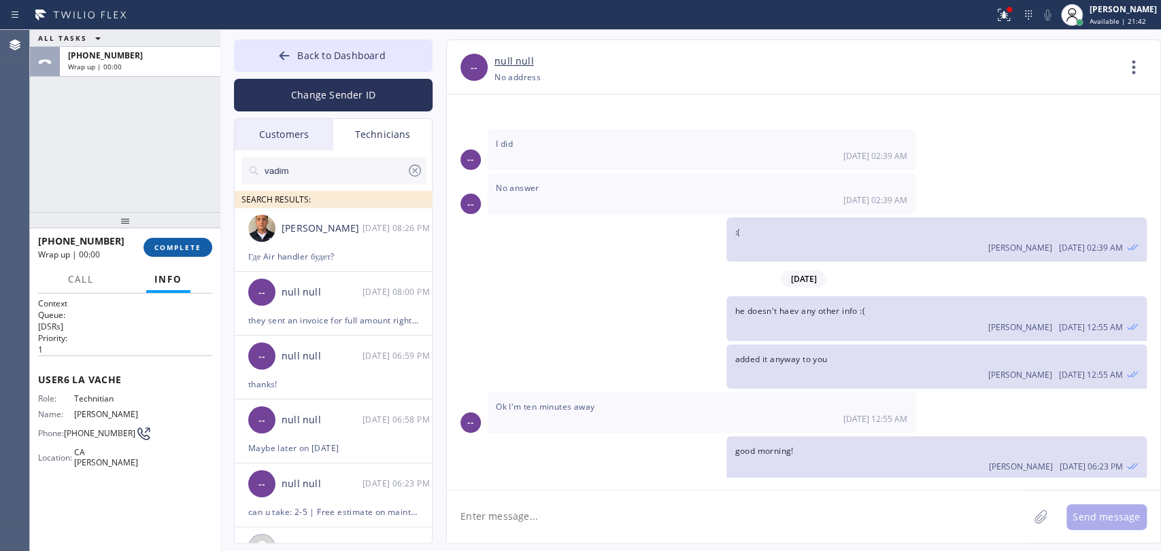
click at [206, 239] on div "+18182614699 Wrap up | 00:00 COMPLETE" at bounding box center [125, 247] width 174 height 35
click at [205, 239] on button "COMPLETE" at bounding box center [177, 247] width 69 height 19
click at [311, 52] on span "Back to Dashboard" at bounding box center [341, 55] width 88 height 13
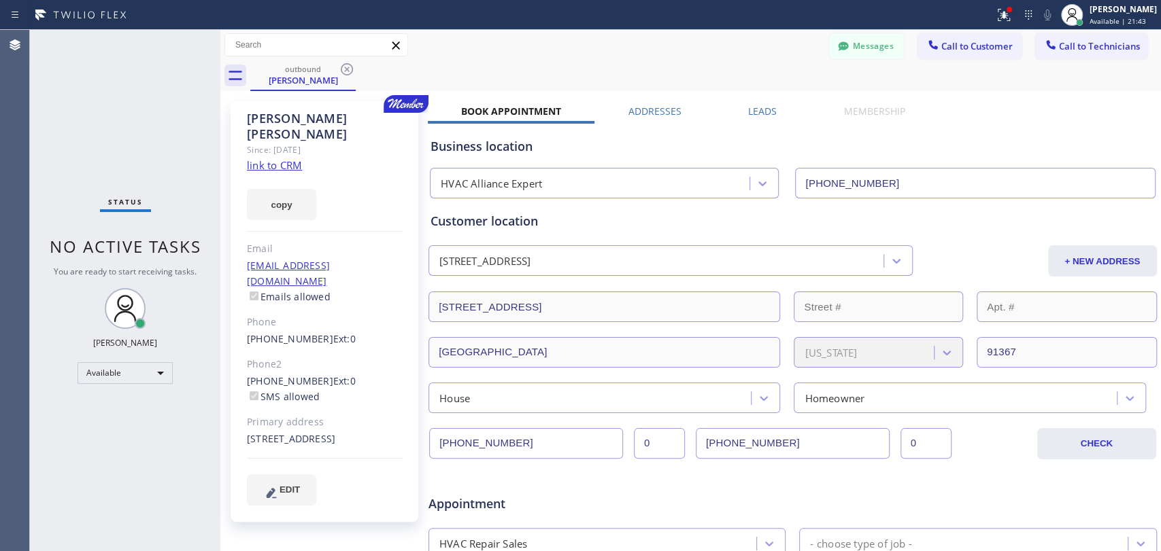
click at [946, 49] on span "Call to Customer" at bounding box center [976, 46] width 71 height 12
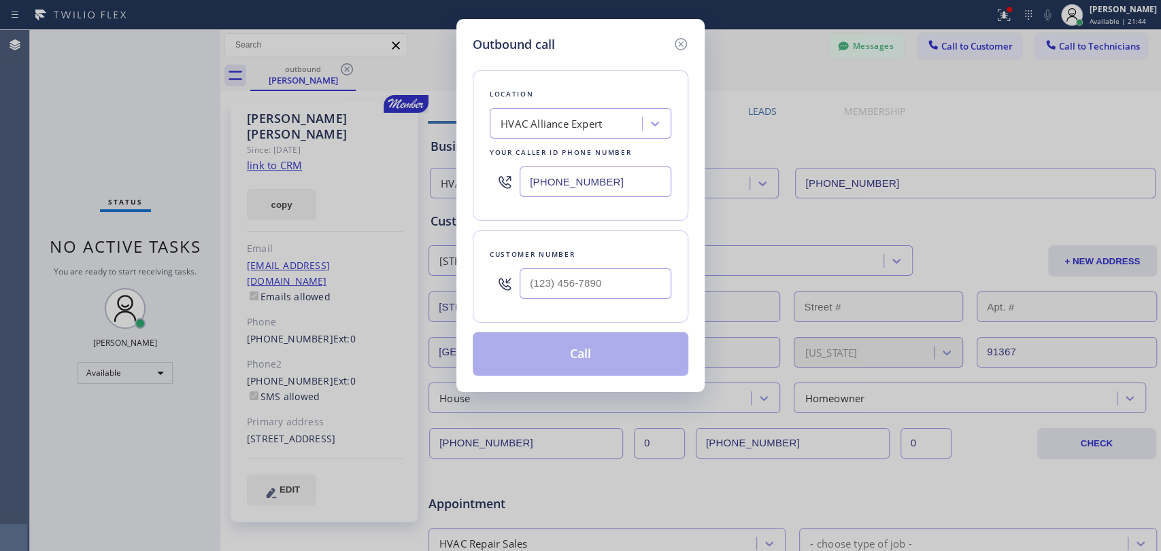
drag, startPoint x: 587, startPoint y: 147, endPoint x: 581, endPoint y: 154, distance: 9.1
click at [586, 148] on div "Your caller id phone number" at bounding box center [581, 153] width 182 height 14
click at [582, 187] on input "[PHONE_NUMBER]" at bounding box center [596, 182] width 152 height 31
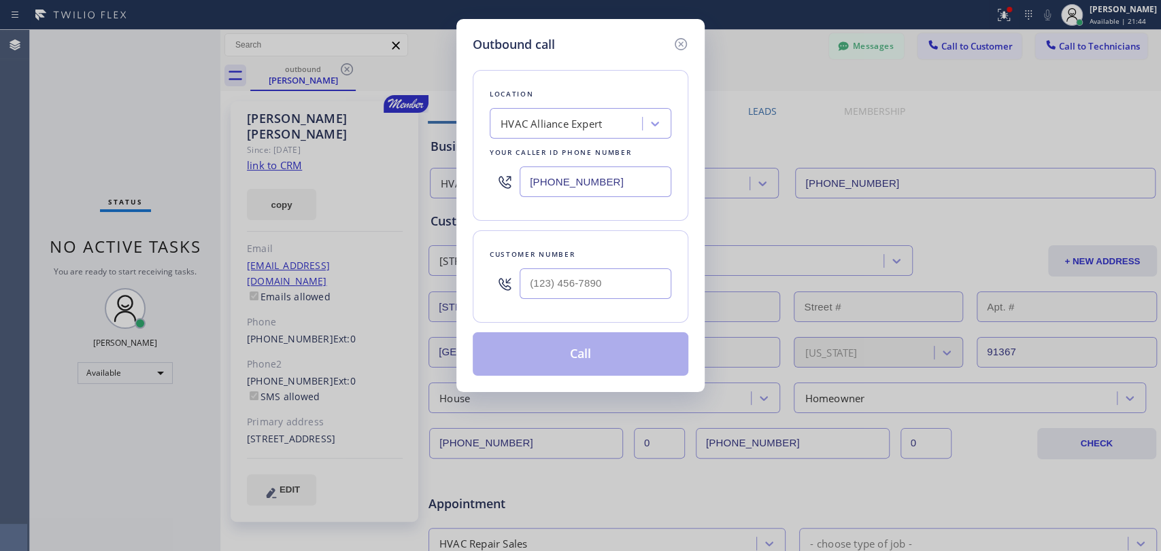
click at [582, 187] on input "[PHONE_NUMBER]" at bounding box center [596, 182] width 152 height 31
paste input "773) 704-1884"
type input "[PHONE_NUMBER]"
click at [571, 219] on div "Location Search location Your caller id phone number (773) 704-1884" at bounding box center [581, 145] width 216 height 151
click at [570, 270] on input "(___) ___-____" at bounding box center [596, 284] width 152 height 31
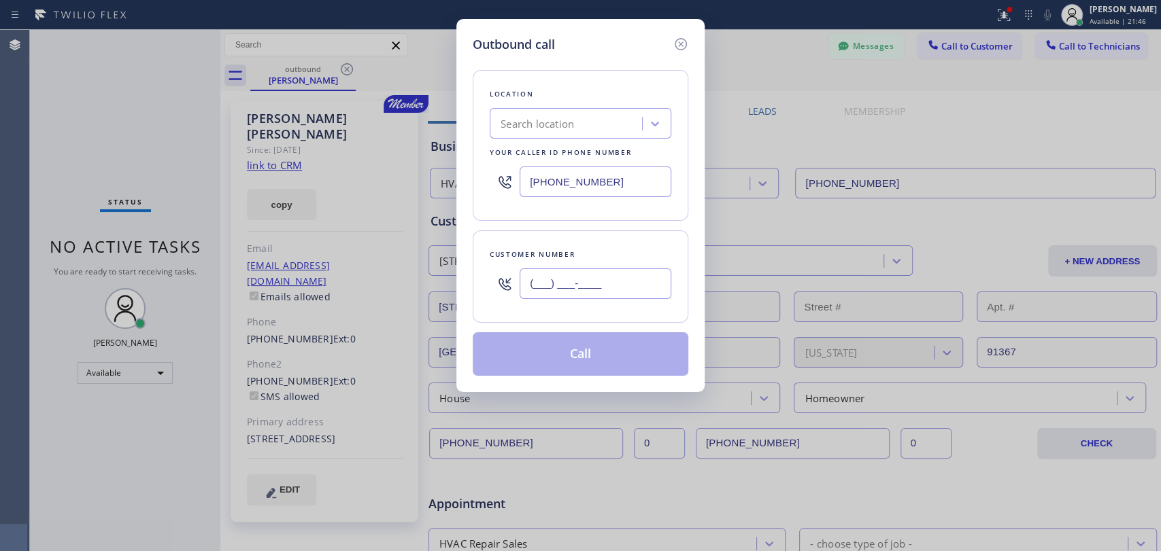
paste input "773) 704-1884"
type input "[PHONE_NUMBER]"
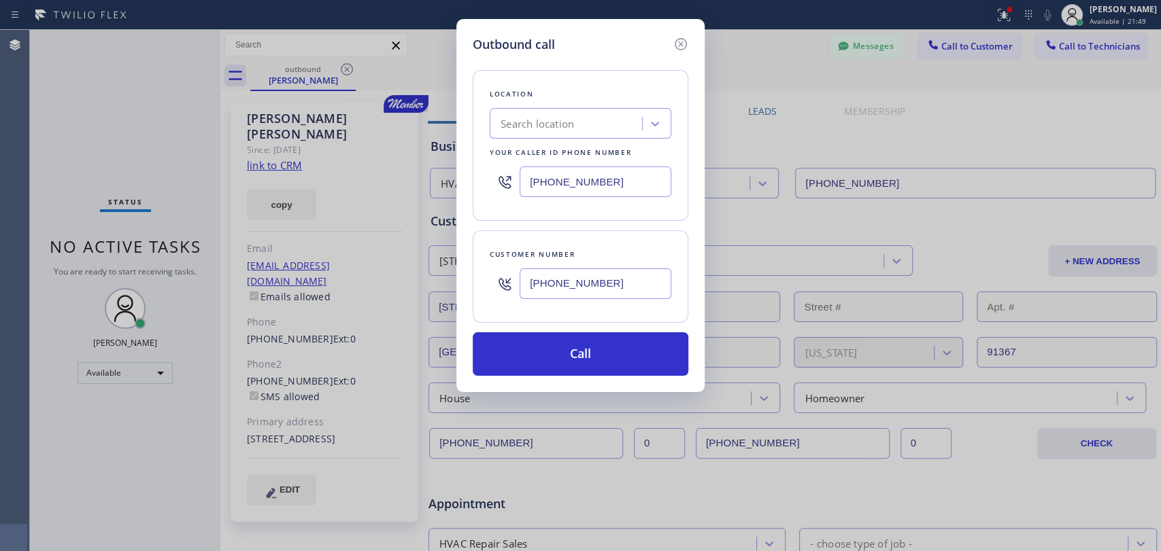
click at [565, 124] on div "Search location" at bounding box center [536, 124] width 73 height 16
paste input "HVAC Alliance Experts"
type input "HVAC Alliance Experts"
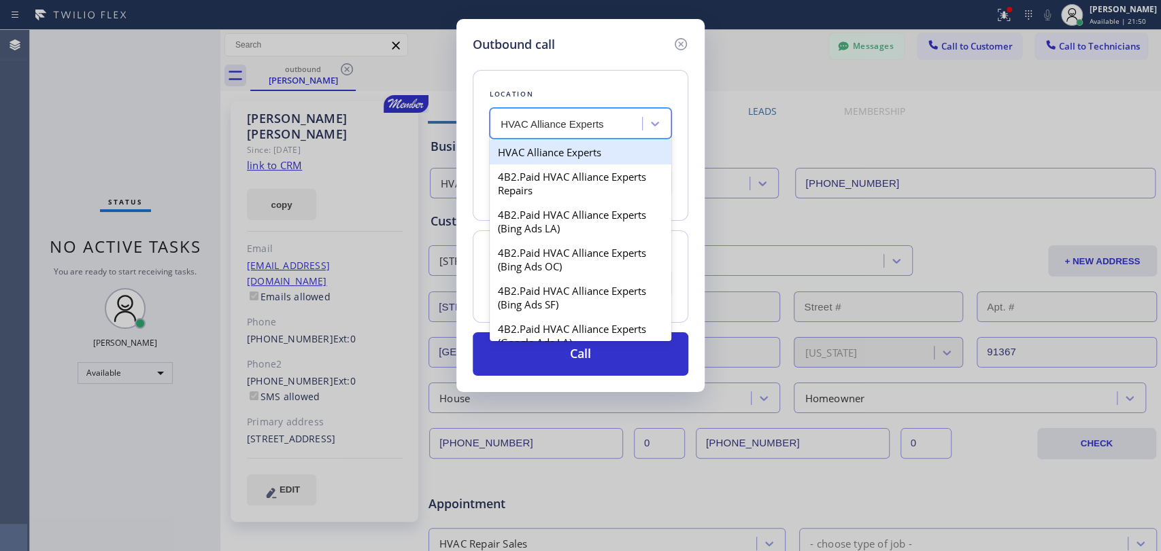
click at [557, 148] on div "HVAC Alliance Experts" at bounding box center [581, 152] width 182 height 24
type input "[PHONE_NUMBER]"
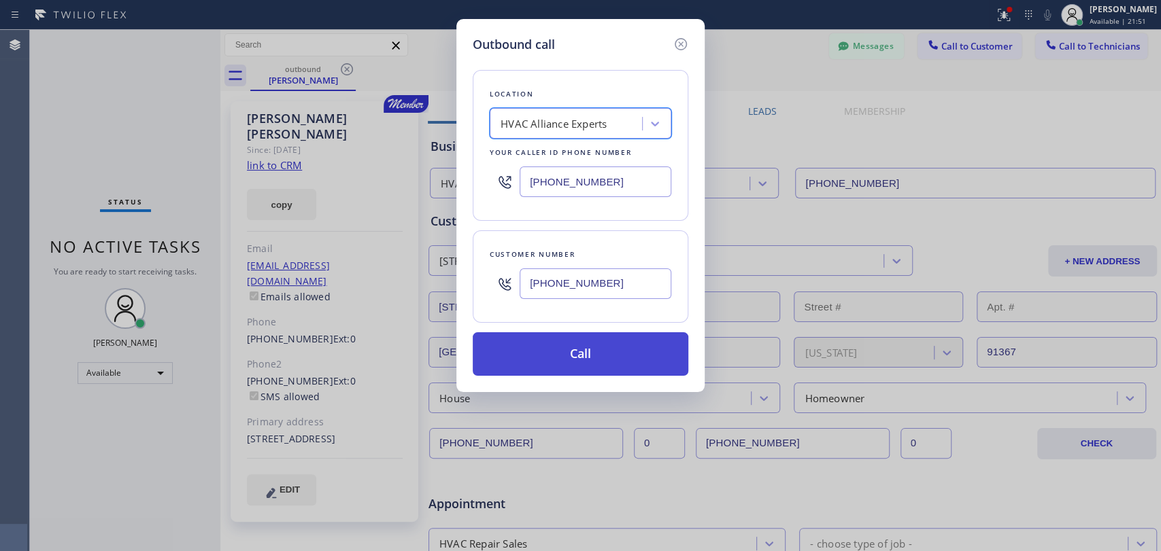
click at [542, 354] on button "Call" at bounding box center [581, 355] width 216 height 44
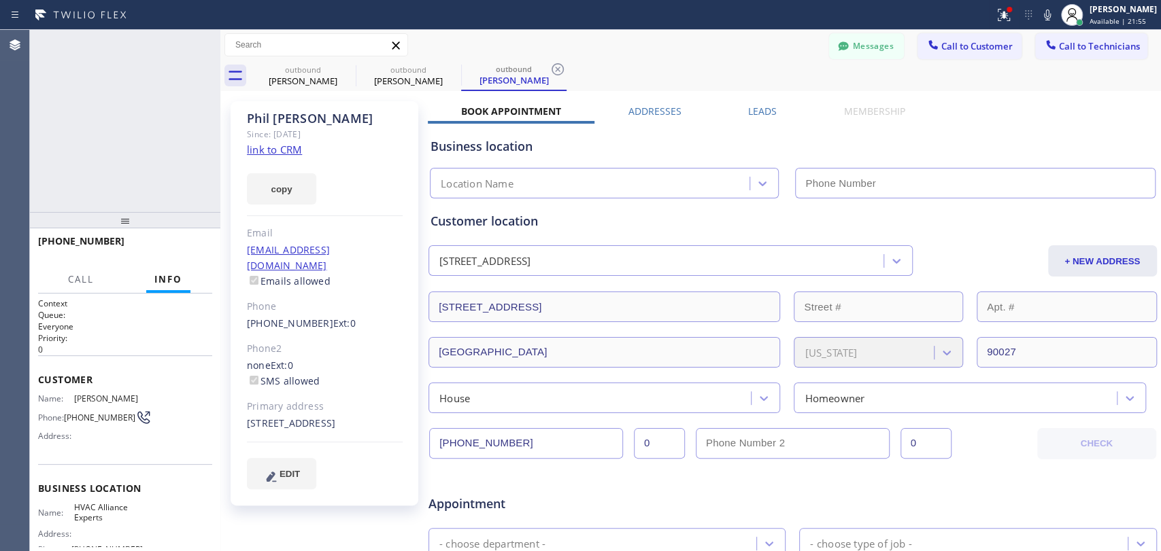
type input "[PHONE_NUMBER]"
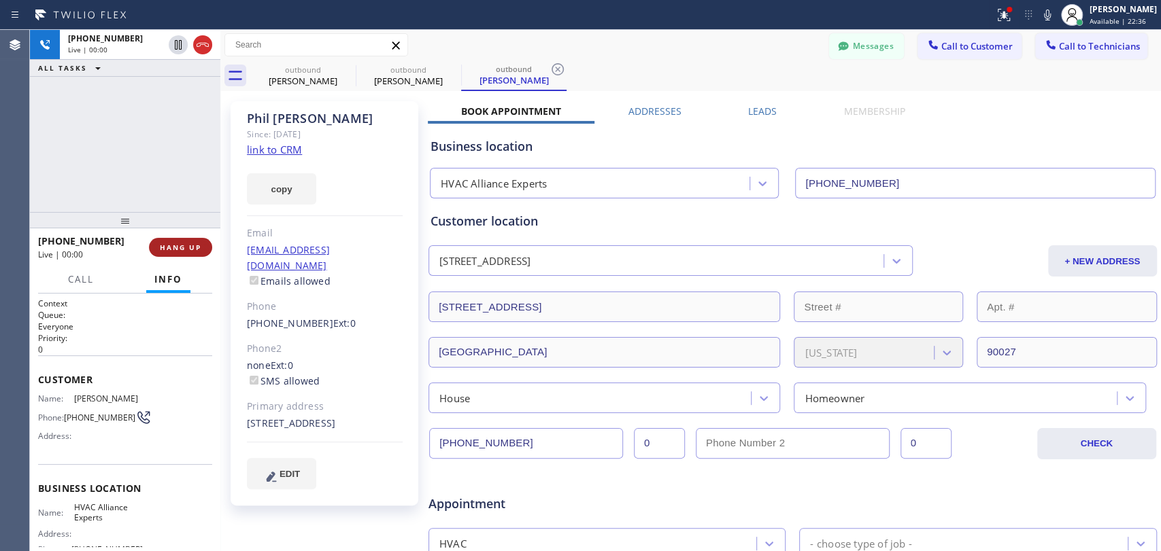
click at [170, 250] on span "HANG UP" at bounding box center [180, 248] width 41 height 10
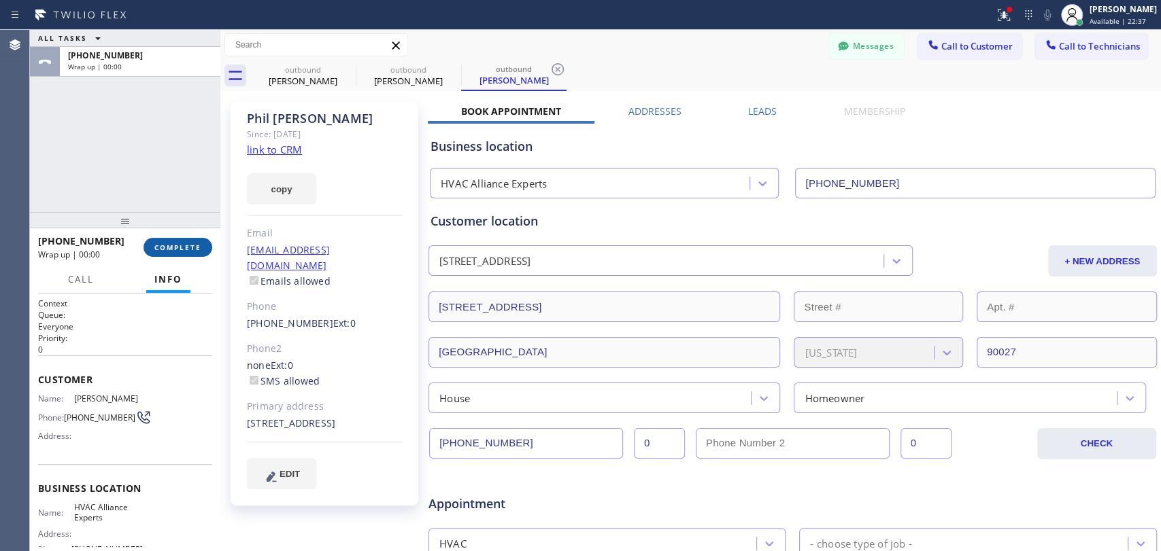
click at [184, 250] on span "COMPLETE" at bounding box center [177, 248] width 47 height 10
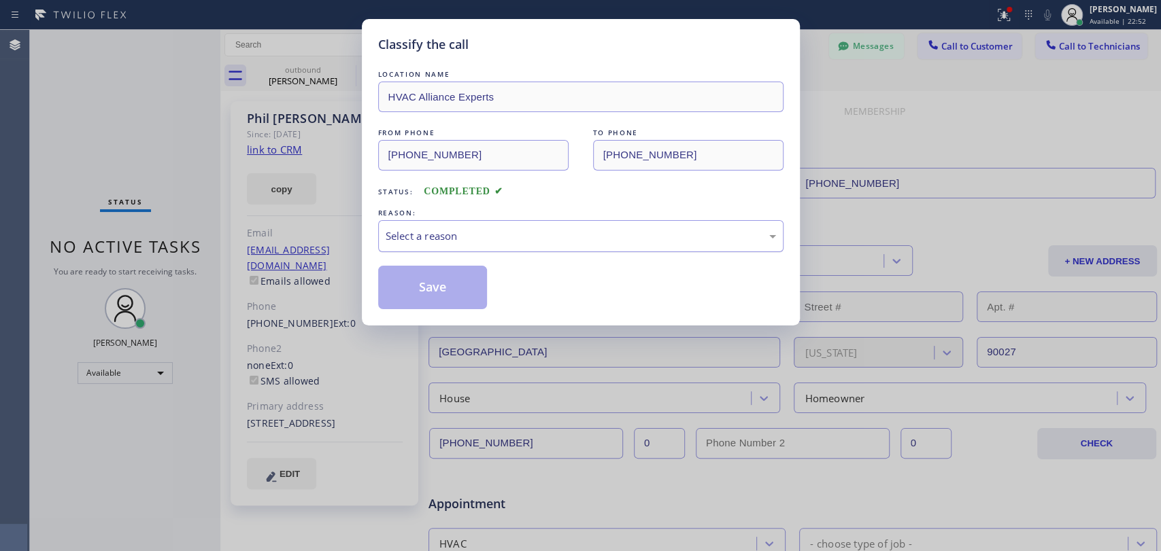
click at [466, 240] on div "Select a reason" at bounding box center [581, 236] width 390 height 16
click at [452, 286] on button "Save" at bounding box center [432, 288] width 109 height 44
click at [863, 47] on div "Classify the call LOCATION NAME HVAC Alliance Experts FROM PHONE (424) 301-8950…" at bounding box center [580, 275] width 1161 height 551
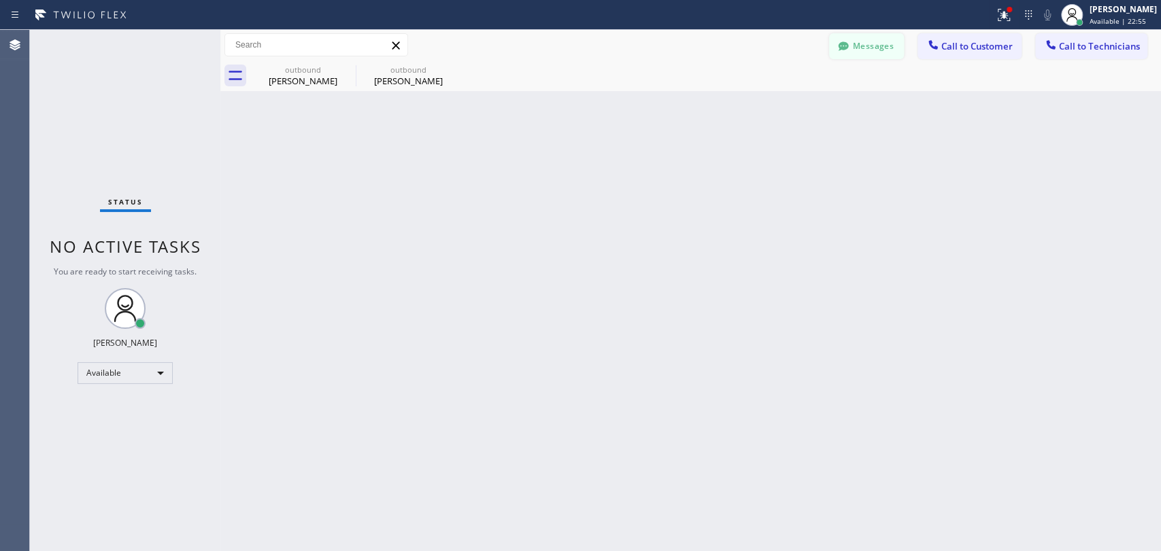
click at [860, 44] on button "Messages" at bounding box center [866, 46] width 75 height 26
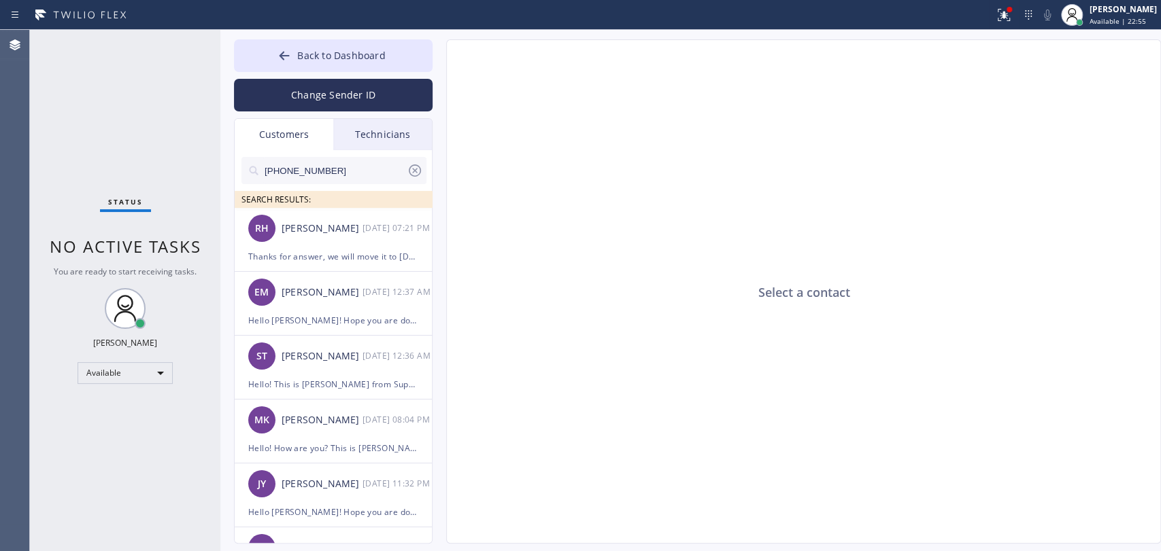
click at [379, 134] on div "Technicians" at bounding box center [382, 134] width 99 height 31
click at [0, 0] on input "vadim" at bounding box center [0, 0] width 0 height 0
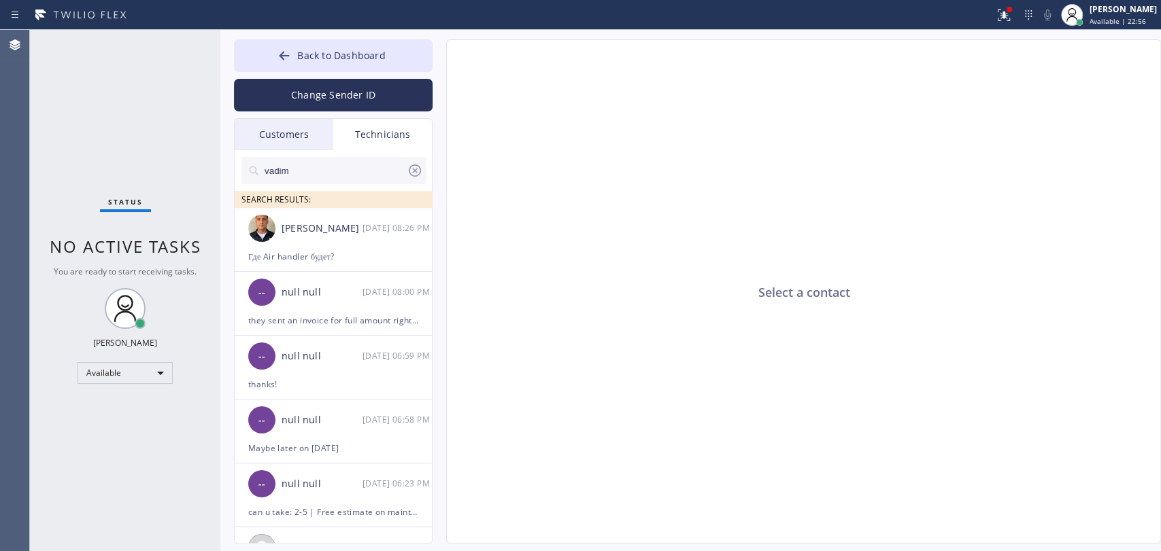
click at [355, 161] on input "vadim" at bounding box center [334, 170] width 143 height 27
click at [343, 172] on input "vadim" at bounding box center [334, 170] width 143 height 27
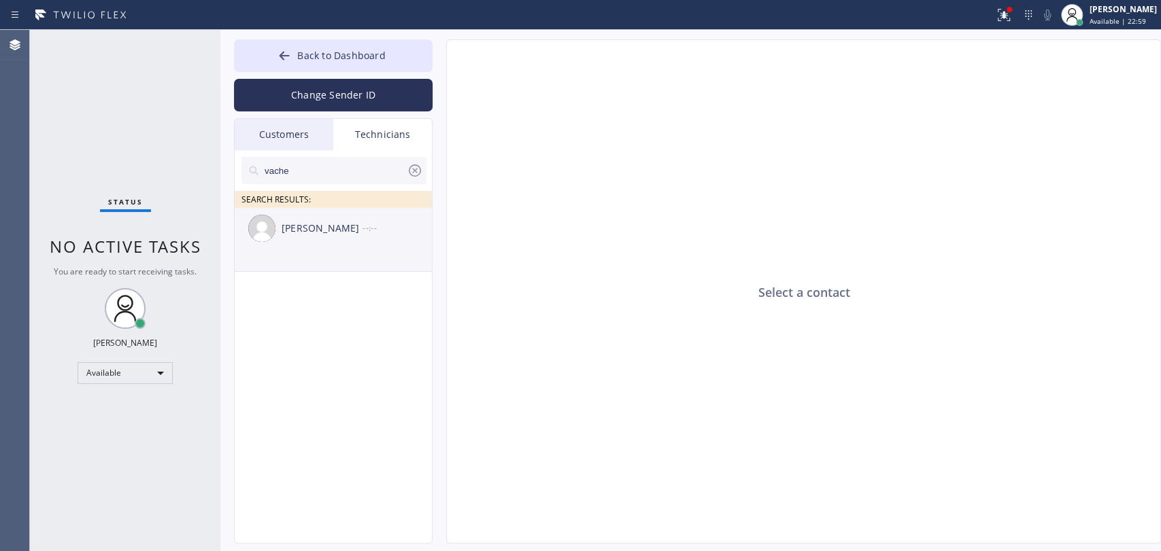
type input "vache"
click at [322, 238] on div "Vache Katabyan --:--" at bounding box center [334, 228] width 199 height 41
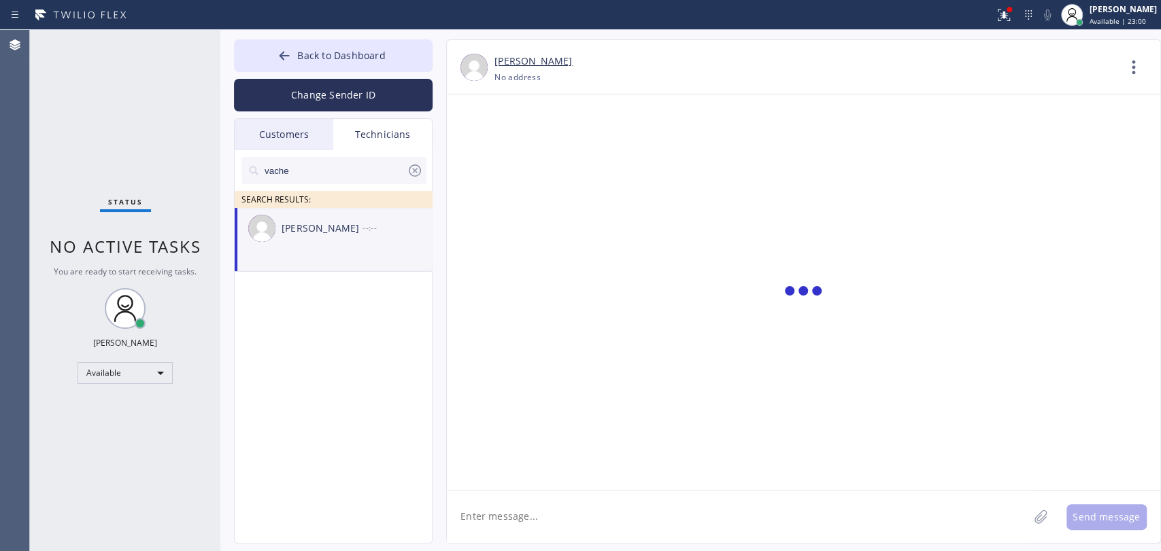
click at [556, 504] on textarea at bounding box center [737, 517] width 581 height 52
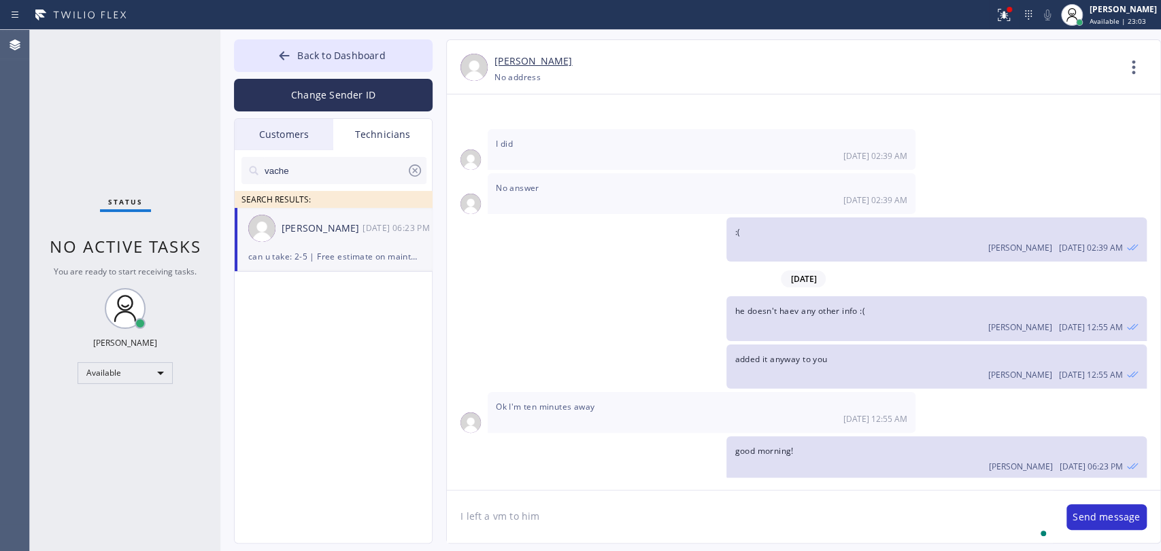
type textarea "I left a vm to him"
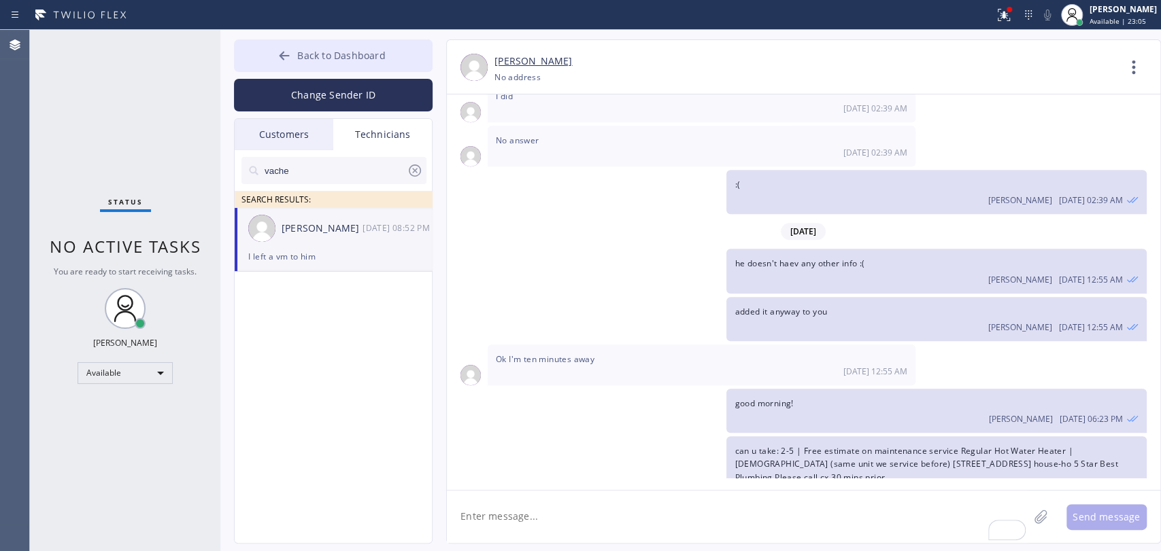
click at [322, 61] on button "Back to Dashboard" at bounding box center [333, 55] width 199 height 33
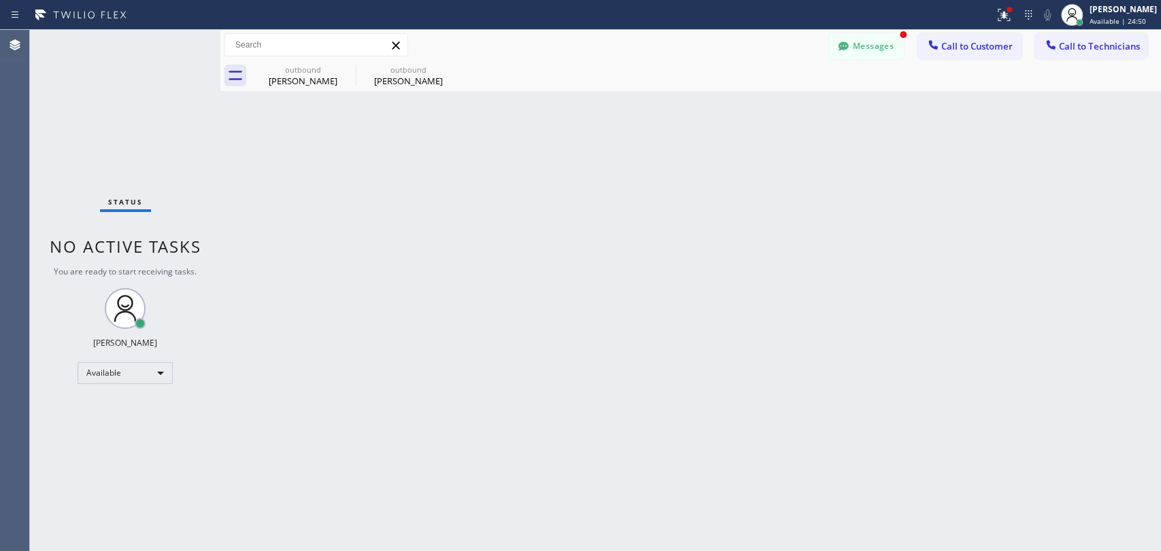
scroll to position [28573, 0]
click at [877, 41] on button "Messages" at bounding box center [866, 46] width 75 height 26
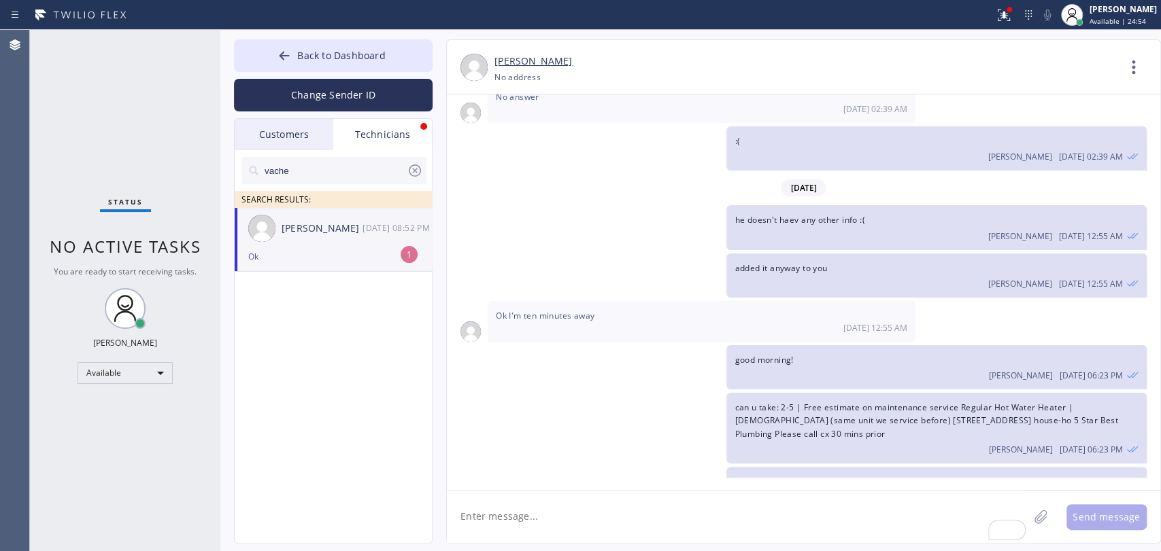
click at [370, 238] on div "Vache Katabyan 08/15 08:52 PM" at bounding box center [334, 228] width 199 height 41
click at [613, 494] on textarea "To enrich screen reader interactions, please activate Accessibility in Grammarl…" at bounding box center [737, 517] width 581 height 52
click at [605, 502] on textarea "To enrich screen reader interactions, please activate Accessibility in Grammarl…" at bounding box center [737, 517] width 581 height 52
type textarea "you can go, he confirmed"
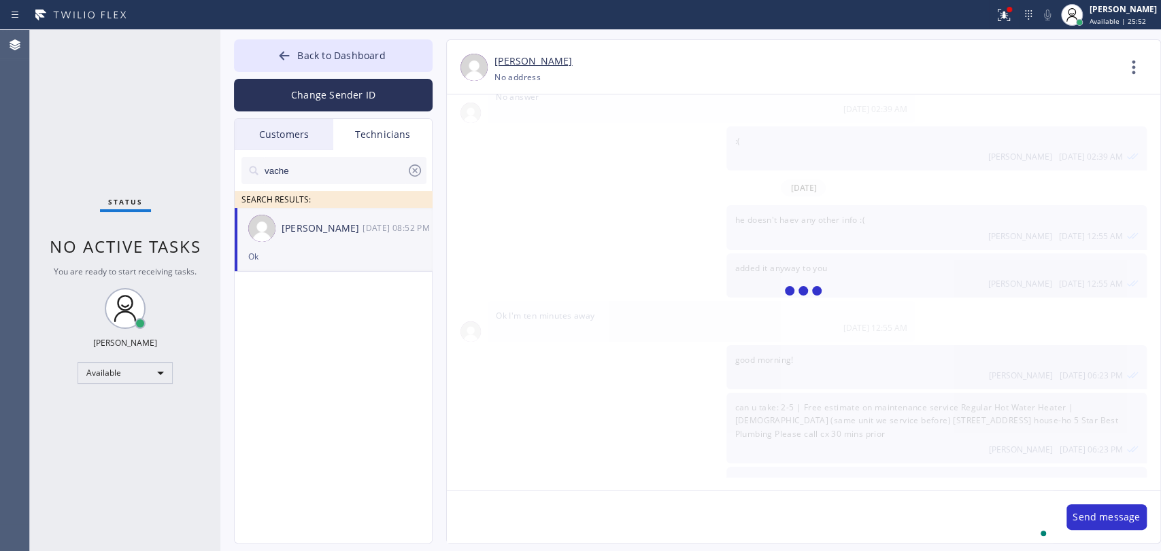
scroll to position [28620, 0]
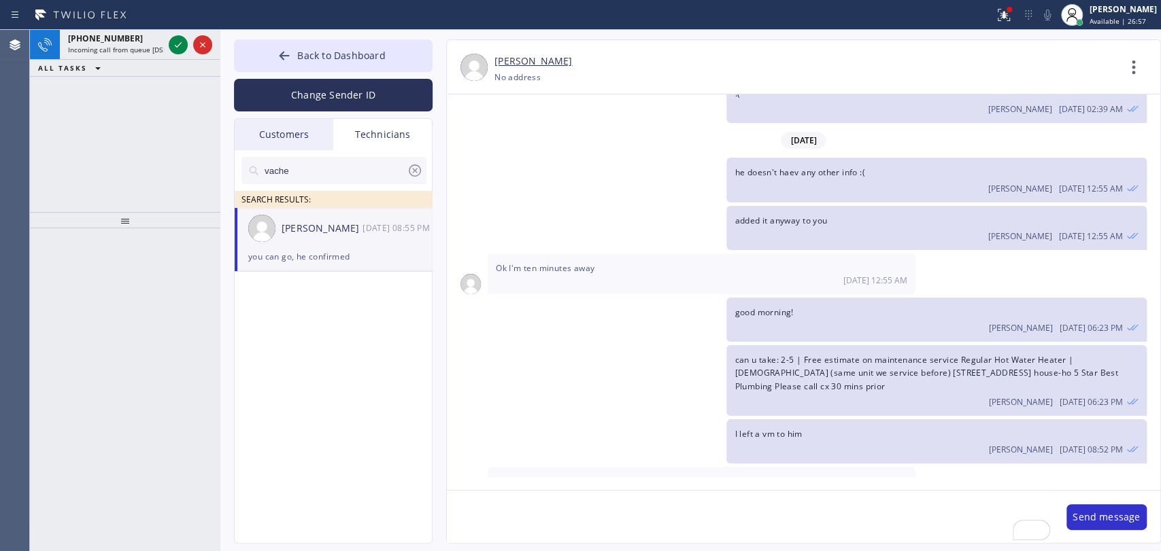
drag, startPoint x: 112, startPoint y: 50, endPoint x: 113, endPoint y: 69, distance: 19.1
click at [112, 50] on span "Incoming call from queue [DSRs]" at bounding box center [120, 50] width 104 height 10
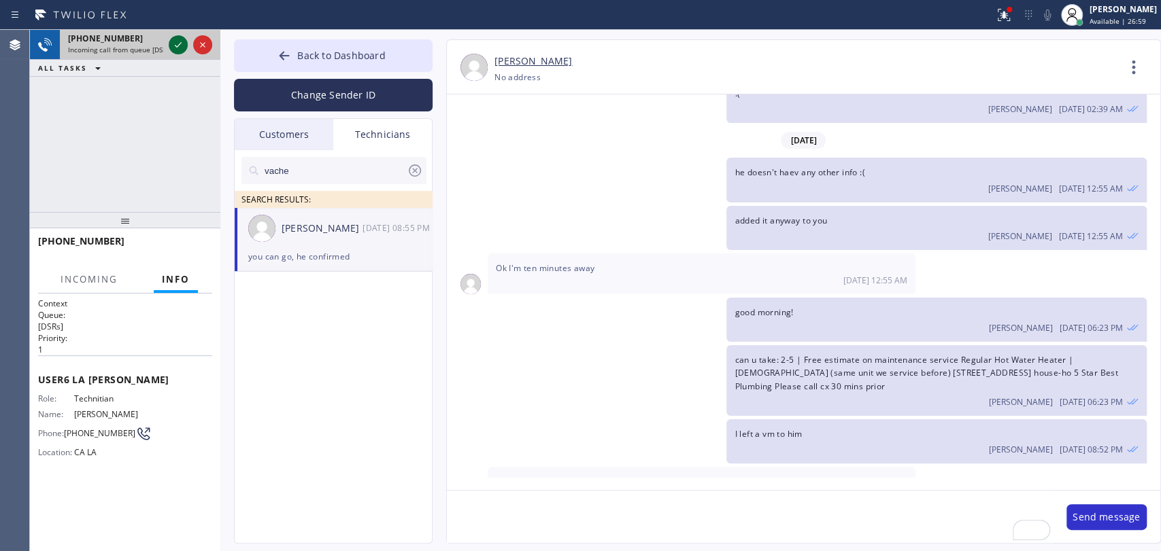
click at [178, 50] on icon at bounding box center [178, 45] width 16 height 16
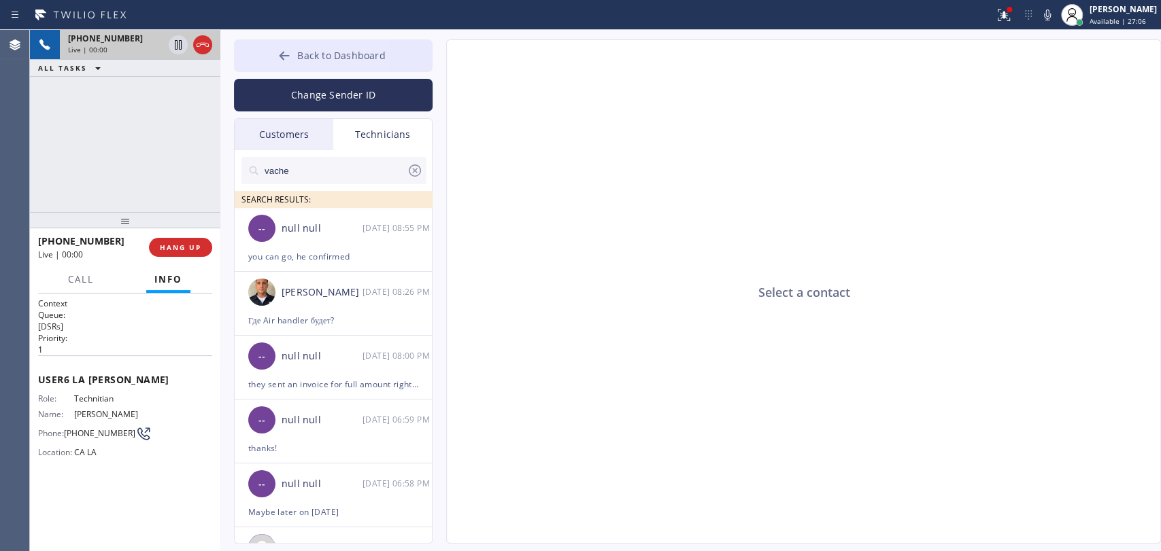
click at [292, 61] on div at bounding box center [284, 57] width 16 height 16
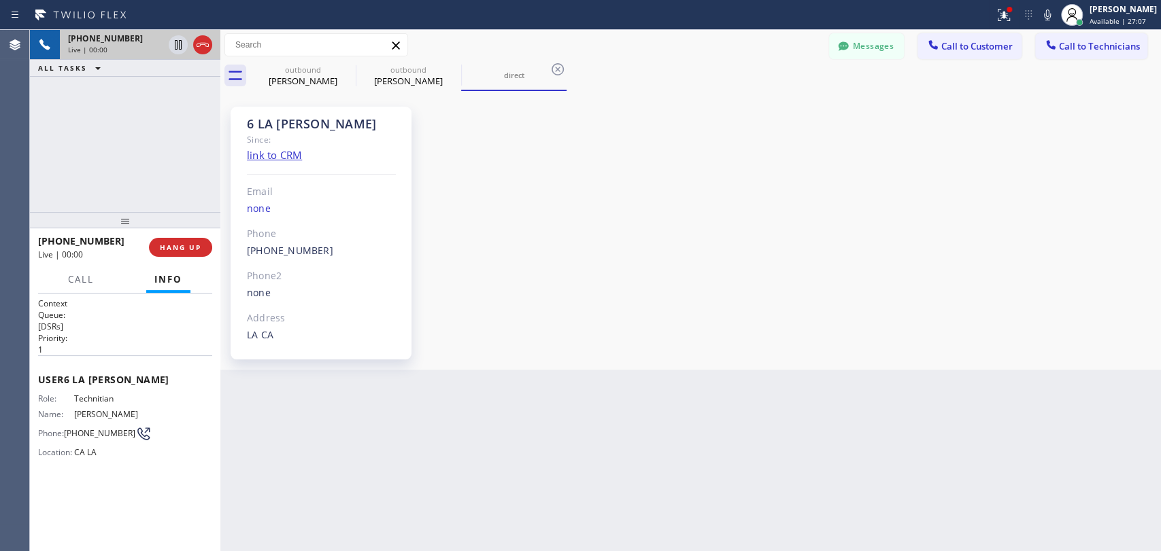
click at [309, 132] on div "Since:" at bounding box center [321, 140] width 149 height 16
click at [304, 122] on div "6 LA Sam" at bounding box center [321, 124] width 149 height 16
drag, startPoint x: 303, startPoint y: 122, endPoint x: 248, endPoint y: 124, distance: 55.8
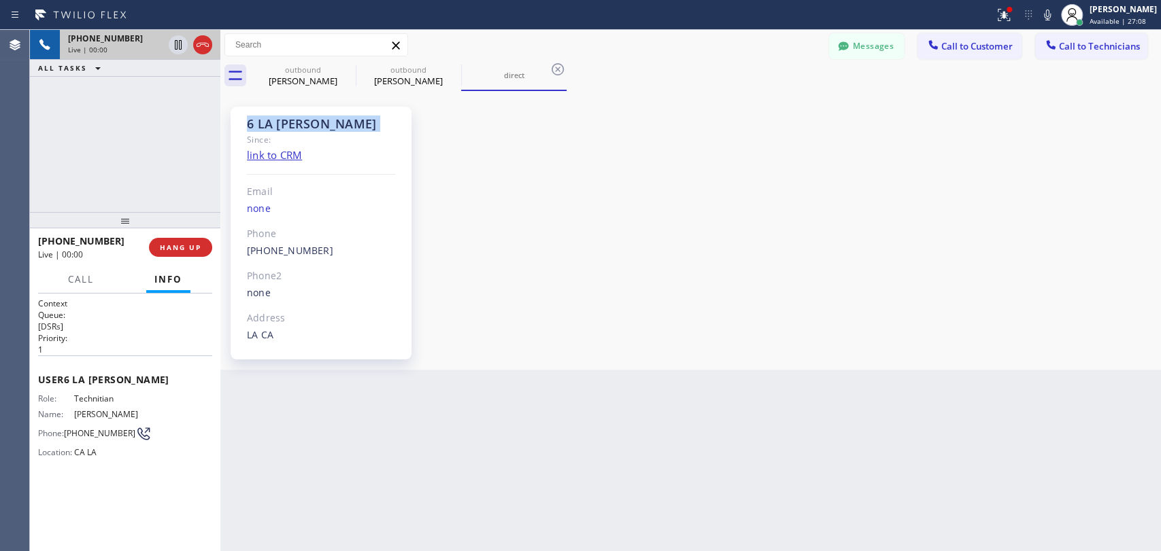
click at [248, 124] on div "6 LA Sam" at bounding box center [321, 124] width 149 height 16
drag, startPoint x: 248, startPoint y: 124, endPoint x: 310, endPoint y: 120, distance: 62.7
click at [310, 120] on div "6 LA Sam" at bounding box center [321, 124] width 149 height 16
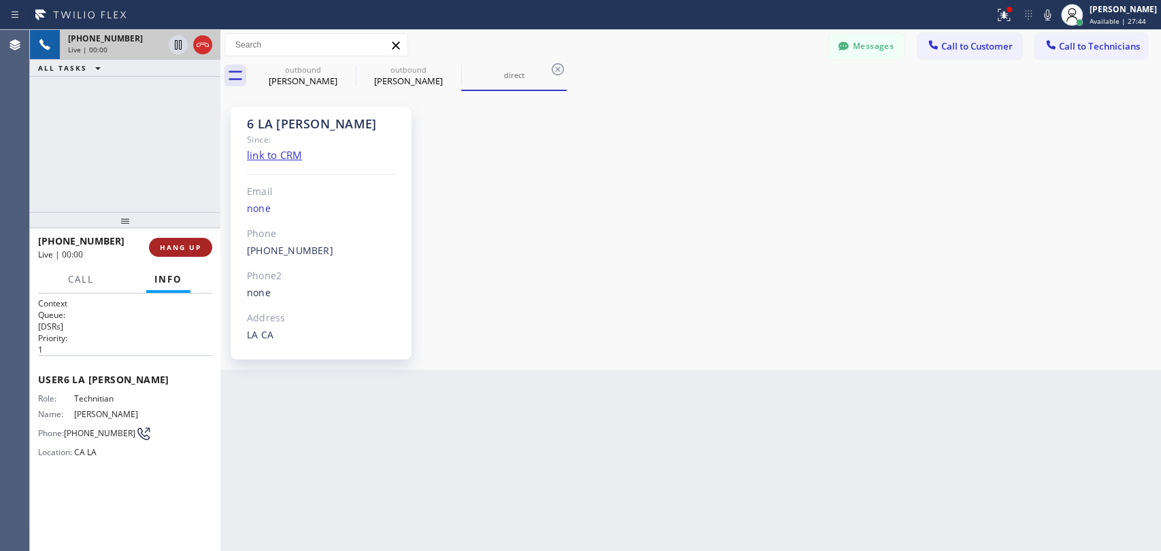
click at [171, 247] on span "HANG UP" at bounding box center [180, 248] width 41 height 10
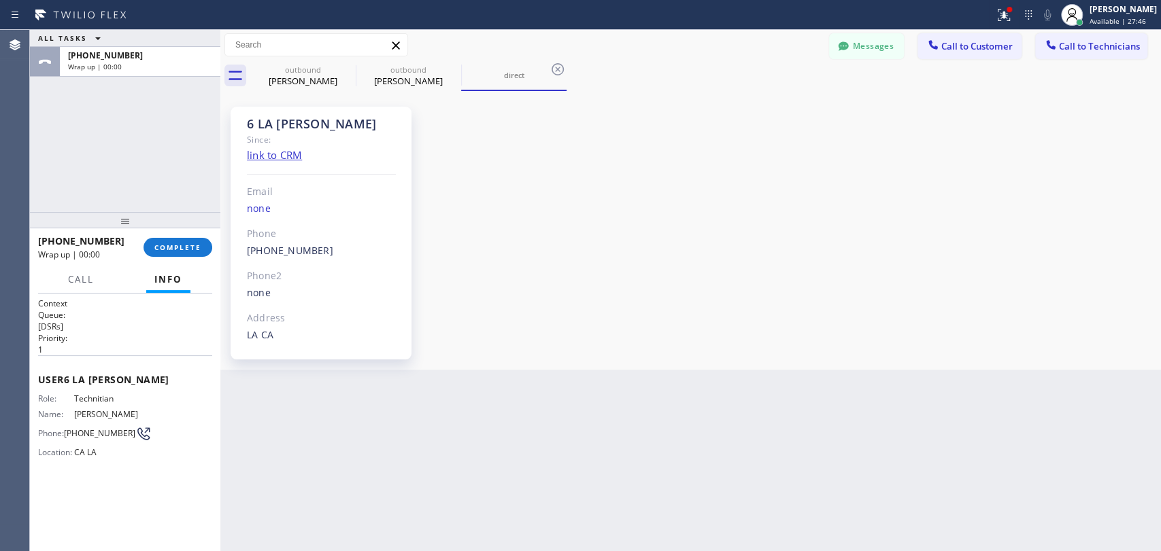
click at [180, 233] on div "+13103676750 Wrap up | 00:00 COMPLETE" at bounding box center [125, 247] width 174 height 35
click at [185, 240] on button "COMPLETE" at bounding box center [177, 247] width 69 height 19
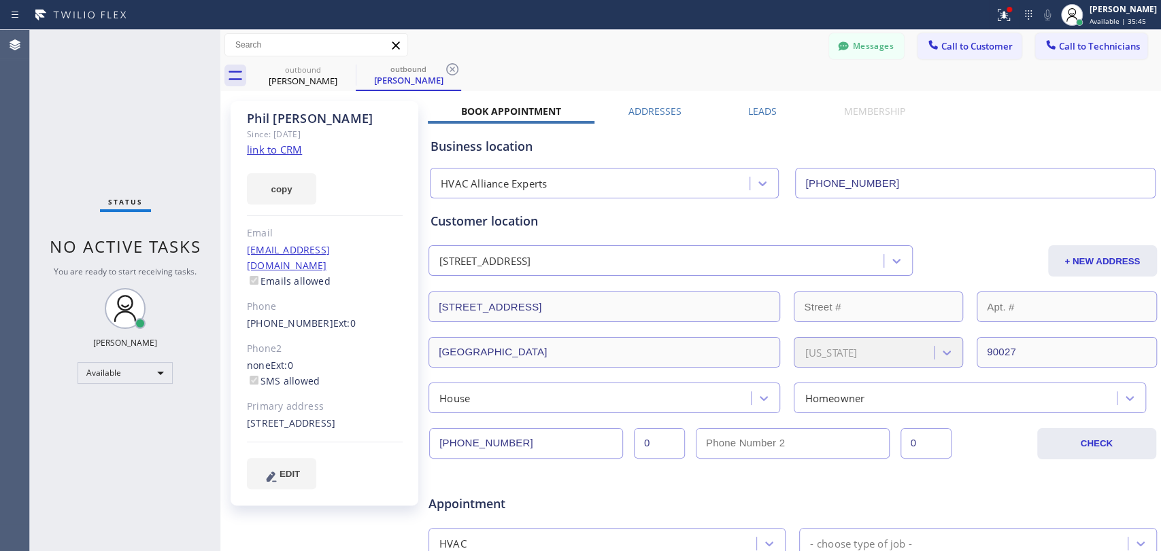
click at [1059, 51] on span "Call to Technicians" at bounding box center [1099, 46] width 81 height 12
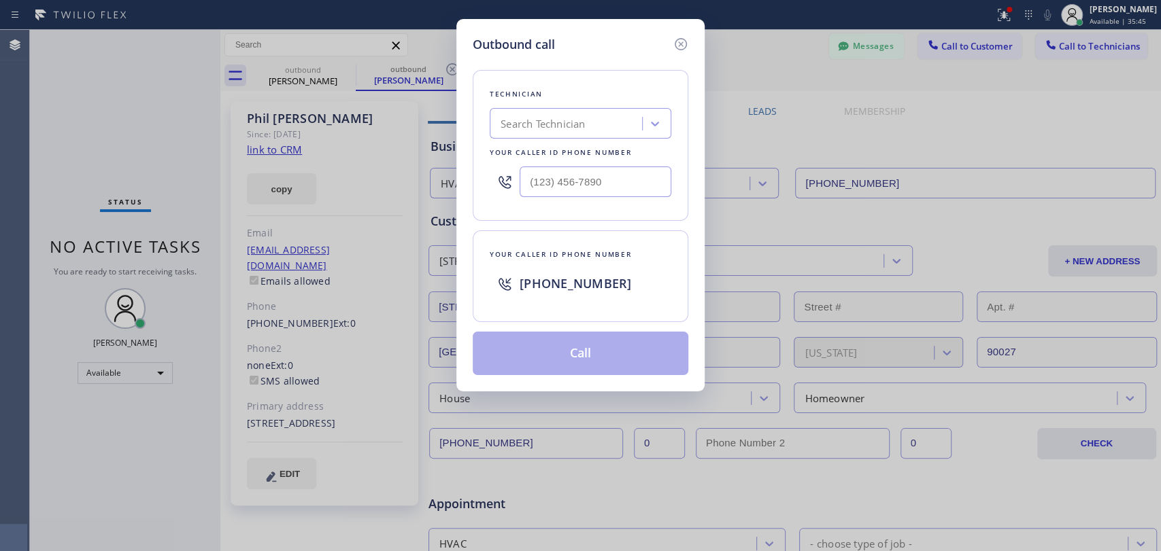
drag, startPoint x: 607, startPoint y: 132, endPoint x: 566, endPoint y: 129, distance: 41.6
click at [572, 136] on div "Search Technician" at bounding box center [581, 123] width 182 height 31
click at [564, 126] on div "Search Technician" at bounding box center [542, 124] width 84 height 16
type input "seva"
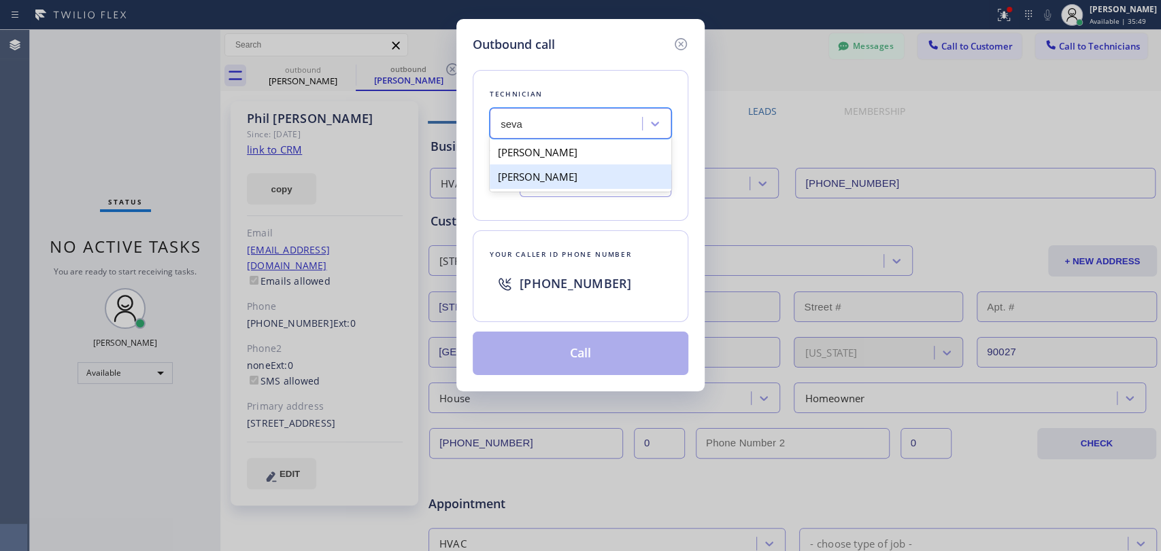
click at [543, 158] on div "Sevan Parseghian" at bounding box center [581, 152] width 182 height 24
type input "(818) 480-0219"
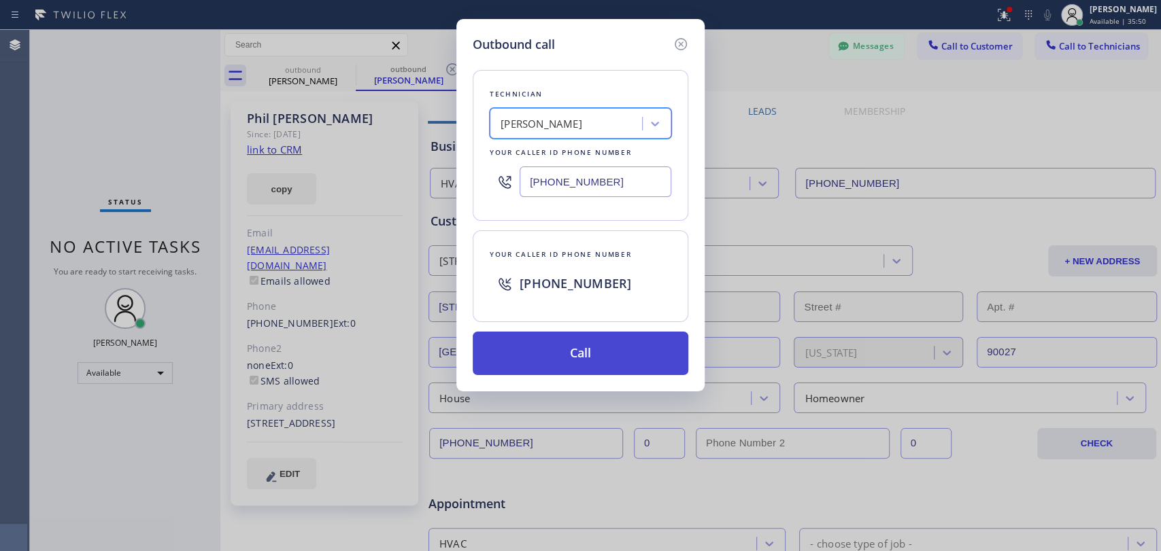
click at [522, 362] on button "Call" at bounding box center [581, 354] width 216 height 44
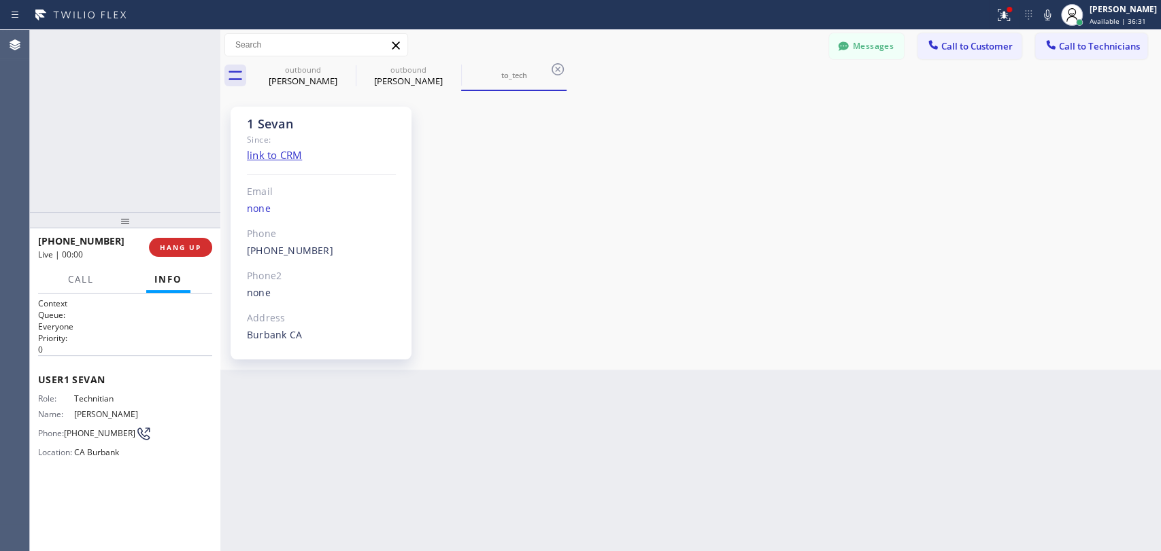
scroll to position [4081, 0]
click at [170, 248] on span "HANG UP" at bounding box center [180, 248] width 41 height 10
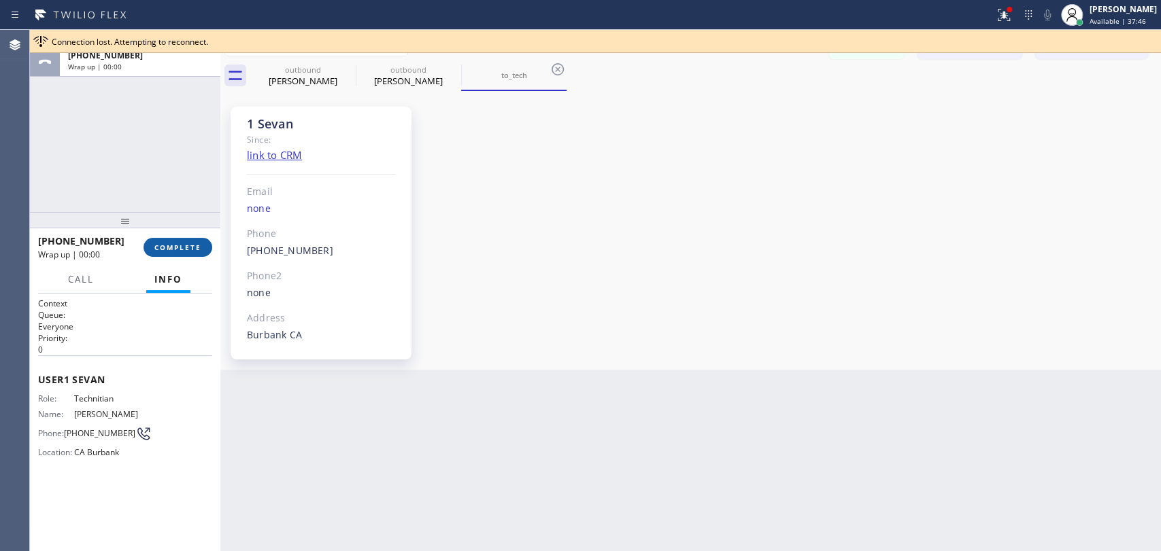
click at [181, 252] on span "COMPLETE" at bounding box center [177, 248] width 47 height 10
click at [189, 222] on div at bounding box center [125, 220] width 190 height 16
click at [1099, 61] on div "outbound Regina Hays outbound Phil Brooks to_tech" at bounding box center [705, 76] width 911 height 31
click at [1089, 54] on button "Call to Technicians" at bounding box center [1091, 46] width 112 height 26
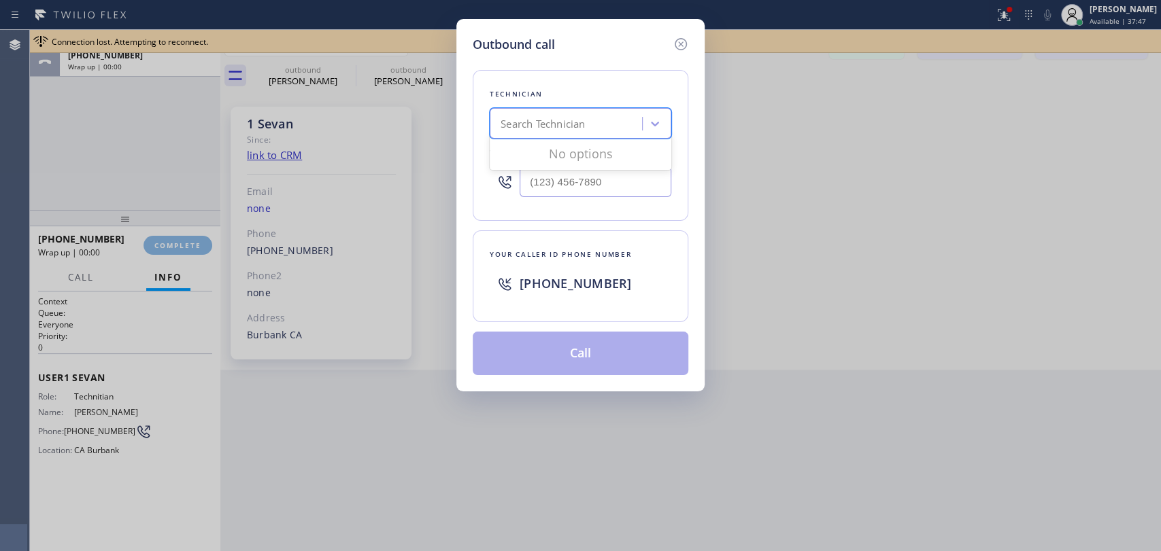
click at [569, 125] on div "Search Technician" at bounding box center [542, 124] width 84 height 16
type input "arty"
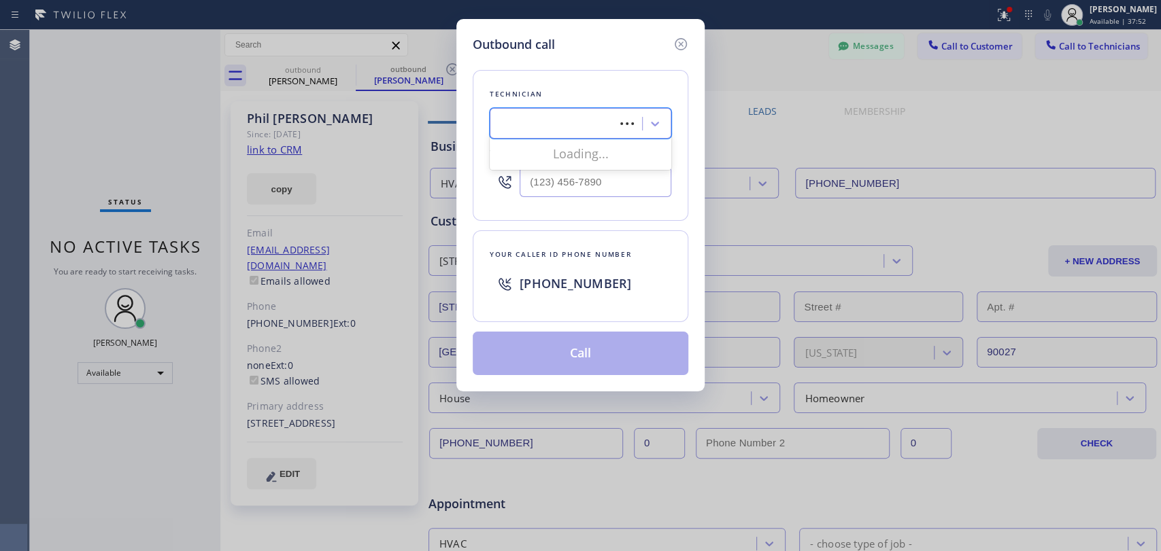
click at [565, 127] on div "arty" at bounding box center [554, 124] width 121 height 24
click at [565, 127] on div "Search Technician" at bounding box center [542, 124] width 84 height 16
type input "arty"
click at [544, 148] on div "Artyom Khachatryan" at bounding box center [581, 152] width 182 height 24
type input "(818) 398-9920"
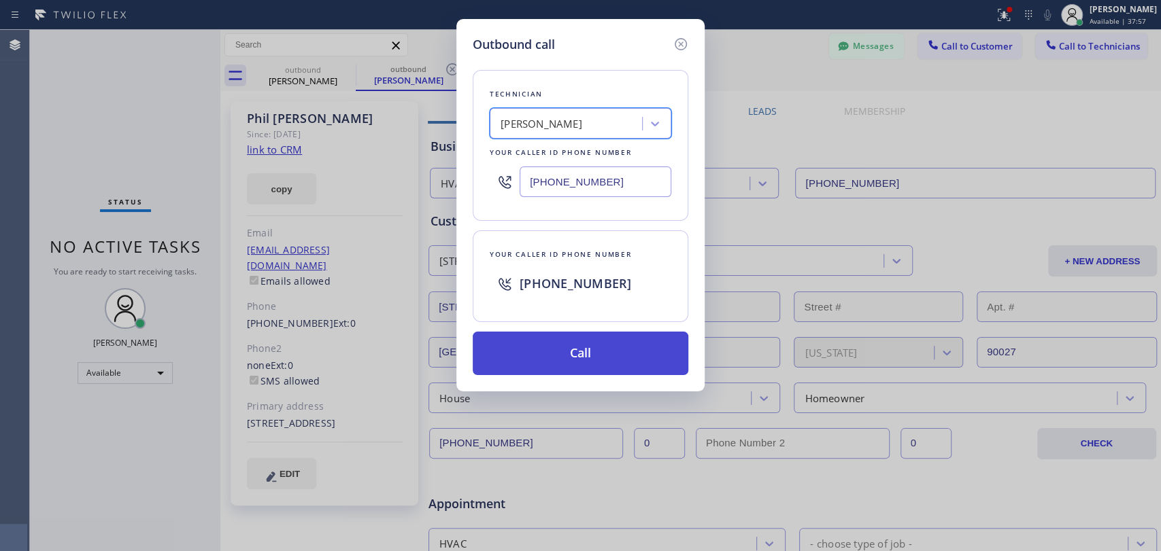
click at [555, 354] on button "Call" at bounding box center [581, 354] width 216 height 44
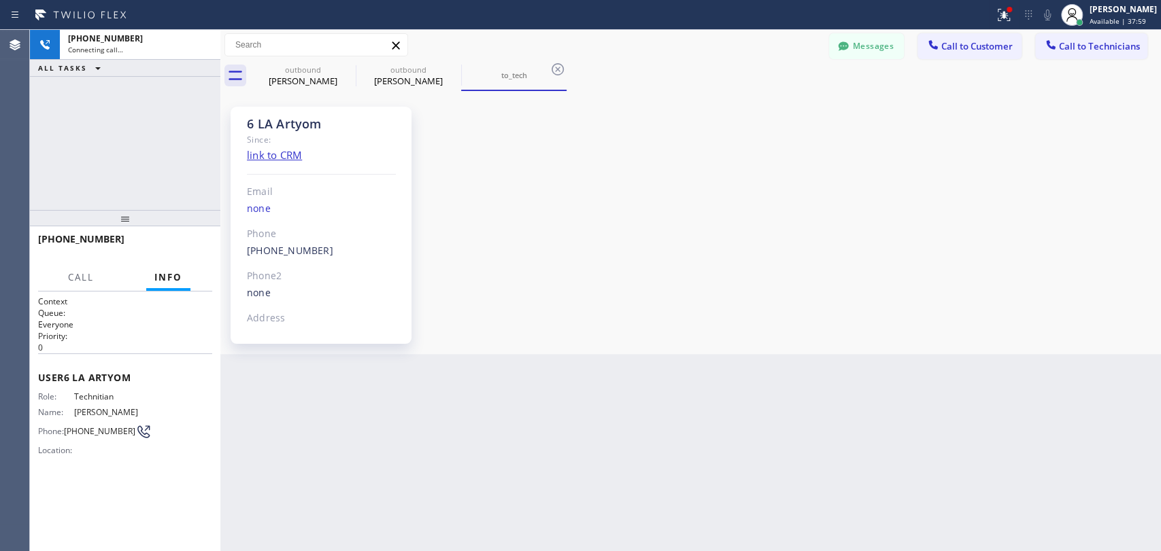
scroll to position [43143, 0]
click at [163, 239] on button "HANG UP" at bounding box center [180, 245] width 63 height 19
click at [163, 236] on button "HANG UP" at bounding box center [180, 245] width 63 height 19
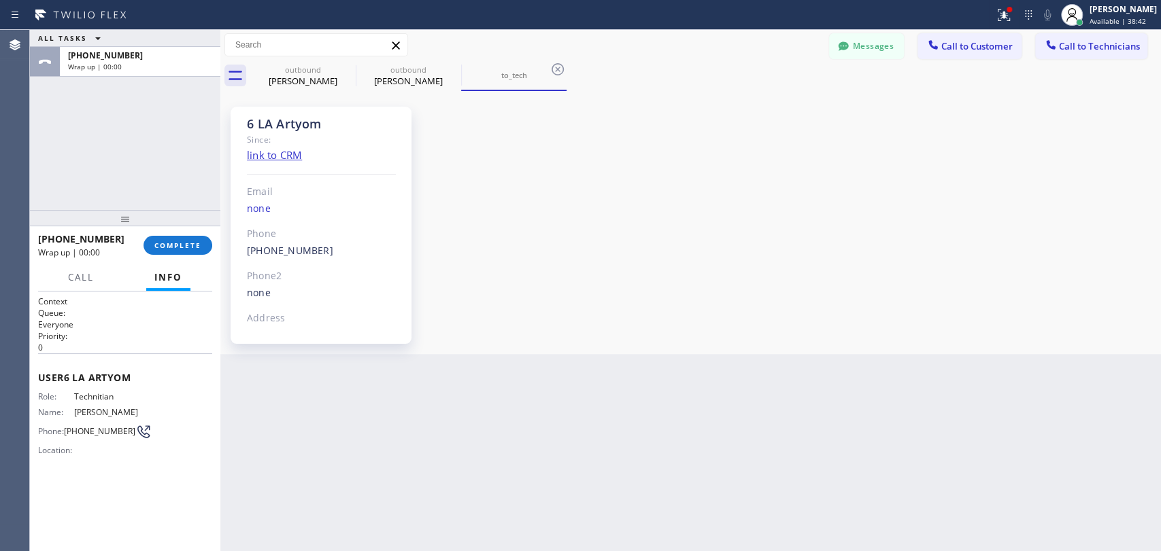
click at [175, 226] on div at bounding box center [125, 218] width 190 height 16
click at [177, 248] on span "COMPLETE" at bounding box center [177, 246] width 47 height 10
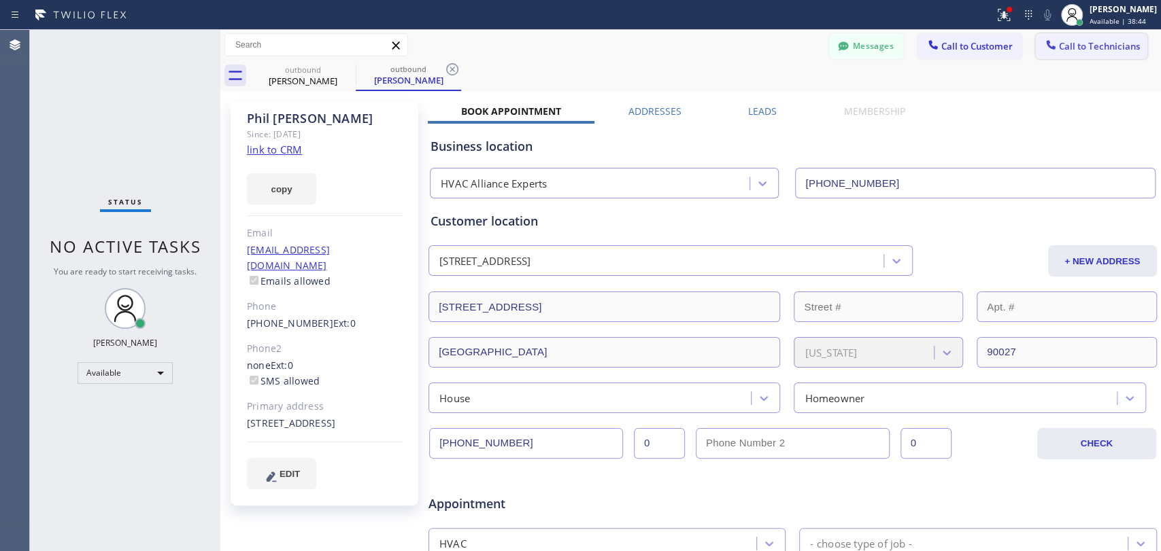
drag, startPoint x: 1097, startPoint y: 52, endPoint x: 1067, endPoint y: 52, distance: 29.9
click at [1096, 52] on span "Call to Technicians" at bounding box center [1099, 46] width 81 height 12
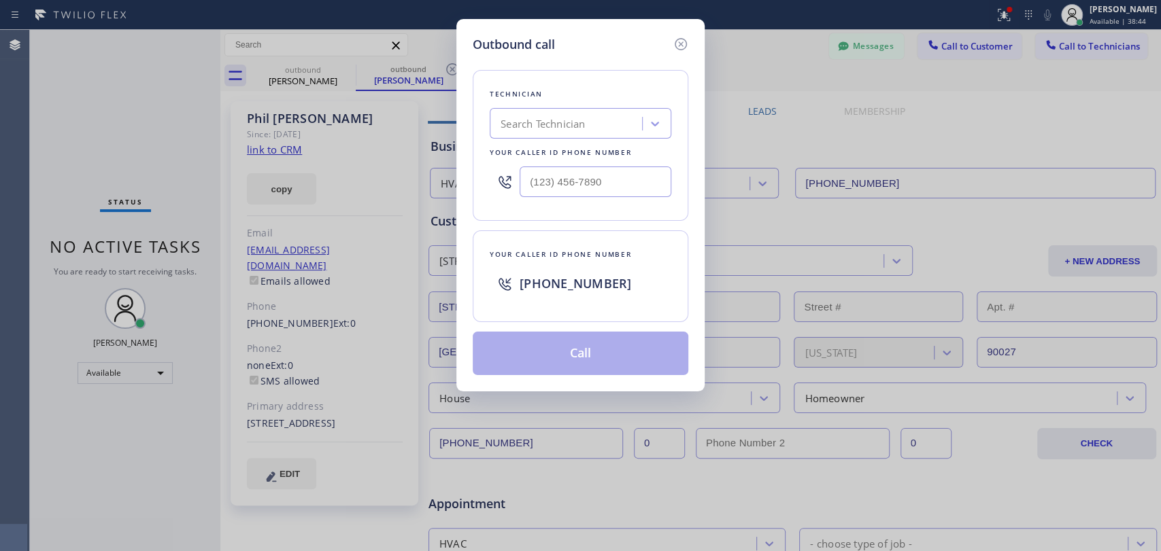
click at [681, 112] on div "Technician Search Technician Your caller id phone number" at bounding box center [581, 145] width 216 height 151
click at [645, 122] on div at bounding box center [655, 124] width 24 height 24
type input "[PERSON_NAME]"
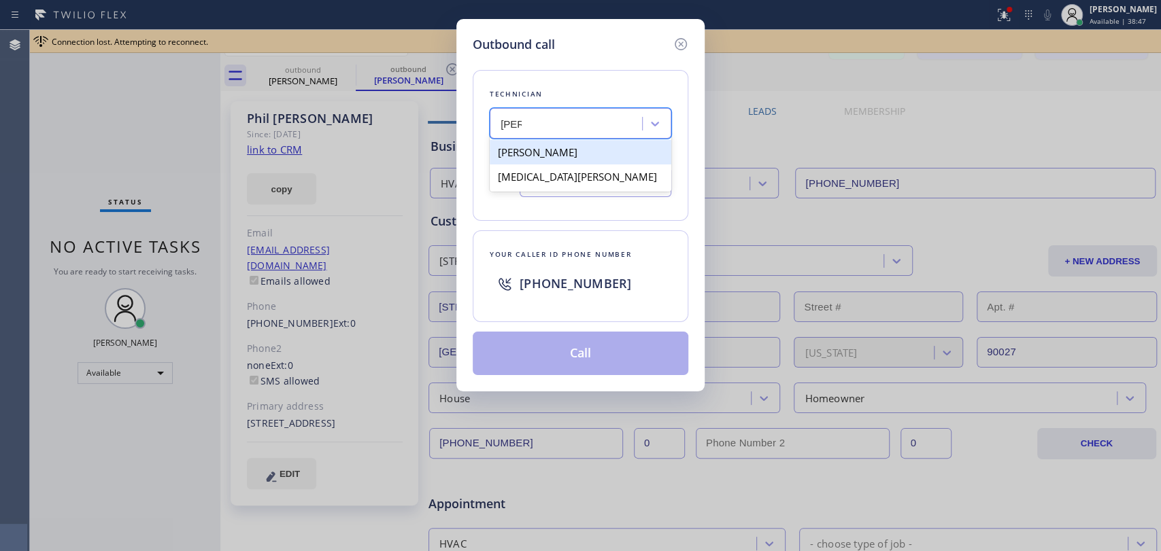
click at [534, 155] on div "[PERSON_NAME]" at bounding box center [581, 152] width 182 height 24
type input "[PHONE_NUMBER]"
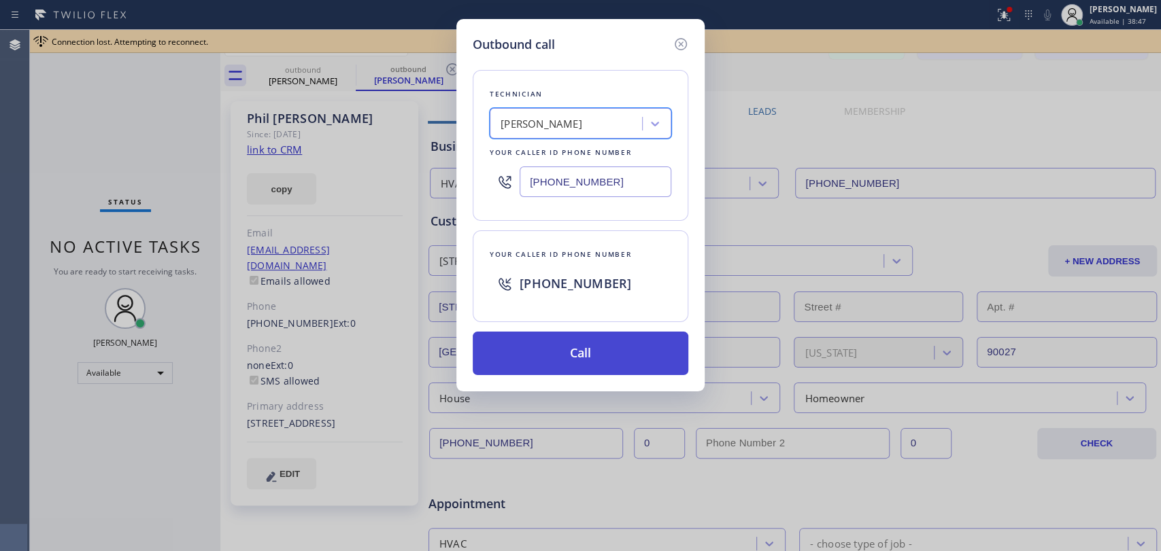
click at [559, 366] on button "Call" at bounding box center [581, 354] width 216 height 44
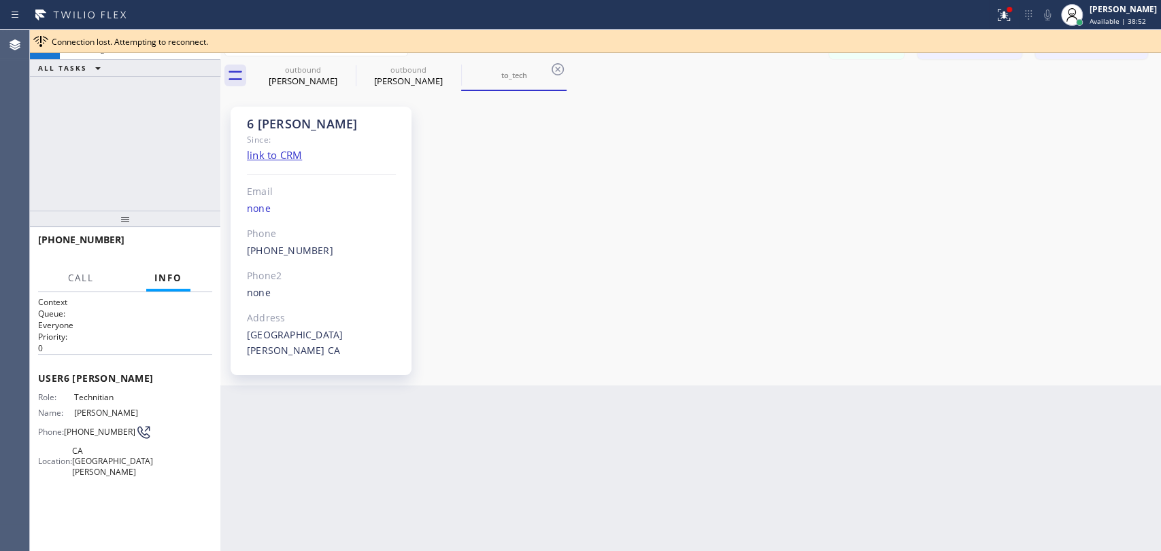
scroll to position [141556, 0]
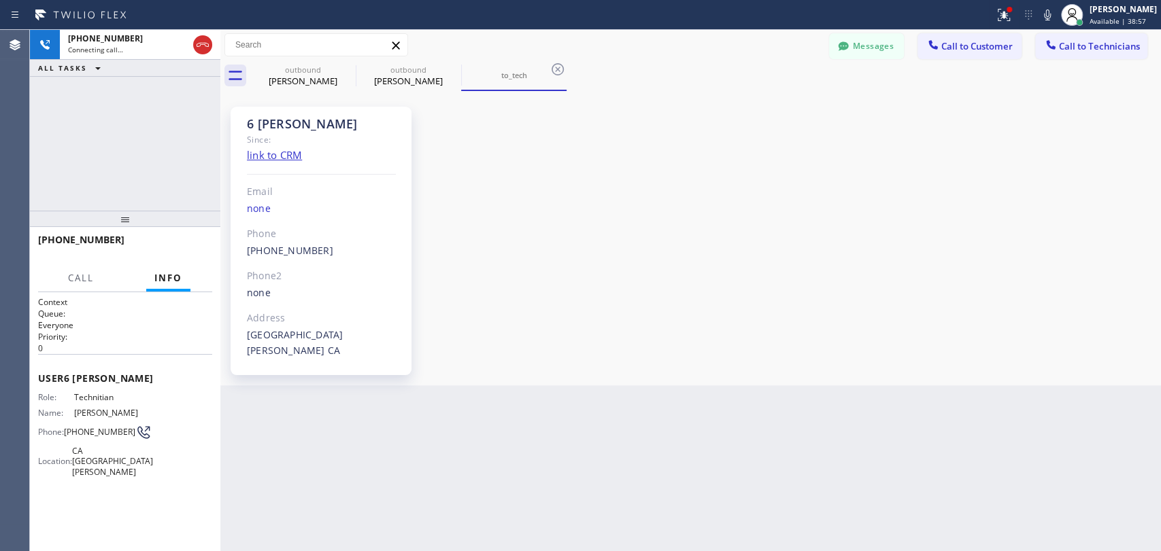
click at [330, 97] on div "6 Nick Since: link to CRM Email none Phone (347) 417-3881 Outbound call Technic…" at bounding box center [326, 239] width 204 height 288
click at [326, 75] on div "[PERSON_NAME]" at bounding box center [303, 81] width 103 height 12
type input "[PHONE_NUMBER]"
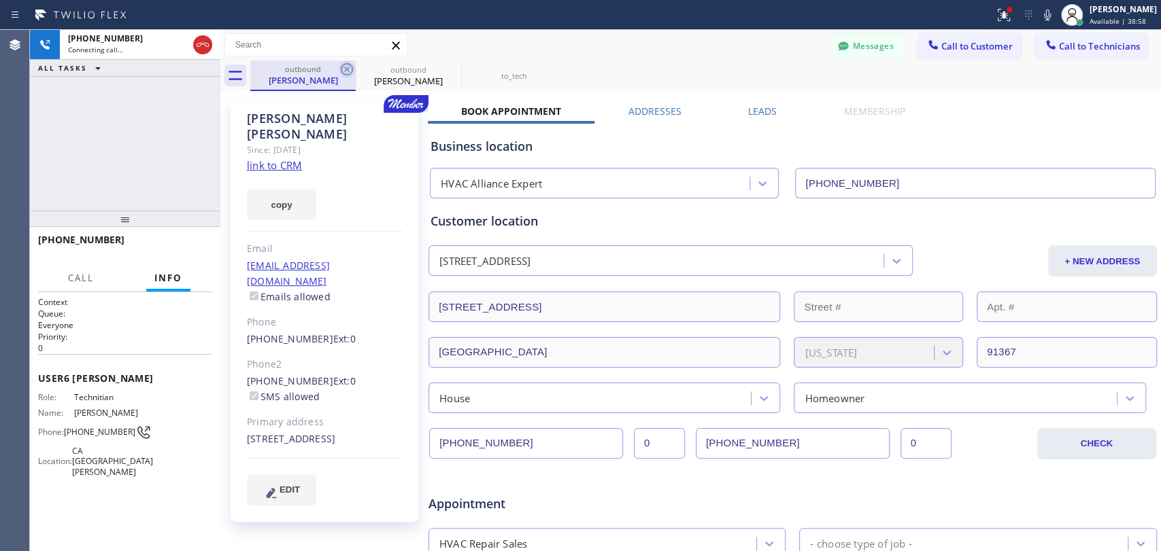
click at [337, 70] on div "outbound" at bounding box center [303, 69] width 103 height 10
click at [167, 245] on span "HANG UP" at bounding box center [180, 246] width 41 height 10
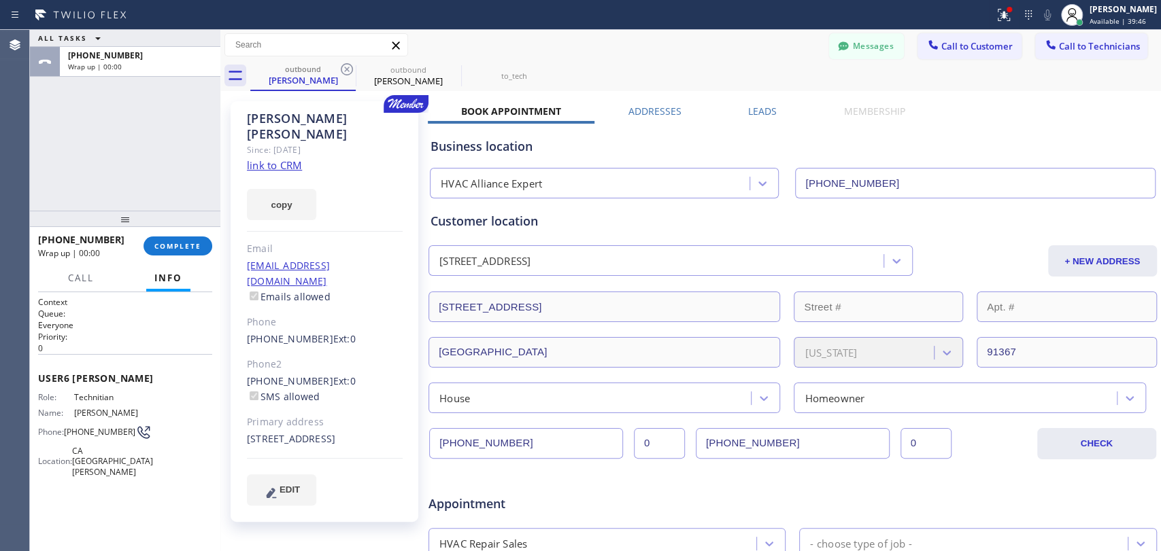
click at [201, 262] on div "+13474173881 Wrap up | 00:00 COMPLETE" at bounding box center [125, 245] width 174 height 35
drag, startPoint x: 185, startPoint y: 250, endPoint x: 0, endPoint y: 231, distance: 186.0
click at [184, 250] on span "COMPLETE" at bounding box center [177, 246] width 47 height 10
type input "[PHONE_NUMBER]"
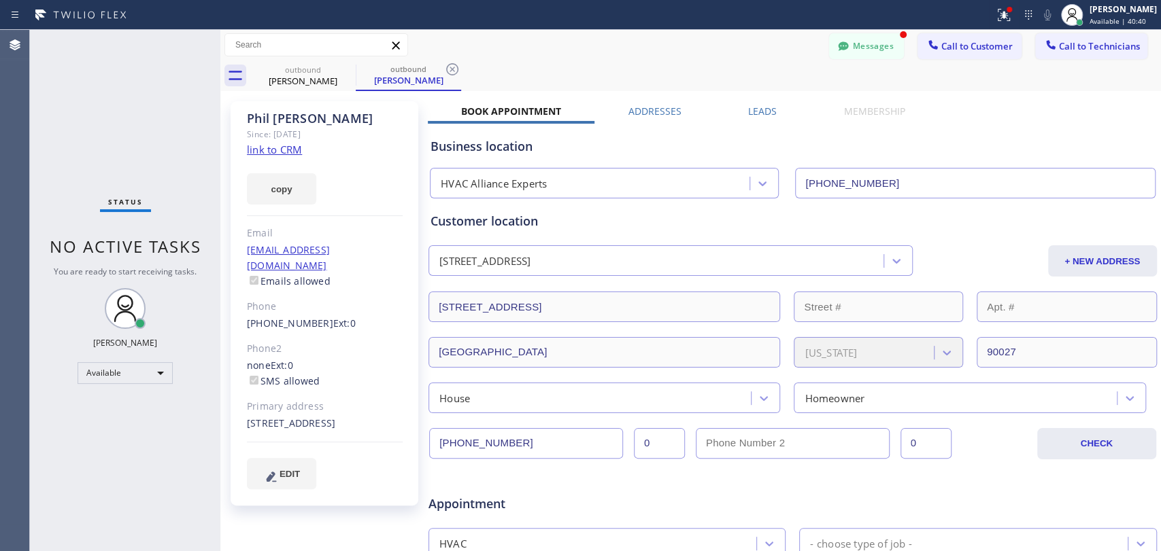
click at [839, 49] on div at bounding box center [843, 47] width 16 height 16
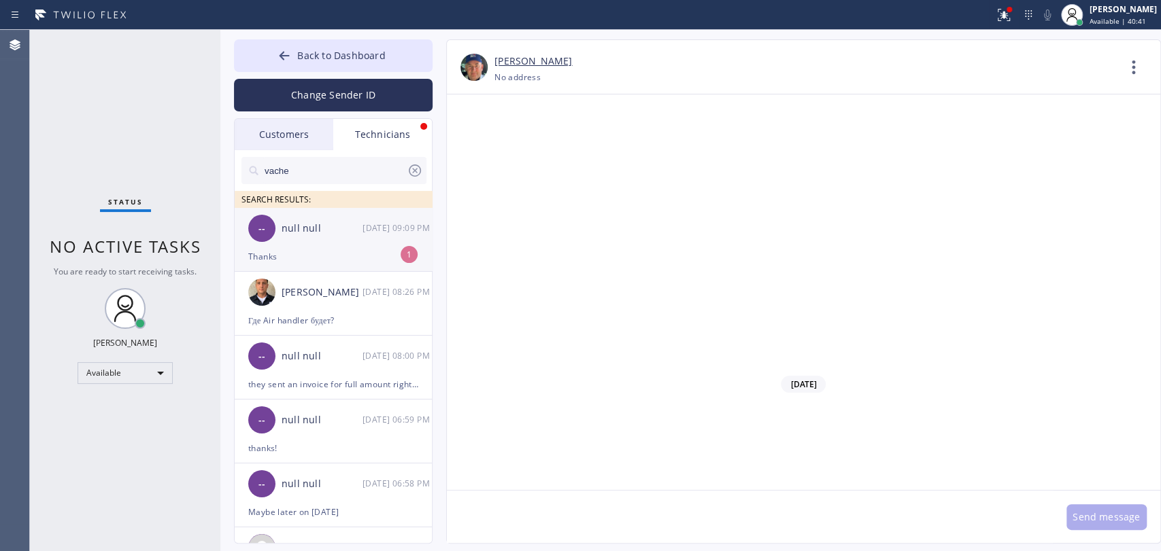
click at [347, 224] on div "null null" at bounding box center [322, 229] width 81 height 16
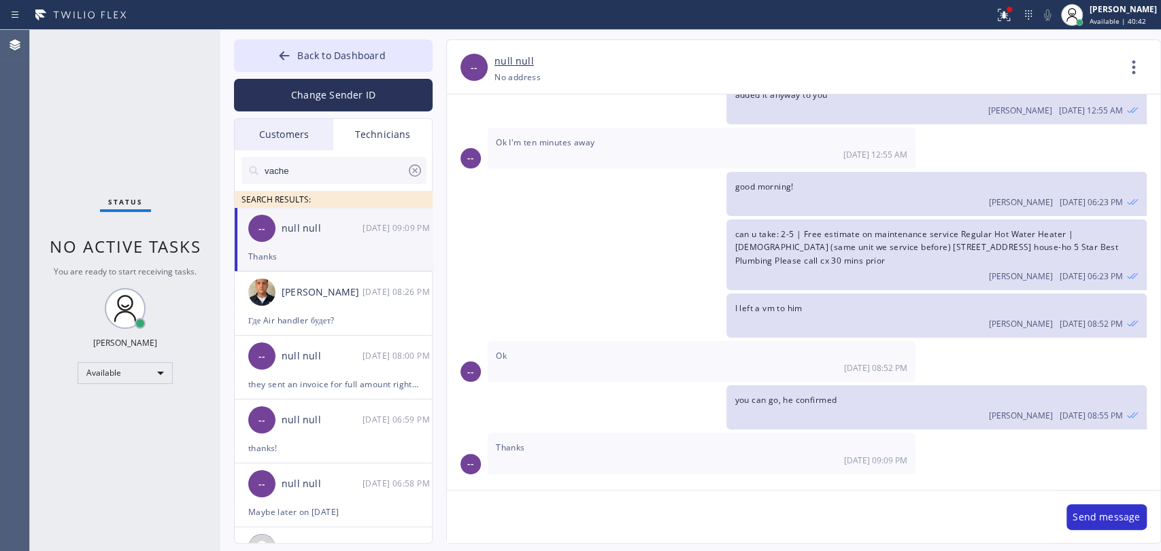
scroll to position [28664, 0]
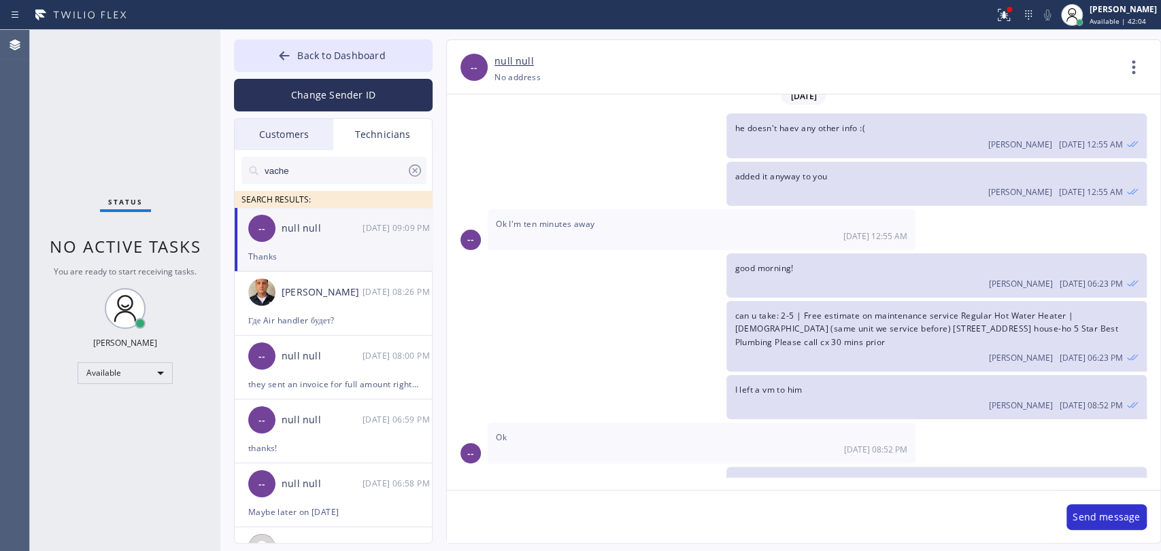
click at [299, 167] on input "vache" at bounding box center [334, 170] width 143 height 27
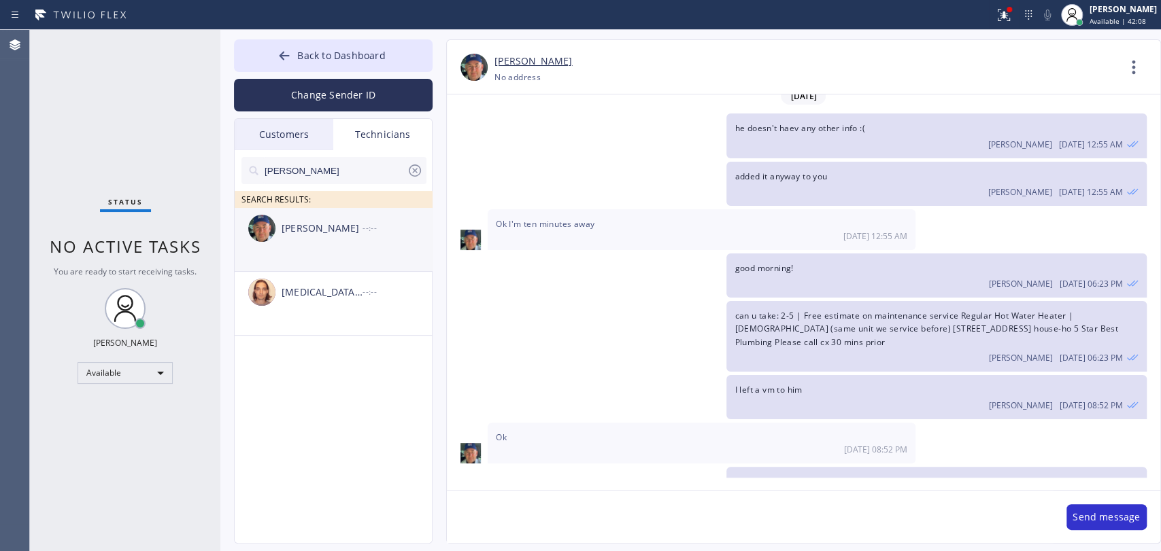
type input "[PERSON_NAME]"
click at [288, 272] on li "Nikolai Suvorov --:--" at bounding box center [334, 304] width 199 height 64
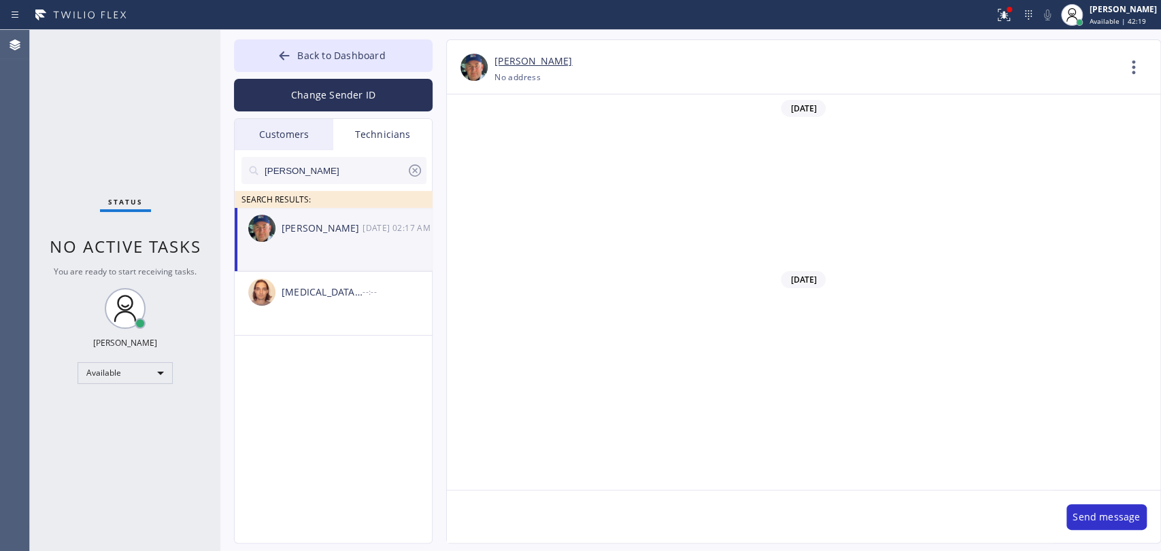
click at [318, 265] on li "[PERSON_NAME] [DATE] 02:17 AM" at bounding box center [334, 240] width 199 height 64
click at [507, 518] on textarea at bounding box center [750, 517] width 606 height 52
type textarea "added 12-3"
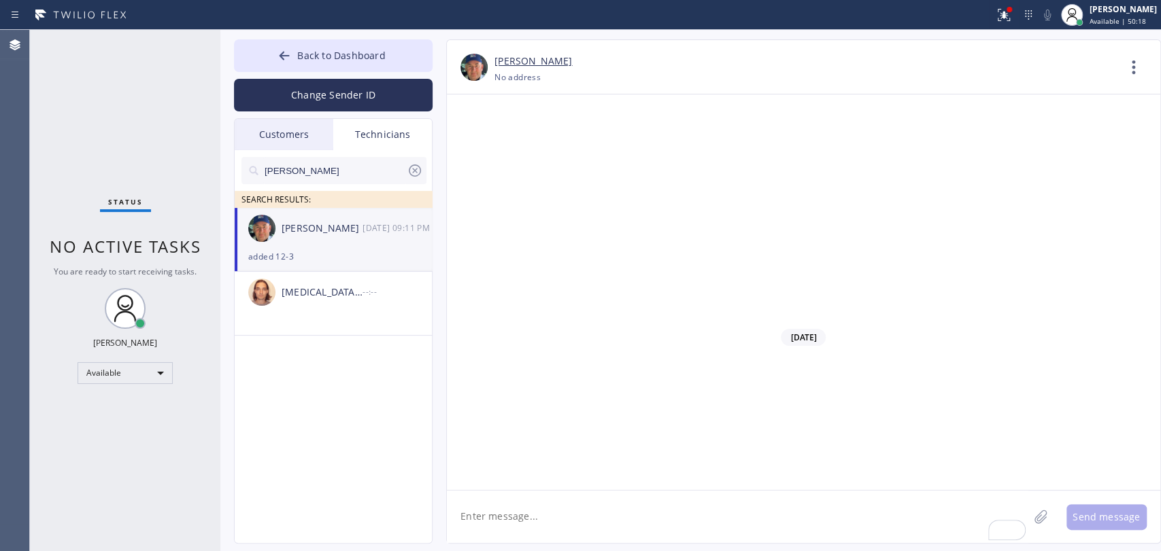
click at [324, 51] on span "Back to Dashboard" at bounding box center [341, 55] width 88 height 13
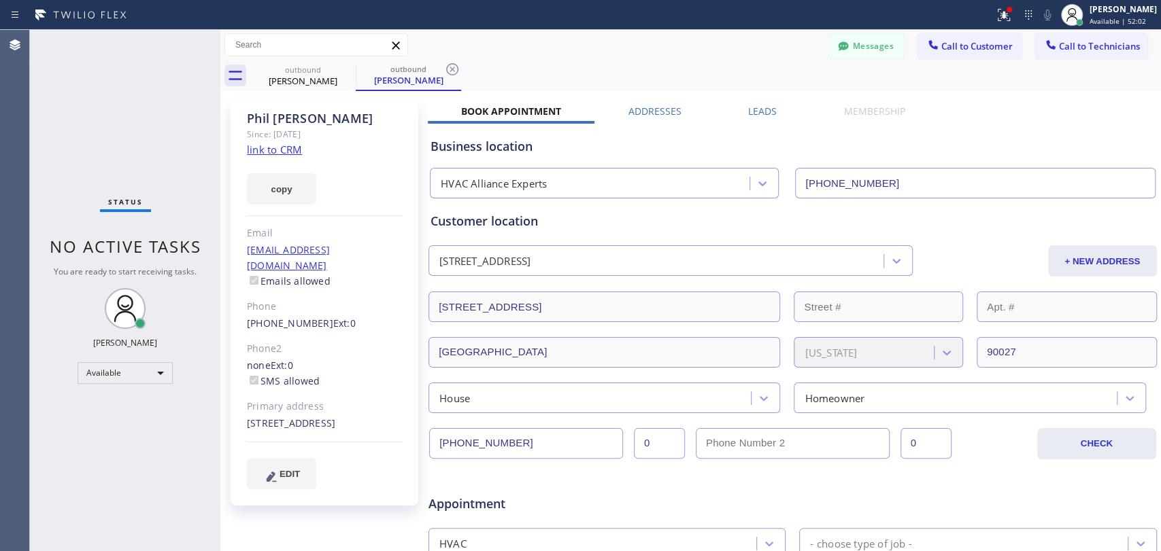
drag, startPoint x: 1042, startPoint y: 61, endPoint x: 1031, endPoint y: 60, distance: 11.0
click at [1041, 61] on div "outbound [PERSON_NAME] outbound [PERSON_NAME]" at bounding box center [705, 76] width 911 height 31
drag, startPoint x: 1050, startPoint y: 45, endPoint x: 811, endPoint y: 82, distance: 242.3
click at [1059, 45] on span "Call to Technicians" at bounding box center [1099, 46] width 81 height 12
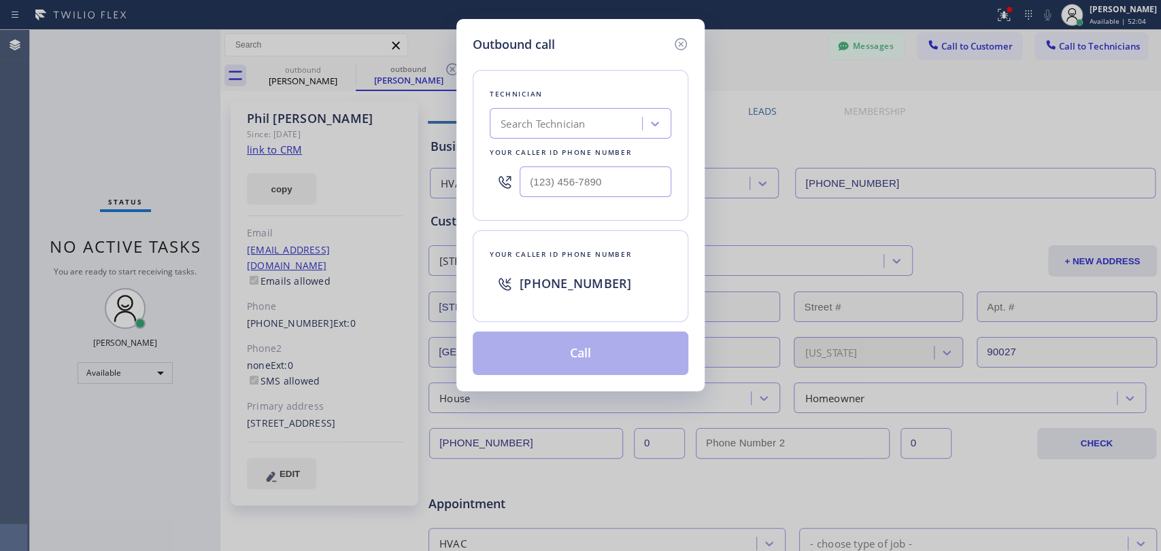
click at [645, 116] on div "Technician Search Technician Your caller id phone number" at bounding box center [581, 145] width 216 height 151
drag, startPoint x: 638, startPoint y: 116, endPoint x: 618, endPoint y: 123, distance: 21.1
click at [634, 116] on div "Search Technician" at bounding box center [568, 124] width 148 height 24
type input "[PERSON_NAME]"
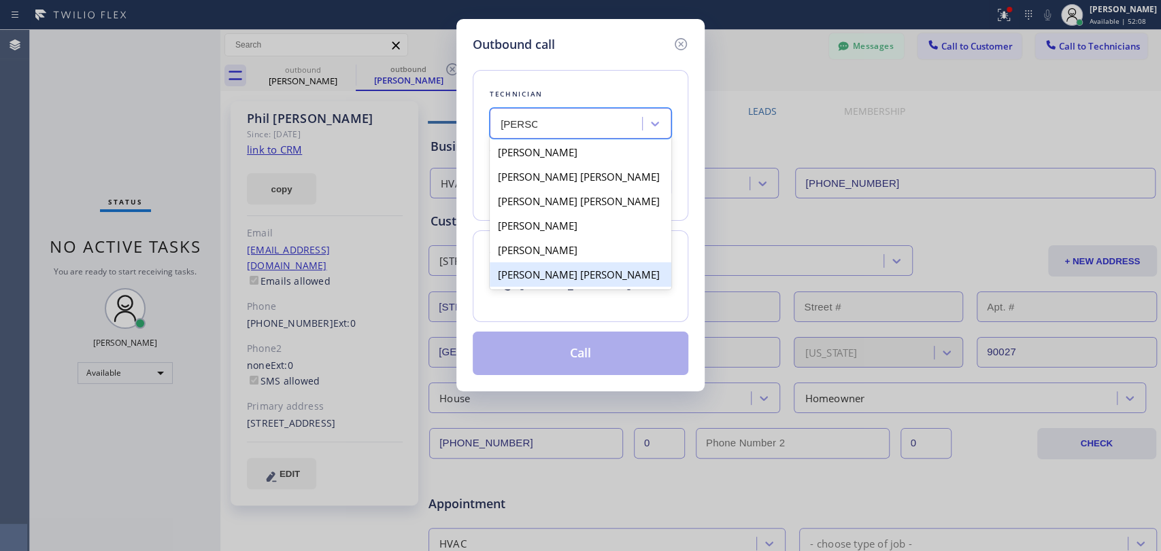
click at [539, 267] on div "[PERSON_NAME] [PERSON_NAME]" at bounding box center [581, 274] width 182 height 24
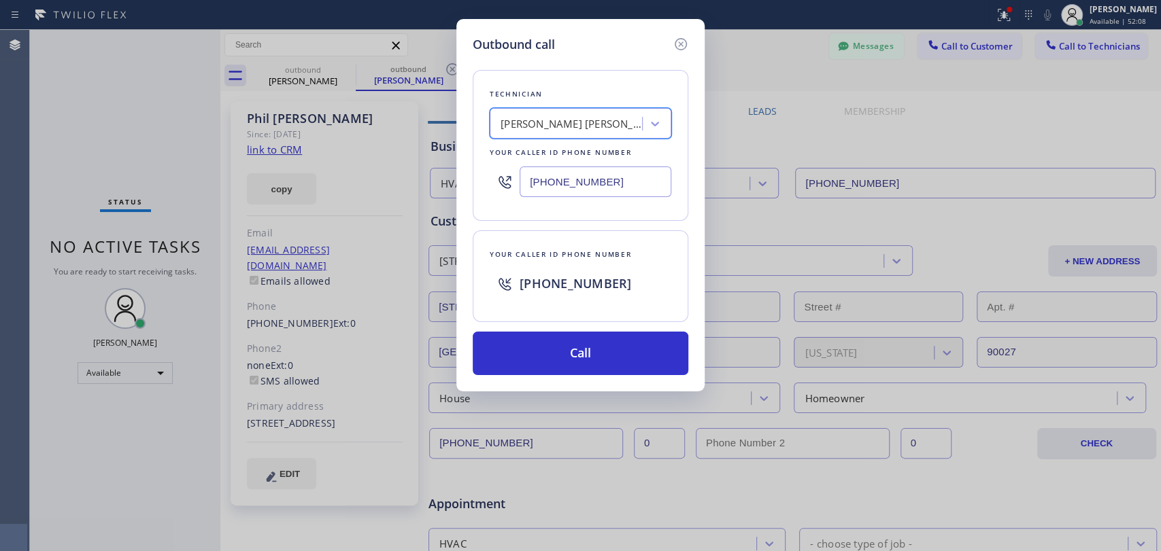
type input "[PHONE_NUMBER]"
click at [672, 41] on div at bounding box center [680, 43] width 16 height 16
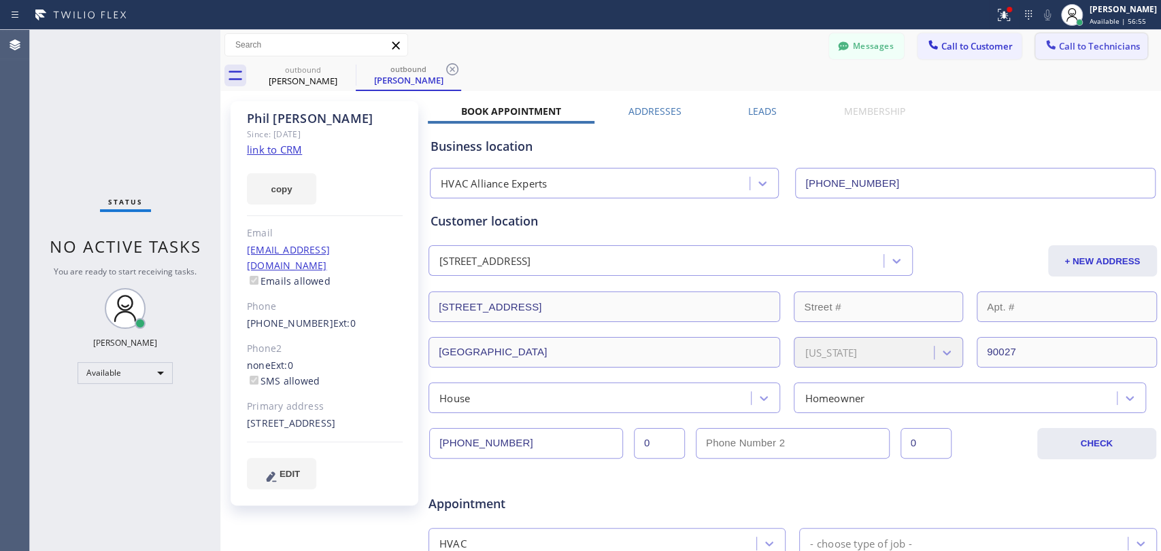
click at [1078, 43] on span "Call to Technicians" at bounding box center [1099, 46] width 81 height 12
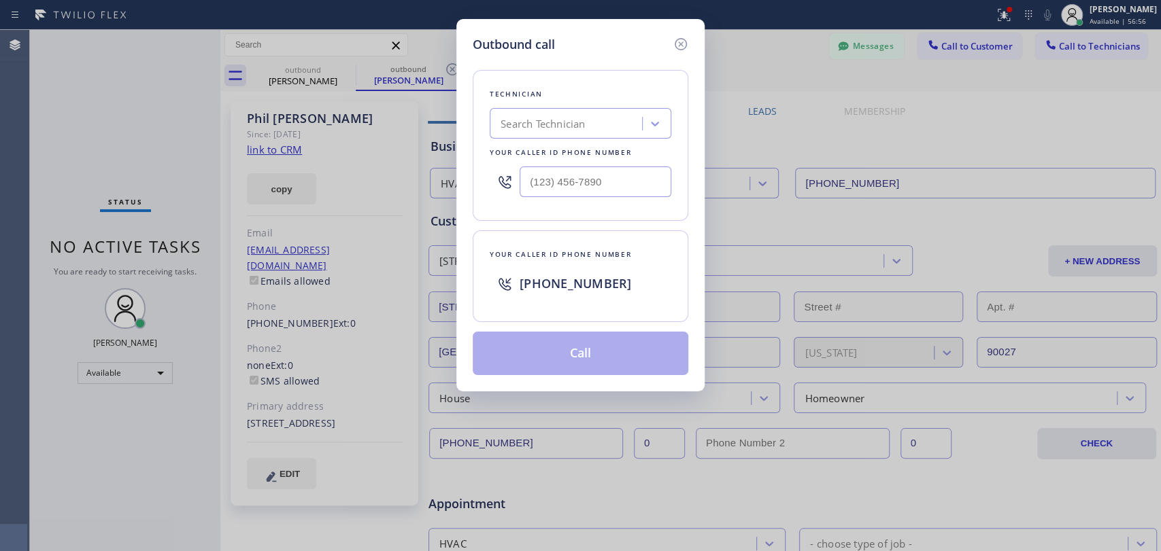
drag, startPoint x: 734, startPoint y: 97, endPoint x: 703, endPoint y: 118, distance: 37.7
click at [726, 101] on div "Outbound call Technician Search Technician Your caller id phone number Your cal…" at bounding box center [580, 275] width 1161 height 551
drag, startPoint x: 634, startPoint y: 108, endPoint x: 619, endPoint y: 122, distance: 20.7
click at [628, 109] on div "Search Technician" at bounding box center [581, 123] width 182 height 31
type input "vad"
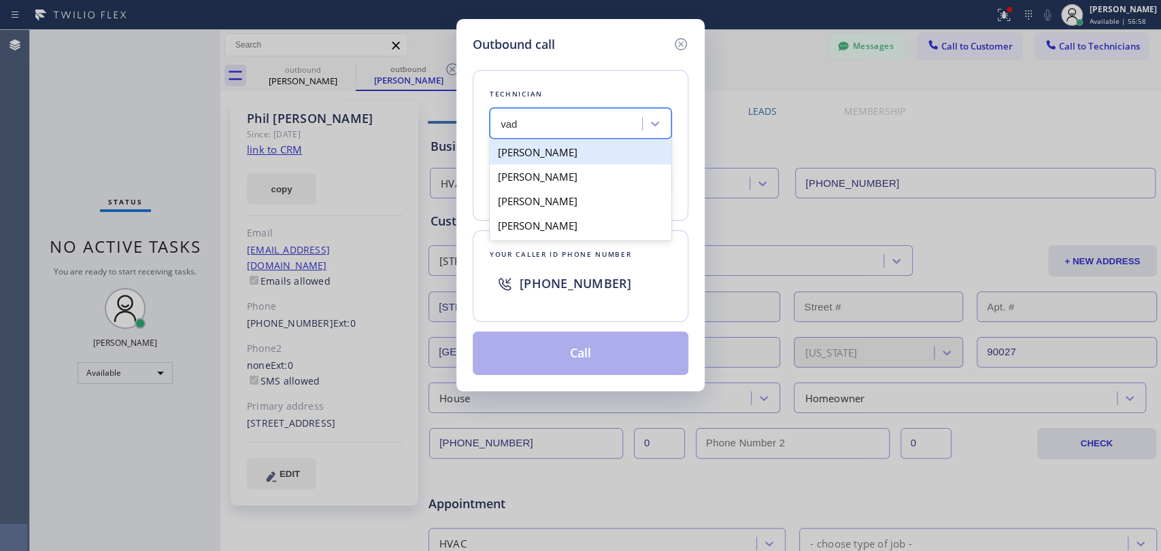
click at [567, 152] on div "[PERSON_NAME]" at bounding box center [581, 152] width 182 height 24
type input "[PHONE_NUMBER]"
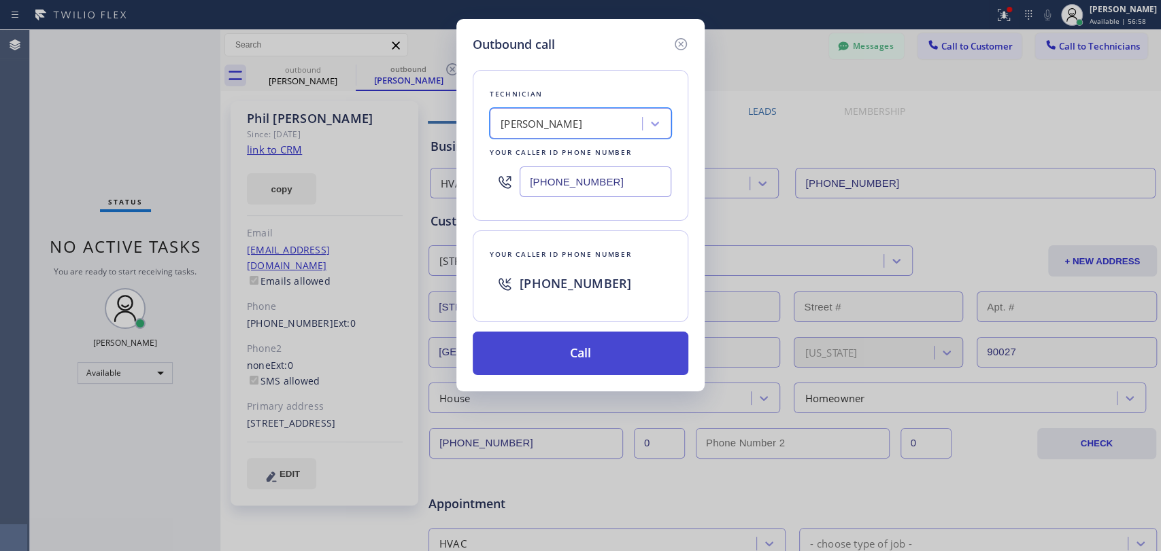
click at [564, 359] on button "Call" at bounding box center [581, 354] width 216 height 44
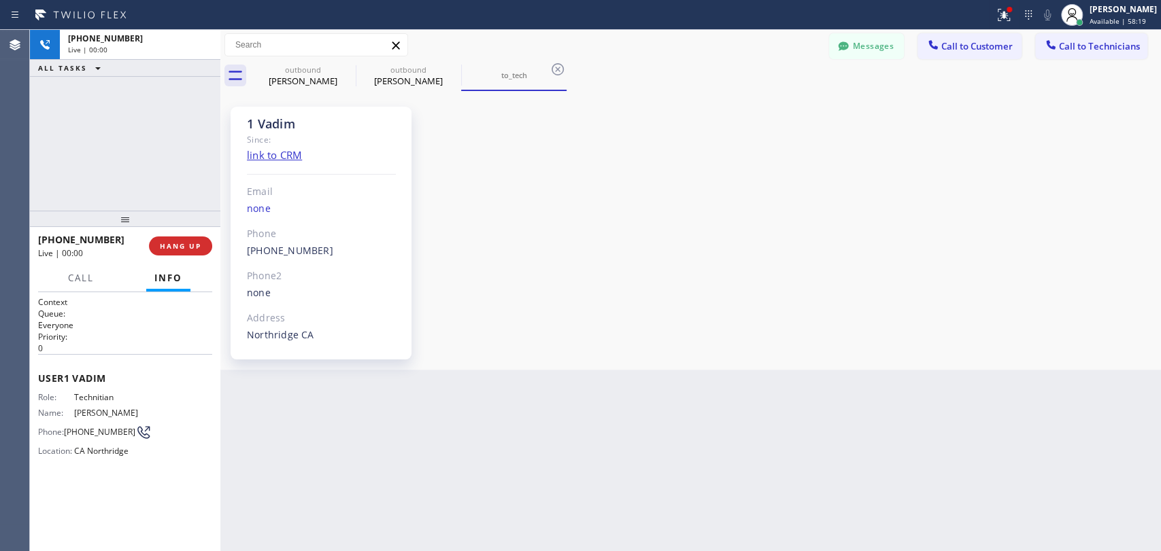
drag, startPoint x: 186, startPoint y: 235, endPoint x: 651, endPoint y: 534, distance: 553.3
click at [186, 235] on div "[PHONE_NUMBER] Live | 00:00 HANG UP" at bounding box center [125, 245] width 174 height 35
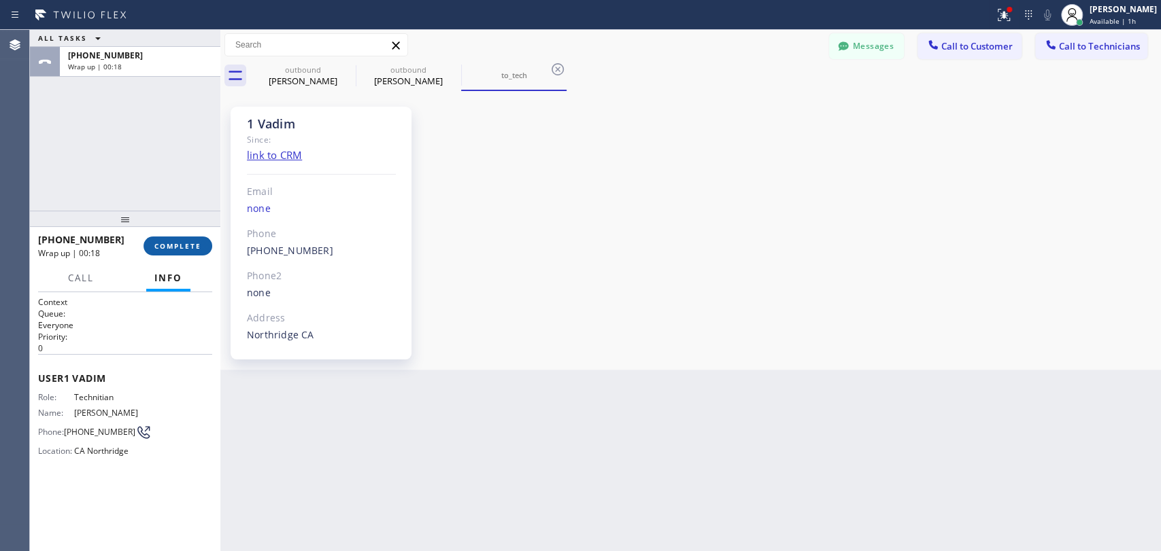
click at [188, 241] on button "COMPLETE" at bounding box center [177, 246] width 69 height 19
click at [185, 198] on div "ALL TASKS ALL TASKS ACTIVE TASKS TASKS IN WRAP UP [PHONE_NUMBER] Wrap up | 00:18" at bounding box center [125, 120] width 190 height 181
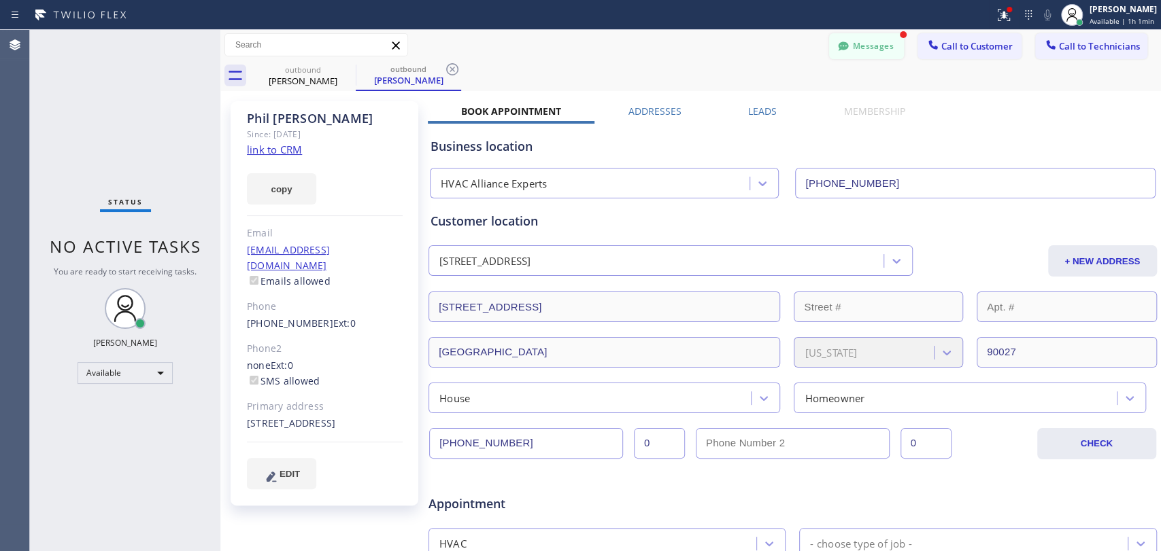
click at [866, 47] on button "Messages" at bounding box center [866, 46] width 75 height 26
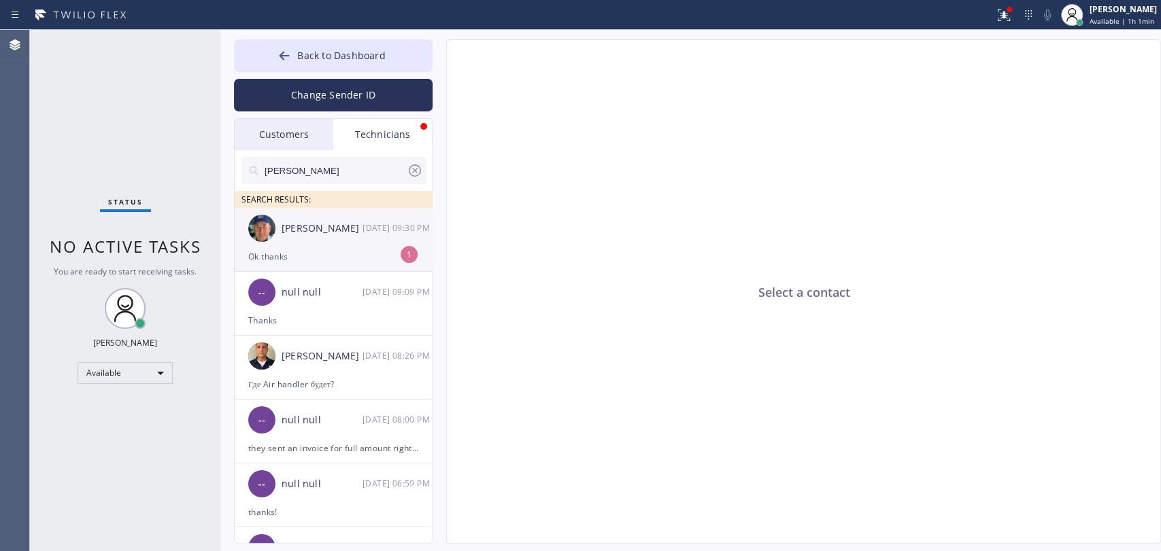
click at [348, 255] on div "Ok thanks" at bounding box center [333, 257] width 170 height 16
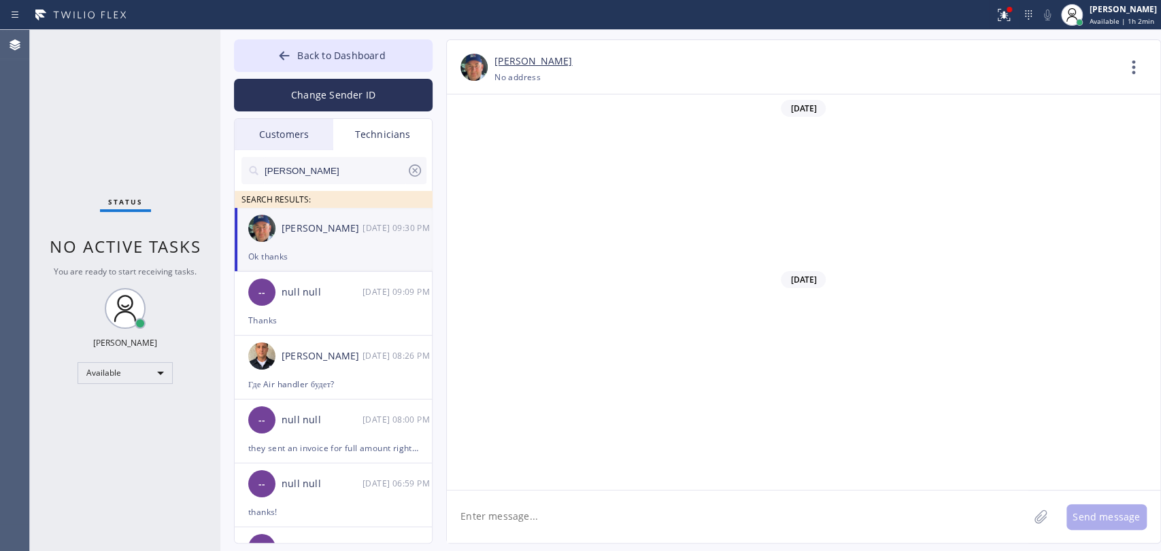
scroll to position [141647, 0]
click at [184, 163] on div "Status No active tasks You are ready to start receiving tasks. [PERSON_NAME] Av…" at bounding box center [125, 291] width 190 height 522
click at [163, 246] on span "No active tasks" at bounding box center [126, 246] width 152 height 22
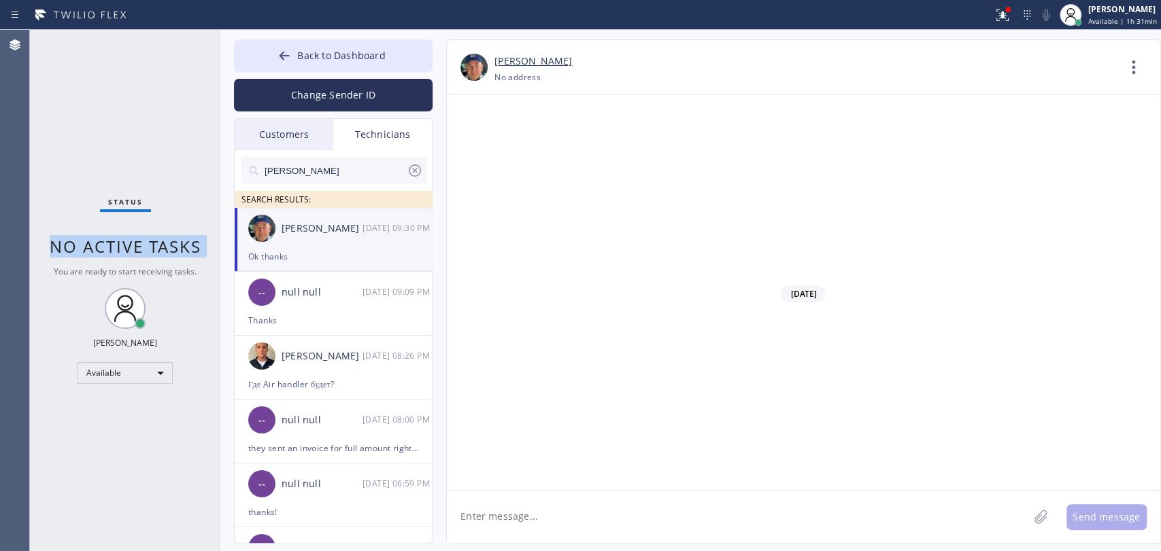
click at [163, 246] on span "No active tasks" at bounding box center [126, 246] width 152 height 22
click at [151, 246] on span "No active tasks" at bounding box center [126, 246] width 152 height 22
click at [383, 235] on div "[DATE] 10:26 PM" at bounding box center [397, 228] width 71 height 16
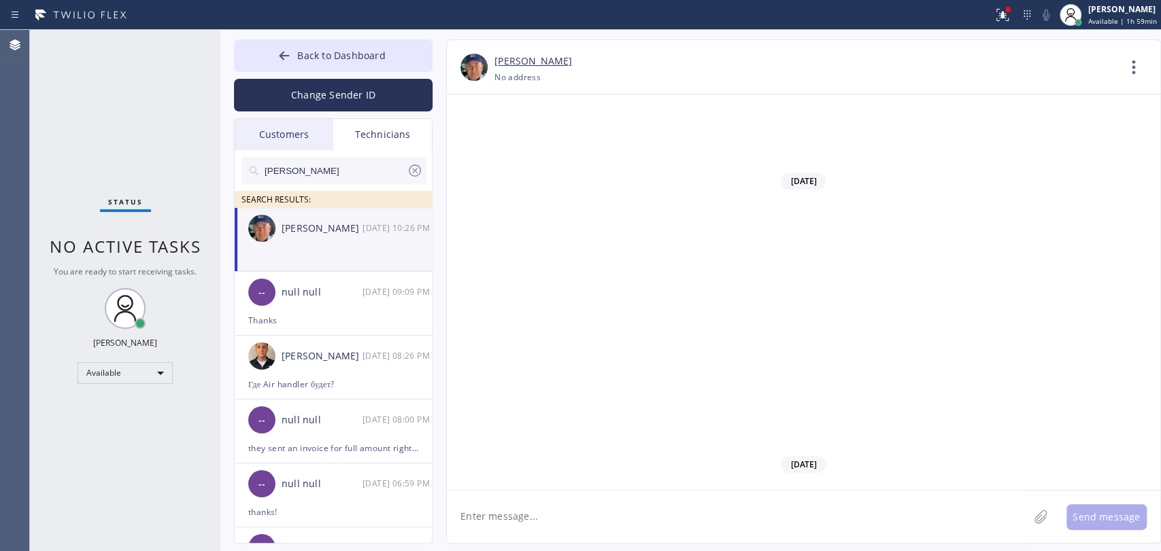
click at [552, 498] on textarea at bounding box center [737, 517] width 581 height 52
click at [552, 498] on textarea "To enrich screen reader interactions, please activate Accessibility in Grammarl…" at bounding box center [737, 517] width 581 height 52
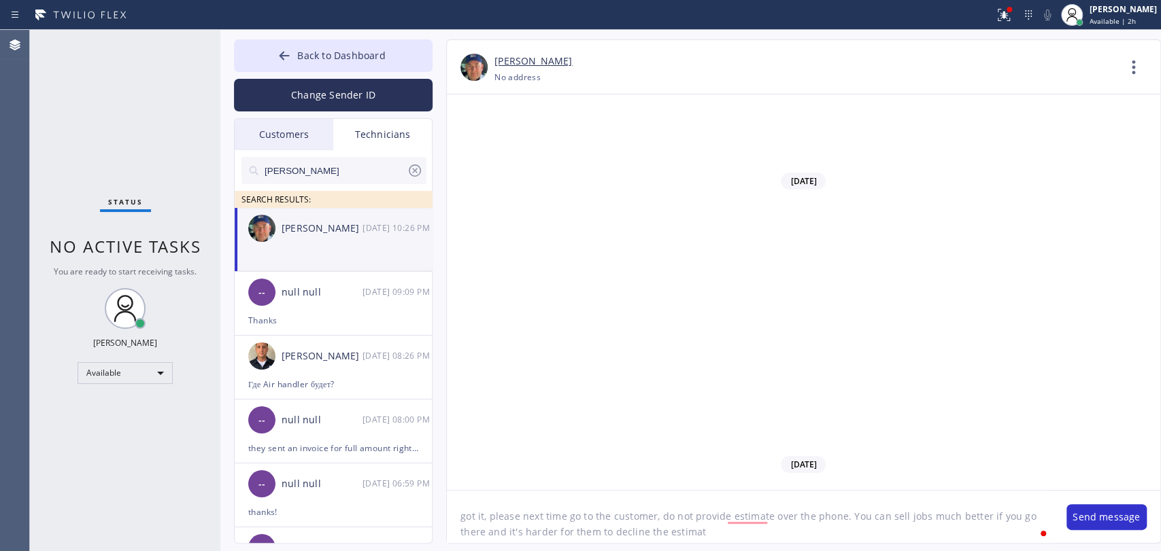
type textarea "got it, please next time go to the customer, do not provide estimate over the p…"
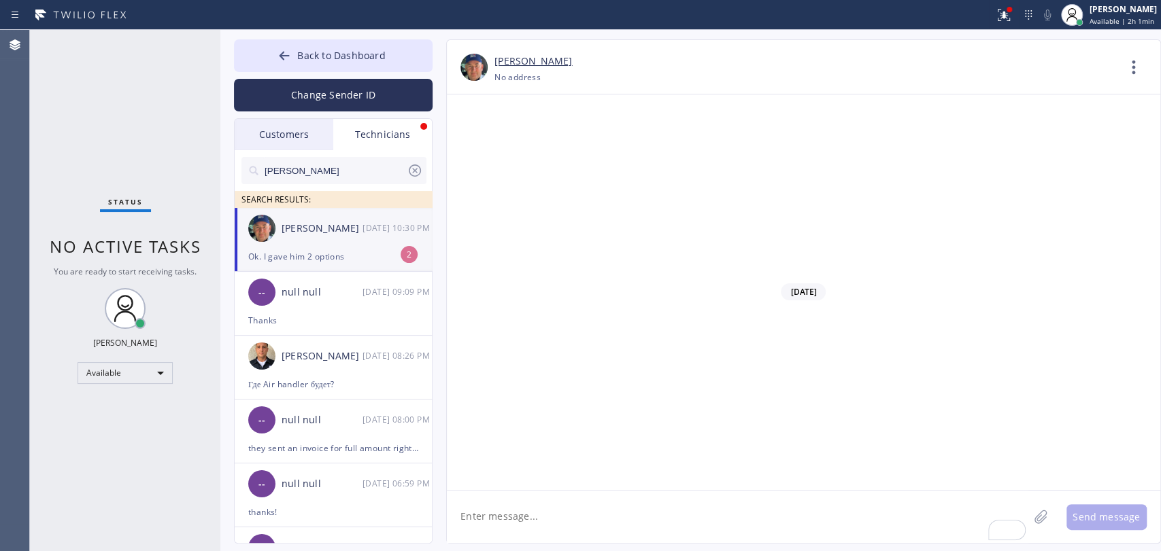
scroll to position [141976, 0]
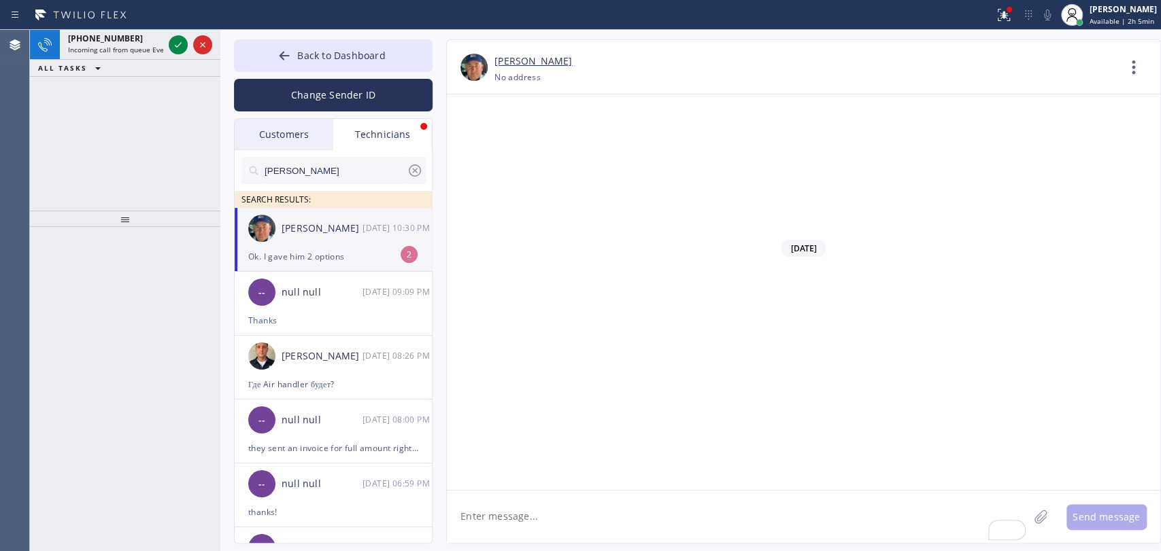
click at [310, 252] on div "Ok. I gave him 2 options" at bounding box center [333, 257] width 170 height 16
click at [537, 388] on div at bounding box center [803, 293] width 713 height 396
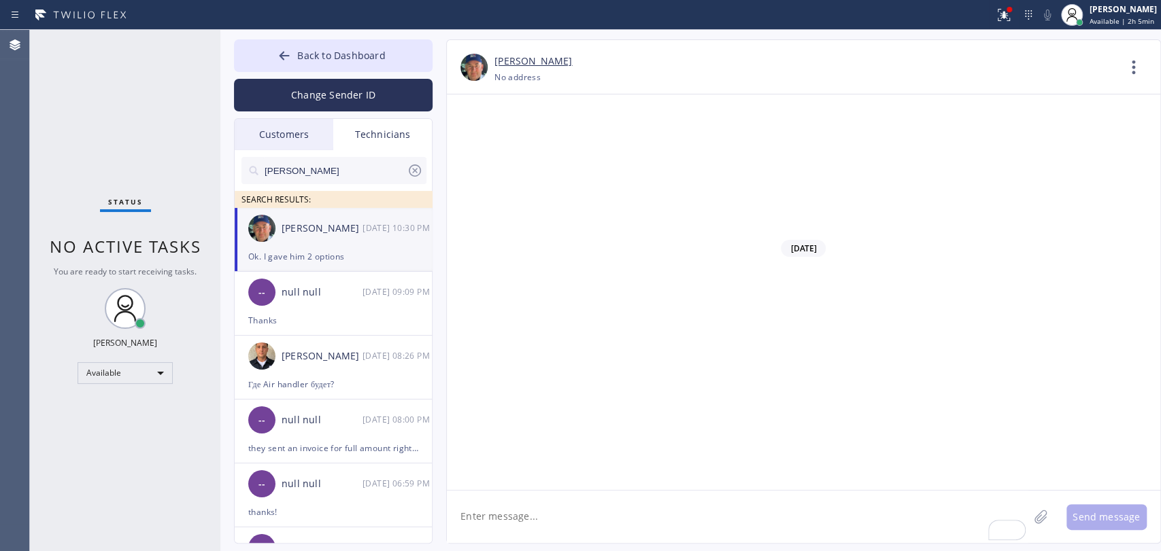
click at [326, 52] on span "Back to Dashboard" at bounding box center [341, 55] width 88 height 13
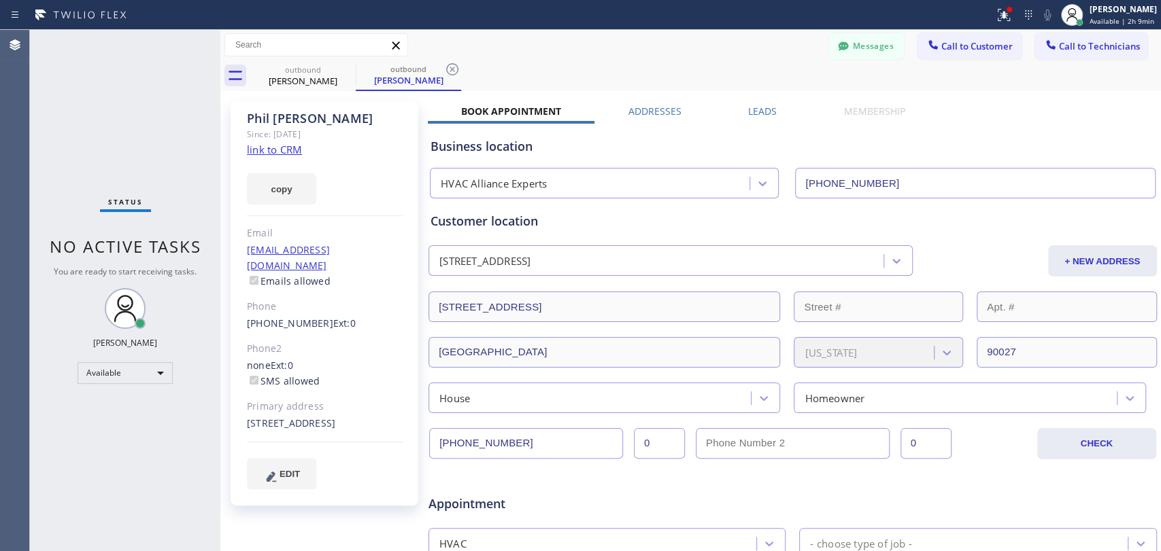
drag, startPoint x: 1102, startPoint y: 50, endPoint x: 676, endPoint y: 83, distance: 427.0
click at [1101, 49] on span "Call to Technicians" at bounding box center [1099, 46] width 81 height 12
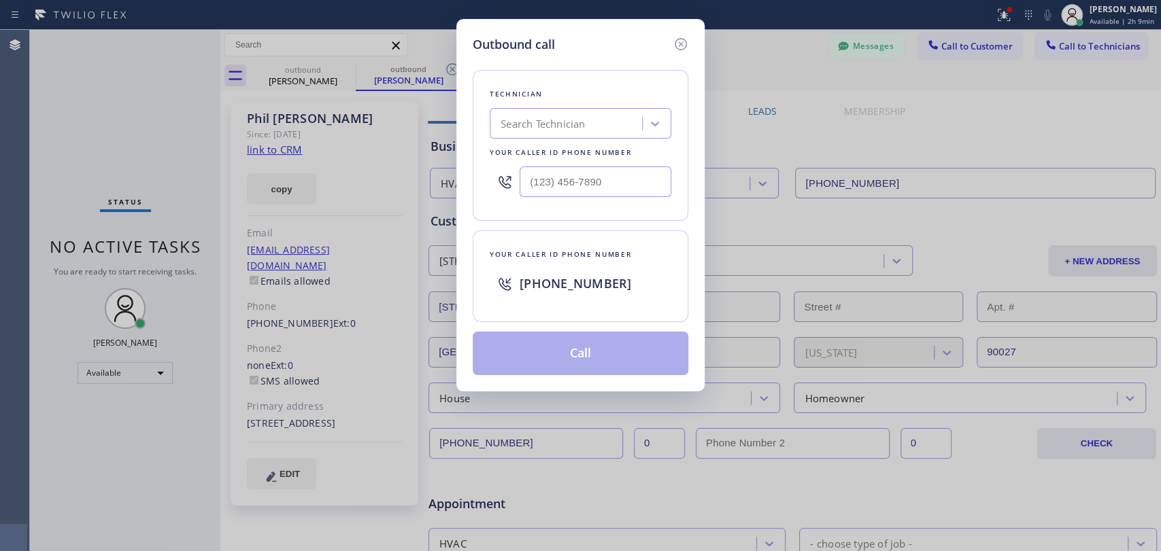
drag, startPoint x: 676, startPoint y: 83, endPoint x: 556, endPoint y: 122, distance: 126.7
click at [647, 91] on div "Outbound call Technician Search Technician Your caller id phone number Your cal…" at bounding box center [580, 205] width 248 height 373
click at [552, 101] on div "Technician" at bounding box center [581, 94] width 182 height 14
click at [550, 122] on div "Search Technician" at bounding box center [542, 124] width 84 height 16
type input "[PERSON_NAME]"
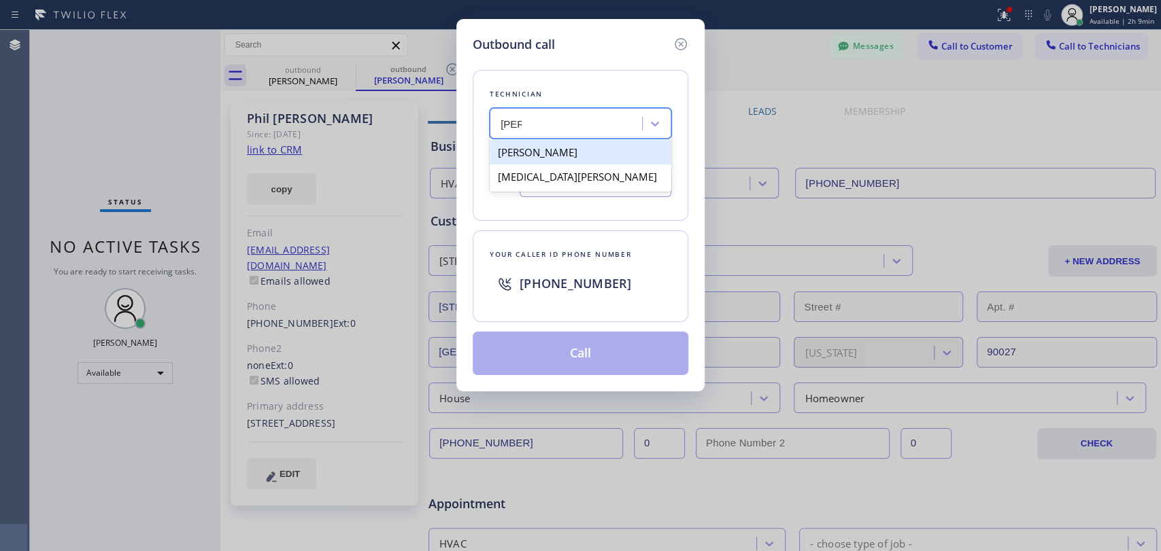
click at [545, 159] on div "[PERSON_NAME]" at bounding box center [581, 152] width 182 height 24
type input "[PHONE_NUMBER]"
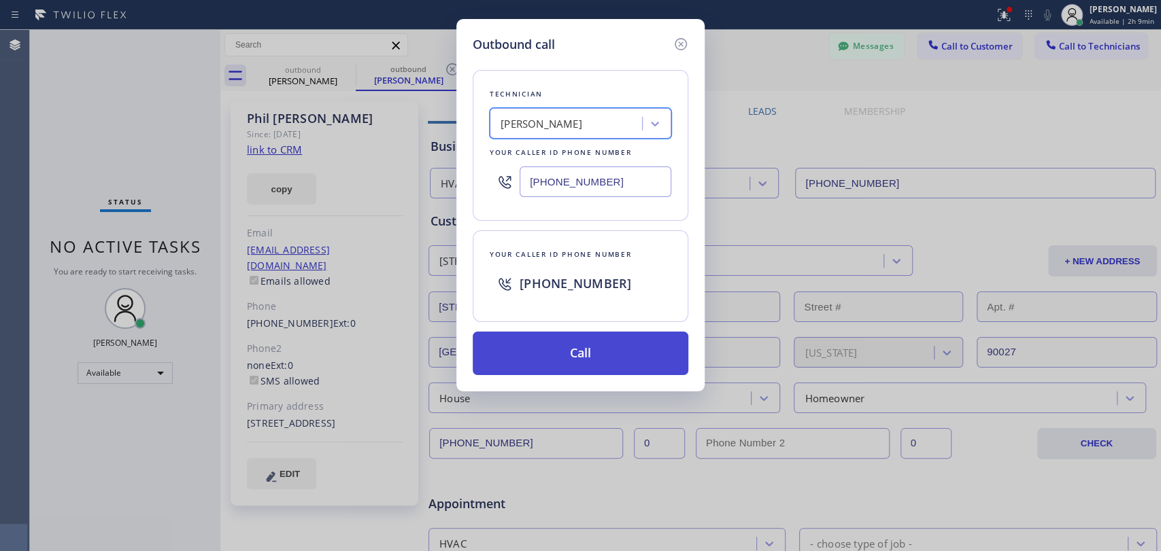
click at [542, 346] on button "Call" at bounding box center [581, 354] width 216 height 44
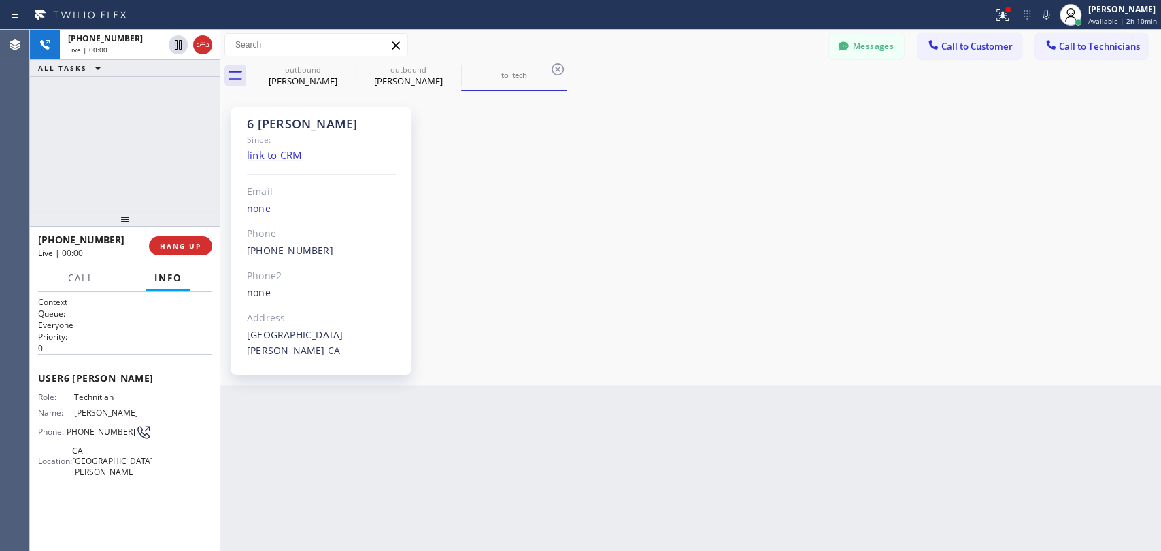
scroll to position [141976, 0]
click at [199, 245] on span "HANG UP" at bounding box center [180, 246] width 41 height 10
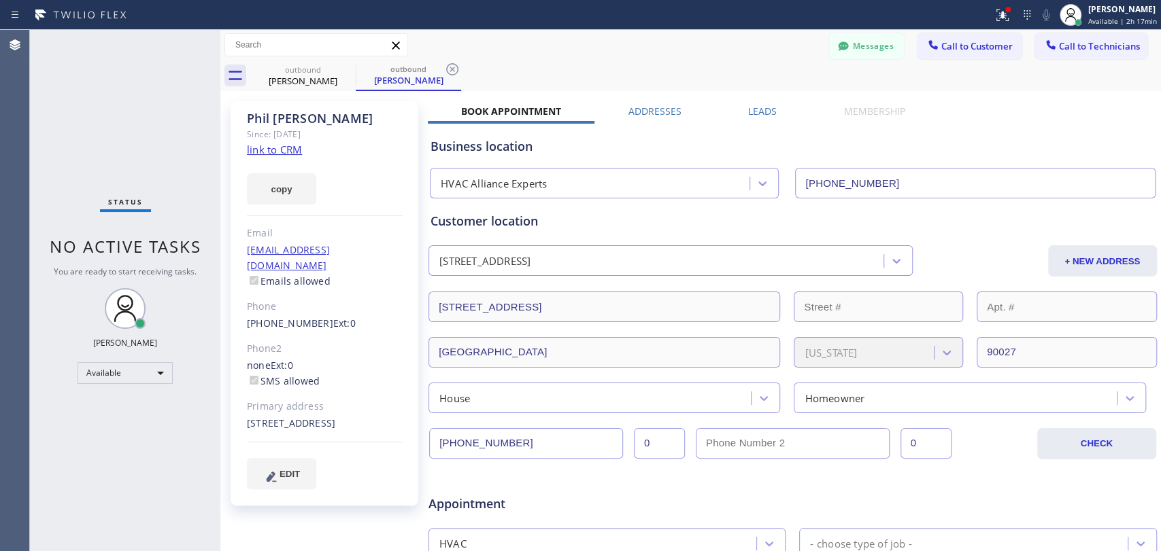
click at [844, 51] on button "Messages" at bounding box center [866, 46] width 75 height 26
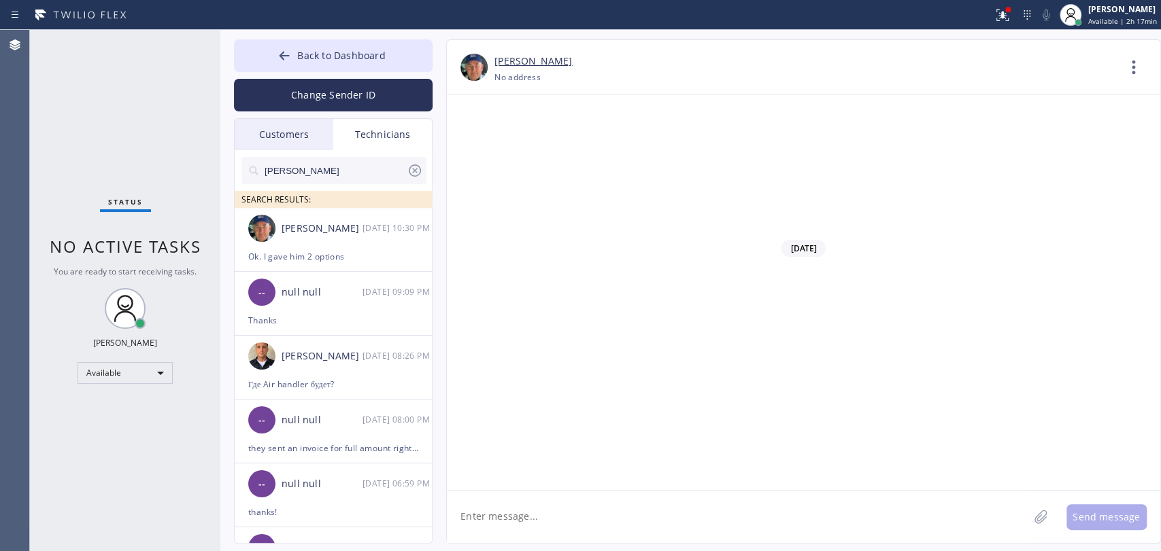
click at [511, 541] on textarea at bounding box center [737, 517] width 581 height 52
click at [511, 526] on textarea "To enrich screen reader interactions, please activate Accessibility in Grammarl…" at bounding box center [737, 517] width 581 height 52
type textarea "added 3-6"
click at [330, 256] on div "Ok. I gave him 2 options" at bounding box center [333, 257] width 170 height 16
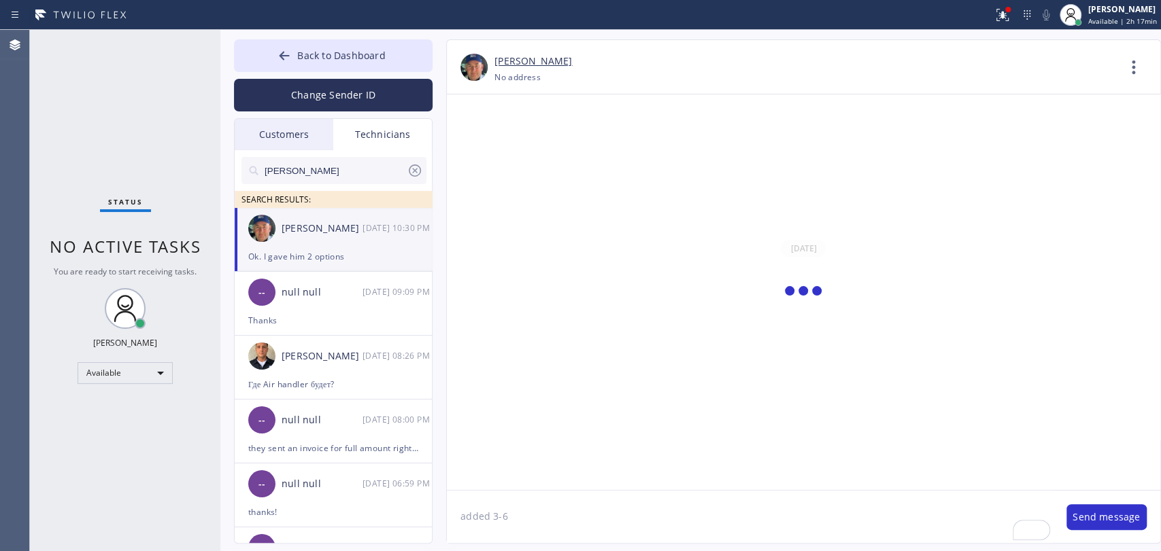
click at [585, 528] on textarea "added 3-6" at bounding box center [750, 517] width 606 height 52
click at [1079, 516] on button "Send message" at bounding box center [1106, 518] width 80 height 26
click at [200, 230] on div "Status No active tasks You are ready to start receiving tasks. [PERSON_NAME] Av…" at bounding box center [125, 291] width 190 height 522
click at [192, 237] on span "No active tasks" at bounding box center [126, 246] width 152 height 22
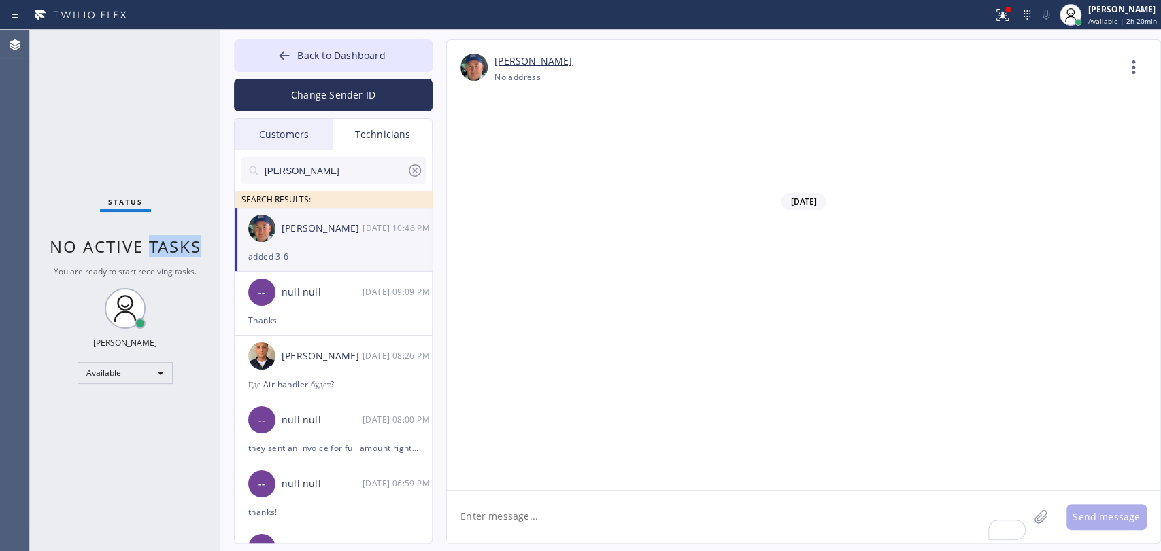
click at [192, 237] on span "No active tasks" at bounding box center [126, 246] width 152 height 22
click at [133, 231] on div "Status No active tasks You are ready to start receiving tasks. [PERSON_NAME] Av…" at bounding box center [125, 291] width 190 height 522
click at [97, 360] on div "Status No active tasks You are ready to start receiving tasks. [PERSON_NAME] Av…" at bounding box center [125, 291] width 190 height 522
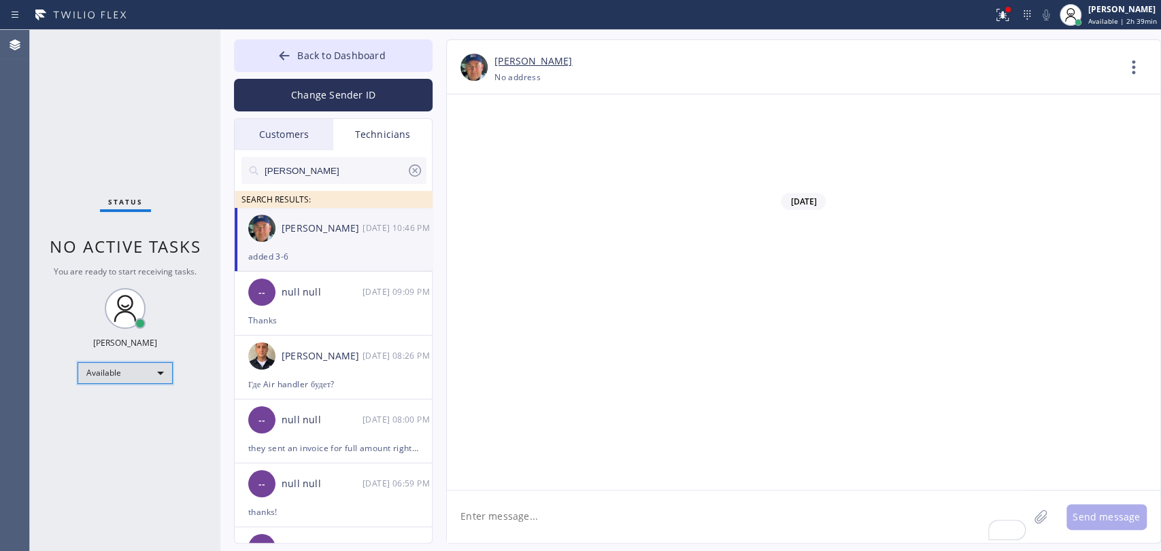
click at [109, 367] on div "Available" at bounding box center [125, 373] width 95 height 22
drag, startPoint x: 109, startPoint y: 367, endPoint x: 109, endPoint y: 388, distance: 21.1
click at [109, 378] on div at bounding box center [580, 275] width 1161 height 551
click at [109, 388] on div "Status No active tasks You are ready to start receiving tasks. [PERSON_NAME] Av…" at bounding box center [125, 291] width 190 height 522
click at [113, 371] on div "Available" at bounding box center [125, 373] width 95 height 22
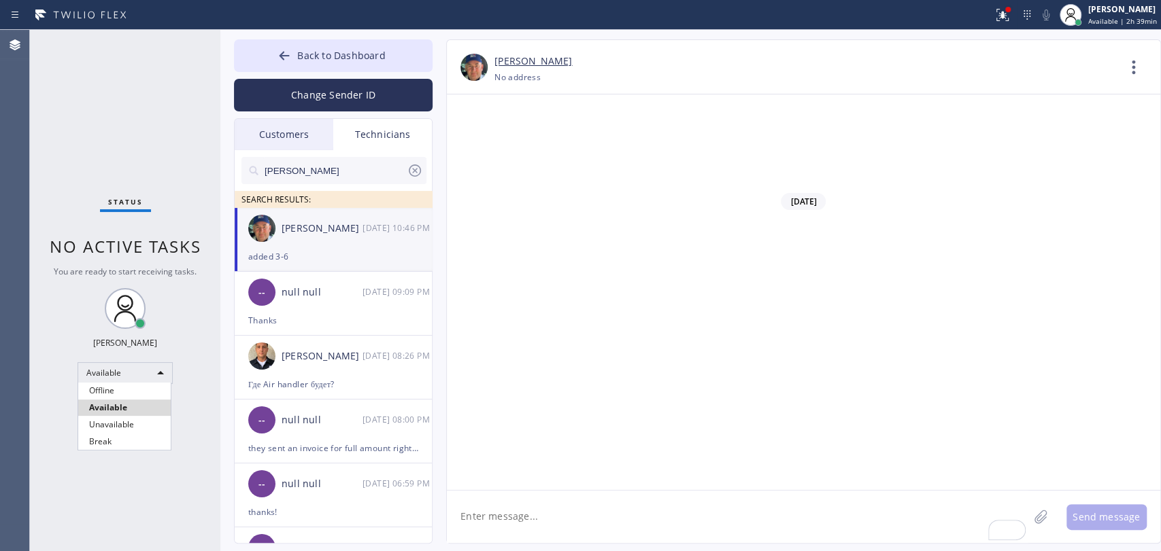
click at [97, 389] on li "Offline" at bounding box center [124, 391] width 92 height 16
